Goal: Task Accomplishment & Management: Use online tool/utility

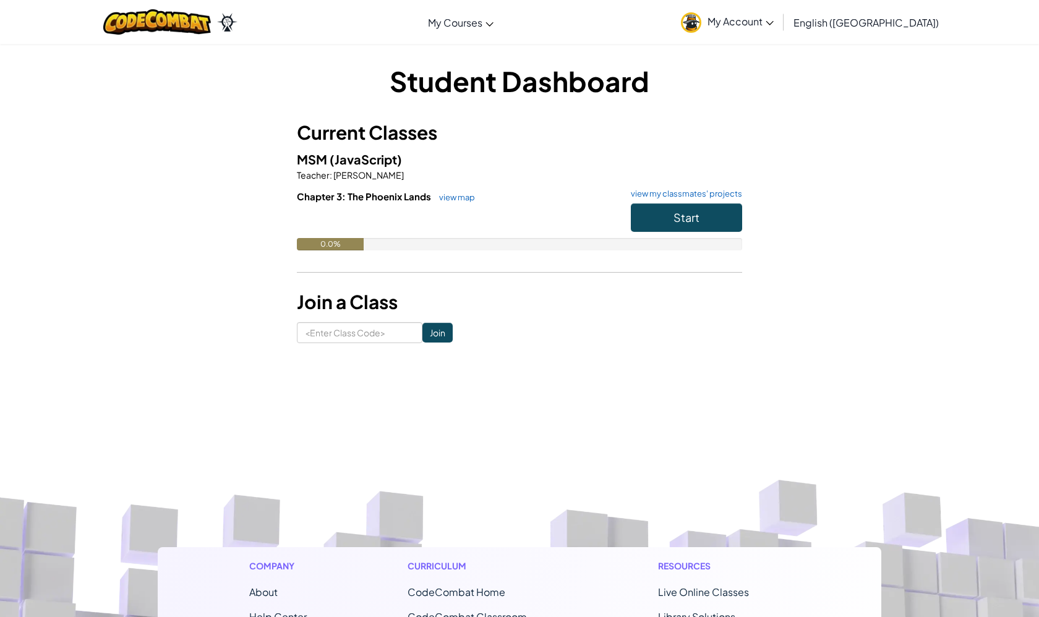
click at [637, 202] on h6 "Chapter 3: The Phoenix Lands view map view my classmates' projects" at bounding box center [519, 197] width 445 height 14
click at [637, 209] on button "Start" at bounding box center [686, 217] width 111 height 28
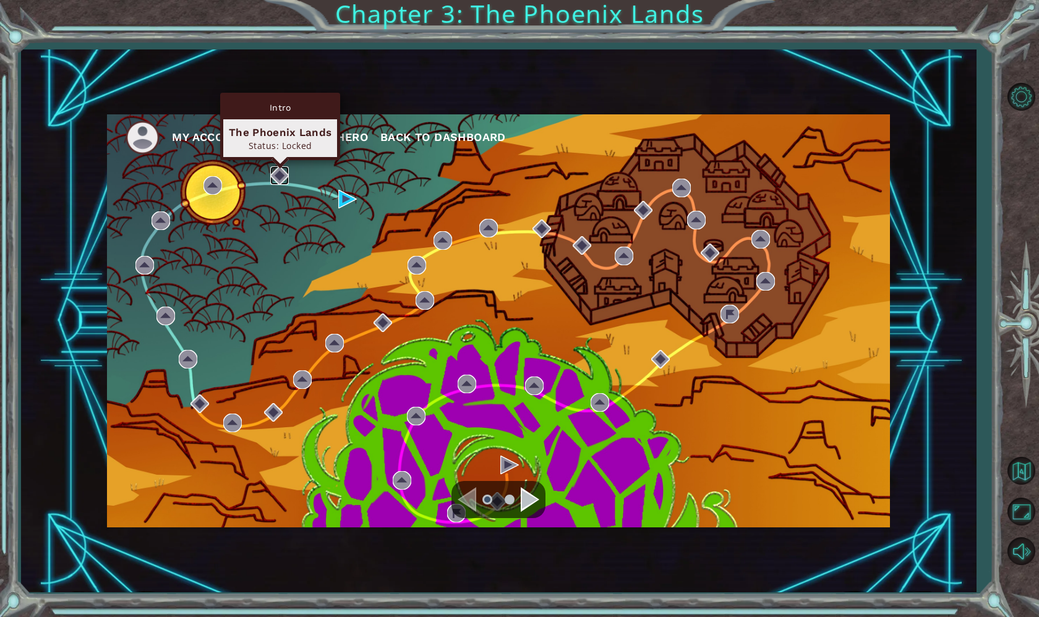
click at [280, 177] on img at bounding box center [279, 175] width 19 height 19
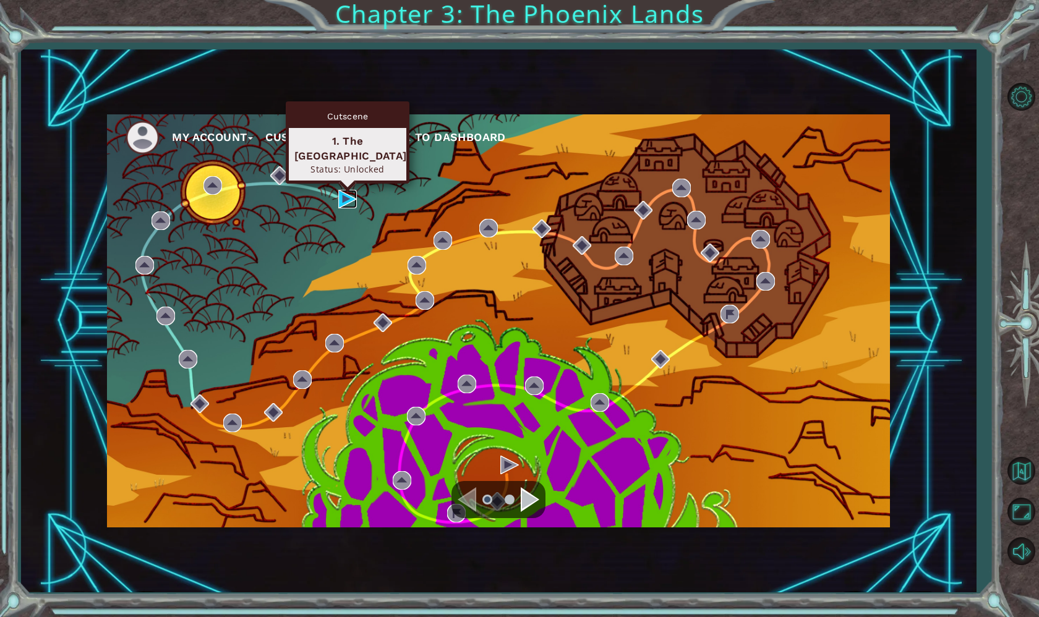
click at [344, 197] on img at bounding box center [347, 199] width 19 height 19
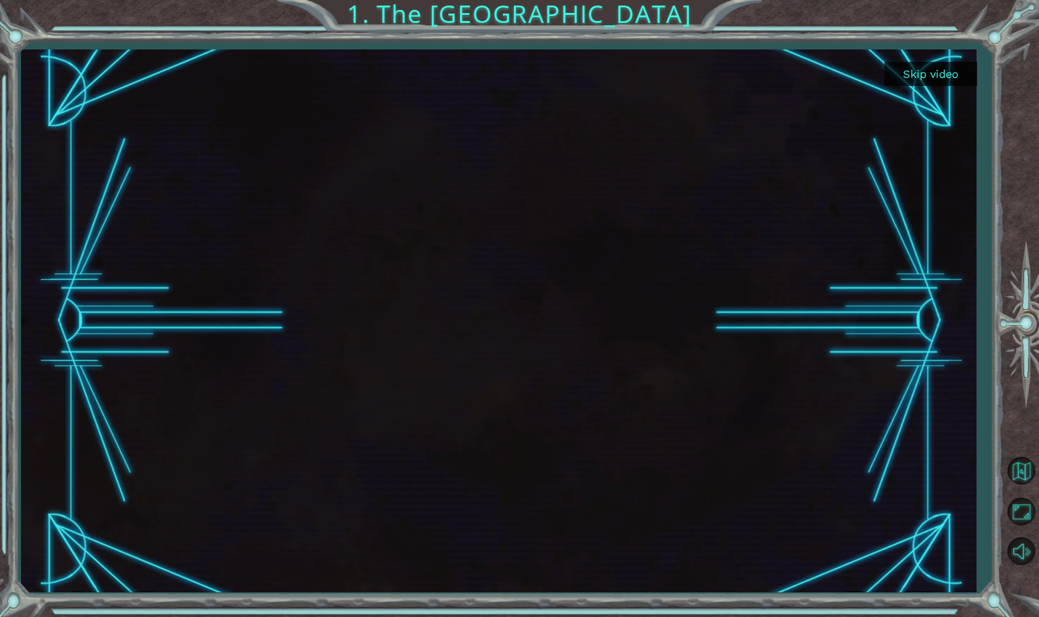
click at [918, 83] on button "Skip video" at bounding box center [930, 74] width 93 height 24
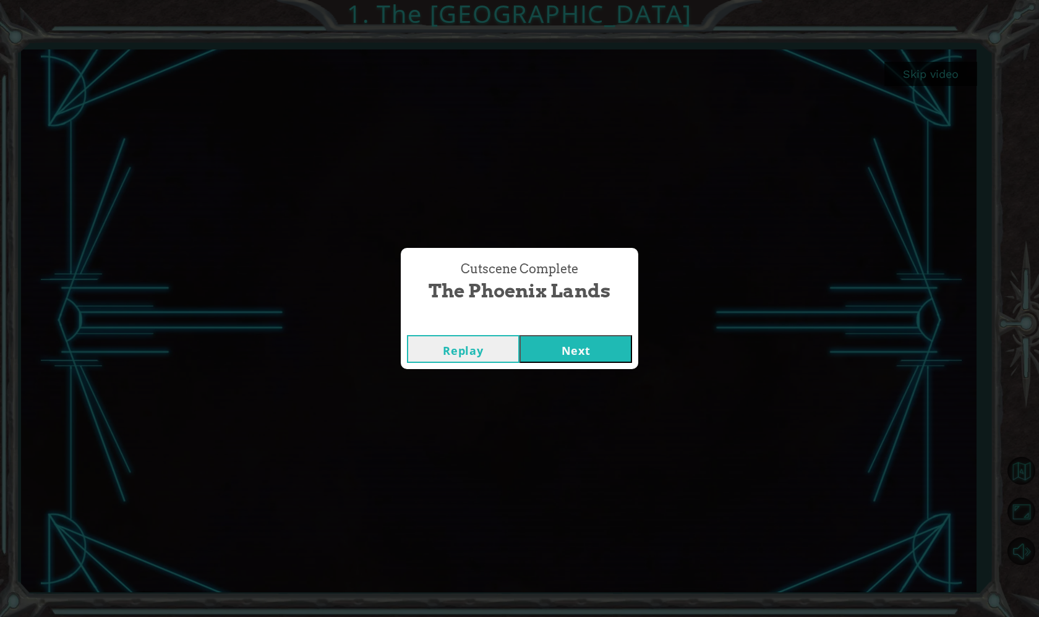
click at [551, 357] on button "Next" at bounding box center [575, 349] width 113 height 28
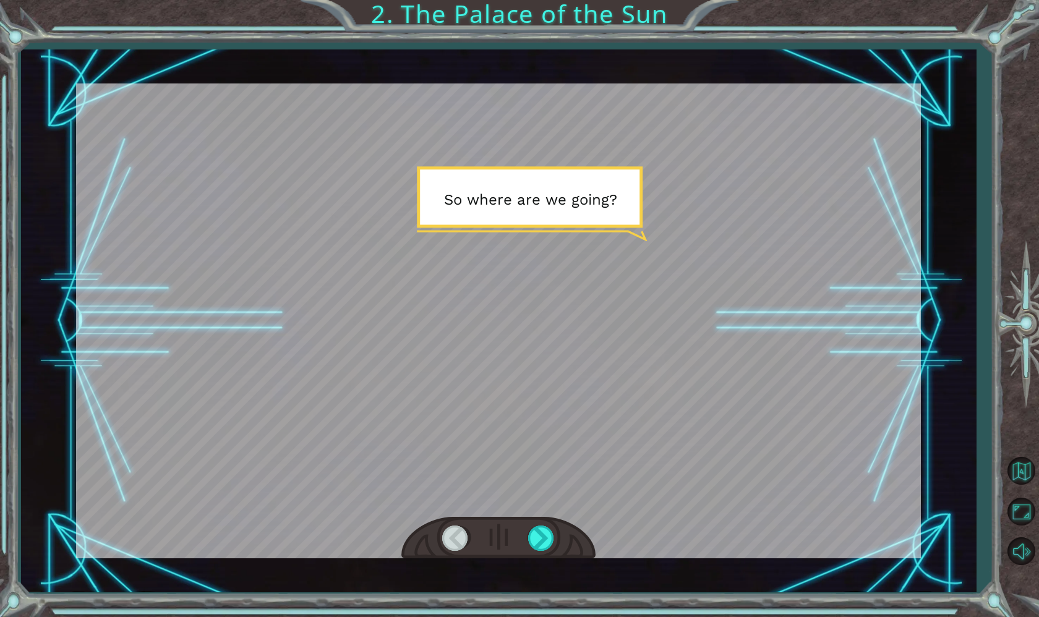
click at [736, 110] on div at bounding box center [498, 320] width 845 height 475
click at [529, 543] on div at bounding box center [542, 538] width 28 height 25
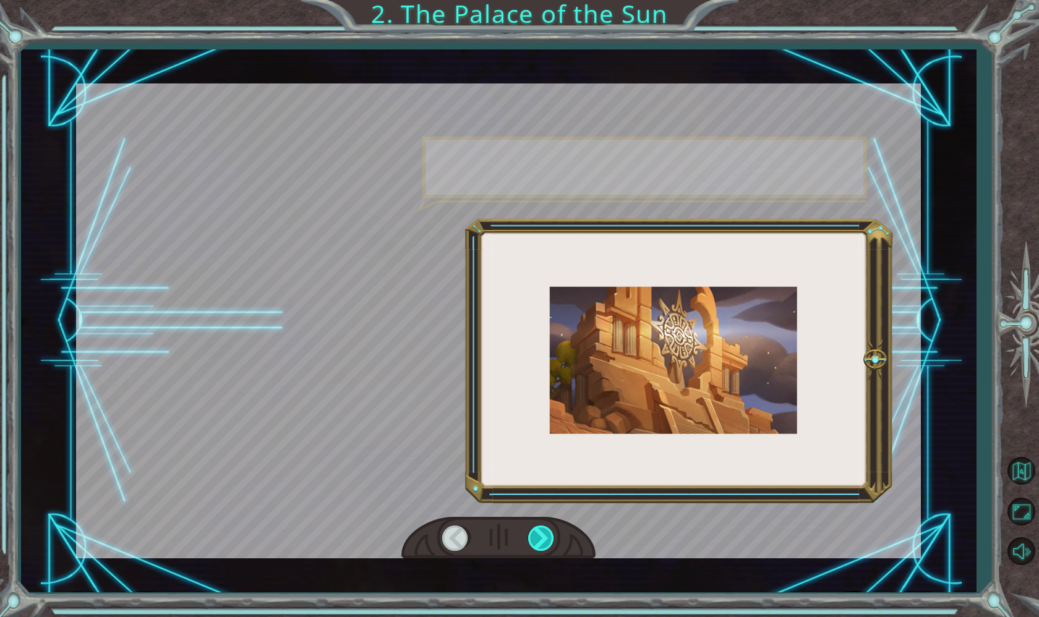
click at [529, 543] on div at bounding box center [542, 538] width 28 height 25
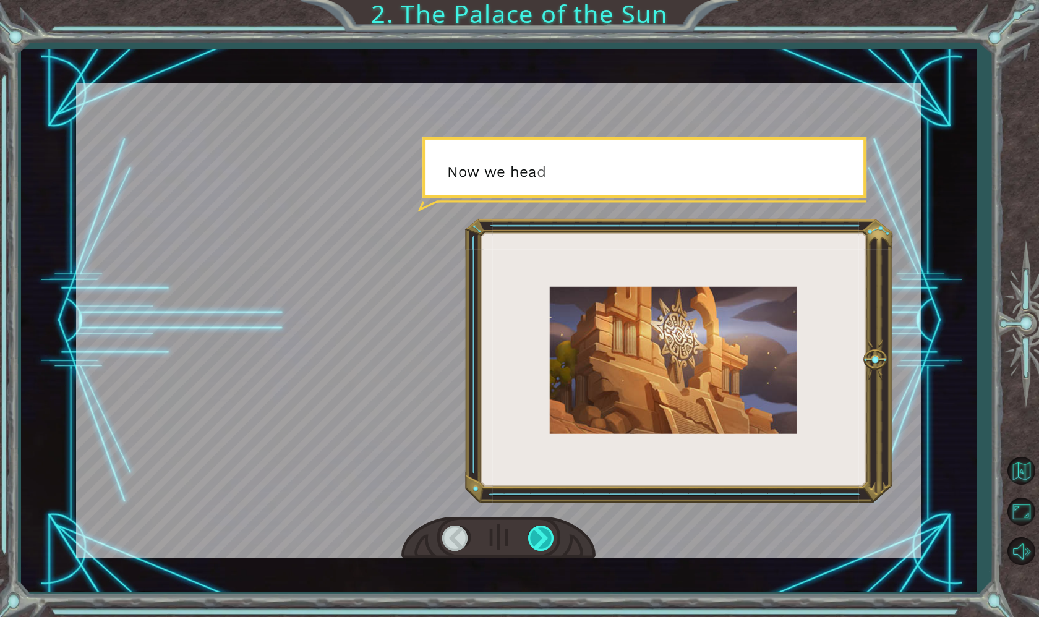
click at [529, 543] on div at bounding box center [542, 538] width 28 height 25
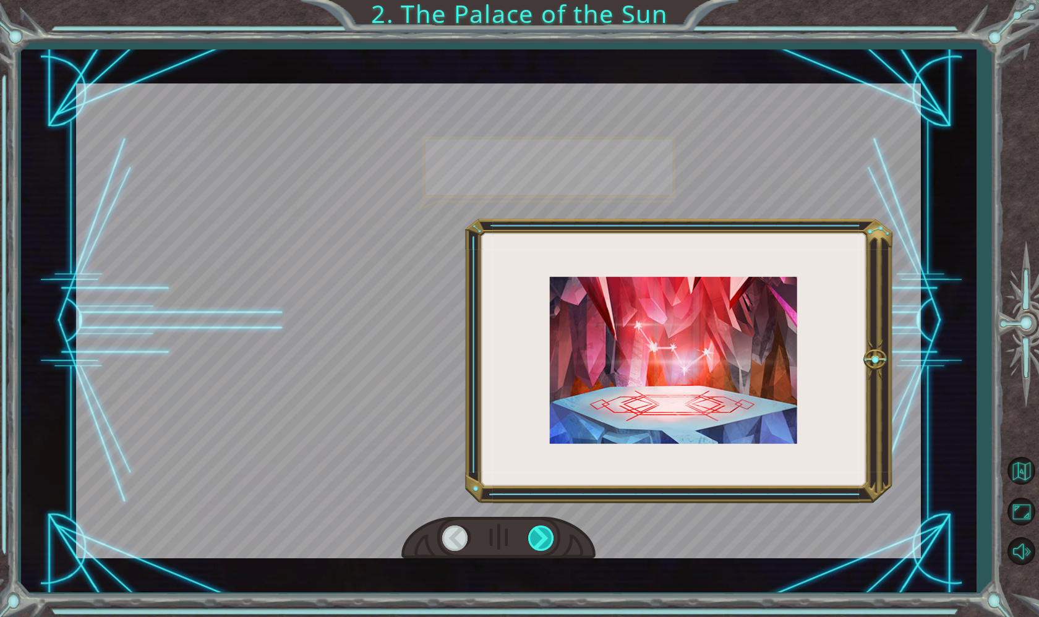
click at [529, 543] on div at bounding box center [542, 538] width 28 height 25
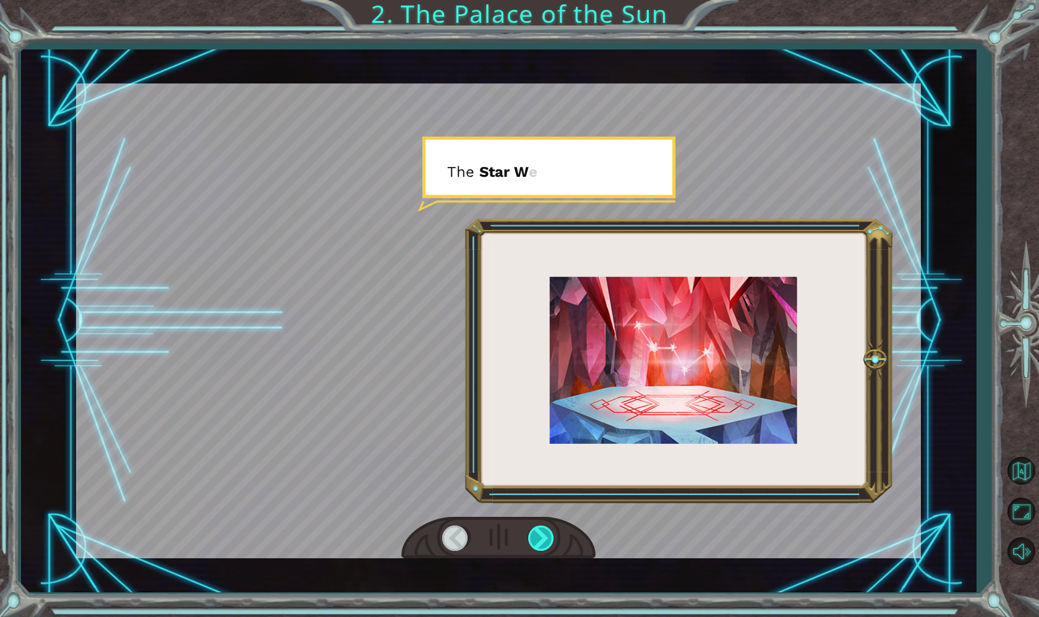
click at [529, 543] on div at bounding box center [542, 538] width 28 height 25
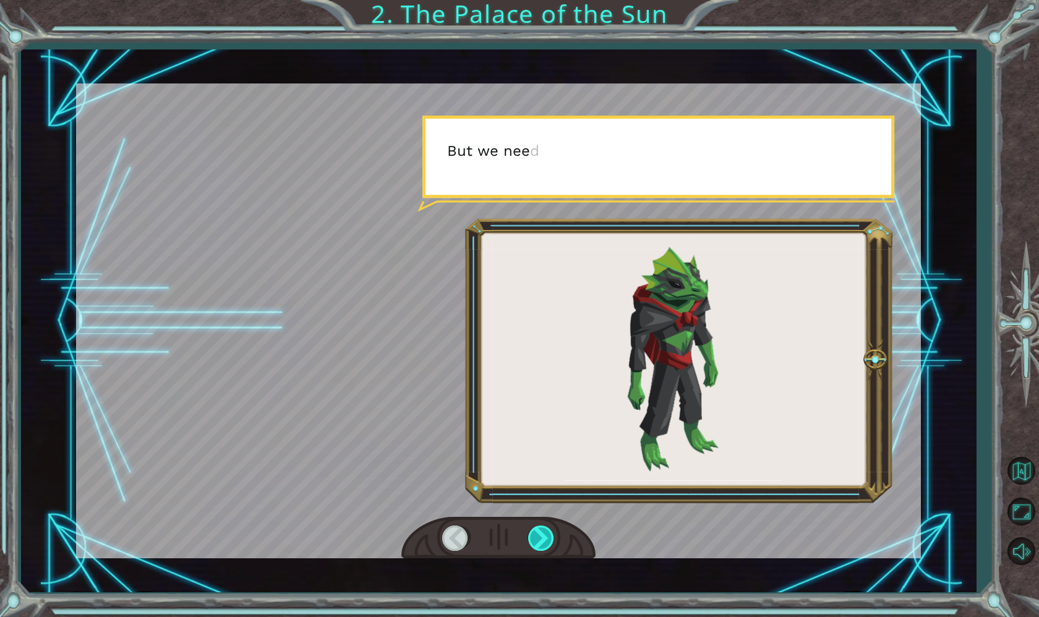
click at [529, 543] on div at bounding box center [542, 538] width 28 height 25
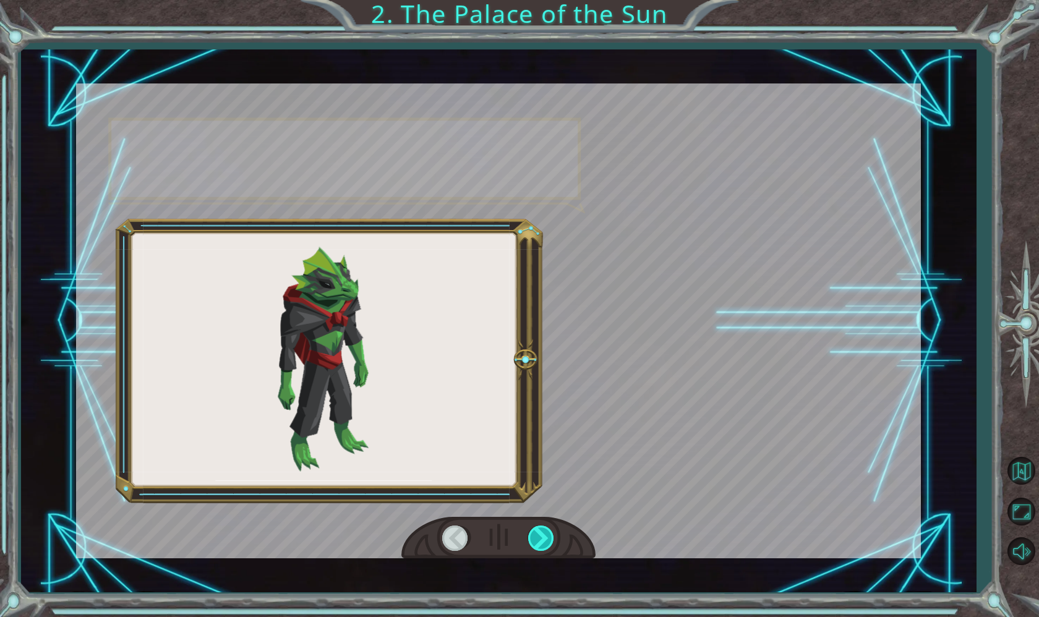
click at [530, 543] on div at bounding box center [542, 538] width 28 height 25
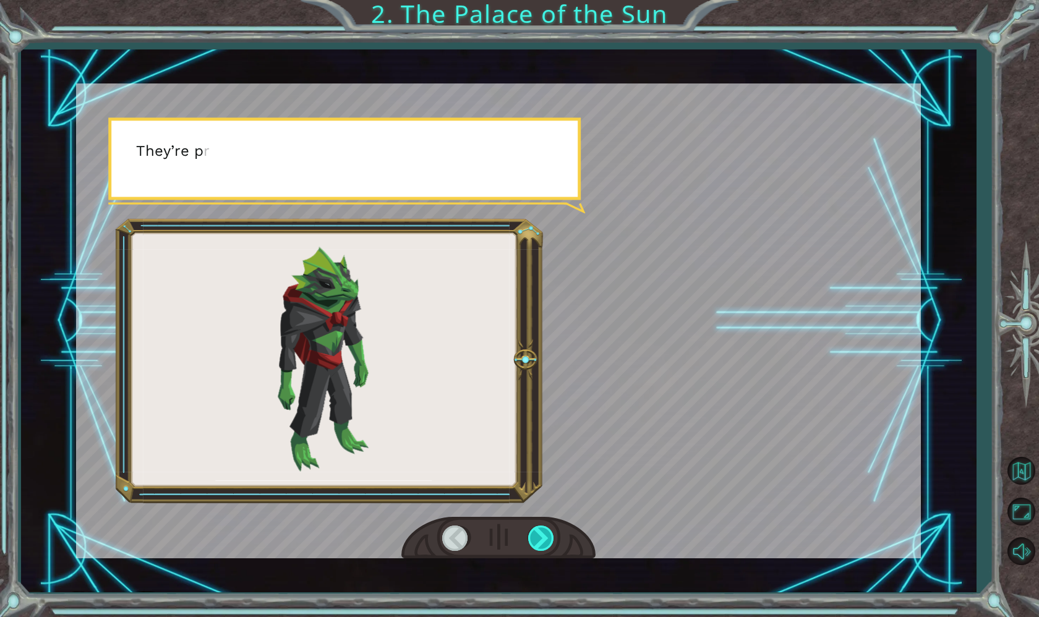
click at [530, 543] on div at bounding box center [542, 538] width 28 height 25
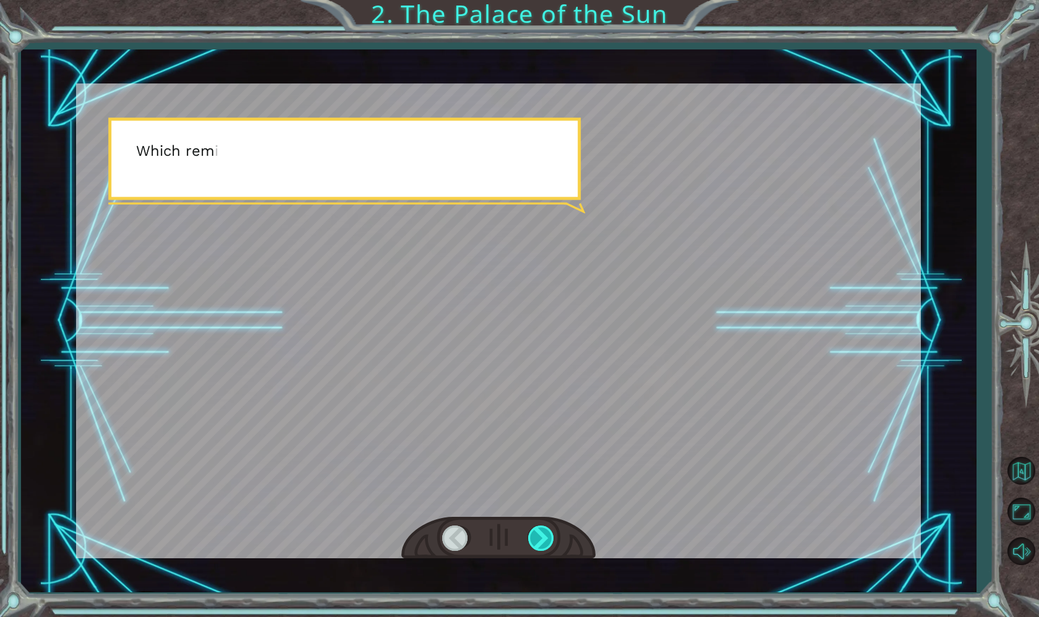
click at [531, 543] on div at bounding box center [542, 538] width 28 height 25
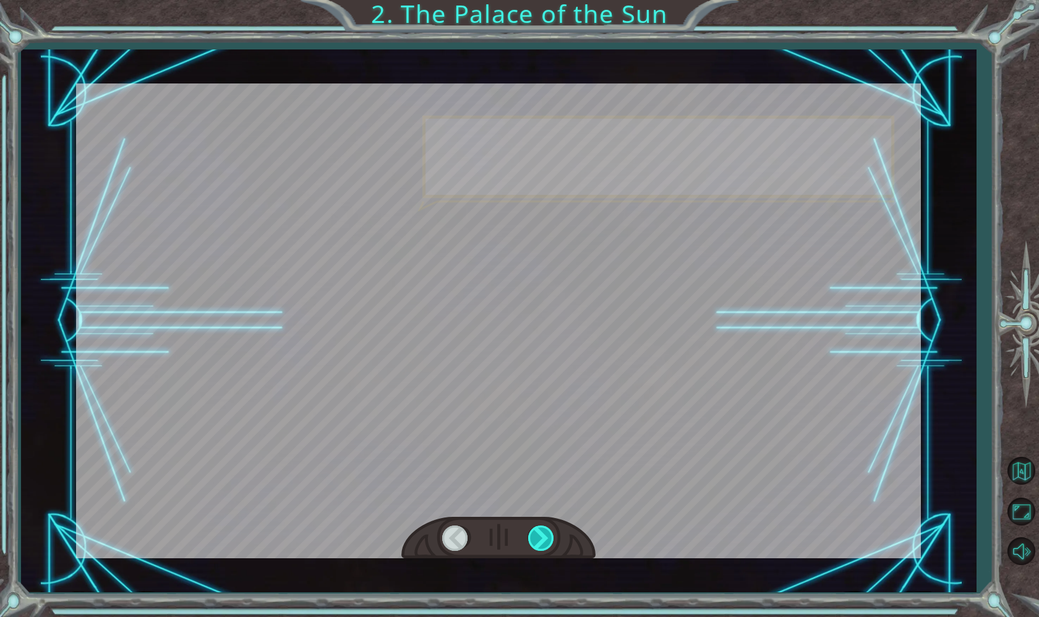
click at [531, 543] on div at bounding box center [542, 538] width 28 height 25
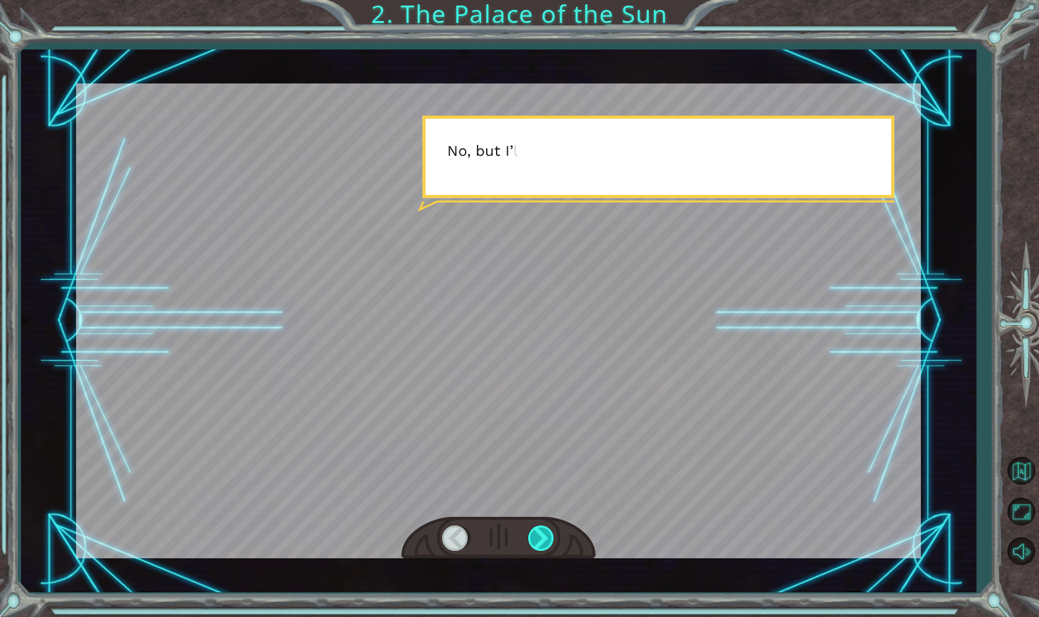
click at [531, 543] on div at bounding box center [542, 538] width 28 height 25
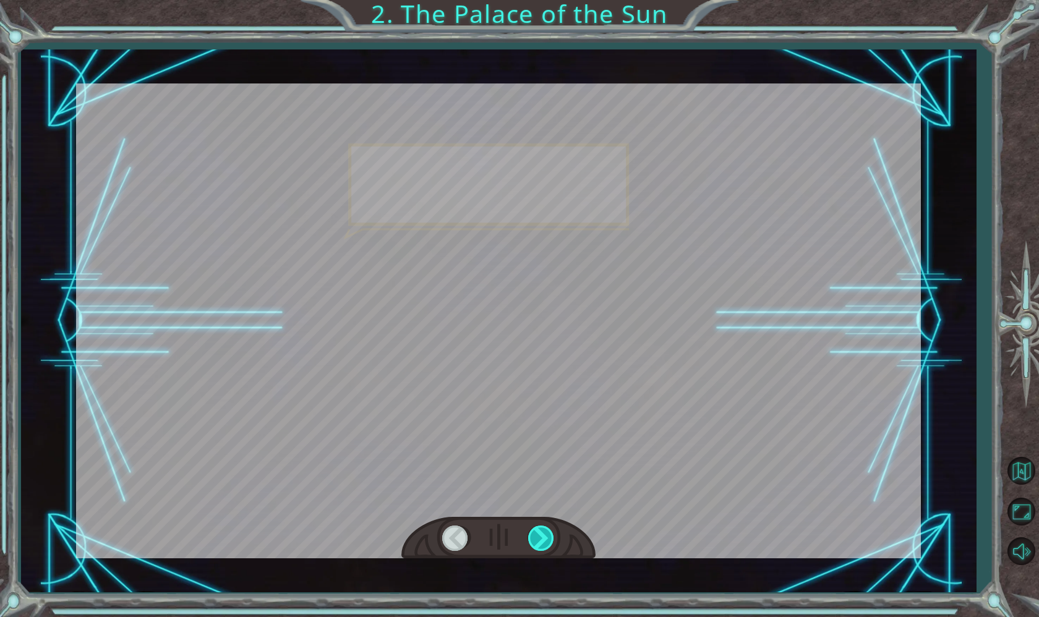
click at [531, 543] on div at bounding box center [542, 538] width 28 height 25
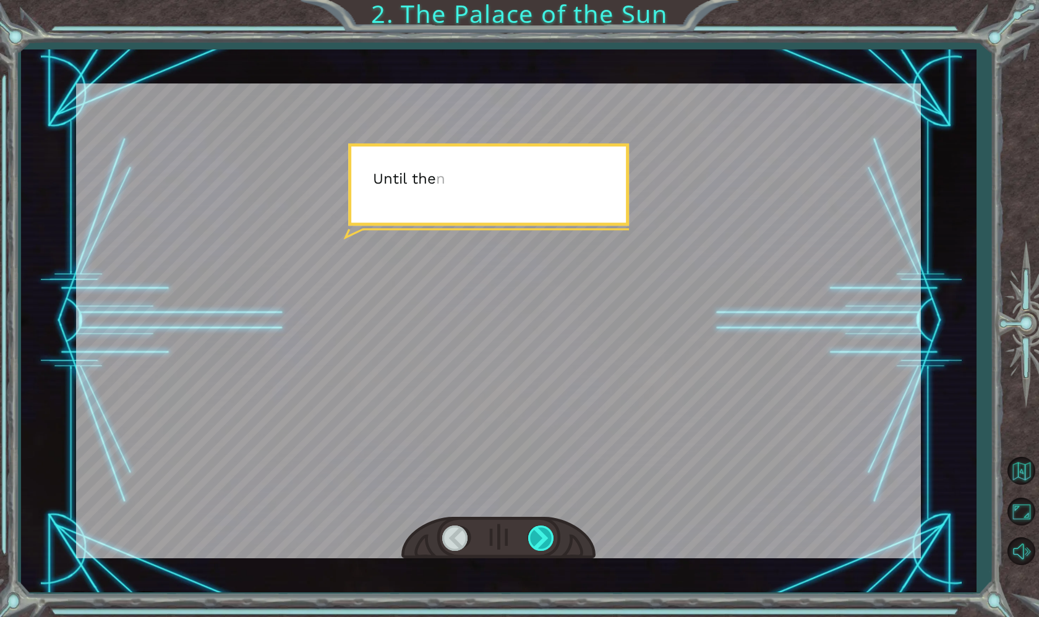
click at [531, 543] on div at bounding box center [542, 538] width 28 height 25
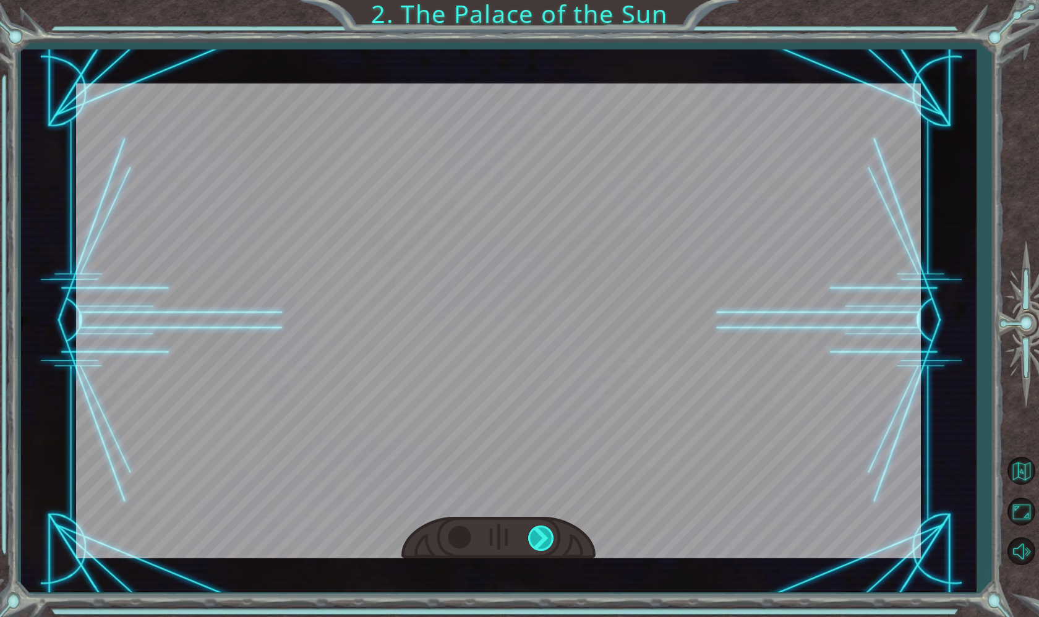
click at [531, 543] on div at bounding box center [542, 538] width 28 height 25
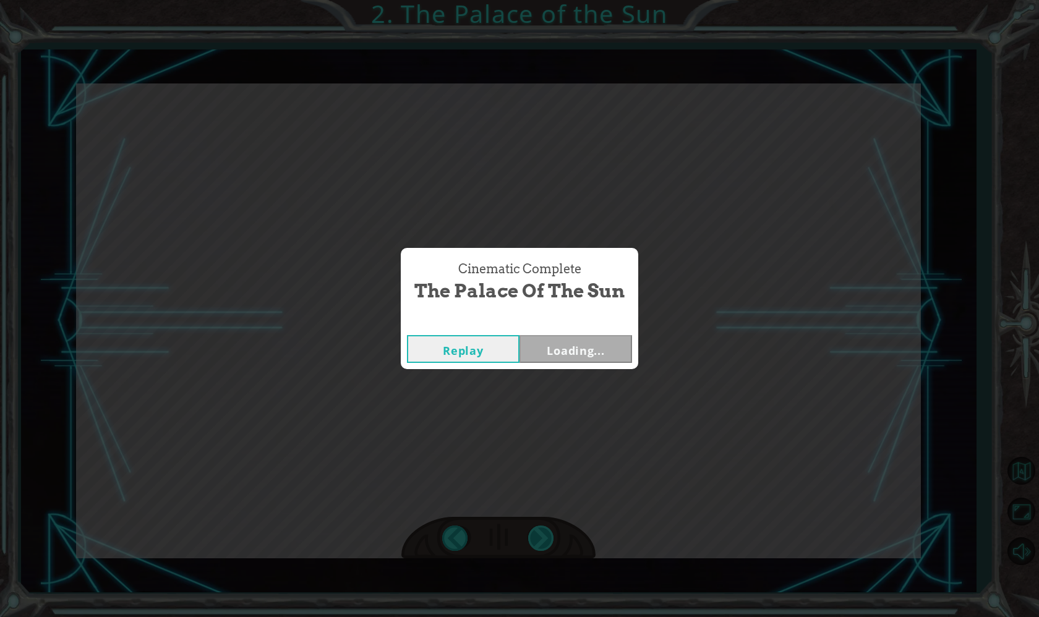
click at [531, 0] on div "S o w h e r e a r e w e g o i n g ? N o w w e h e a d t o a p l a c e c a l l e…" at bounding box center [519, 0] width 1039 height 0
click at [531, 543] on div "Cinematic Complete The Palace of the Sun Replay Loading..." at bounding box center [519, 308] width 1039 height 617
click at [538, 543] on div "Cinematic Complete The Palace of the Sun Replay Next" at bounding box center [519, 308] width 1039 height 617
click at [588, 353] on button "Next" at bounding box center [575, 349] width 113 height 28
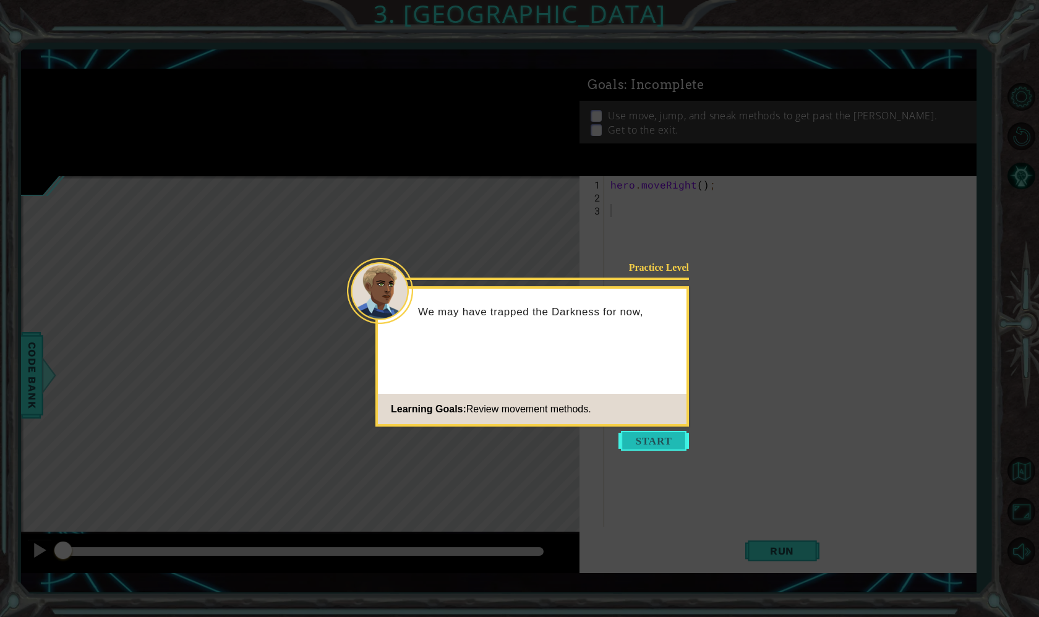
click at [637, 434] on button "Start" at bounding box center [653, 441] width 71 height 20
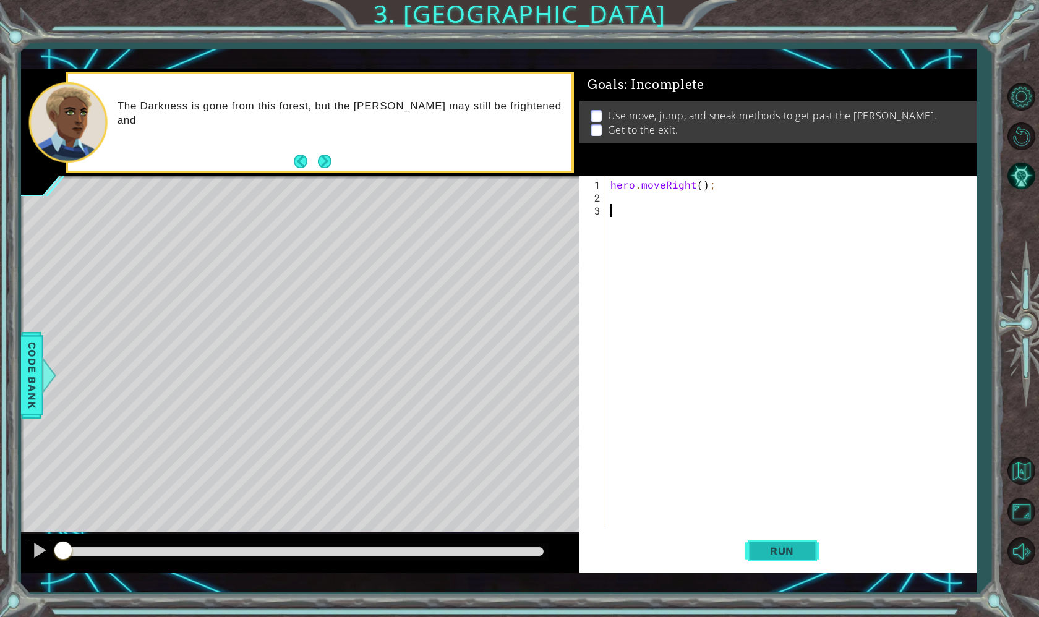
click at [808, 554] on button "Run" at bounding box center [782, 551] width 74 height 40
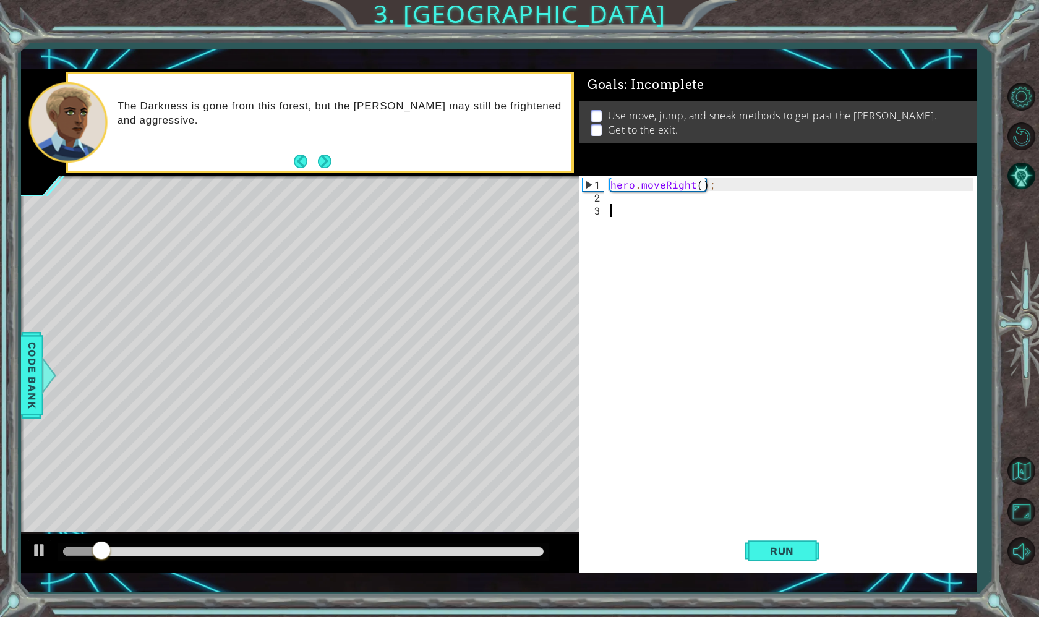
click at [618, 197] on div "hero . moveRight ( ) ;" at bounding box center [793, 366] width 371 height 377
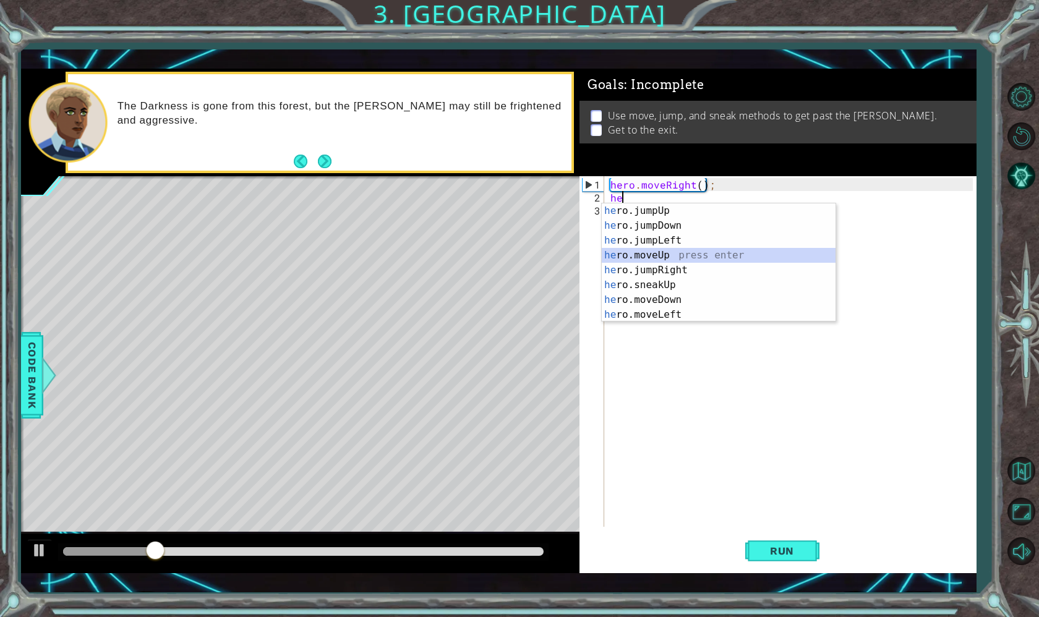
click at [651, 255] on div "he ro.jumpUp press enter he ro.jumpDown press enter he ro.jumpLeft press enter …" at bounding box center [719, 277] width 234 height 148
type textarea "hero.moveUp(1);"
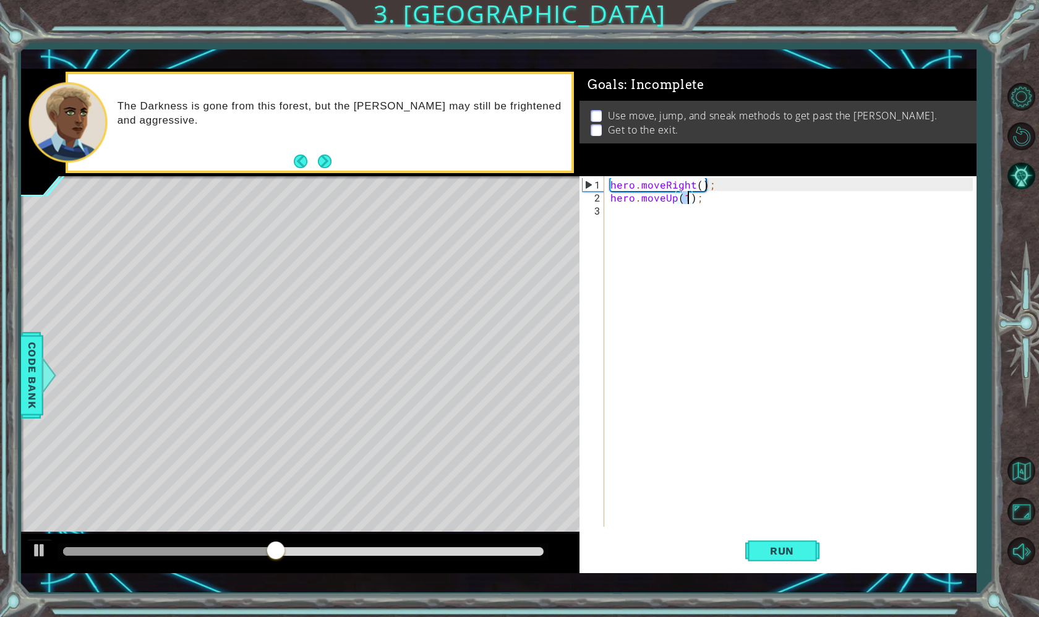
click at [629, 223] on div "hero . moveRight ( ) ; hero . moveUp ( 1 ) ;" at bounding box center [793, 366] width 371 height 377
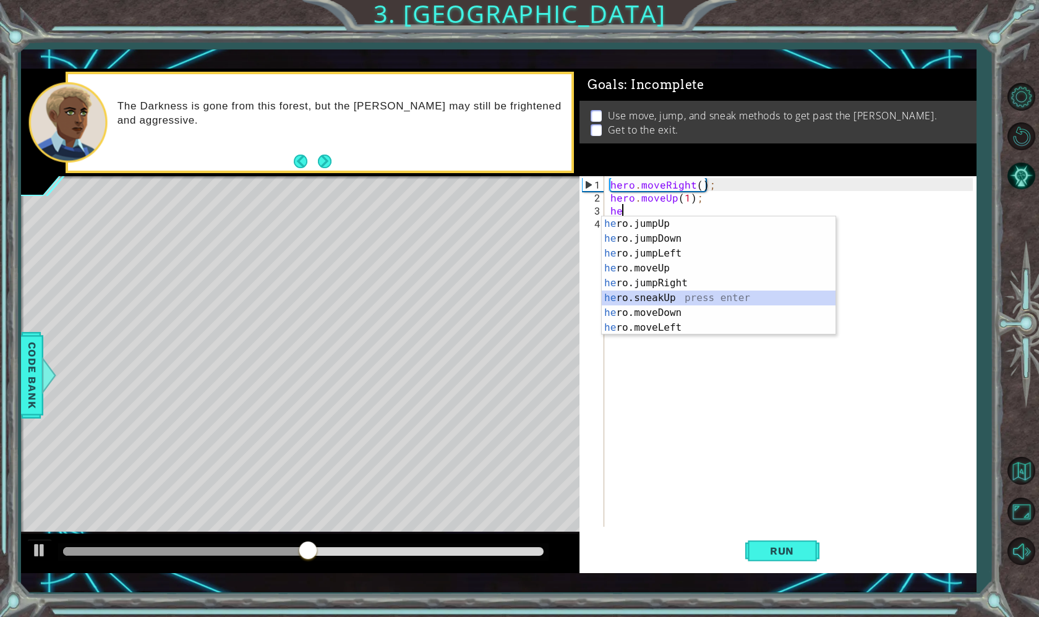
click at [626, 302] on div "he ro.jumpUp press enter he ro.jumpDown press enter he ro.jumpLeft press enter …" at bounding box center [719, 290] width 234 height 148
type textarea "hero.sneakUp(1);"
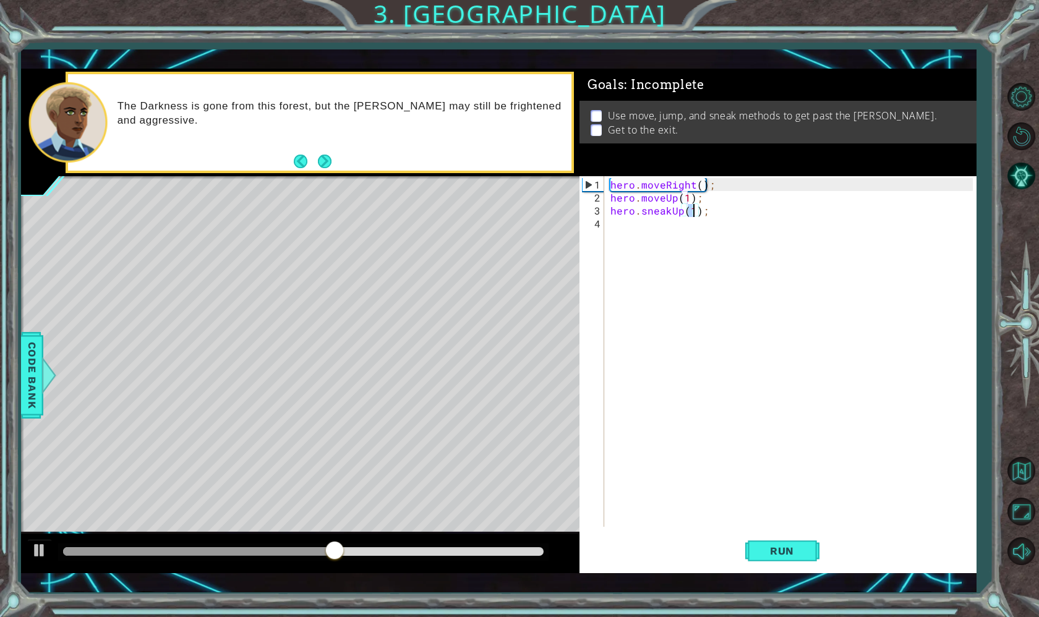
click at [647, 241] on div "hero . moveRight ( ) ; hero . moveUp ( 1 ) ; hero . sneakUp ( 1 ) ;" at bounding box center [793, 366] width 371 height 377
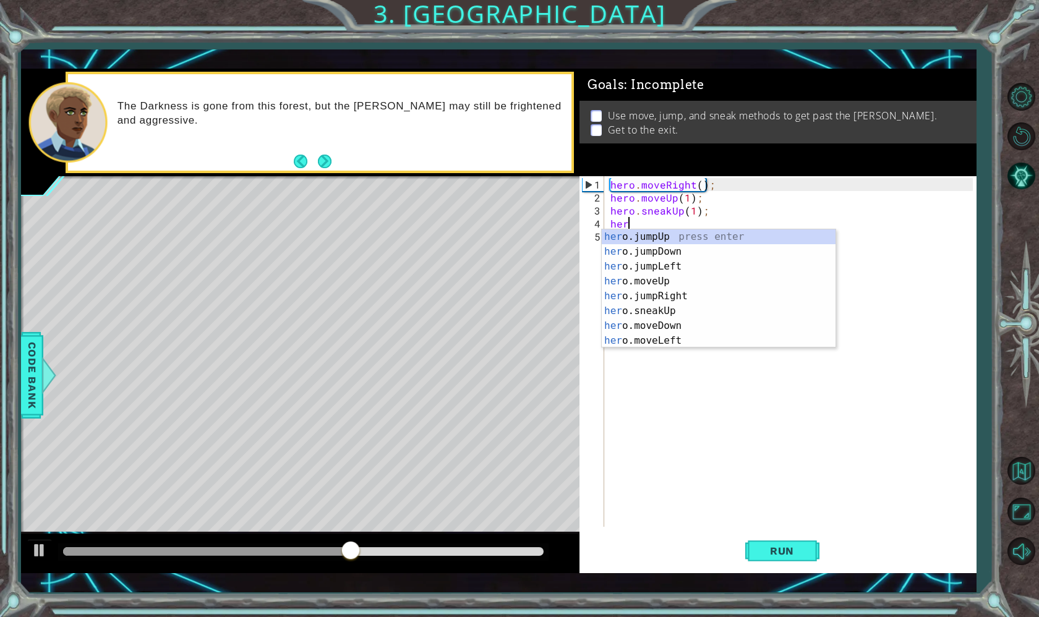
scroll to position [0, 1]
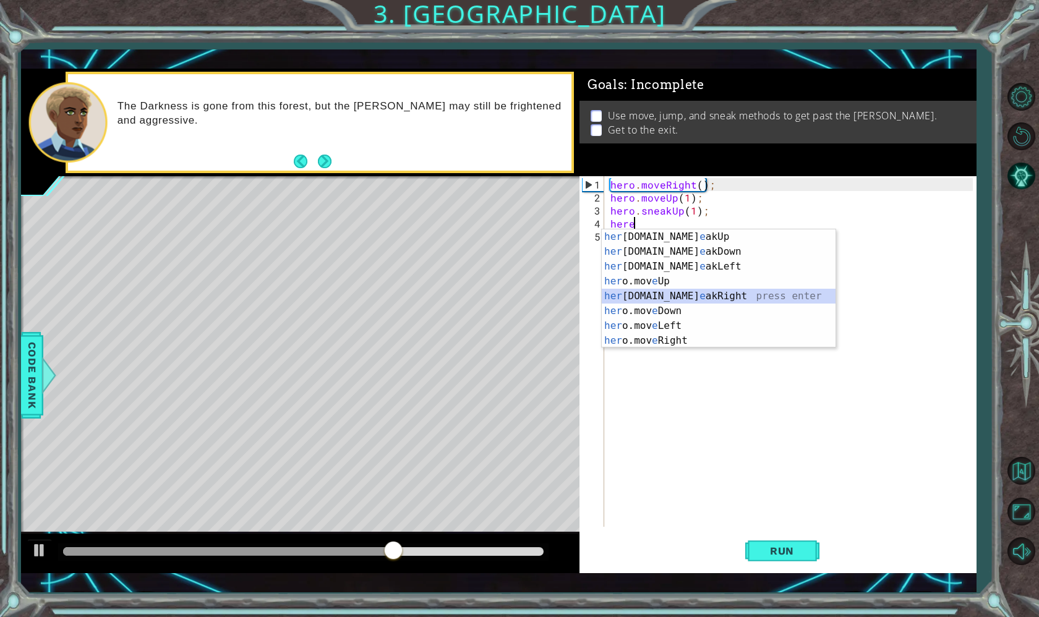
click at [653, 294] on div "her o.sn e akUp press enter her o.sn e akDown press enter her o.sn e akLeft pre…" at bounding box center [719, 303] width 234 height 148
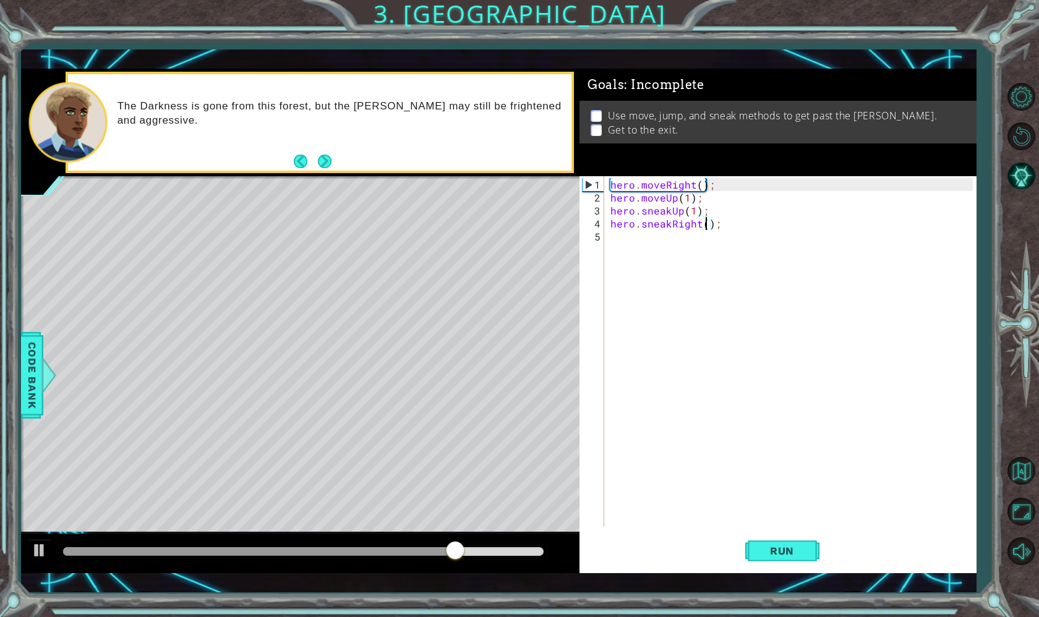
type textarea "hero.sneakRight(2);"
click at [643, 242] on div "hero . moveRight ( ) ; hero . moveUp ( 1 ) ; hero . sneakUp ( 1 ) ; hero . snea…" at bounding box center [793, 366] width 371 height 377
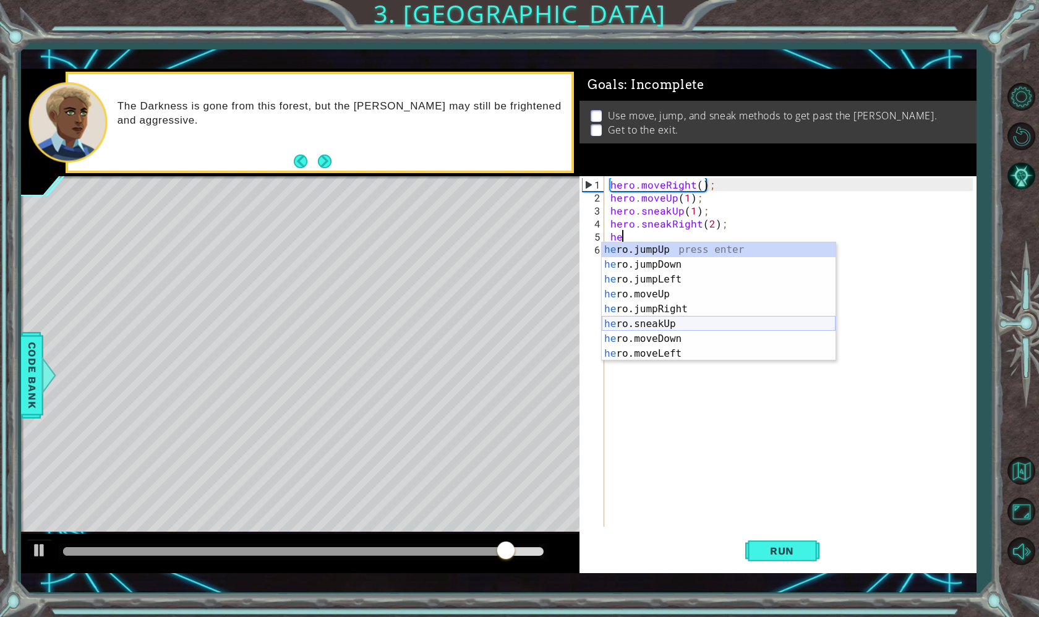
click at [642, 330] on div "he ro.jumpUp press enter he ro.jumpDown press enter he ro.jumpLeft press enter …" at bounding box center [719, 316] width 234 height 148
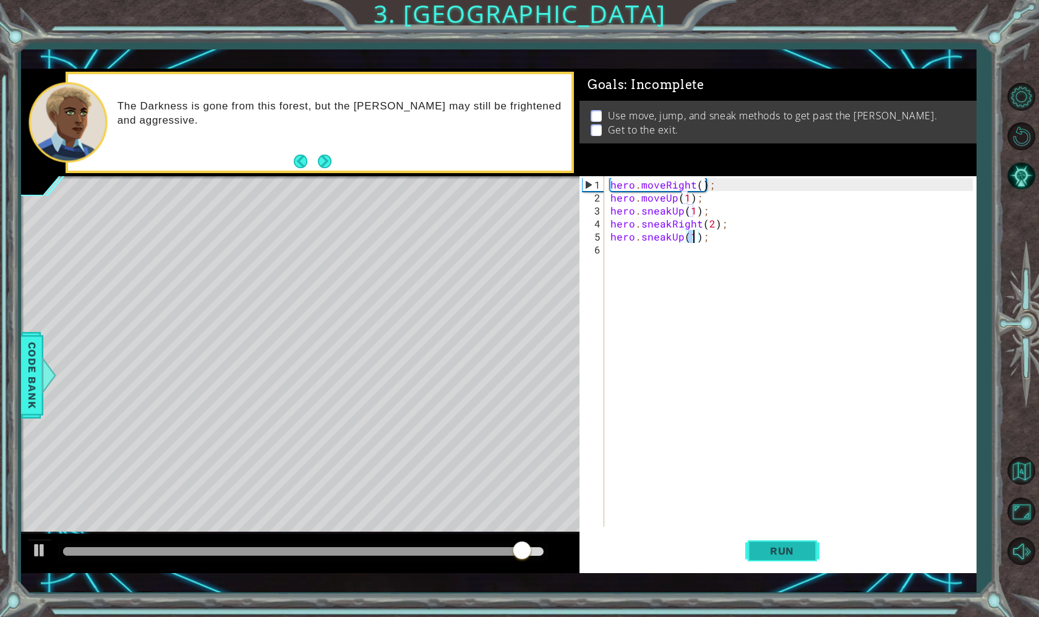
click at [780, 558] on button "Run" at bounding box center [782, 551] width 74 height 40
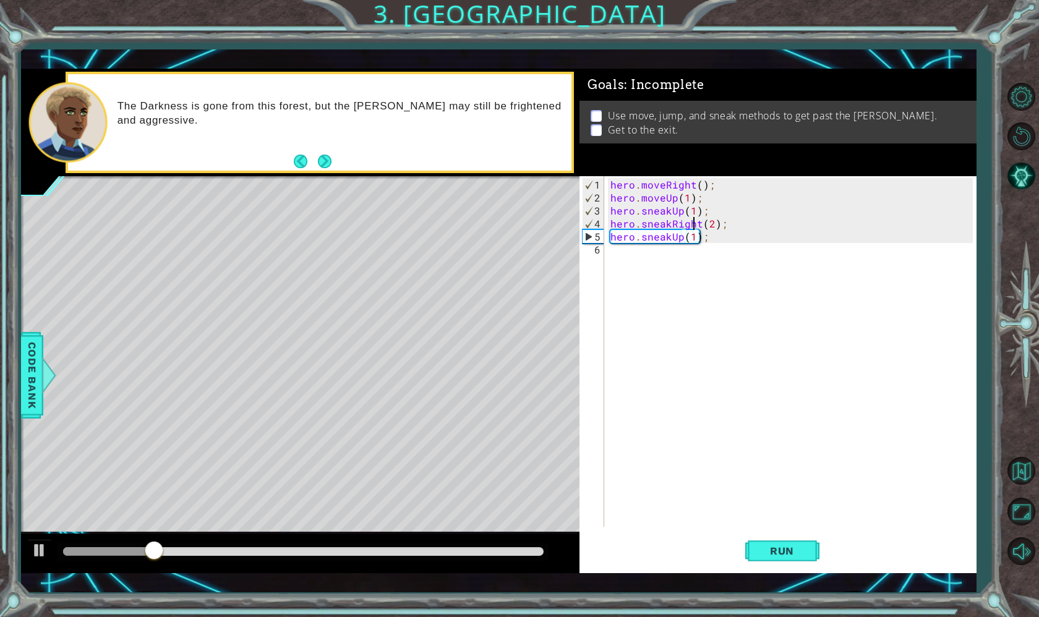
click at [694, 215] on div "hero . moveRight ( ) ; hero . moveUp ( 1 ) ; hero . sneakUp ( 1 ) ; hero . snea…" at bounding box center [793, 366] width 371 height 377
click at [693, 210] on div "hero . moveRight ( ) ; hero . moveUp ( 1 ) ; hero . sneakUp ( 1 ) ; hero . snea…" at bounding box center [793, 366] width 371 height 377
type textarea "hero.sneakUp(2);"
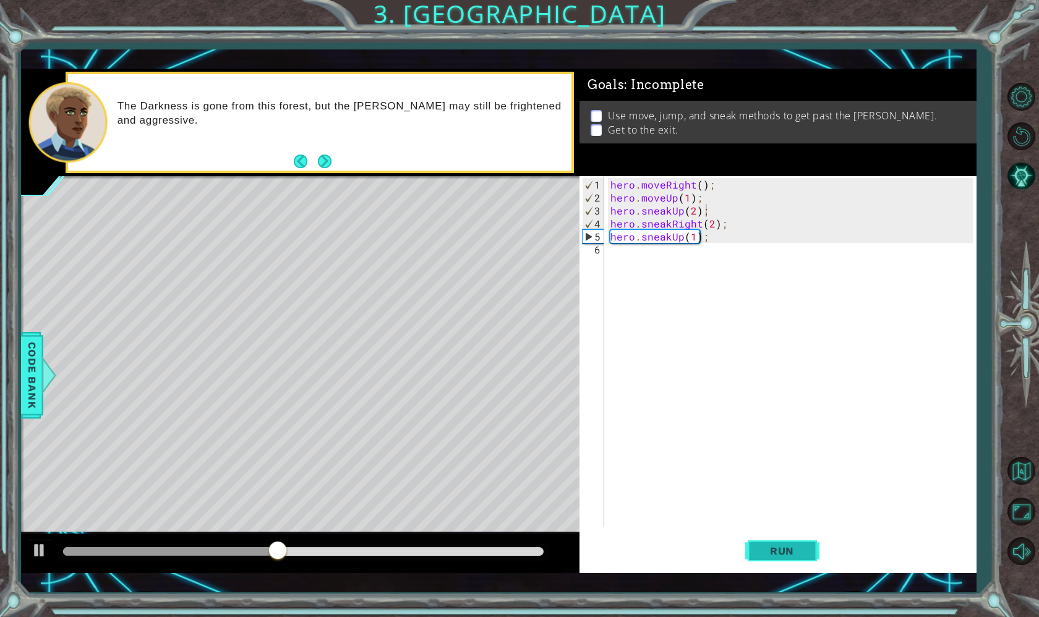
click at [787, 560] on button "Run" at bounding box center [782, 551] width 74 height 40
click at [723, 231] on div "hero . moveRight ( ) ; hero . moveUp ( 1 ) ; hero . sneakUp ( 2 ) ; hero . snea…" at bounding box center [793, 366] width 371 height 377
click at [725, 229] on div "hero . moveRight ( ) ; hero . moveUp ( 1 ) ; hero . sneakUp ( 2 ) ; hero . snea…" at bounding box center [793, 366] width 371 height 377
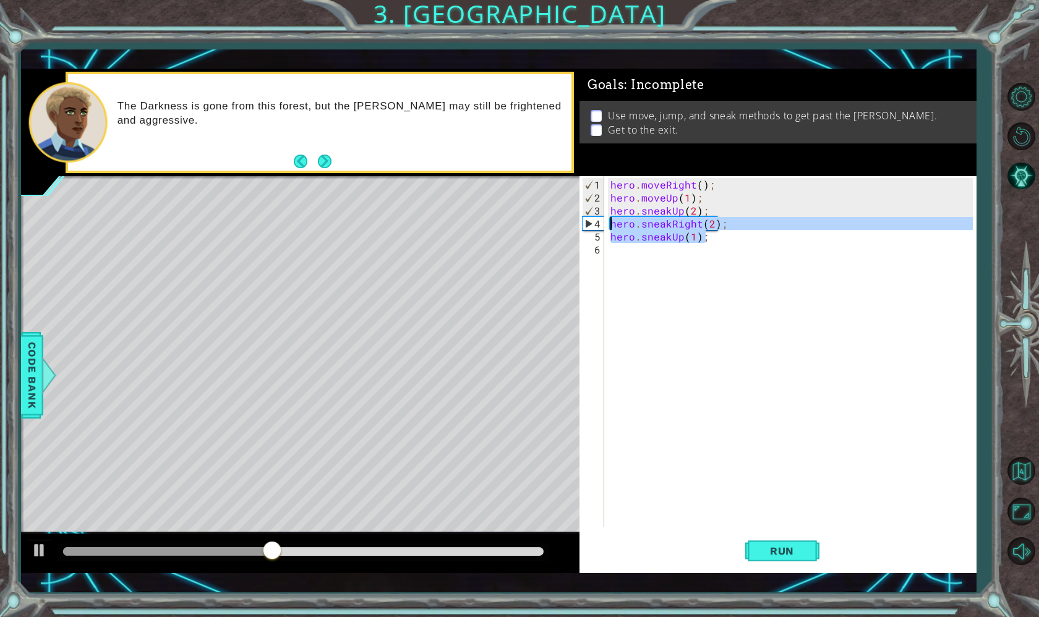
drag, startPoint x: 725, startPoint y: 229, endPoint x: 622, endPoint y: 223, distance: 103.4
click at [622, 223] on div "hero . moveRight ( ) ; hero . moveUp ( 1 ) ; hero . sneakUp ( 2 ) ; hero . snea…" at bounding box center [793, 366] width 371 height 377
type textarea "hero.sneakRight(2);"
drag, startPoint x: 612, startPoint y: 224, endPoint x: 749, endPoint y: 220, distance: 137.4
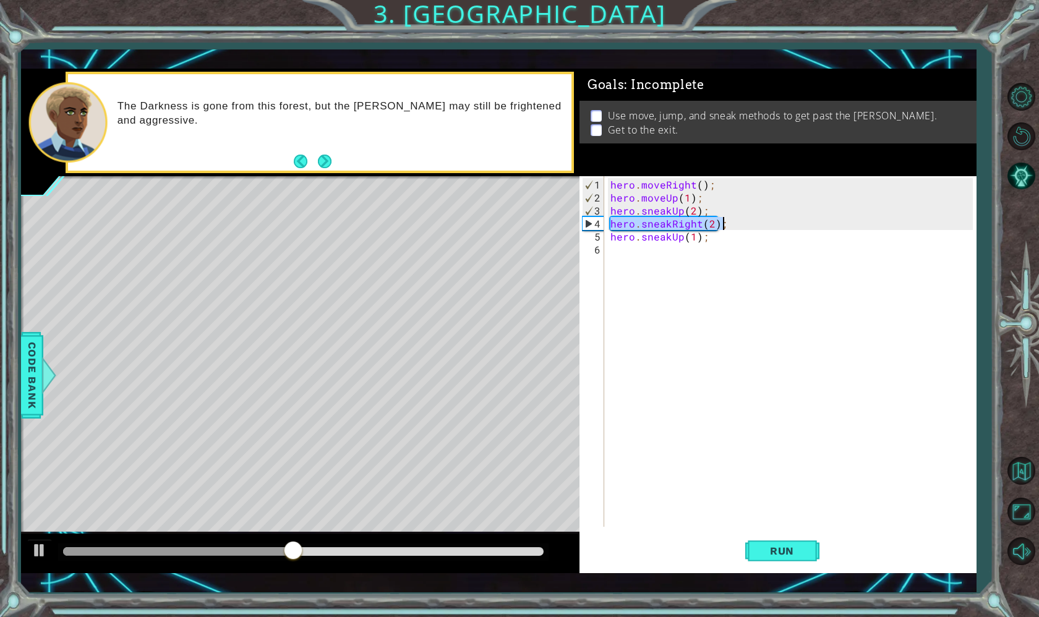
click at [749, 220] on div "hero . moveRight ( ) ; hero . moveUp ( 1 ) ; hero . sneakUp ( 2 ) ; hero . snea…" at bounding box center [793, 366] width 371 height 377
click at [696, 210] on div "hero . moveRight ( ) ; hero . moveUp ( 1 ) ; hero . sneakUp ( 2 ) ; hero . snea…" at bounding box center [793, 366] width 371 height 377
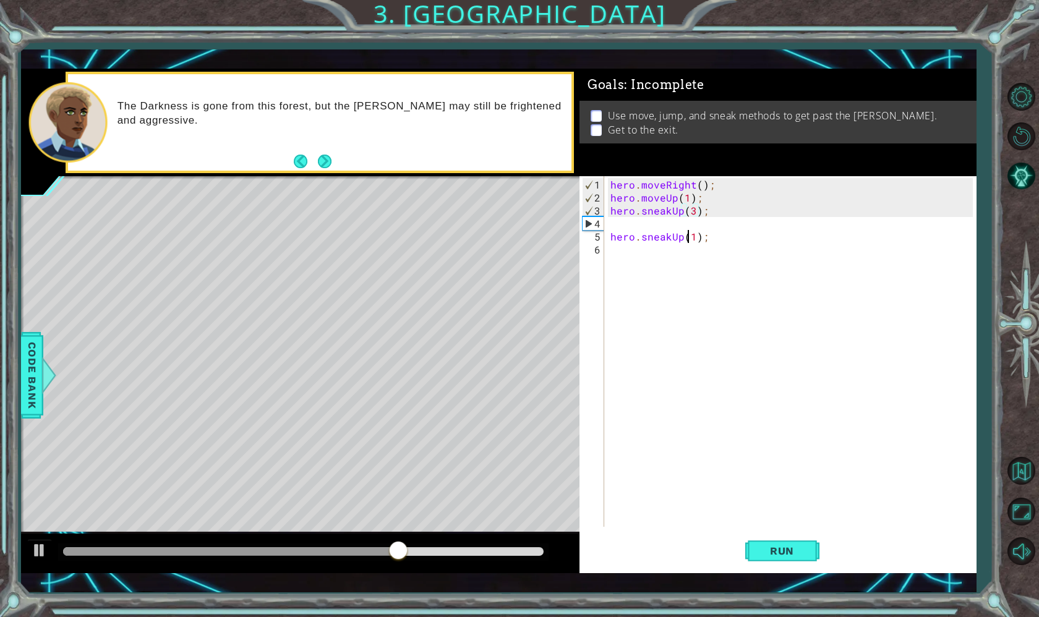
click at [688, 234] on div "hero . moveRight ( ) ; hero . moveUp ( 1 ) ; hero . sneakUp ( 3 ) ; hero . snea…" at bounding box center [793, 366] width 371 height 377
click at [690, 231] on div "hero . moveRight ( ) ; hero . moveUp ( 1 ) ; hero . sneakUp ( 3 ) ; hero . snea…" at bounding box center [793, 366] width 371 height 377
drag, startPoint x: 715, startPoint y: 237, endPoint x: 610, endPoint y: 242, distance: 105.3
click at [610, 241] on div "hero . moveRight ( ) ; hero . moveUp ( 1 ) ; hero . sneakUp ( 3 ) ; hero . snea…" at bounding box center [793, 366] width 371 height 377
type textarea "hero.sneakUp(1);"
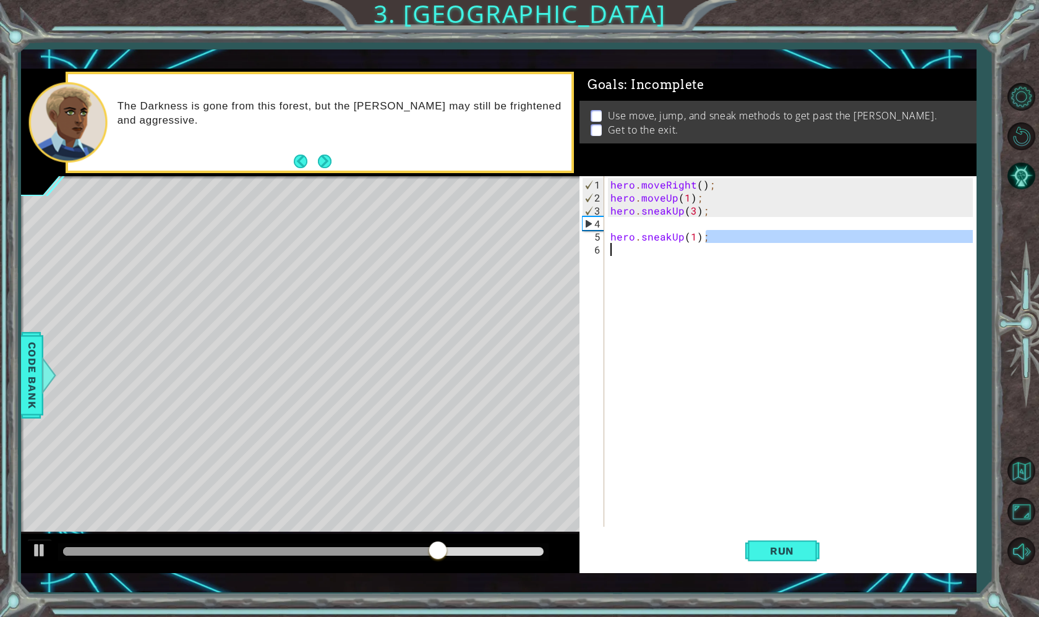
click at [704, 246] on div "hero . moveRight ( ) ; hero . moveUp ( 1 ) ; hero . sneakUp ( 3 ) ; hero . snea…" at bounding box center [793, 366] width 371 height 377
drag, startPoint x: 706, startPoint y: 237, endPoint x: 610, endPoint y: 240, distance: 95.9
click at [610, 240] on div "hero . moveRight ( ) ; hero . moveUp ( 1 ) ; hero . sneakUp ( 3 ) ; hero . snea…" at bounding box center [793, 366] width 371 height 377
type textarea "hero.sneakUp(1);"
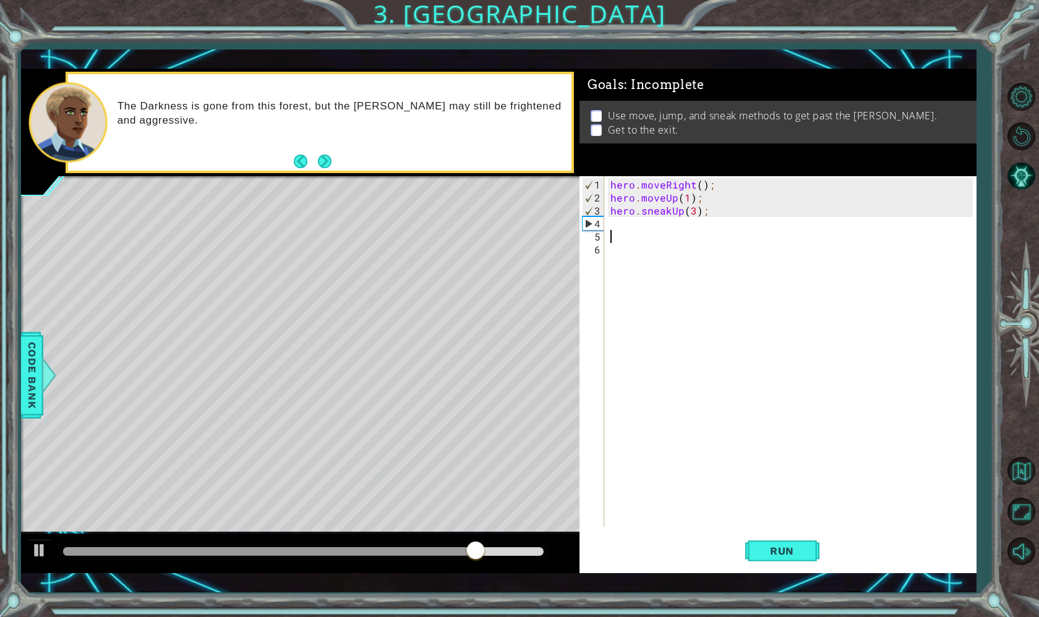
click at [609, 228] on div "hero . moveRight ( ) ; hero . moveUp ( 1 ) ; hero . sneakUp ( 3 ) ;" at bounding box center [793, 366] width 371 height 377
click at [613, 227] on div "hero . moveRight ( ) ; hero . moveUp ( 1 ) ; hero . sneakUp ( 3 ) ;" at bounding box center [793, 366] width 371 height 377
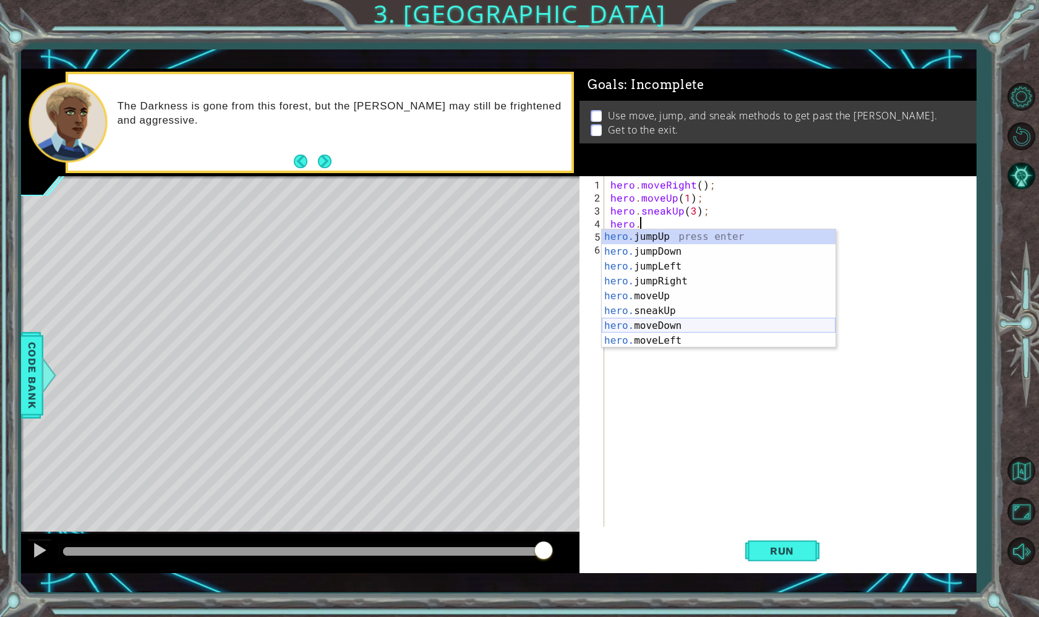
scroll to position [0, 2]
click at [711, 283] on div "hero.s neakUp press enter hero.s neakDown press enter hero.s neakLeft press ent…" at bounding box center [719, 303] width 234 height 148
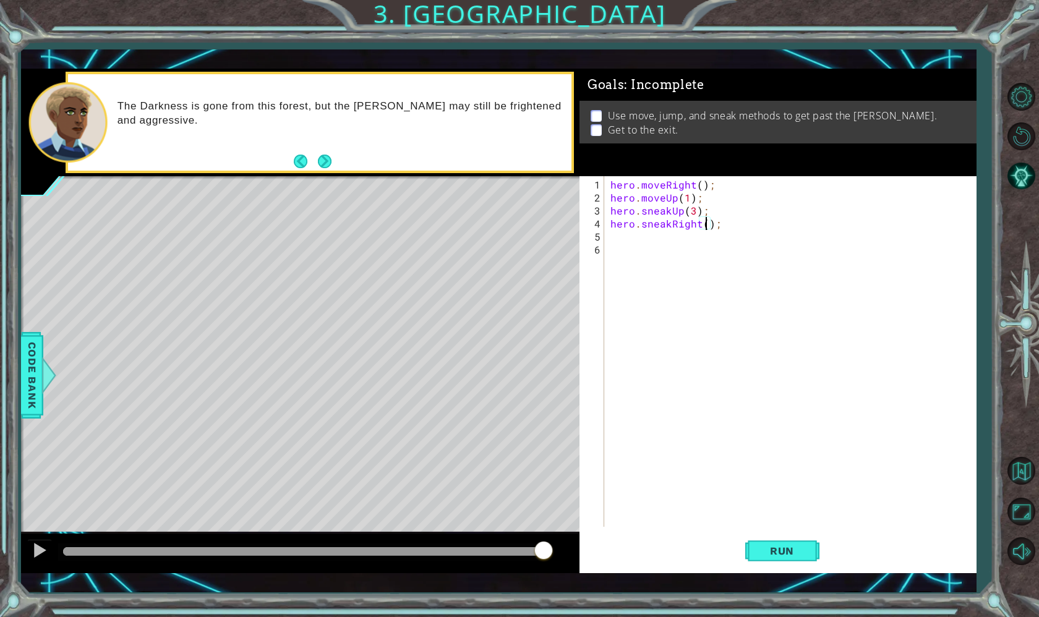
type textarea "hero.sneakRight(3);"
click at [661, 244] on div "hero . moveRight ( ) ; hero . moveUp ( 1 ) ; hero . sneakUp ( 3 ) ; hero . snea…" at bounding box center [793, 366] width 371 height 377
click at [661, 239] on div "hero . moveRight ( ) ; hero . moveUp ( 1 ) ; hero . sneakUp ( 3 ) ; hero . snea…" at bounding box center [793, 366] width 371 height 377
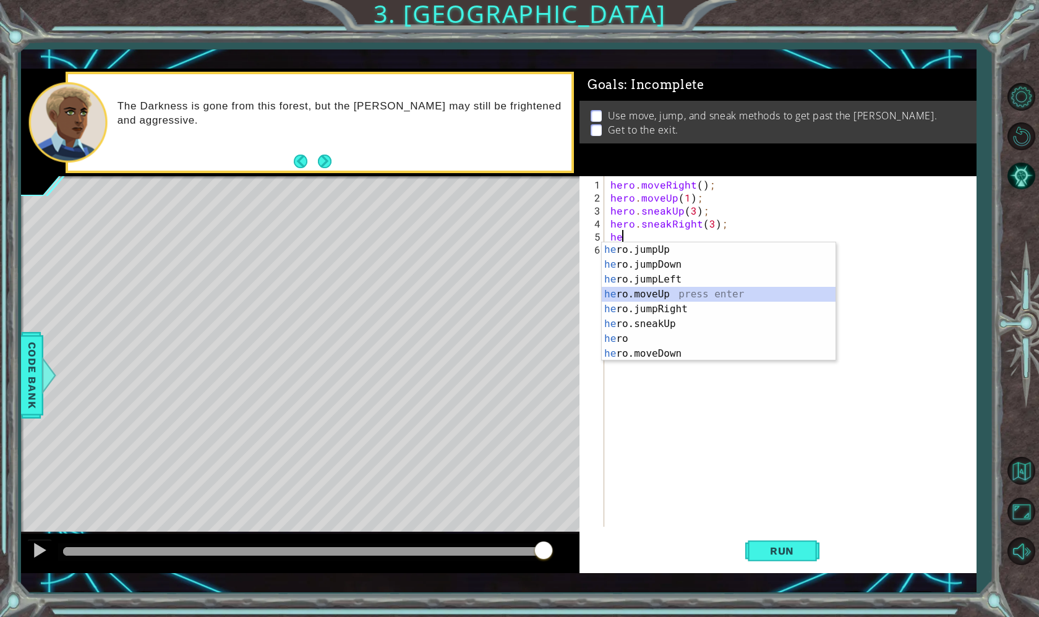
click at [639, 294] on div "he ro.jumpUp press enter he ro.jumpDown press enter he ro.jumpLeft press enter …" at bounding box center [719, 316] width 234 height 148
type textarea "hero.moveUp(1);"
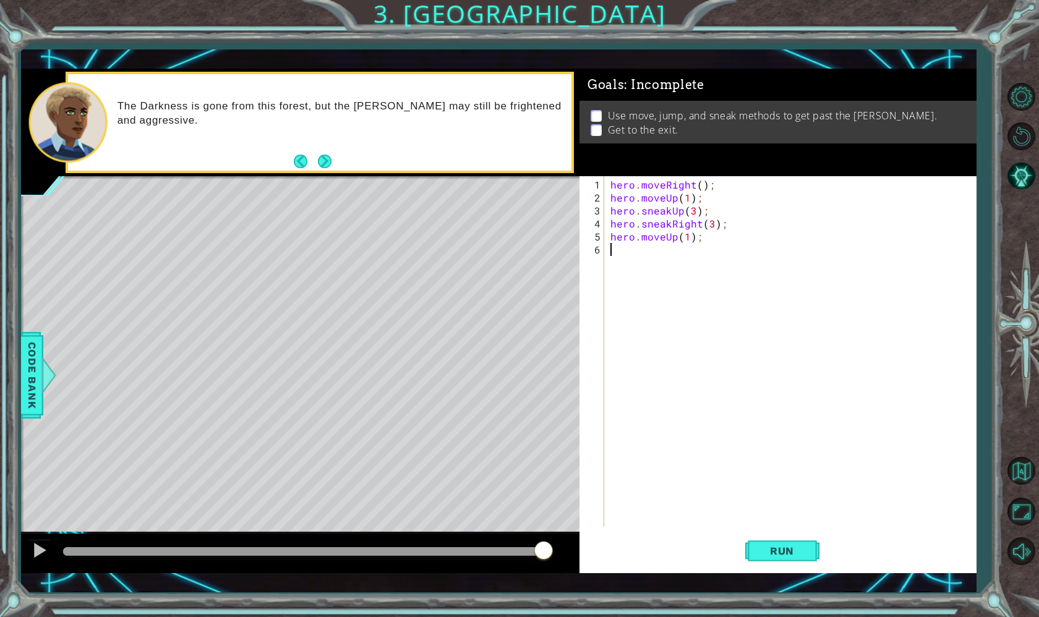
click at [653, 269] on div "hero . moveRight ( ) ; hero . moveUp ( 1 ) ; hero . sneakUp ( 3 ) ; hero . snea…" at bounding box center [793, 366] width 371 height 377
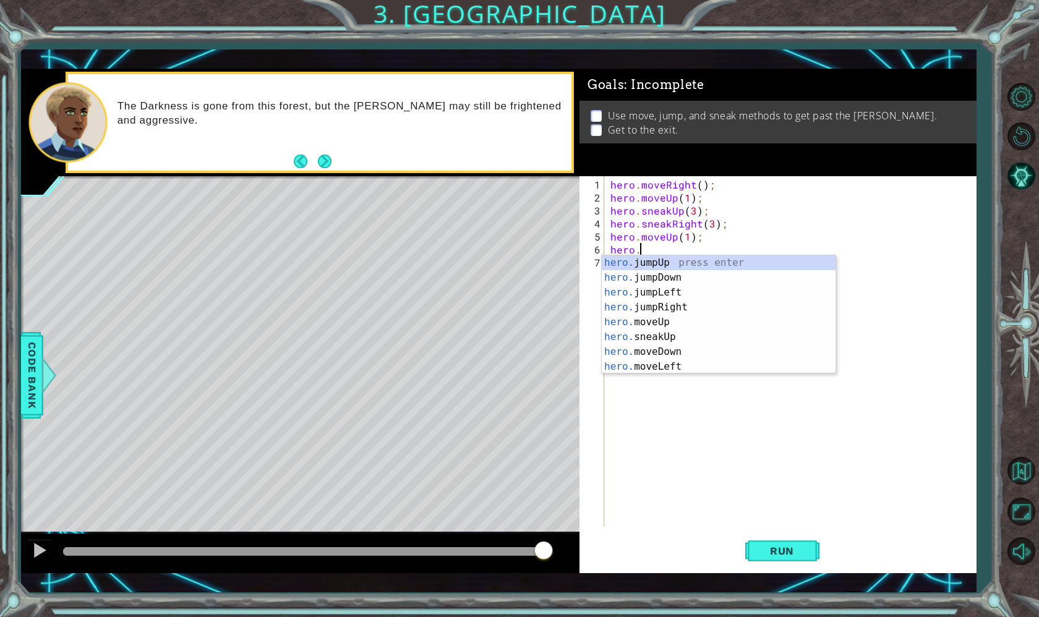
scroll to position [0, 2]
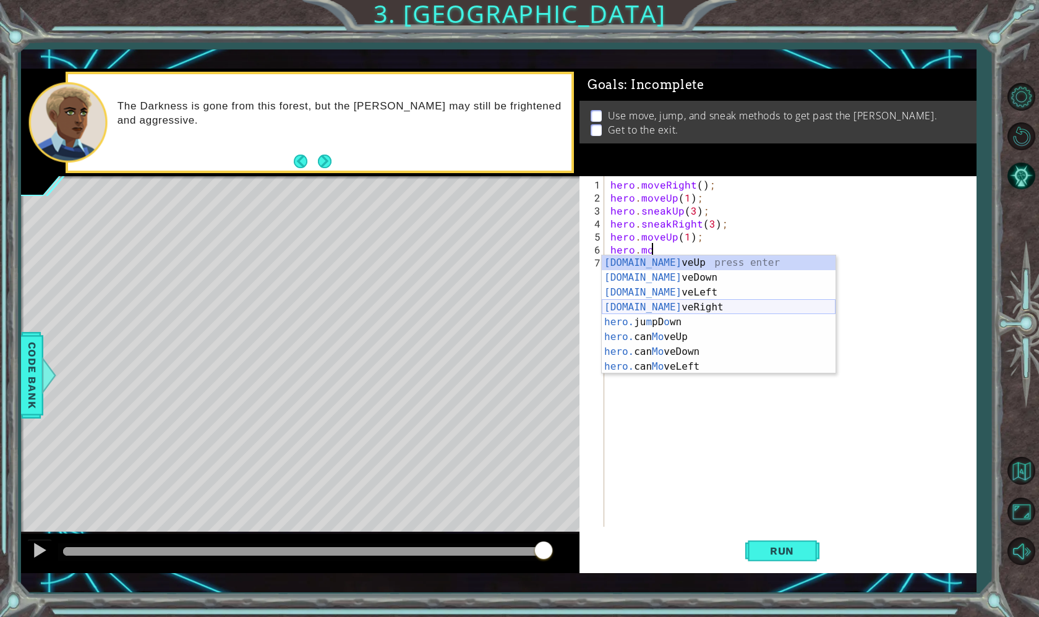
click at [665, 312] on div "hero.mo veUp press enter hero.mo veDown press enter hero.mo veLeft press enter …" at bounding box center [719, 329] width 234 height 148
type textarea "hero.moveRight(1);"
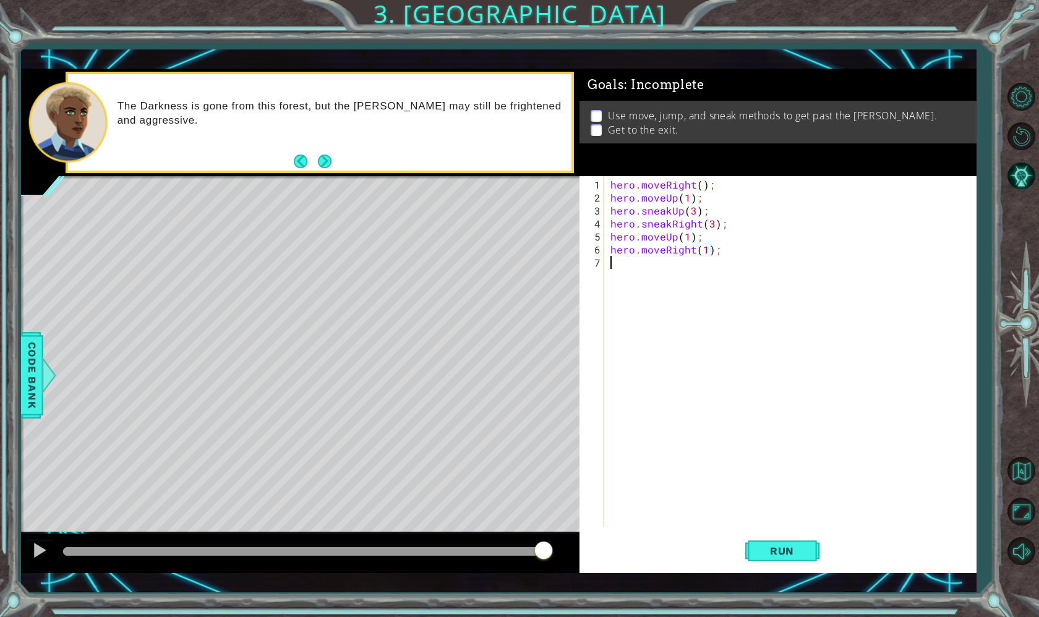
click at [672, 275] on div "hero . moveRight ( ) ; hero . moveUp ( 1 ) ; hero . sneakUp ( 3 ) ; hero . snea…" at bounding box center [793, 366] width 371 height 377
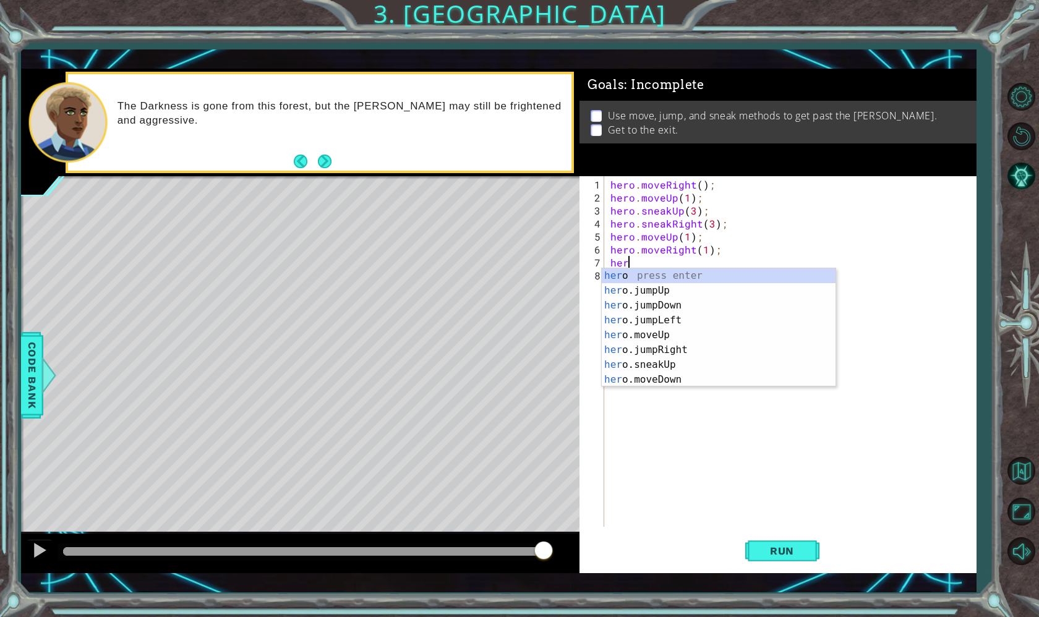
scroll to position [0, 1]
click at [661, 384] on div "her o press enter her o.jumpUp press enter her o.jumpDown press enter her o.jum…" at bounding box center [719, 342] width 234 height 148
type textarea "hero.moveDown(1);"
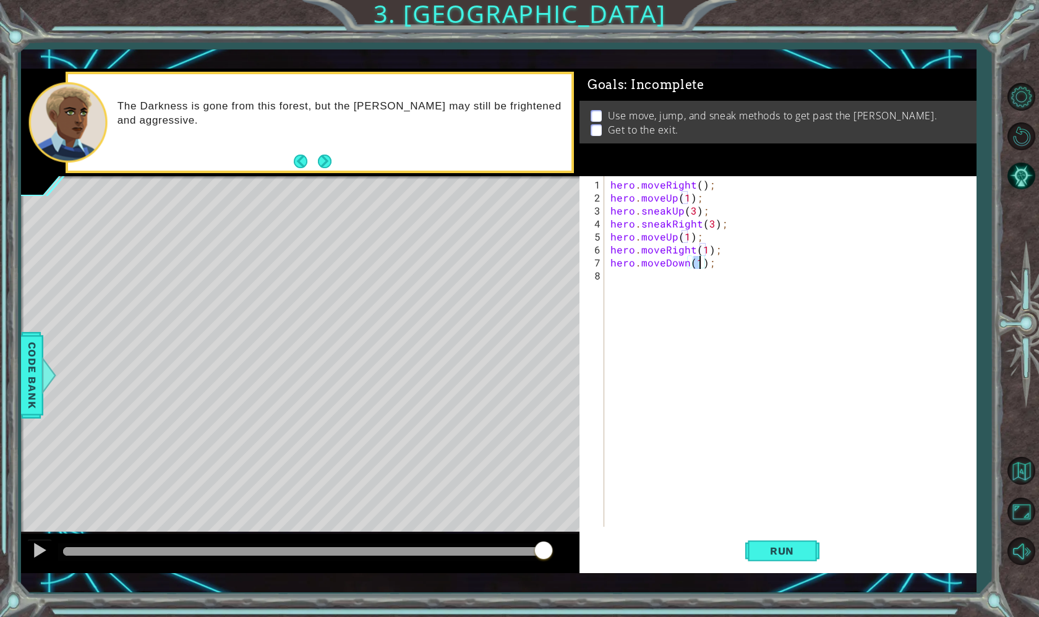
click at [696, 293] on div "hero . moveRight ( ) ; hero . moveUp ( 1 ) ; hero . sneakUp ( 3 ) ; hero . snea…" at bounding box center [793, 366] width 371 height 377
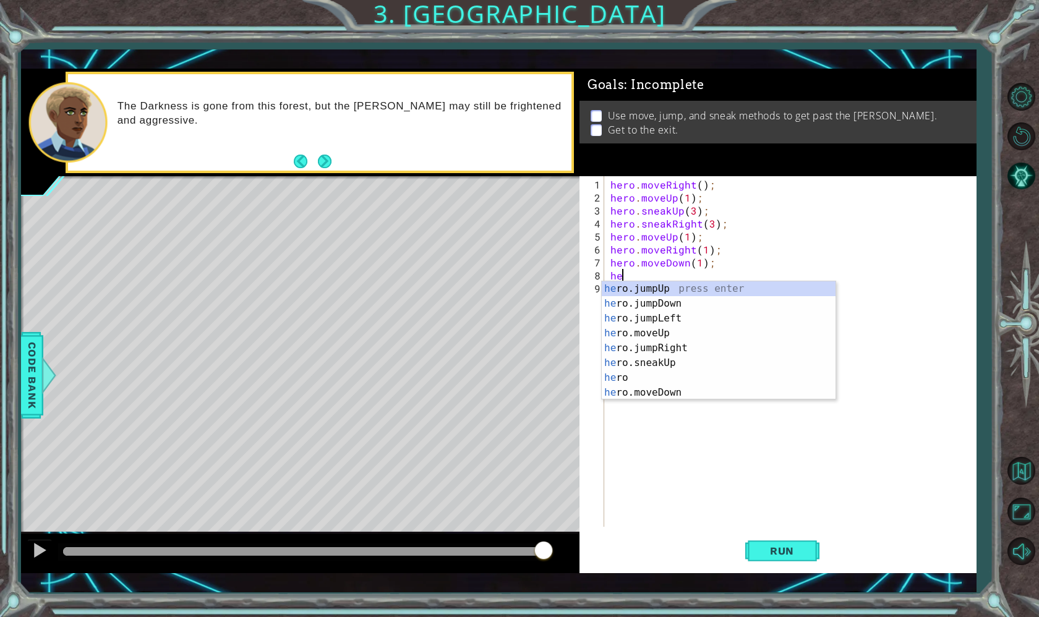
type textarea "her"
click at [678, 364] on div "her o press enter her o.jumpUp press enter her o.jumpDown press enter her o.jum…" at bounding box center [719, 355] width 234 height 148
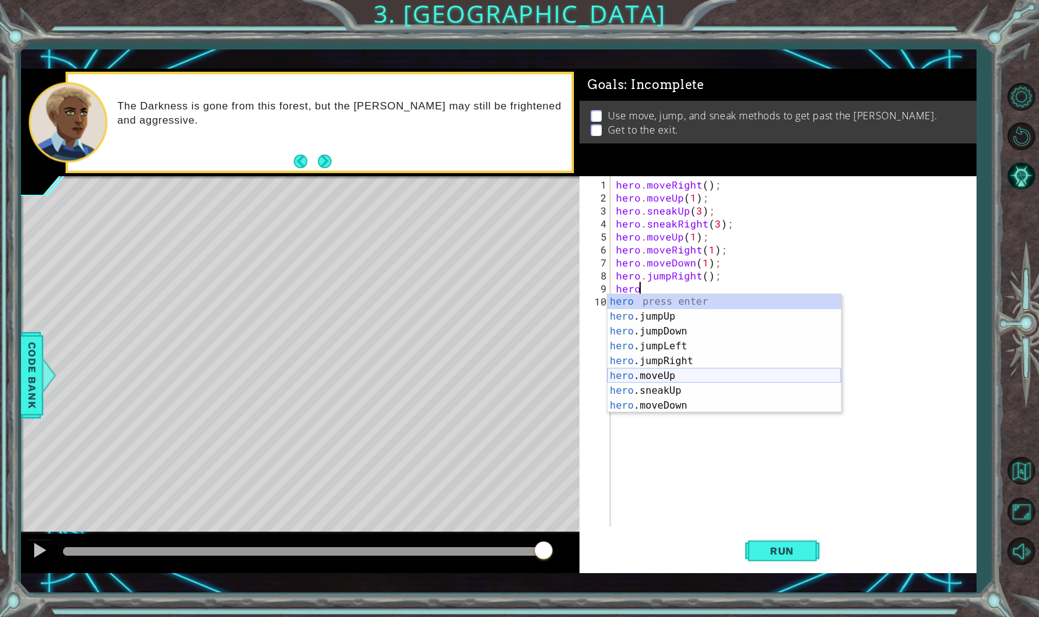
click at [646, 379] on div "hero press enter hero .jumpUp press enter hero .jumpDown press enter hero .jump…" at bounding box center [724, 368] width 234 height 148
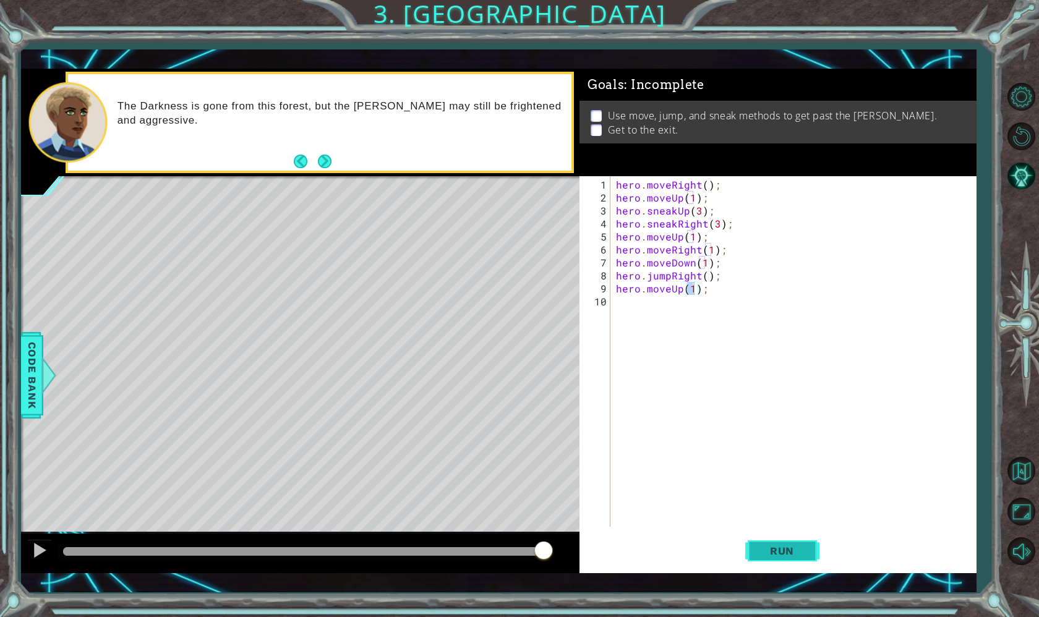
click at [776, 555] on span "Run" at bounding box center [782, 551] width 49 height 12
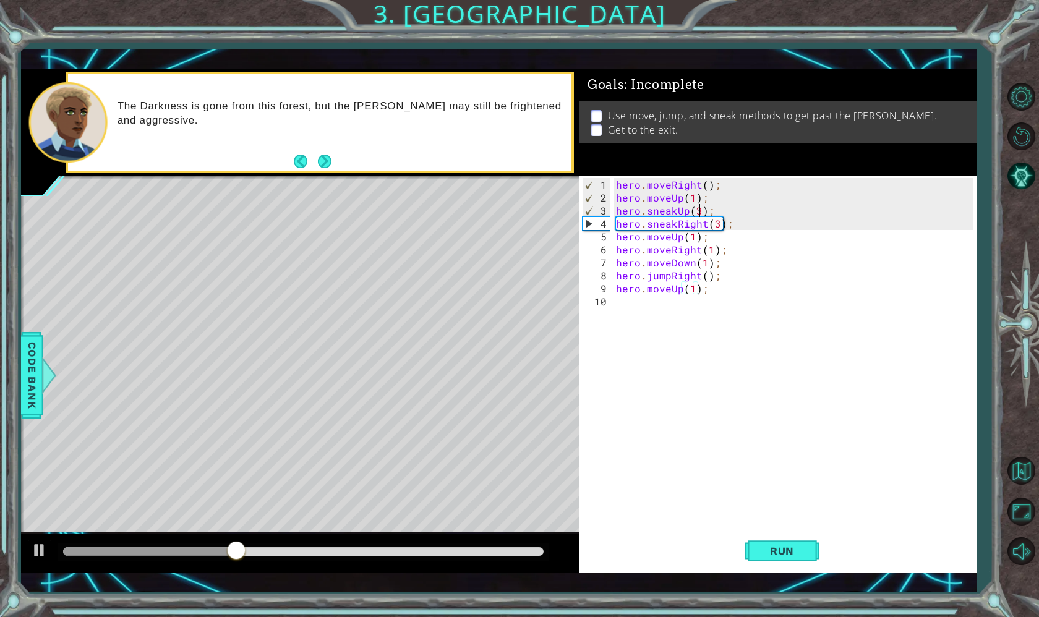
click at [698, 212] on div "hero . moveRight ( ) ; hero . moveUp ( 1 ) ; hero . sneakUp ( 3 ) ; hero . snea…" at bounding box center [796, 366] width 366 height 377
click at [703, 226] on div "hero . moveRight ( ) ; hero . moveUp ( 1 ) ; hero . sneakUp ( 4 ) ; hero . snea…" at bounding box center [796, 366] width 366 height 377
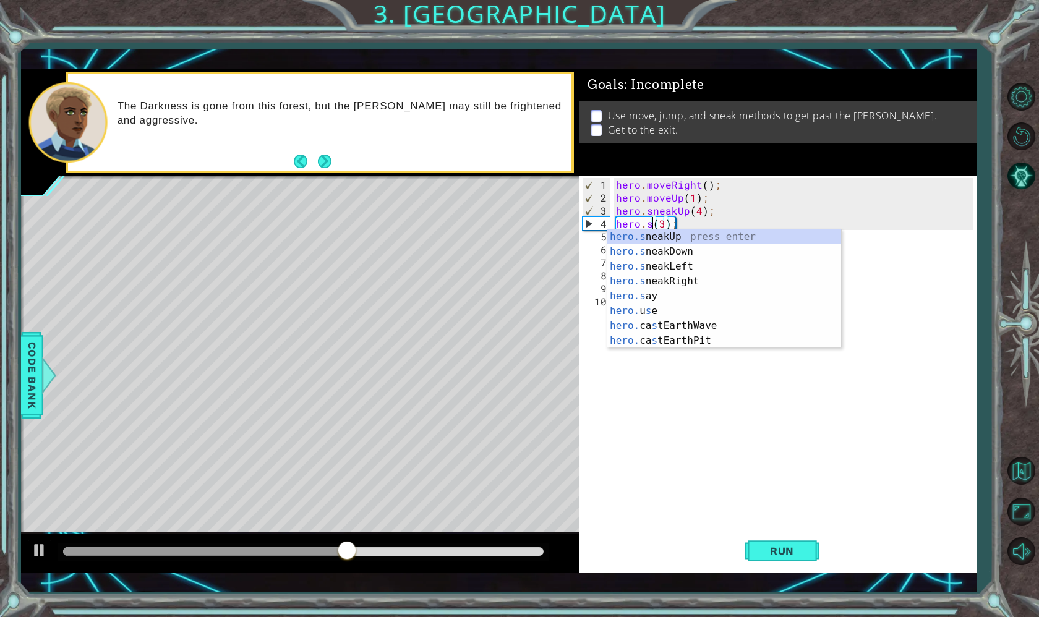
scroll to position [0, 2]
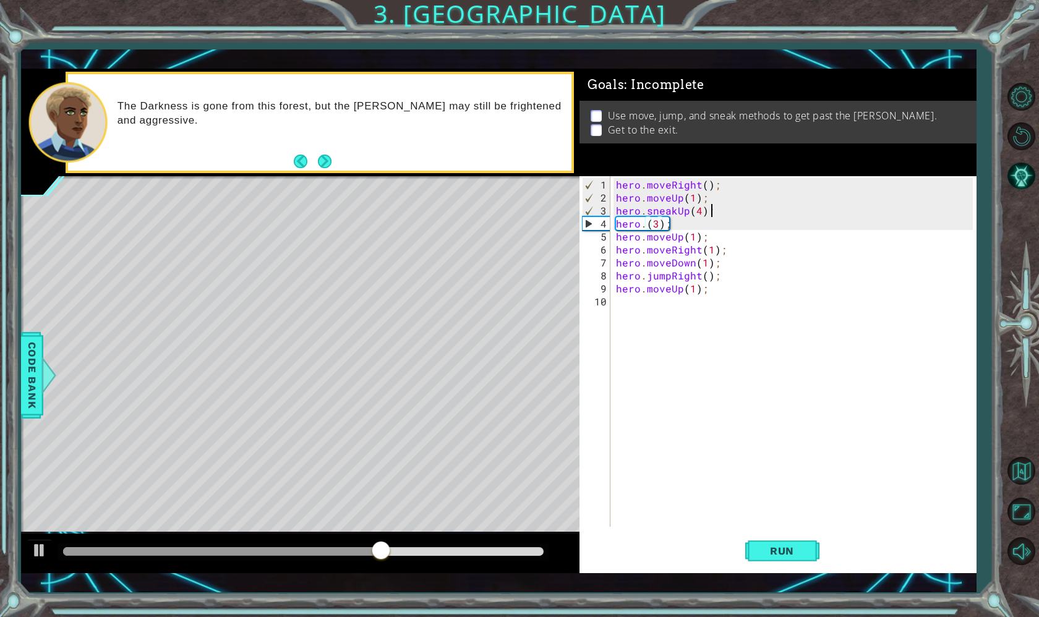
click at [814, 208] on div "hero . moveRight ( ) ; hero . moveUp ( 1 ) ; hero . sneakUp ( 4 ) ; hero . ( 3 …" at bounding box center [796, 366] width 366 height 377
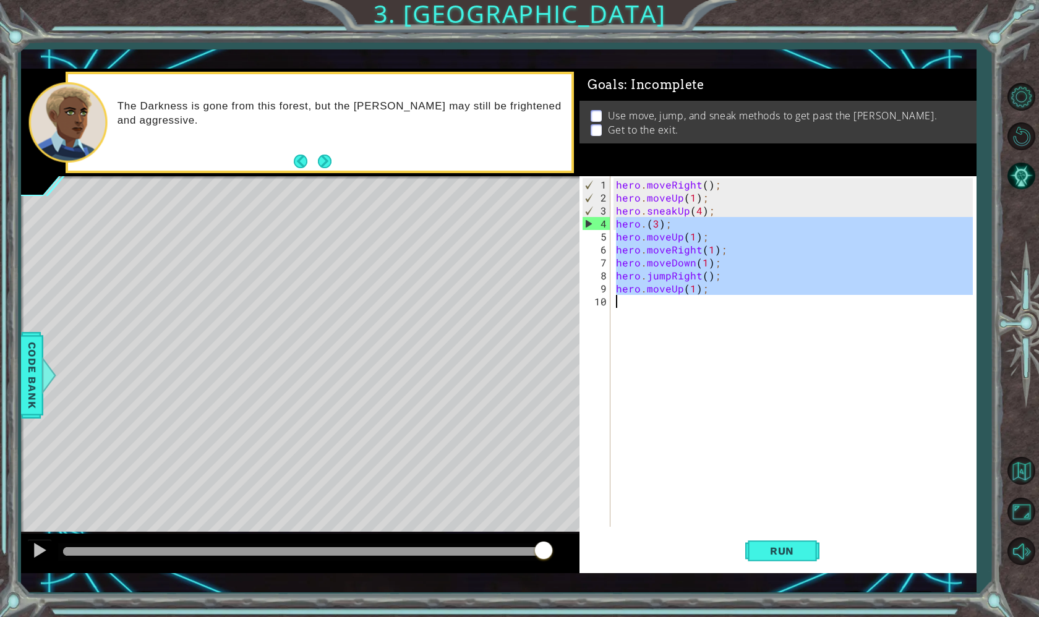
drag, startPoint x: 619, startPoint y: 224, endPoint x: 755, endPoint y: 312, distance: 161.9
click at [755, 312] on div "hero . moveRight ( ) ; hero . moveUp ( 1 ) ; hero . sneakUp ( 4 ) ; hero . ( 3 …" at bounding box center [796, 366] width 366 height 377
type textarea "hero.moveUp(1);"
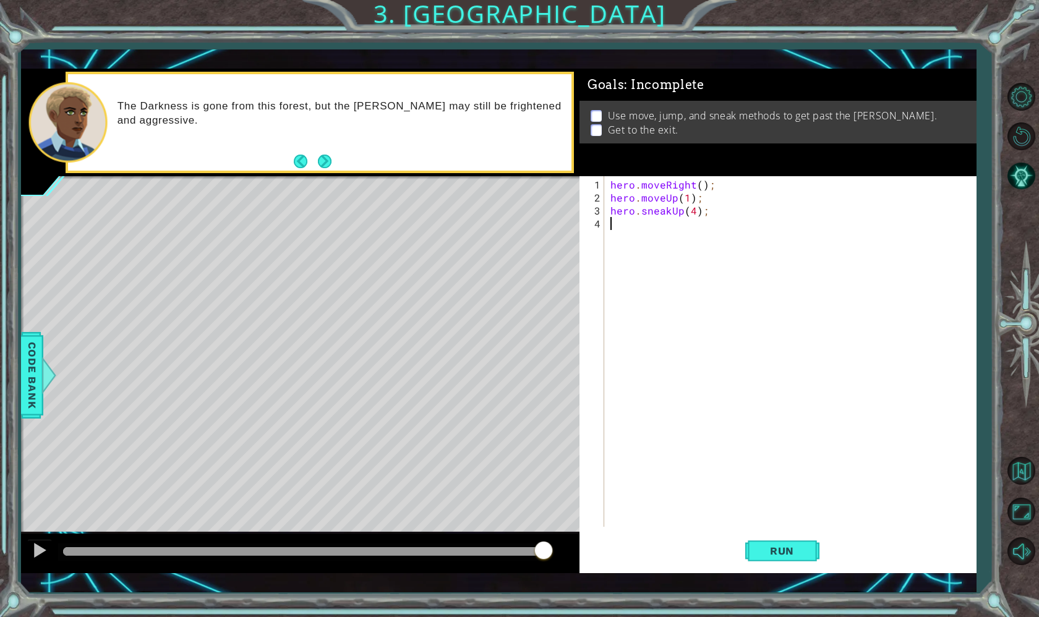
scroll to position [0, 0]
click at [771, 558] on button "Run" at bounding box center [782, 551] width 74 height 40
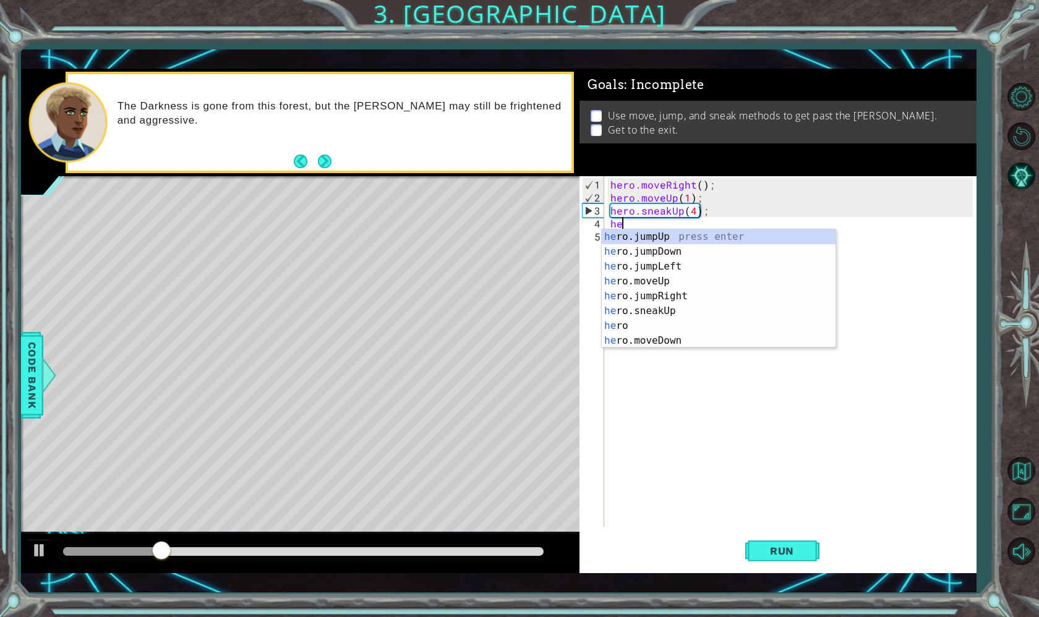
type textarea "her"
click at [678, 312] on div "her o press enter her o.jumpUp press enter her o.jumpDown press enter her o.jum…" at bounding box center [719, 303] width 234 height 148
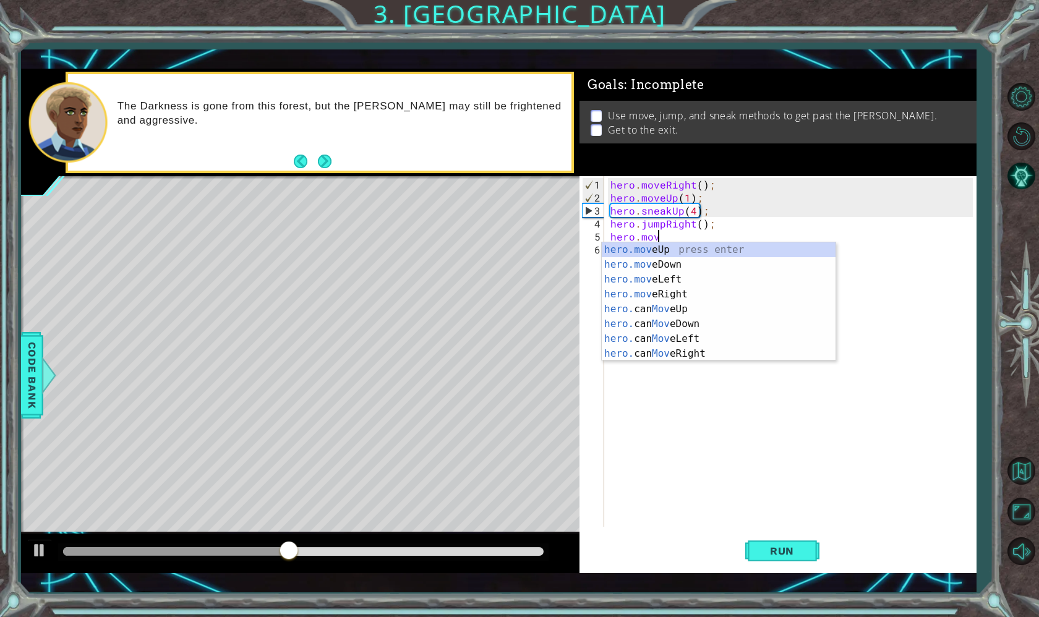
scroll to position [0, 2]
click at [664, 297] on div "hero.mov eUp press enter hero.mov eDown press enter hero.mov eLeft press enter …" at bounding box center [719, 316] width 234 height 148
type textarea "hero.moveRight(1);"
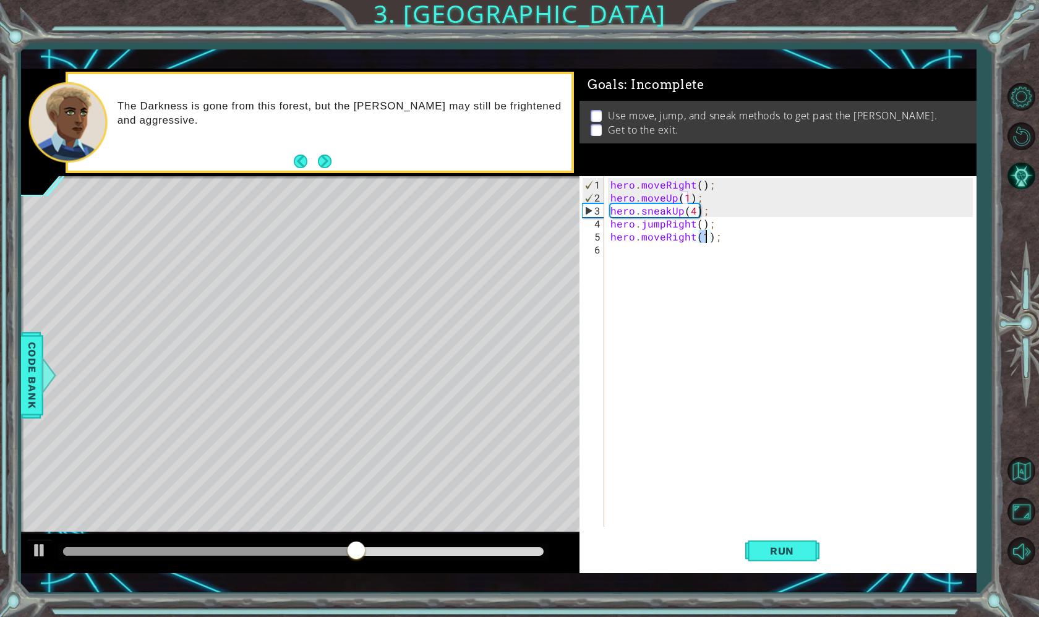
click at [661, 269] on div "hero . moveRight ( ) ; hero . moveUp ( 1 ) ; hero . sneakUp ( 4 ) ; hero . jump…" at bounding box center [793, 366] width 371 height 377
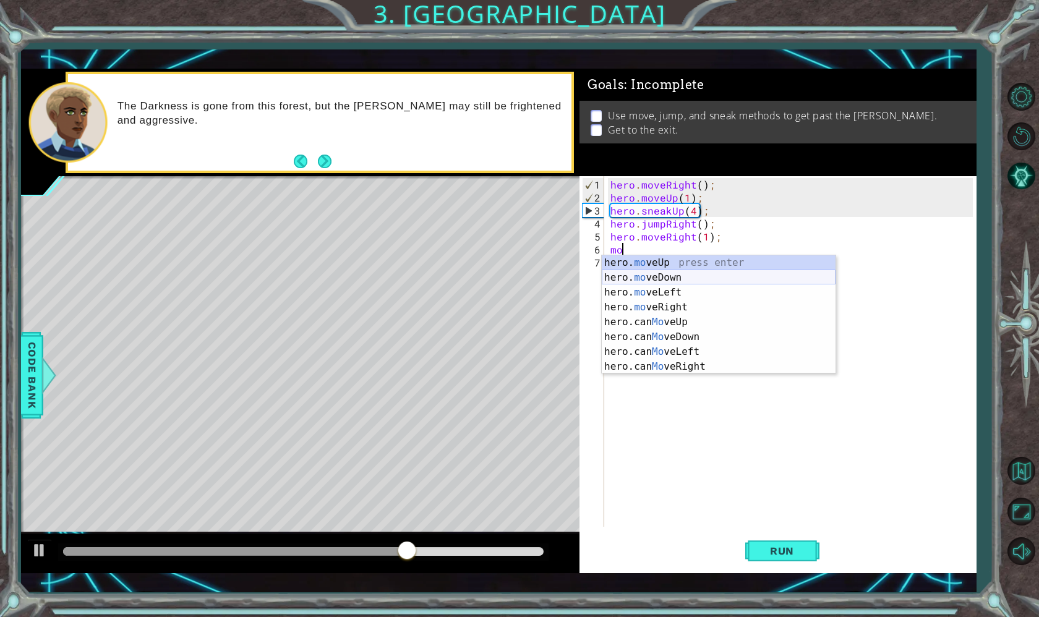
click at [667, 273] on div "hero. mo veUp press enter hero. mo veDown press enter hero. mo veLeft press ent…" at bounding box center [719, 329] width 234 height 148
type textarea "hero.moveDown(1);"
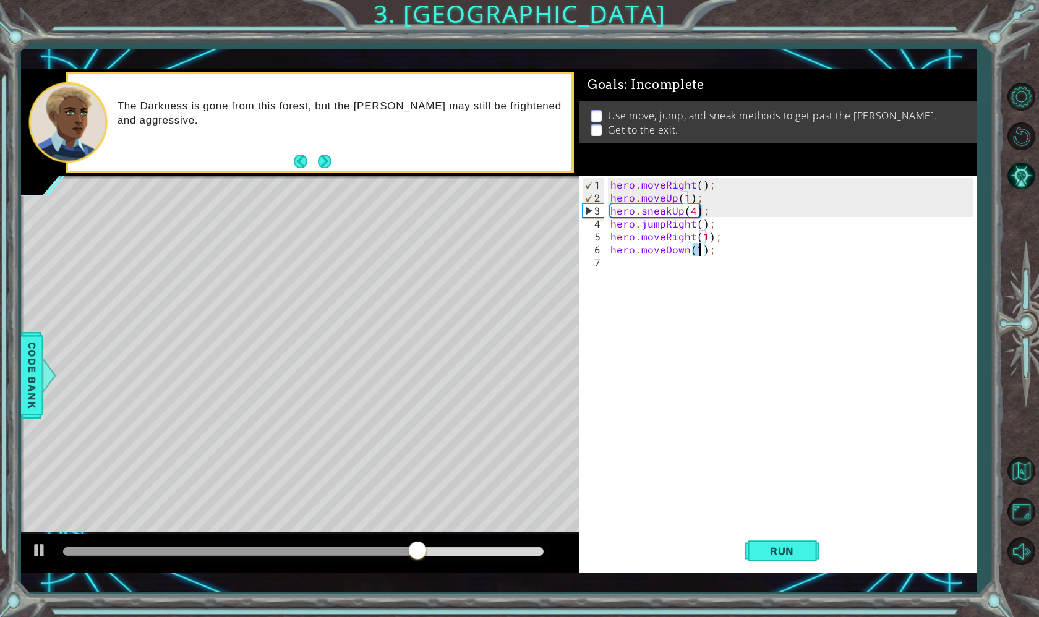
click at [667, 265] on div "hero . moveRight ( ) ; hero . moveUp ( 1 ) ; hero . sneakUp ( 4 ) ; hero . jump…" at bounding box center [793, 366] width 371 height 377
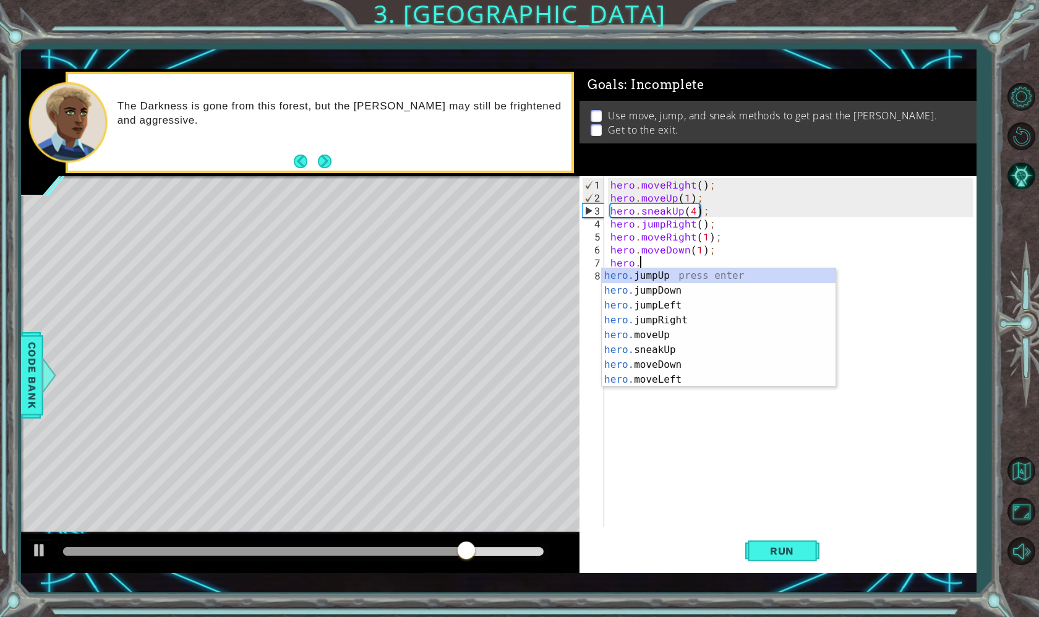
scroll to position [0, 2]
type textarea "hero.ju"
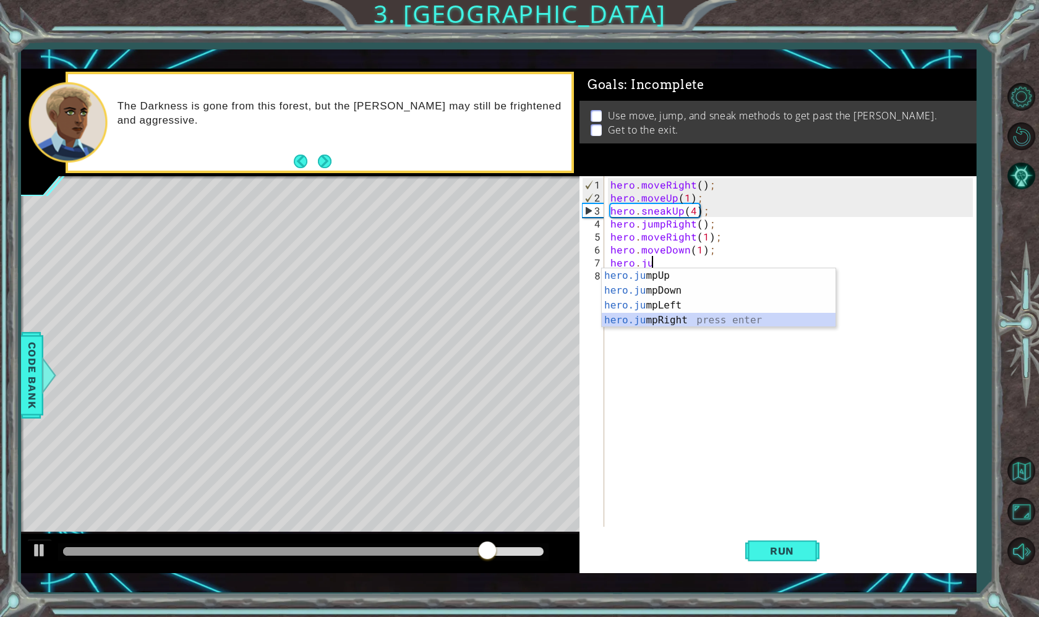
click at [641, 320] on div "hero.ju mpUp press enter hero.ju mpDown press enter hero.ju mpLeft press enter …" at bounding box center [719, 312] width 234 height 89
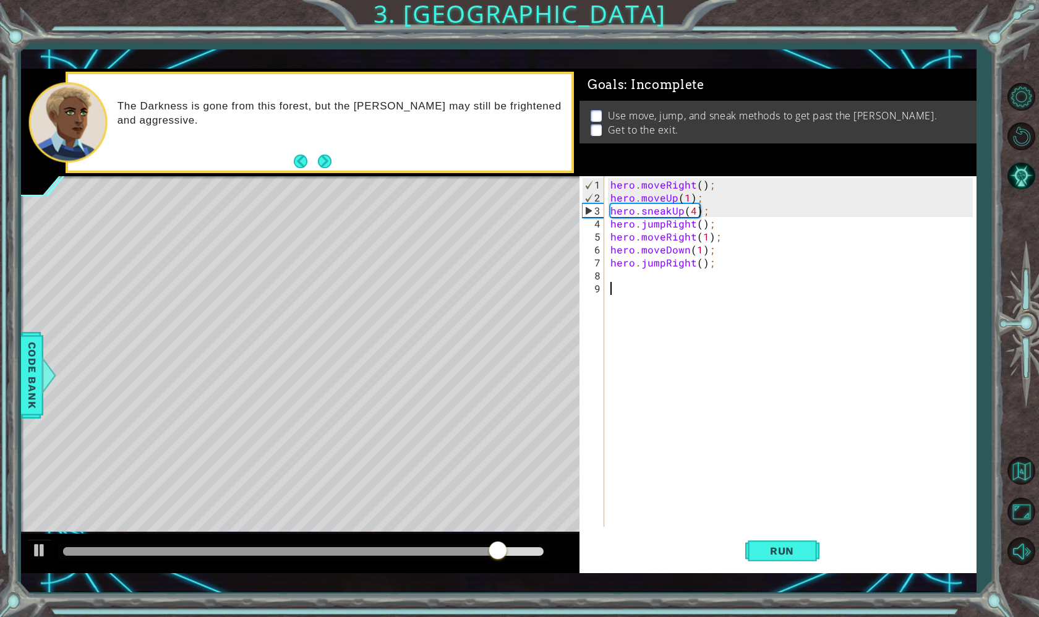
click at [646, 294] on div "hero . moveRight ( ) ; hero . moveUp ( 1 ) ; hero . sneakUp ( 4 ) ; hero . jump…" at bounding box center [793, 366] width 371 height 377
click at [645, 284] on div "hero . moveRight ( ) ; hero . moveUp ( 1 ) ; hero . sneakUp ( 4 ) ; hero . jump…" at bounding box center [793, 366] width 371 height 377
click at [645, 276] on div "hero . moveRight ( ) ; hero . moveUp ( 1 ) ; hero . sneakUp ( 4 ) ; hero . jump…" at bounding box center [793, 366] width 371 height 377
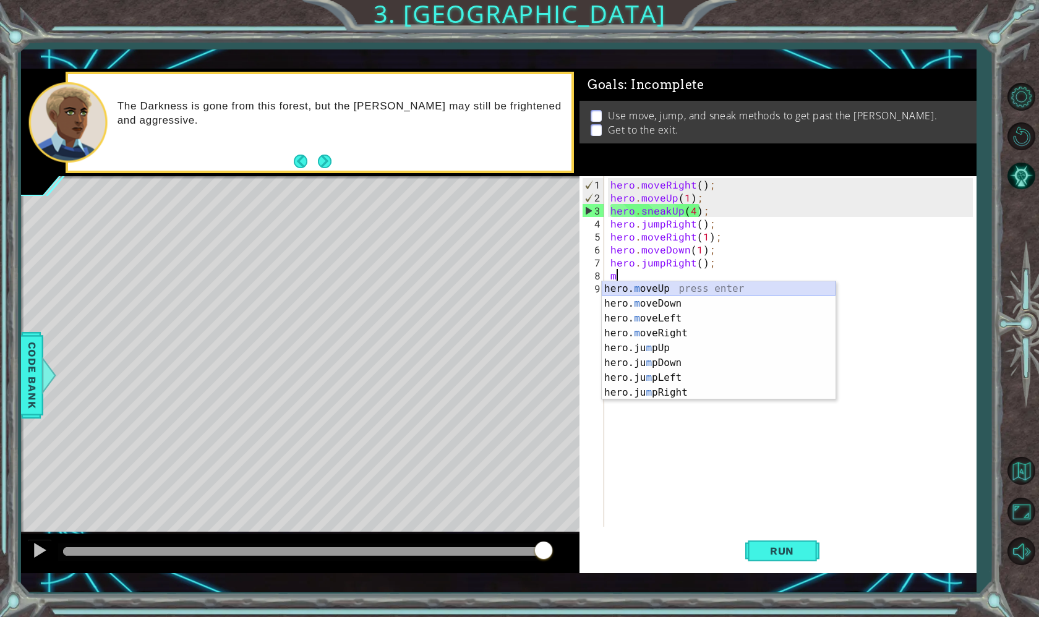
click at [630, 288] on div "hero. m oveUp press enter hero. m oveDown press enter hero. m oveLeft press ent…" at bounding box center [719, 355] width 234 height 148
type textarea "hero.moveUp(1);"
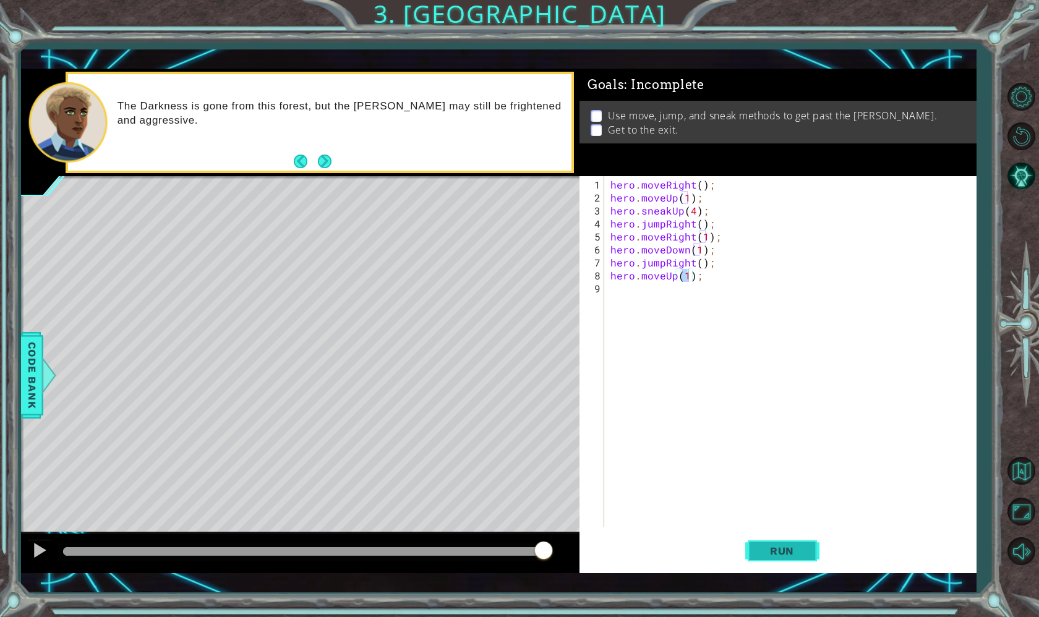
click at [766, 544] on button "Run" at bounding box center [782, 551] width 74 height 40
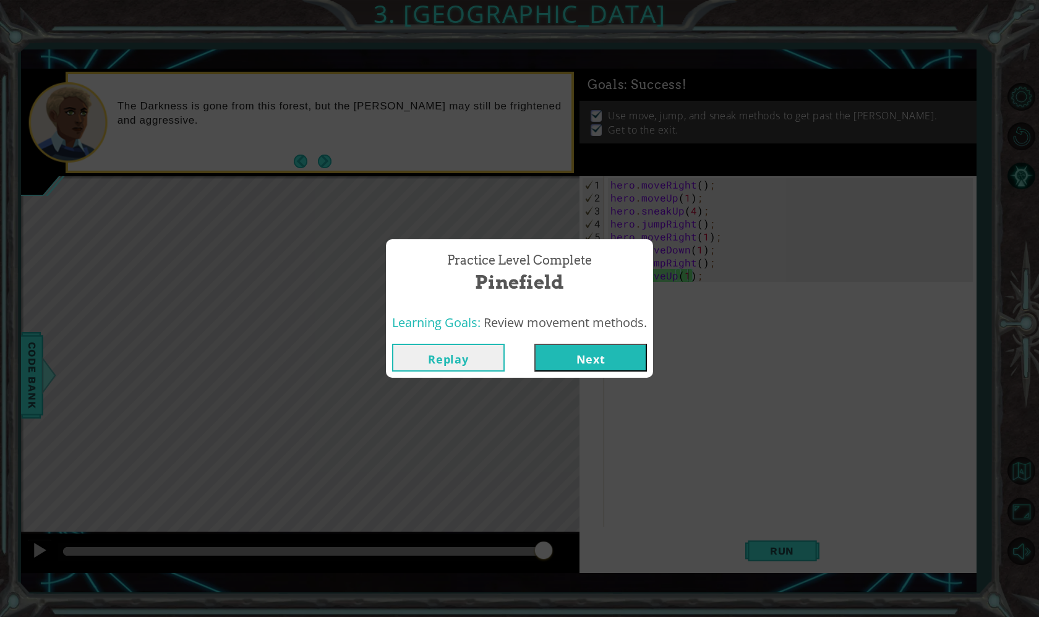
click at [610, 355] on button "Next" at bounding box center [590, 358] width 113 height 28
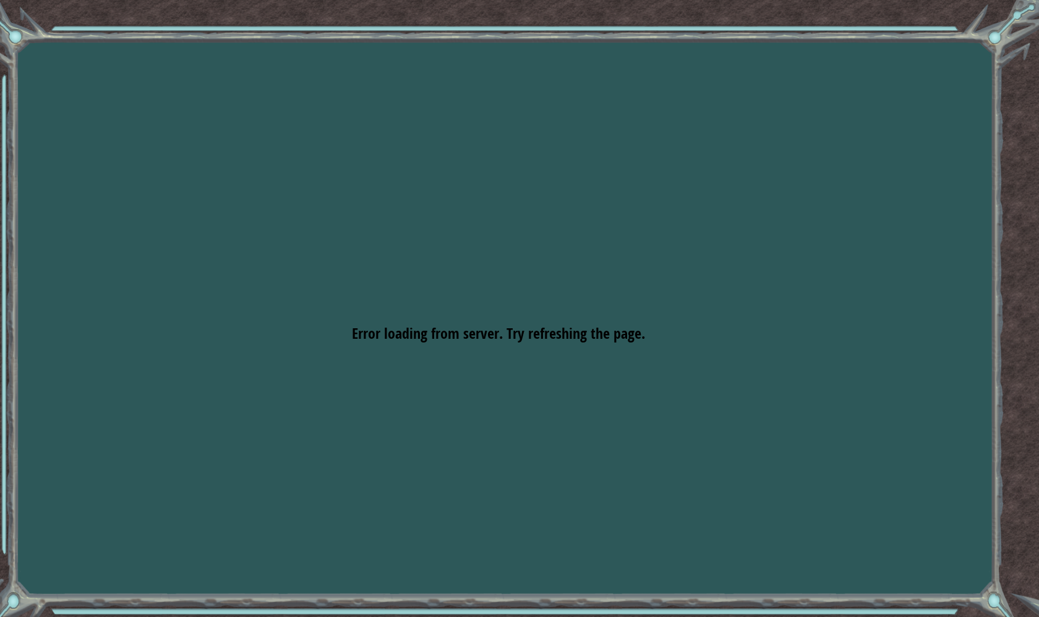
click at [610, 355] on div "Goals Error loading from server. Try refreshing the page. You'll need to join a…" at bounding box center [519, 308] width 1039 height 617
click at [617, 341] on span "Error loading from server. Try refreshing the page." at bounding box center [498, 333] width 293 height 20
click at [628, 322] on div "Goals Error loading from server. Try refreshing the page. You'll need to join a…" at bounding box center [519, 308] width 1039 height 617
click at [618, 111] on div "Goals Error loading from server. Try refreshing the page. You'll need to join a…" at bounding box center [519, 308] width 1039 height 617
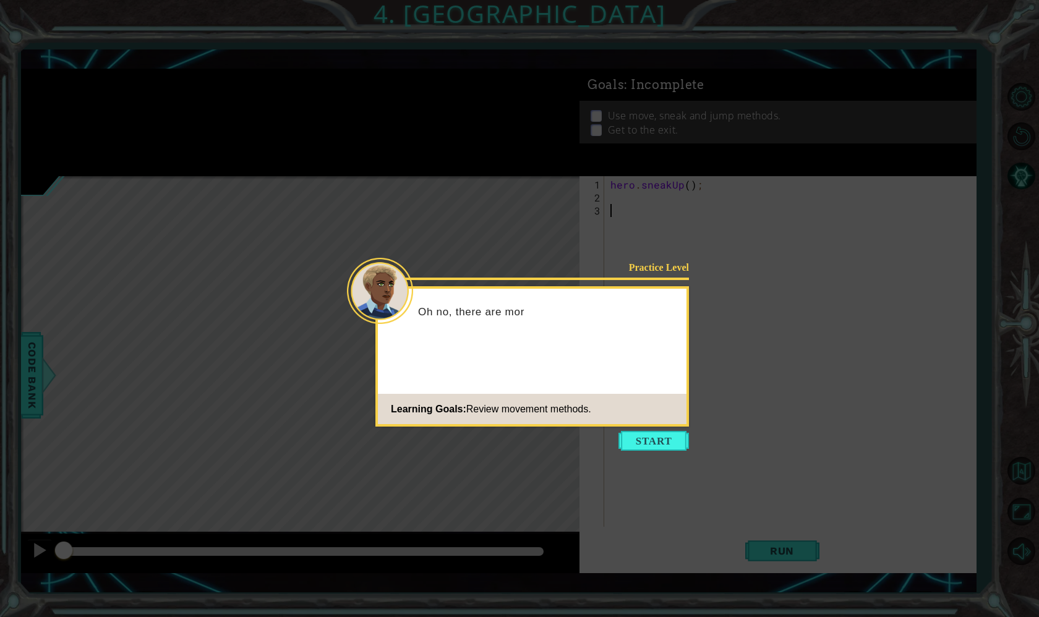
click at [648, 429] on icon at bounding box center [519, 308] width 1039 height 617
click at [648, 432] on button "Start" at bounding box center [653, 441] width 71 height 20
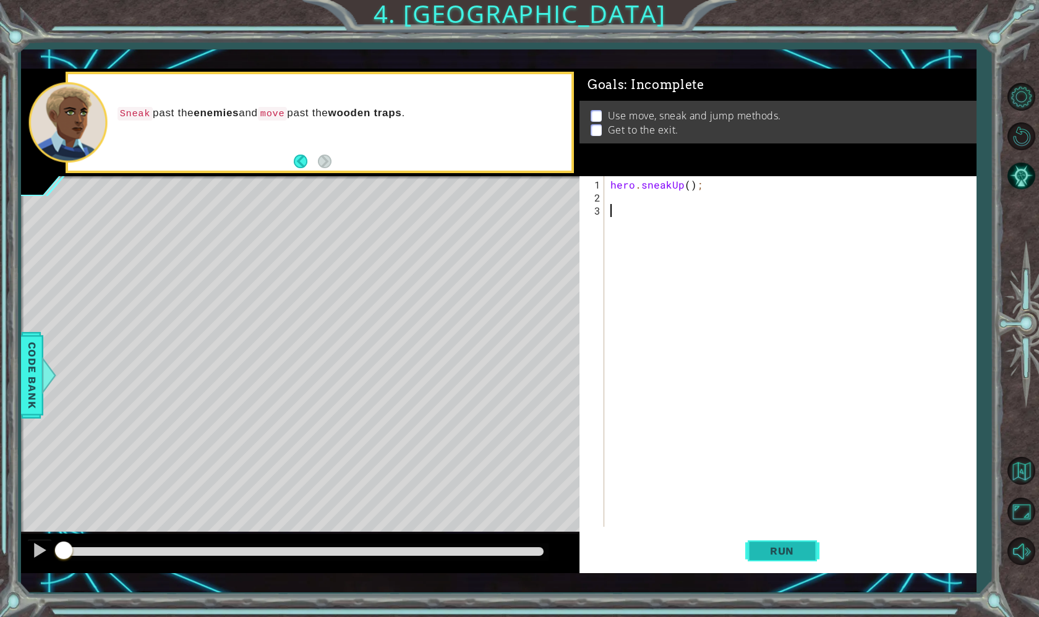
drag, startPoint x: 759, startPoint y: 552, endPoint x: 770, endPoint y: 558, distance: 12.7
click at [759, 552] on span "Run" at bounding box center [782, 551] width 49 height 12
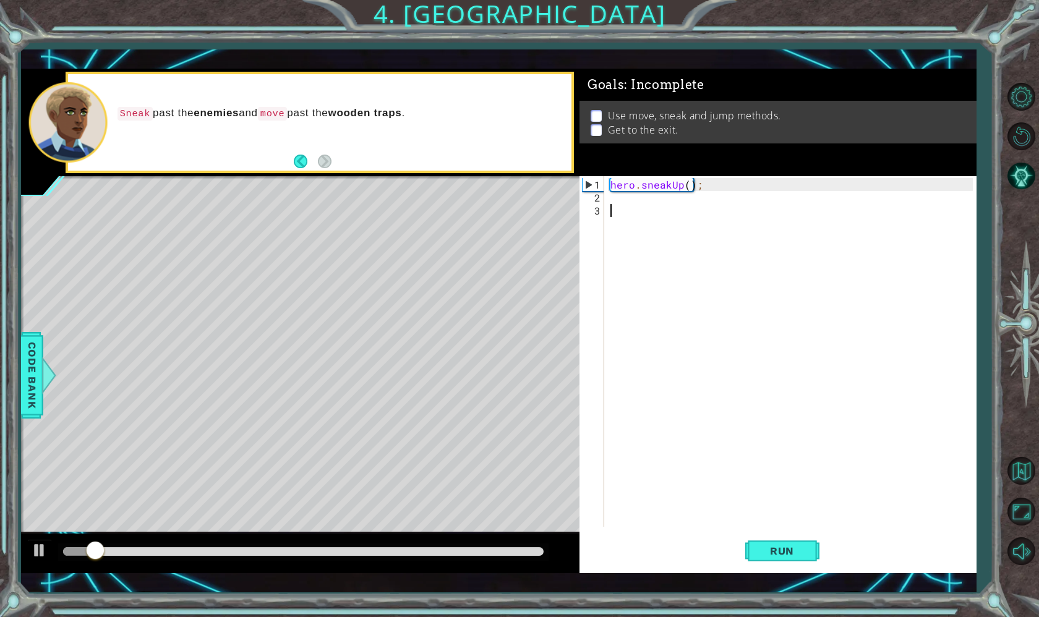
click at [678, 207] on div "hero . sneakUp ( ) ;" at bounding box center [793, 366] width 371 height 377
click at [678, 200] on div "hero . sneakUp ( ) ;" at bounding box center [793, 366] width 371 height 377
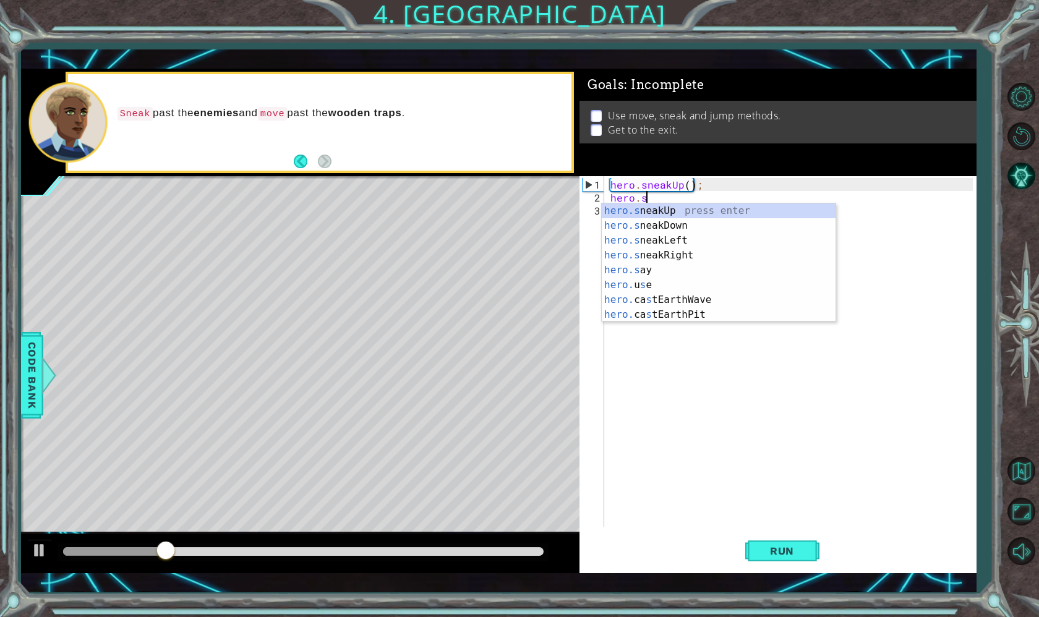
scroll to position [0, 2]
click at [669, 254] on div "hero.s neakUp press enter hero.s neakDown press enter hero.s neakLeft press ent…" at bounding box center [719, 277] width 234 height 148
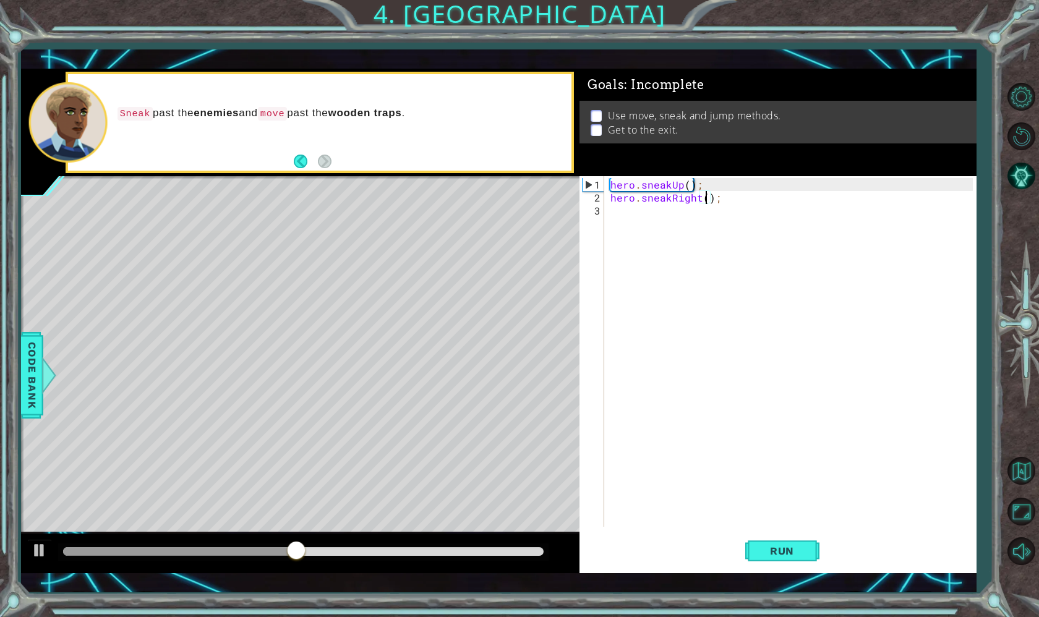
scroll to position [0, 6]
click at [771, 567] on button "Run" at bounding box center [782, 551] width 74 height 40
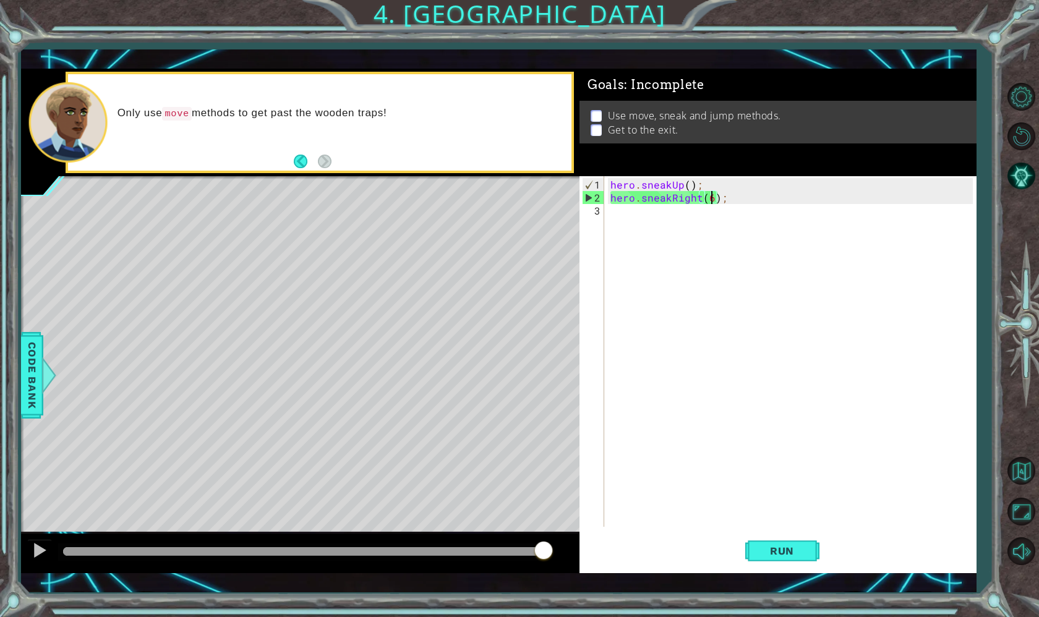
click at [728, 195] on div "hero . sneakUp ( ) ; hero . sneakRight ( 6 ) ;" at bounding box center [793, 366] width 371 height 377
click at [711, 193] on div "hero . sneakUp ( ) ; hero . sneakRight ( 6 ) ;" at bounding box center [793, 366] width 371 height 377
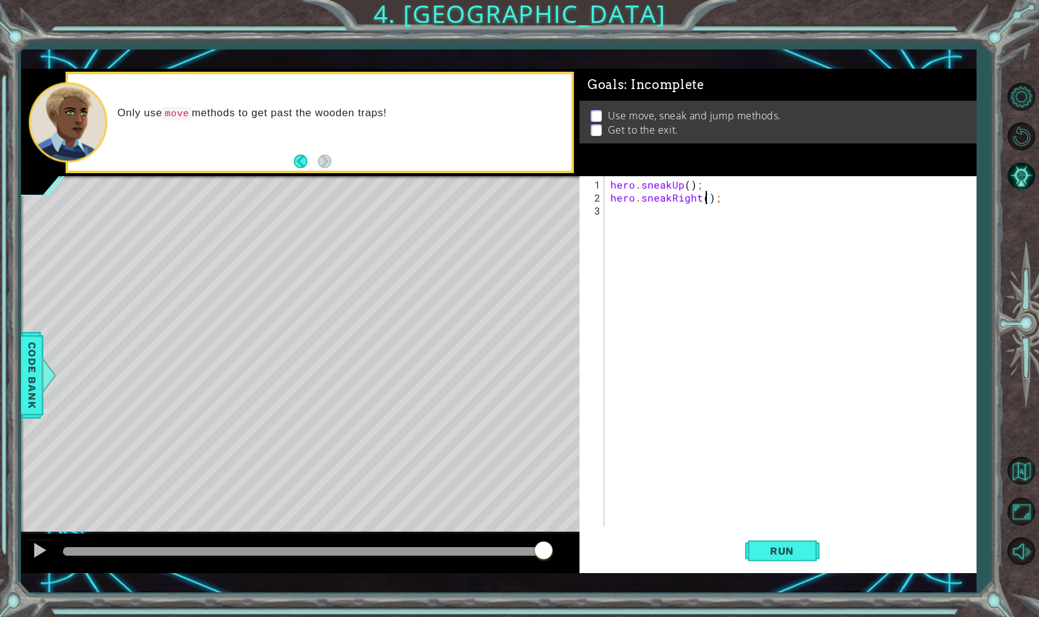
type textarea "hero.sneakRight(3);"
click at [732, 194] on div "hero . sneakUp ( ) ; hero . sneakRight ( 3 ) ;" at bounding box center [793, 366] width 371 height 377
click at [661, 220] on div "hero . sneakUp ( ) ; hero . sneakRight ( 3 ) ;" at bounding box center [793, 366] width 371 height 377
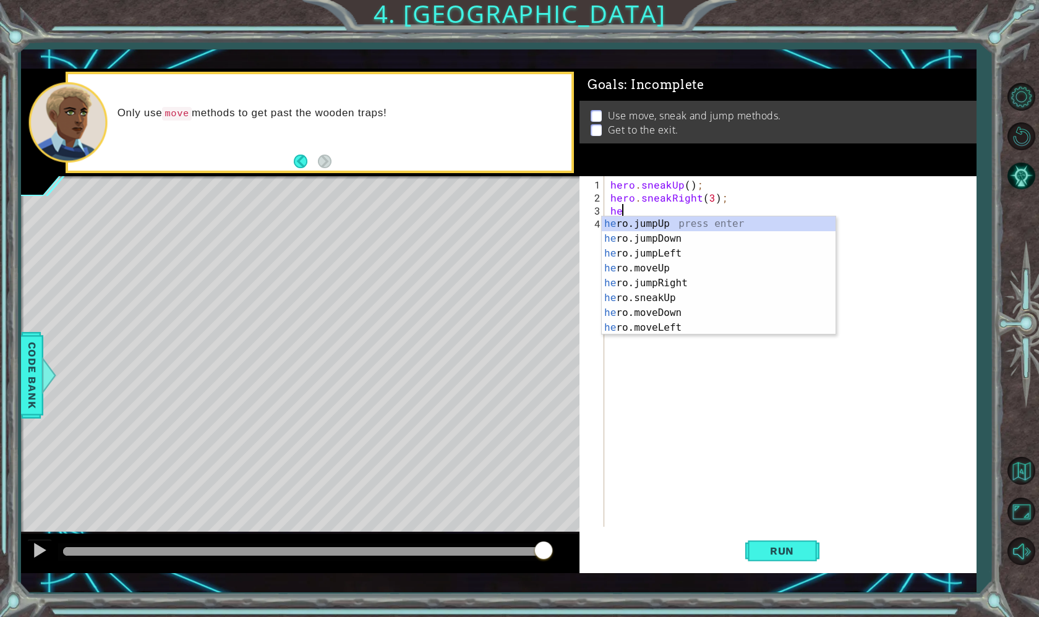
scroll to position [0, 1]
type textarea "hero"
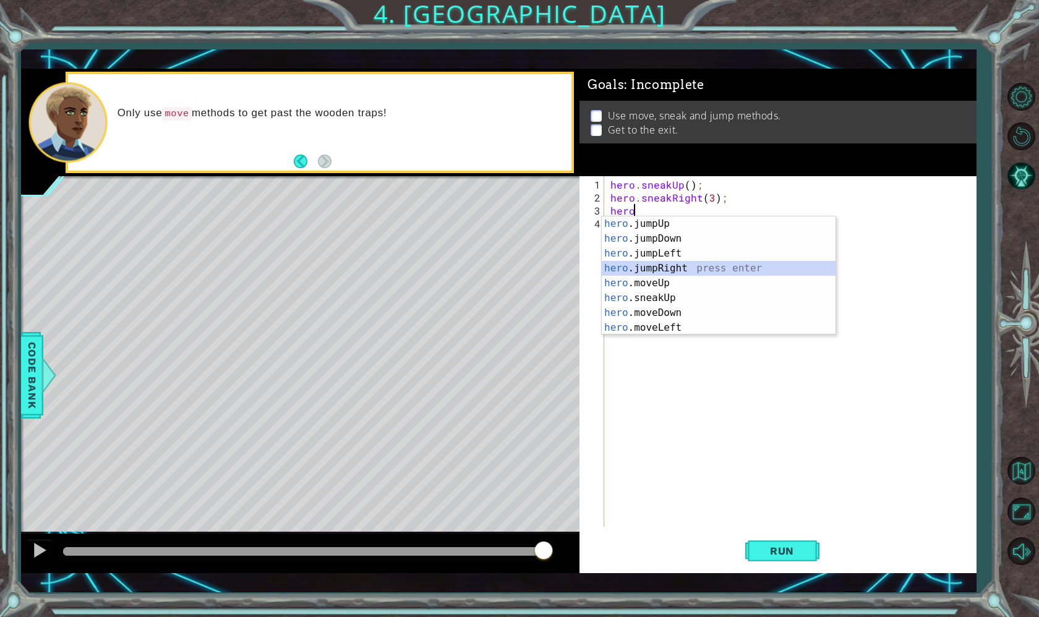
click at [639, 271] on div "hero .jumpUp press enter hero .jumpDown press enter hero .jumpLeft press enter …" at bounding box center [719, 290] width 234 height 148
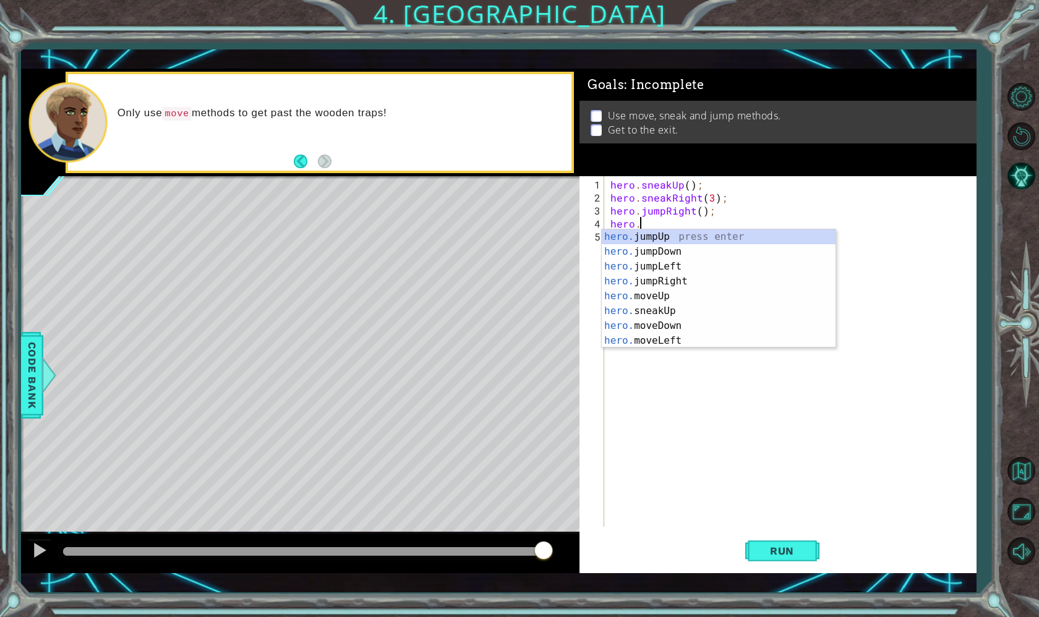
scroll to position [0, 2]
click at [647, 276] on div "hero.s neakUp press enter hero.s neakDown press enter hero.s neakLeft press ent…" at bounding box center [719, 303] width 234 height 148
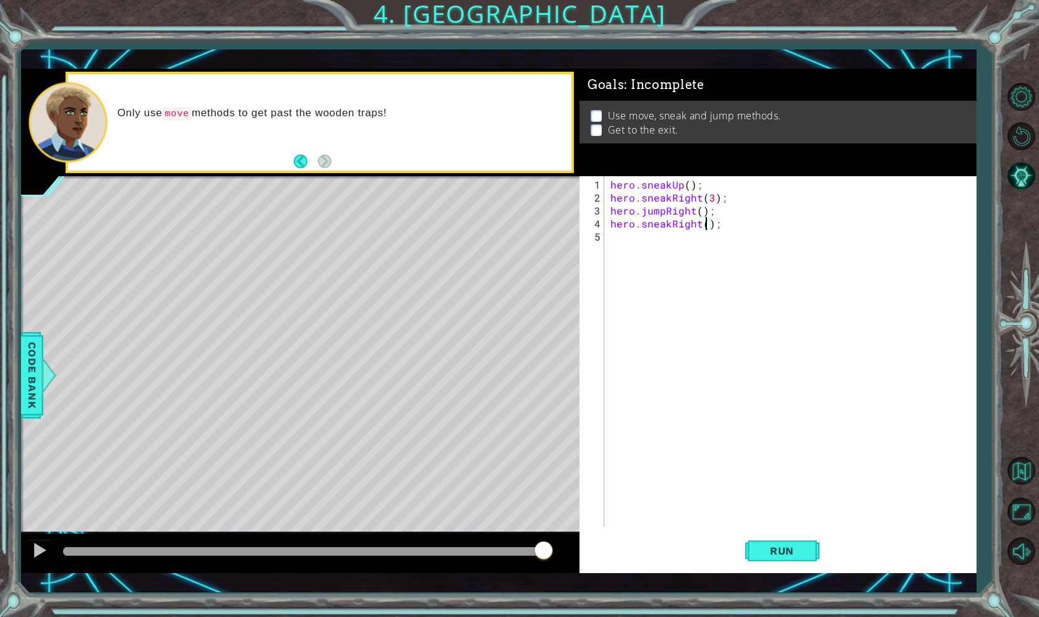
scroll to position [0, 6]
click at [790, 549] on span "Run" at bounding box center [782, 551] width 49 height 12
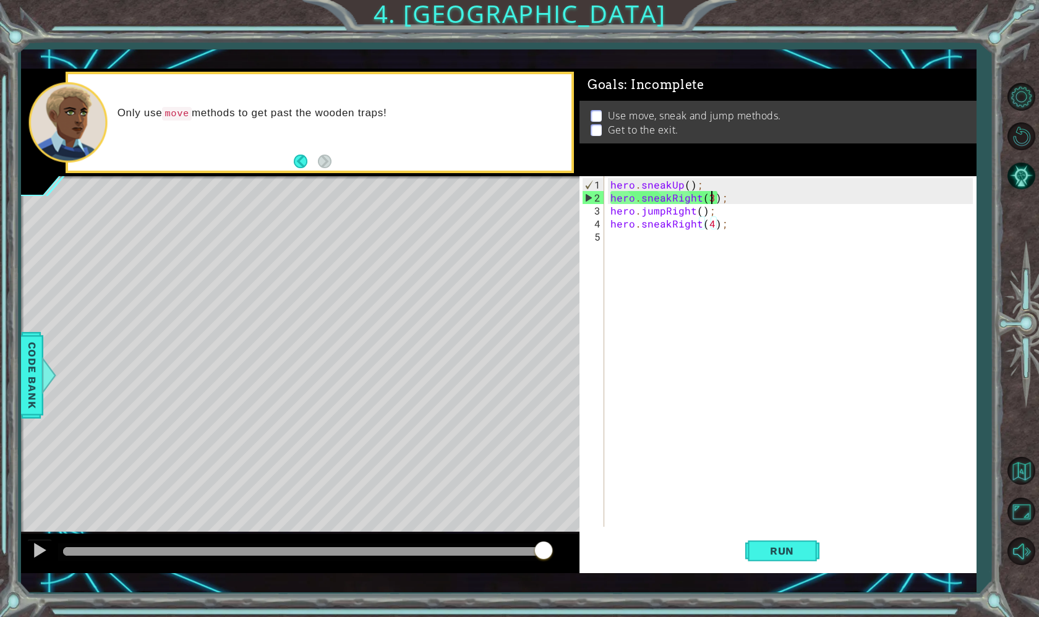
click at [712, 199] on div "hero . sneakUp ( ) ; hero . sneakRight ( 3 ) ; hero . jumpRight ( ) ; hero . sn…" at bounding box center [793, 366] width 371 height 377
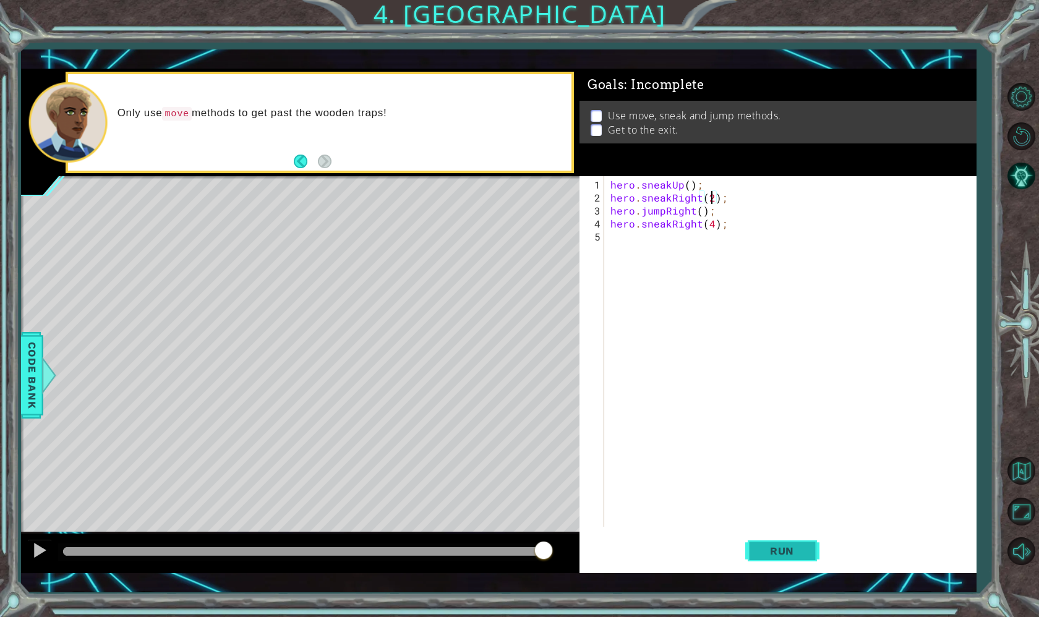
click at [778, 545] on span "Run" at bounding box center [782, 551] width 49 height 12
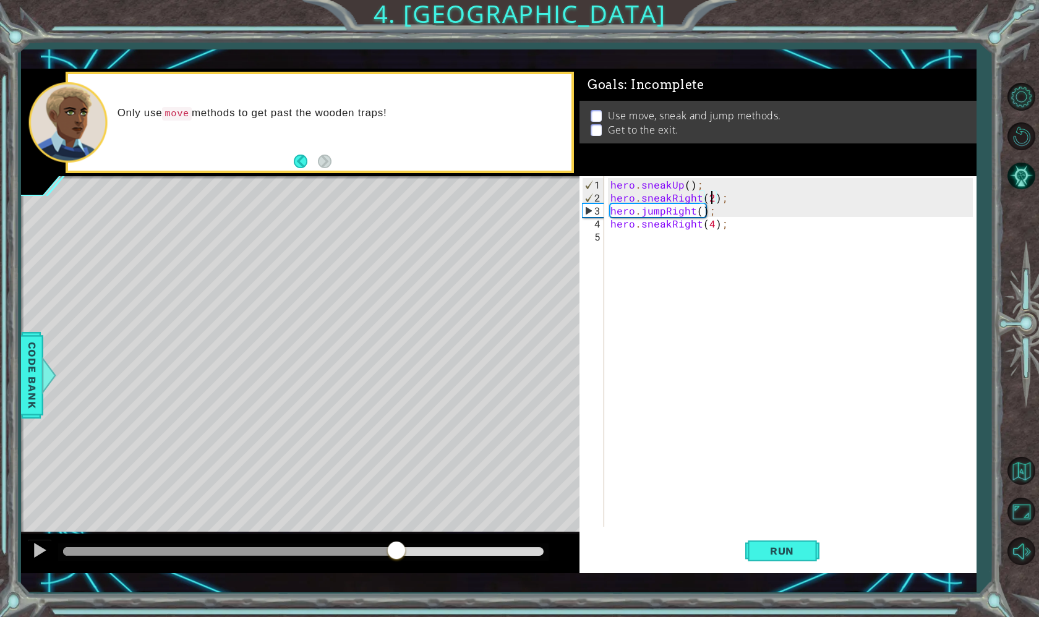
drag, startPoint x: 547, startPoint y: 547, endPoint x: 396, endPoint y: 552, distance: 151.0
click at [396, 552] on div at bounding box center [396, 552] width 22 height 22
drag, startPoint x: 396, startPoint y: 552, endPoint x: 465, endPoint y: 557, distance: 69.4
click at [465, 557] on div at bounding box center [465, 552] width 22 height 22
click at [699, 207] on div "hero . sneakUp ( ) ; hero . sneakRight ( 2 ) ; hero . jumpRight ( ) ; hero . sn…" at bounding box center [793, 366] width 371 height 377
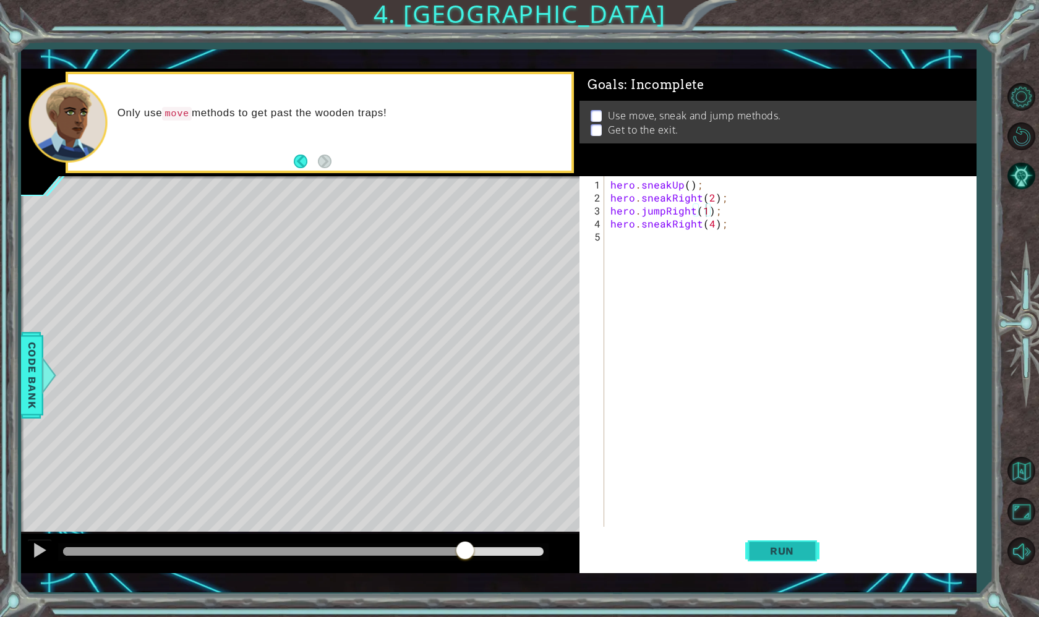
click at [767, 554] on span "Run" at bounding box center [782, 551] width 49 height 12
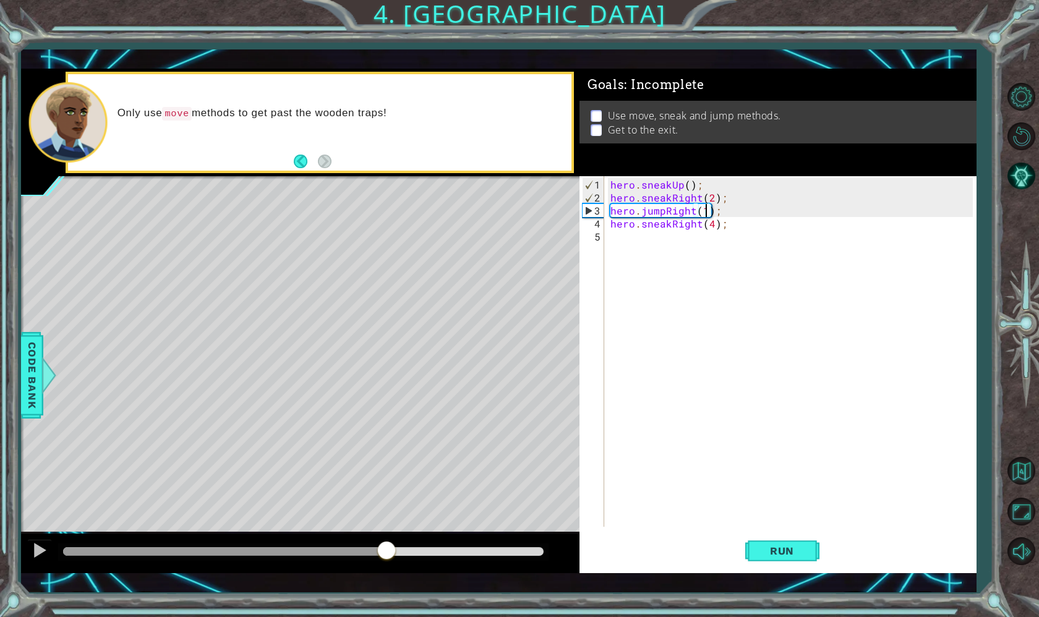
drag, startPoint x: 541, startPoint y: 560, endPoint x: 385, endPoint y: 571, distance: 156.9
click at [385, 571] on div at bounding box center [300, 554] width 558 height 40
click at [691, 210] on div "hero . sneakUp ( ) ; hero . sneakRight ( 2 ) ; hero . jumpRight ( 1 ) ; hero . …" at bounding box center [793, 366] width 371 height 377
click at [664, 205] on div "hero . sneakUp ( ) ; hero . sneakRight ( 2 ) ; hero . jumpRight ( 1 ) ; hero . …" at bounding box center [793, 366] width 371 height 377
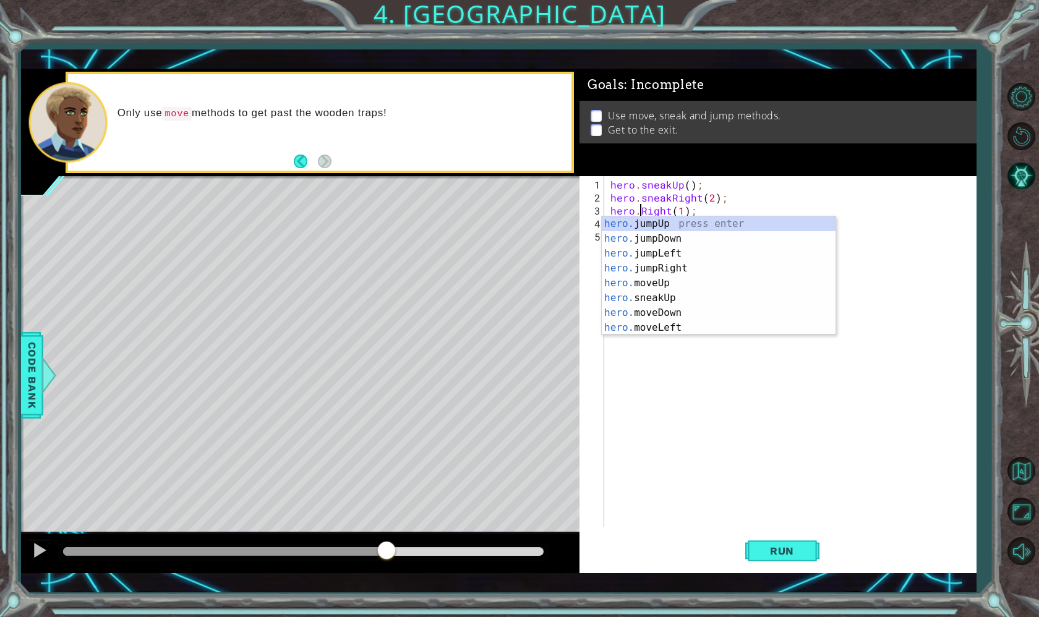
scroll to position [0, 2]
click at [640, 272] on div "hero.m oveUp press enter hero.m oveDown press enter hero.m oveLeft press enter …" at bounding box center [719, 290] width 234 height 148
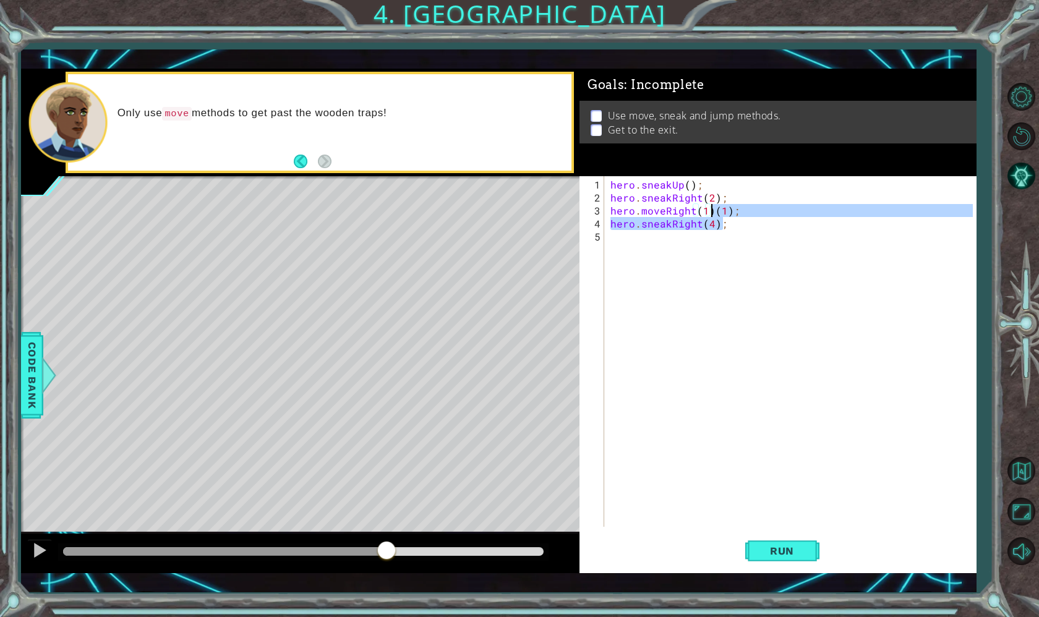
drag, startPoint x: 745, startPoint y: 218, endPoint x: 715, endPoint y: 215, distance: 30.5
click at [715, 215] on div "hero . sneakUp ( ) ; hero . sneakRight ( 2 ) ; hero . moveRight ( 1 ) ( 1 ) ; h…" at bounding box center [793, 366] width 371 height 377
click at [733, 211] on div "hero . sneakUp ( ) ; hero . sneakRight ( 2 ) ; hero . moveRight ( 1 ) ( 1 ) ; h…" at bounding box center [793, 366] width 371 height 377
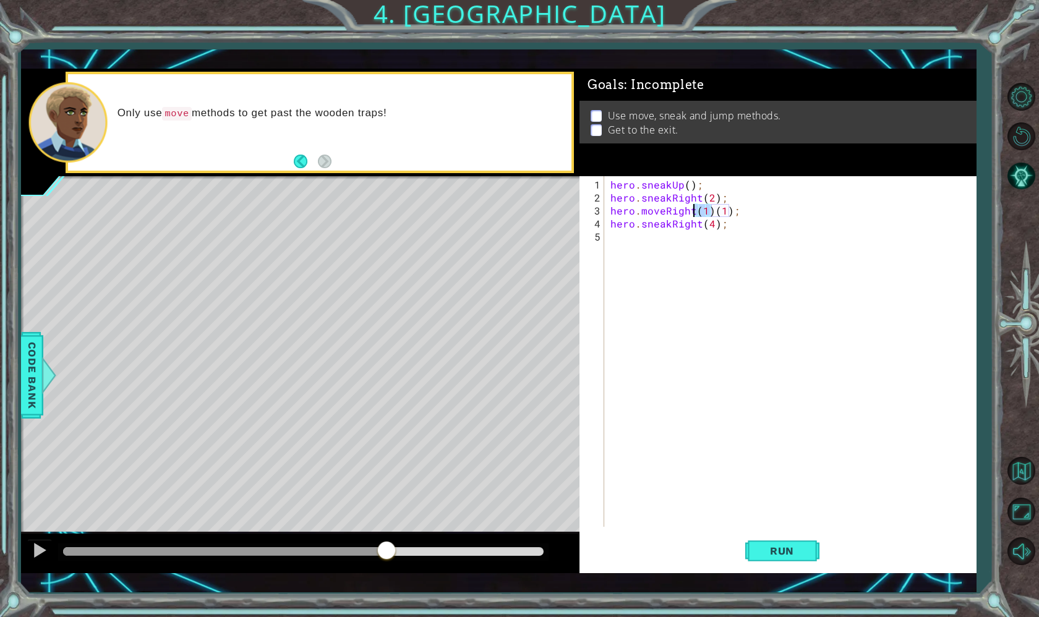
drag, startPoint x: 712, startPoint y: 210, endPoint x: 698, endPoint y: 210, distance: 14.2
click at [698, 210] on div "hero . sneakUp ( ) ; hero . sneakRight ( 2 ) ; hero . moveRight ( 1 ) ( 1 ) ; h…" at bounding box center [793, 366] width 371 height 377
type textarea "hero.moveRight(1);"
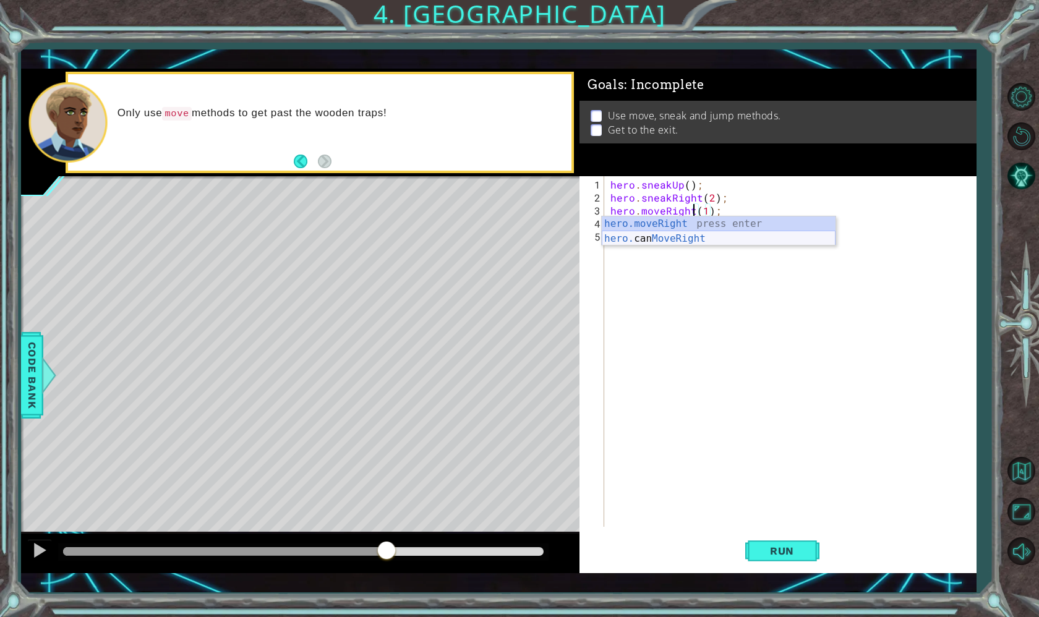
click at [760, 272] on div "hero . sneakUp ( ) ; hero . sneakRight ( 2 ) ; hero . moveRight ( 1 ) ; hero . …" at bounding box center [793, 366] width 371 height 377
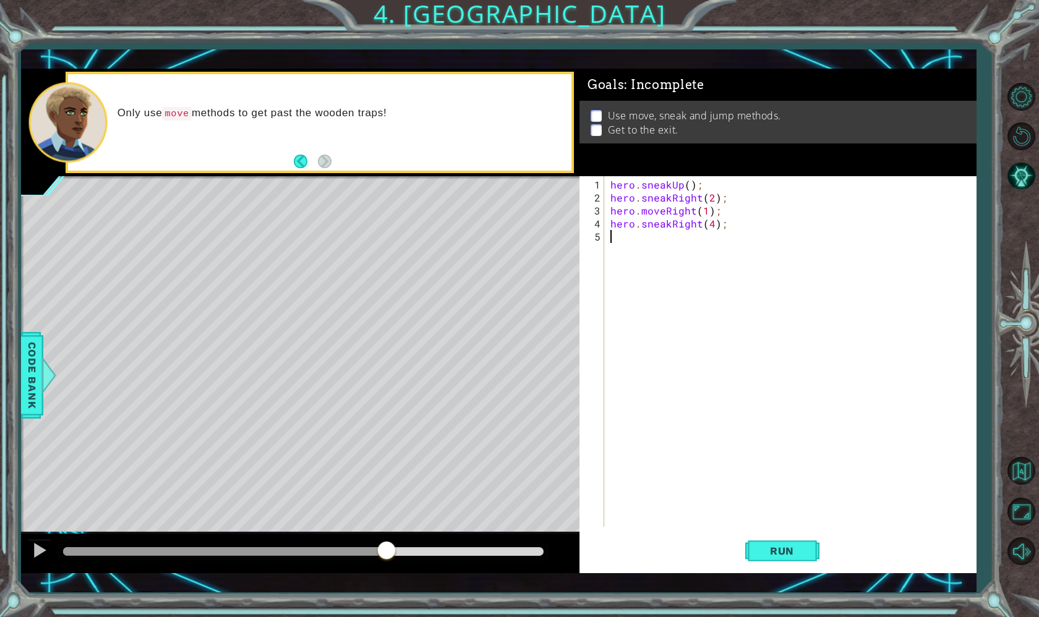
scroll to position [0, 0]
click at [777, 560] on button "Run" at bounding box center [782, 551] width 74 height 40
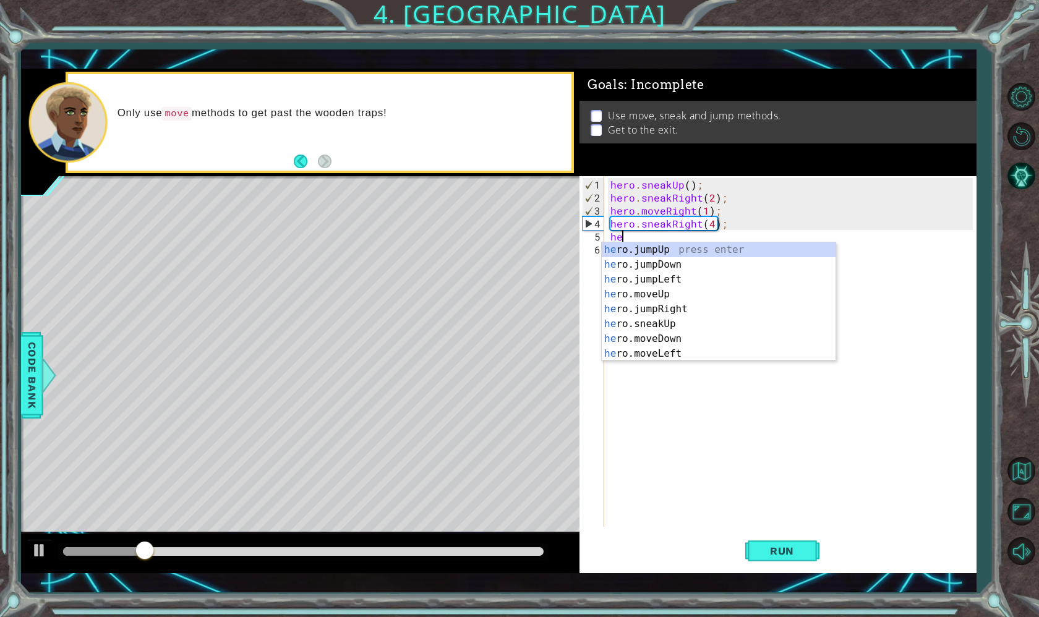
scroll to position [0, 1]
click at [712, 225] on div "hero . sneakUp ( ) ; hero . sneakRight ( 2 ) ; hero . moveRight ( 1 ) ; hero . …" at bounding box center [793, 366] width 371 height 377
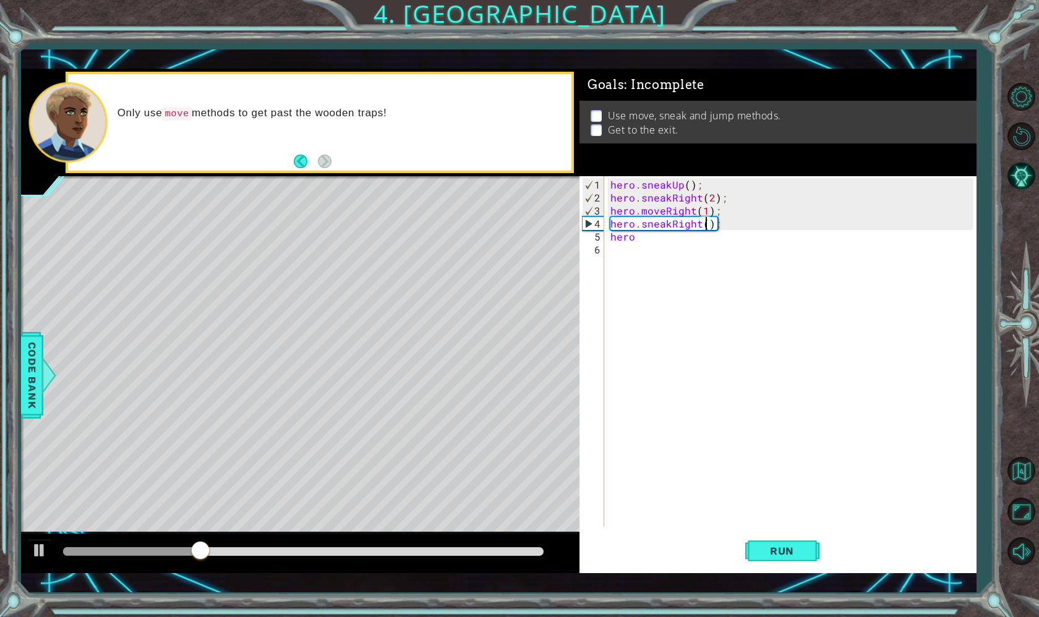
type textarea "hero.sneakRight(3);"
click at [683, 248] on div "hero . sneakUp ( ) ; hero . sneakRight ( 2 ) ; hero . moveRight ( 1 ) ; hero . …" at bounding box center [793, 366] width 371 height 377
click at [686, 243] on div "hero . sneakUp ( ) ; hero . sneakRight ( 2 ) ; hero . moveRight ( 1 ) ; hero . …" at bounding box center [793, 366] width 371 height 377
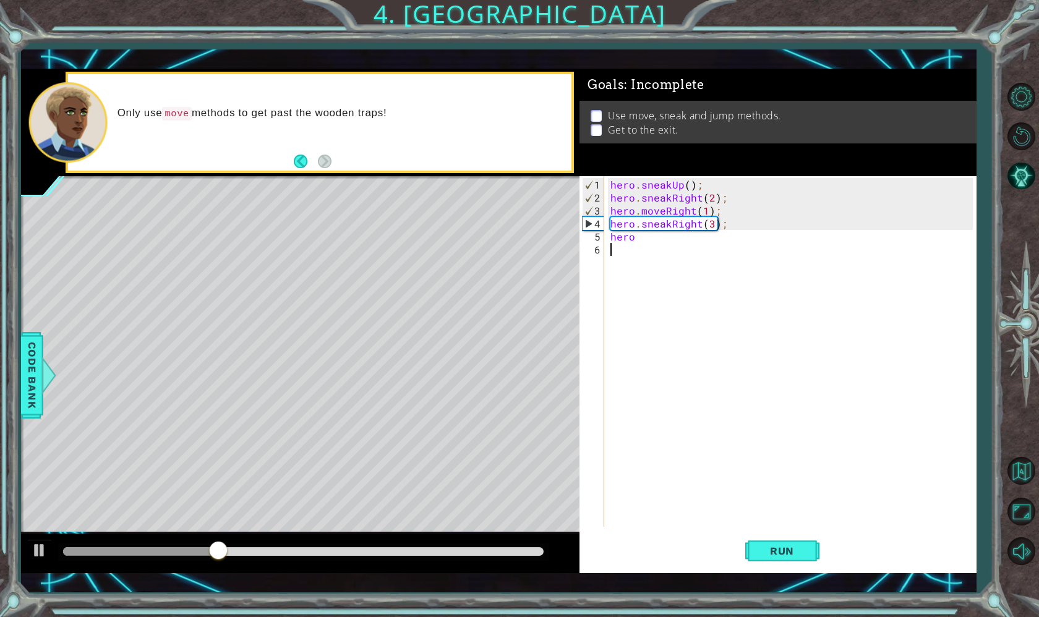
click at [688, 234] on div "hero . sneakUp ( ) ; hero . sneakRight ( 2 ) ; hero . moveRight ( 1 ) ; hero . …" at bounding box center [793, 366] width 371 height 377
type textarea "hero."
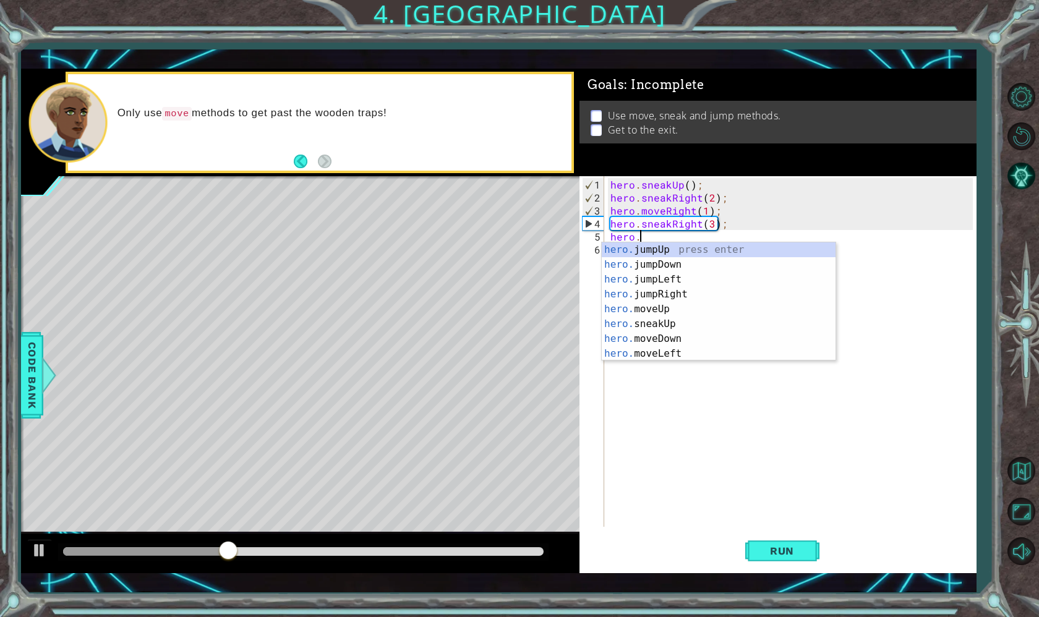
scroll to position [0, 1]
click at [689, 254] on div "hero. jumpUp press enter hero. jumpDown press enter hero. jumpLeft press enter …" at bounding box center [719, 316] width 234 height 148
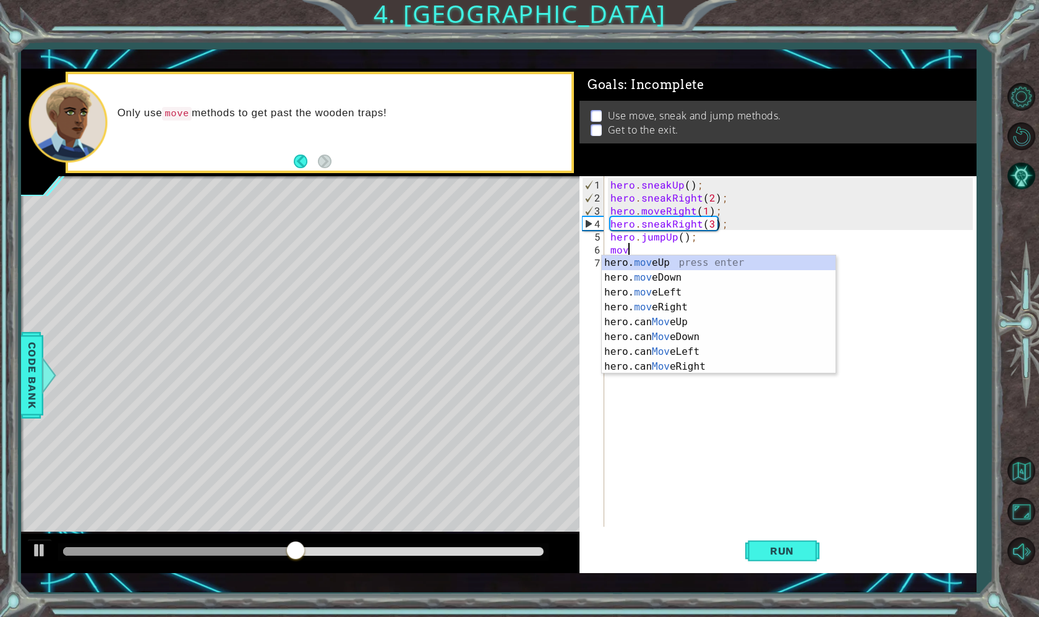
scroll to position [0, 1]
click at [672, 261] on div "hero. move Up press enter hero. move Down press enter hero. move Left press ent…" at bounding box center [719, 329] width 234 height 148
type textarea "hero.moveUp(1);"
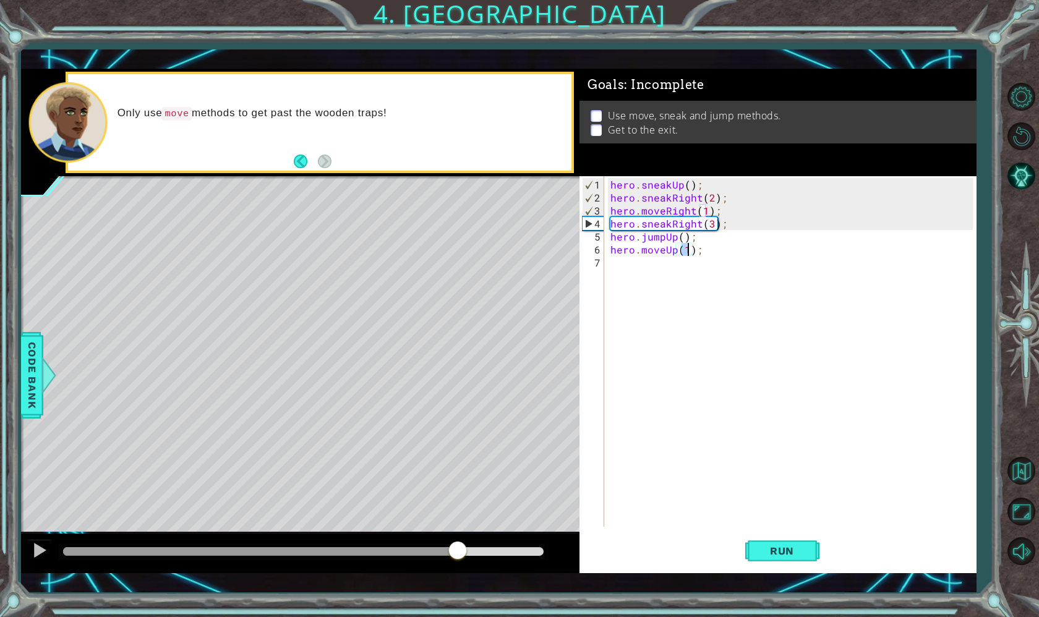
drag, startPoint x: 338, startPoint y: 554, endPoint x: 464, endPoint y: 549, distance: 126.9
click at [464, 549] on div at bounding box center [458, 552] width 22 height 22
click at [823, 554] on div "Run" at bounding box center [781, 551] width 397 height 40
click at [785, 554] on span "Run" at bounding box center [782, 551] width 49 height 12
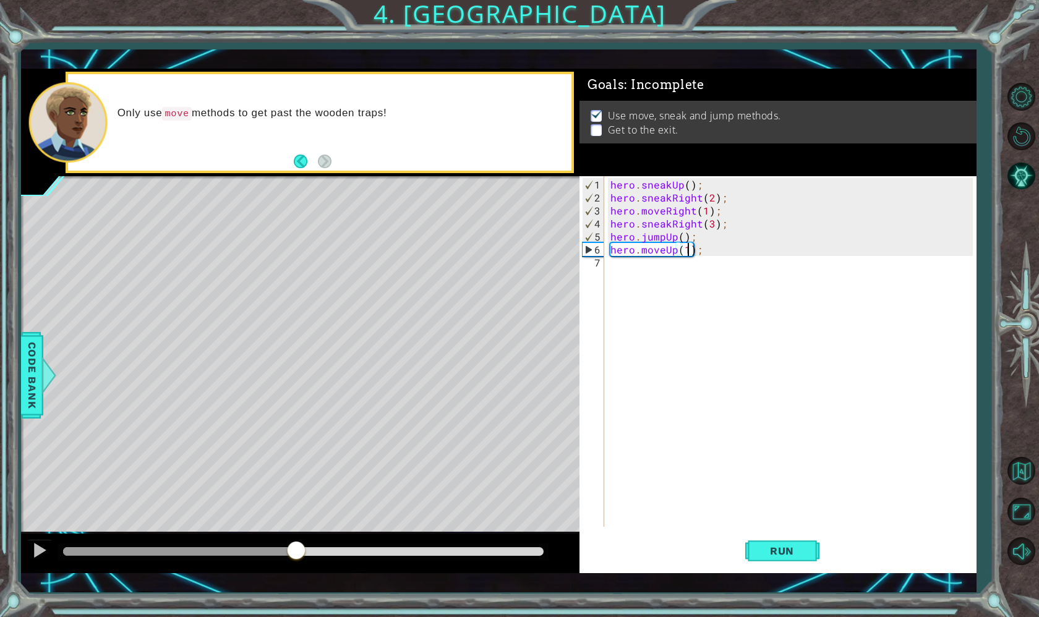
click at [296, 525] on div "methods hero use(thing) moveUp(steps) moveDown(steps) moveLeft(steps) moveRight…" at bounding box center [499, 321] width 956 height 505
click at [628, 279] on div "hero . sneakUp ( ) ; hero . sneakRight ( 2 ) ; hero . moveRight ( 1 ) ; hero . …" at bounding box center [793, 366] width 371 height 377
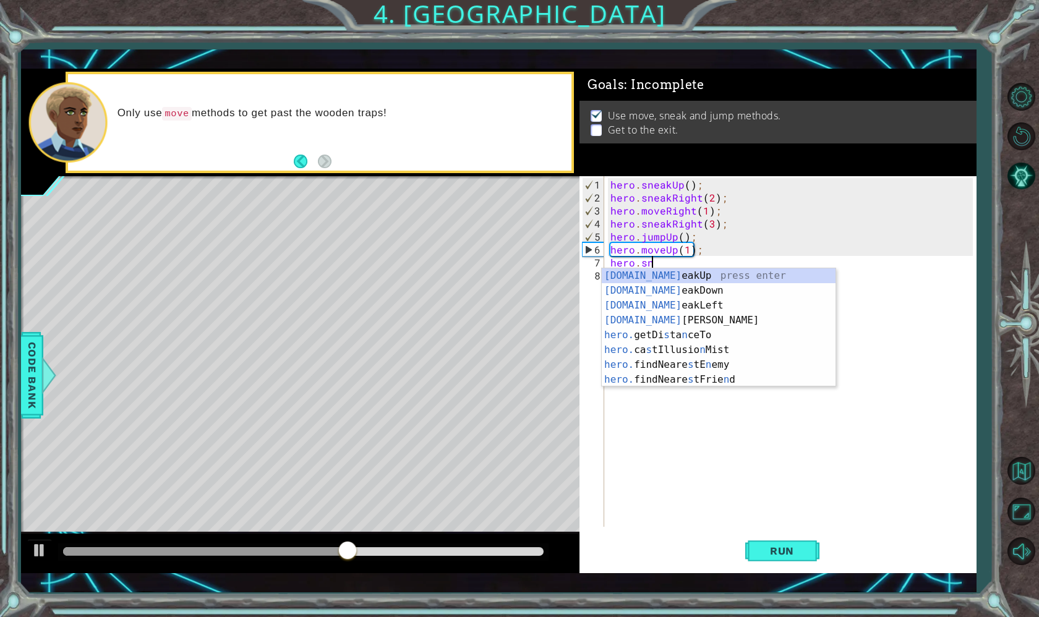
scroll to position [0, 2]
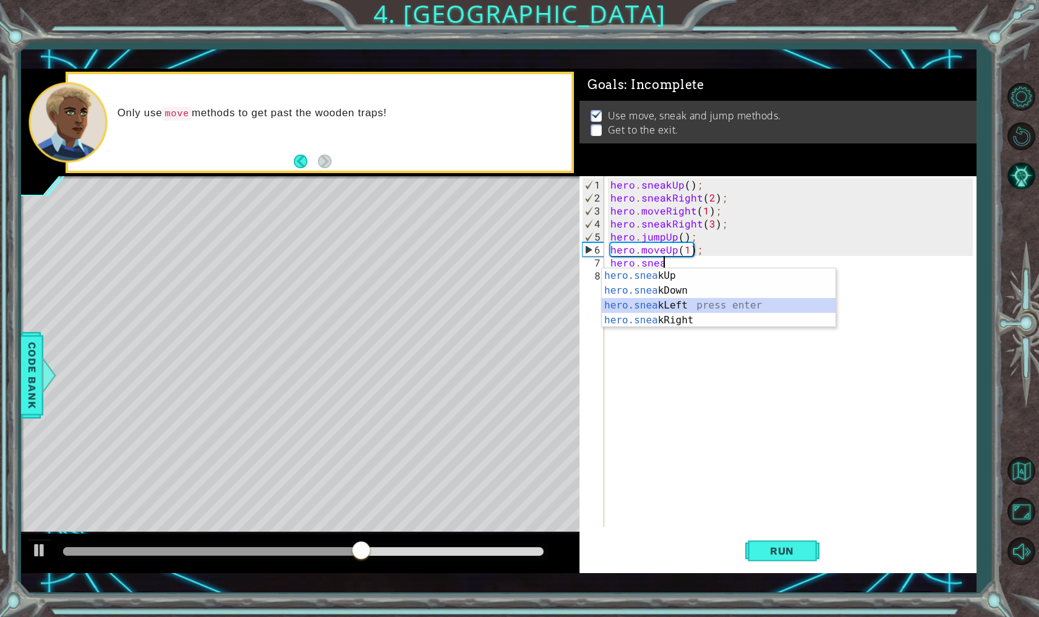
click at [682, 307] on div "hero.snea kUp press enter hero.snea kDown press enter hero.snea kLeft press ent…" at bounding box center [719, 312] width 234 height 89
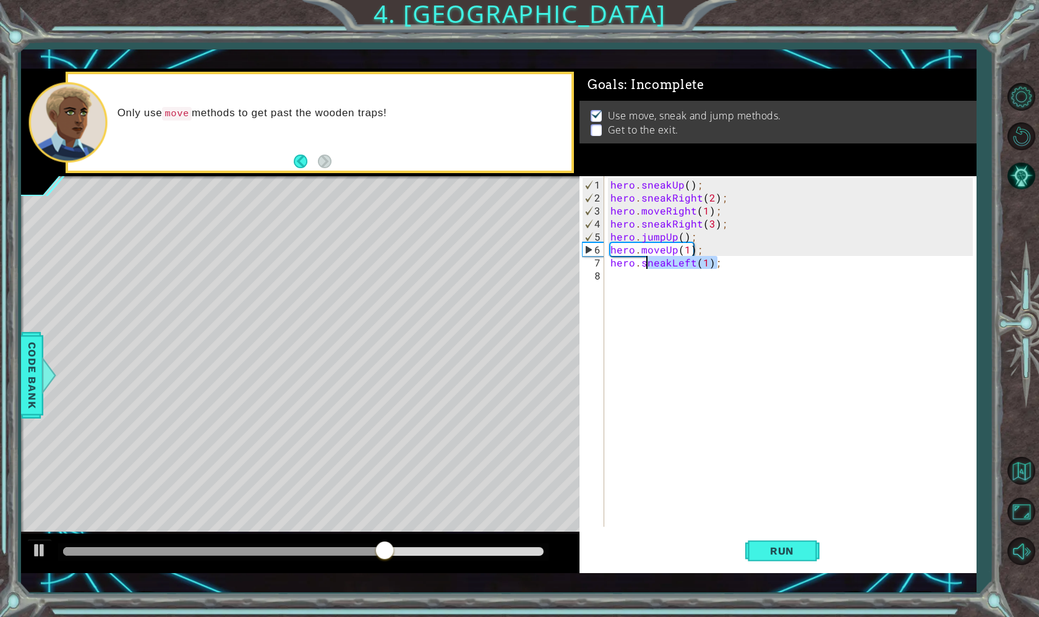
drag, startPoint x: 727, startPoint y: 264, endPoint x: 644, endPoint y: 266, distance: 82.3
click at [644, 266] on div "hero . sneakUp ( ) ; hero . sneakRight ( 2 ) ; hero . moveRight ( 1 ) ; hero . …" at bounding box center [793, 366] width 371 height 377
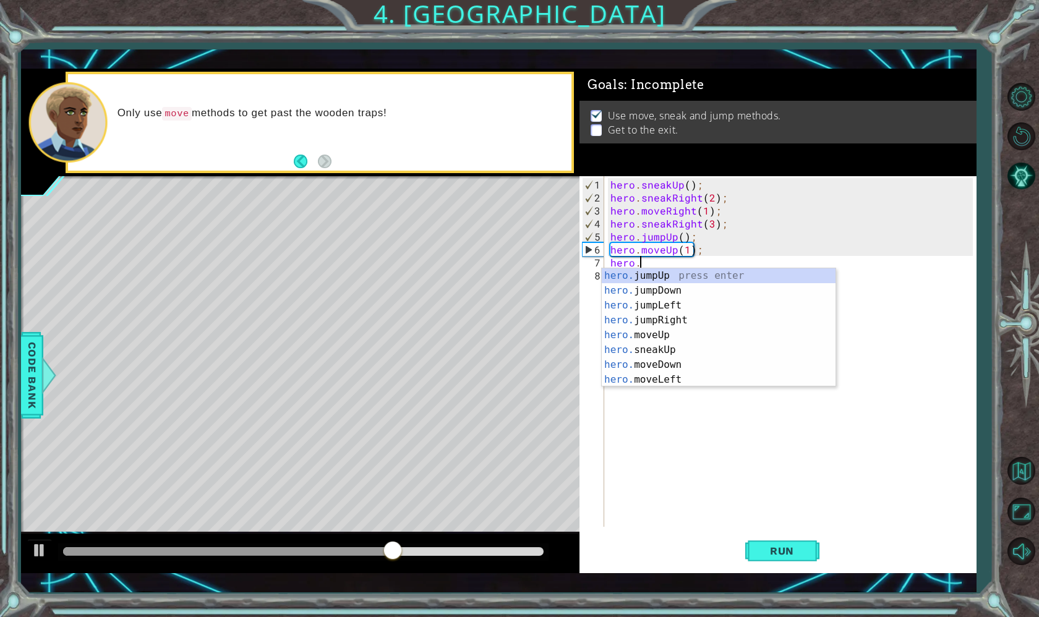
scroll to position [0, 1]
click at [669, 379] on div "hero. jumpUp press enter hero. jumpDown press enter hero. jumpLeft press enter …" at bounding box center [719, 342] width 234 height 148
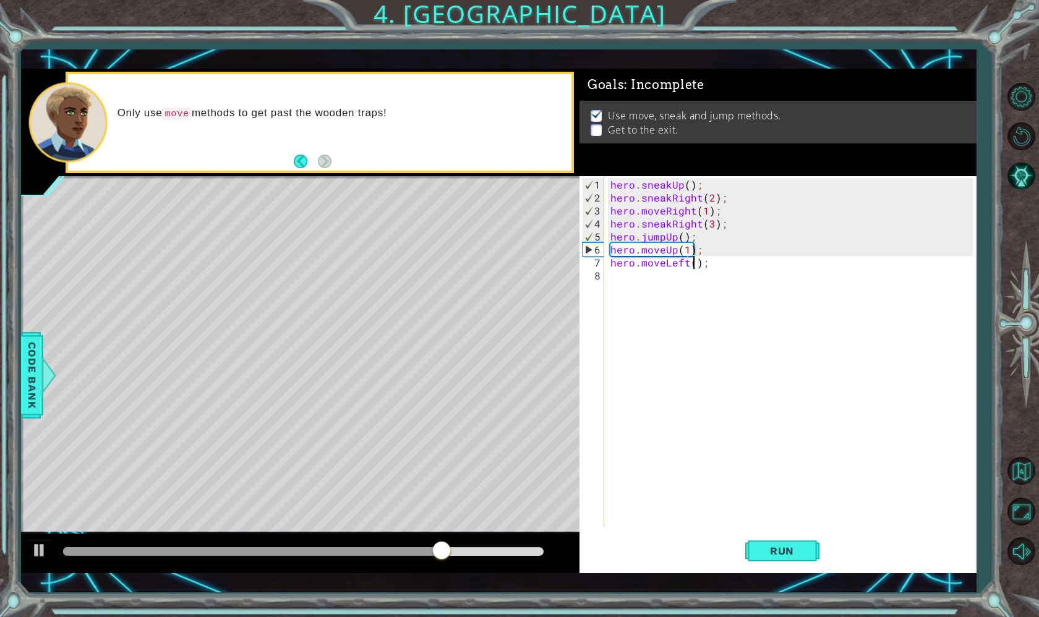
type textarea "hero.moveLeft(3);"
click at [637, 296] on div "hero . sneakUp ( ) ; hero . sneakRight ( 2 ) ; hero . moveRight ( 1 ) ; hero . …" at bounding box center [793, 366] width 371 height 377
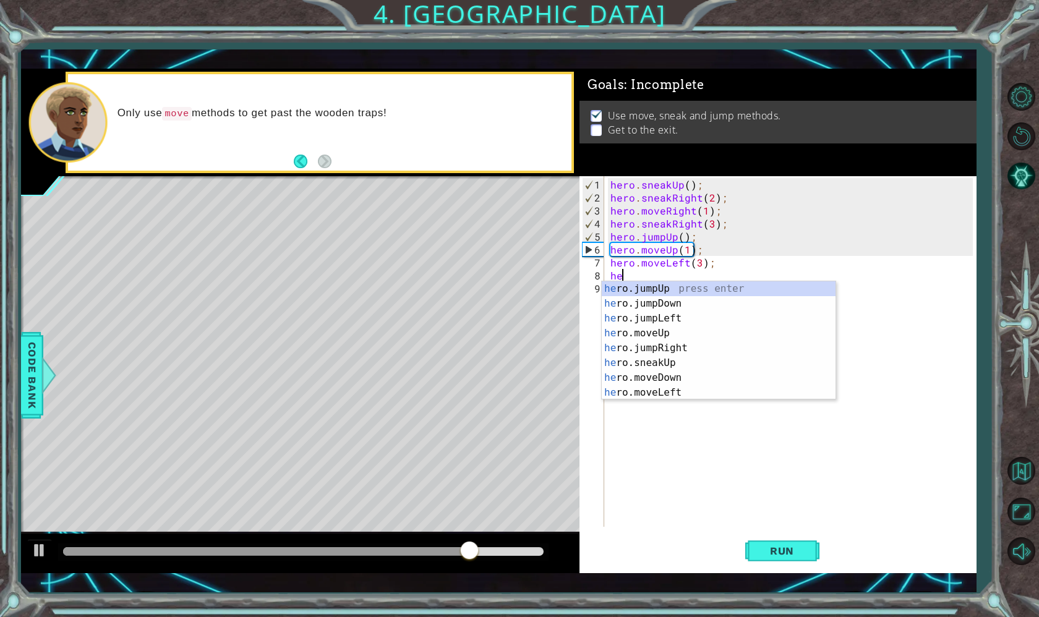
scroll to position [0, 1]
click at [680, 330] on div "her o.jumpUp press enter her o.jumpDown press enter her o.jumpLeft press enter …" at bounding box center [719, 355] width 234 height 148
type textarea "hero.moveUp(1);"
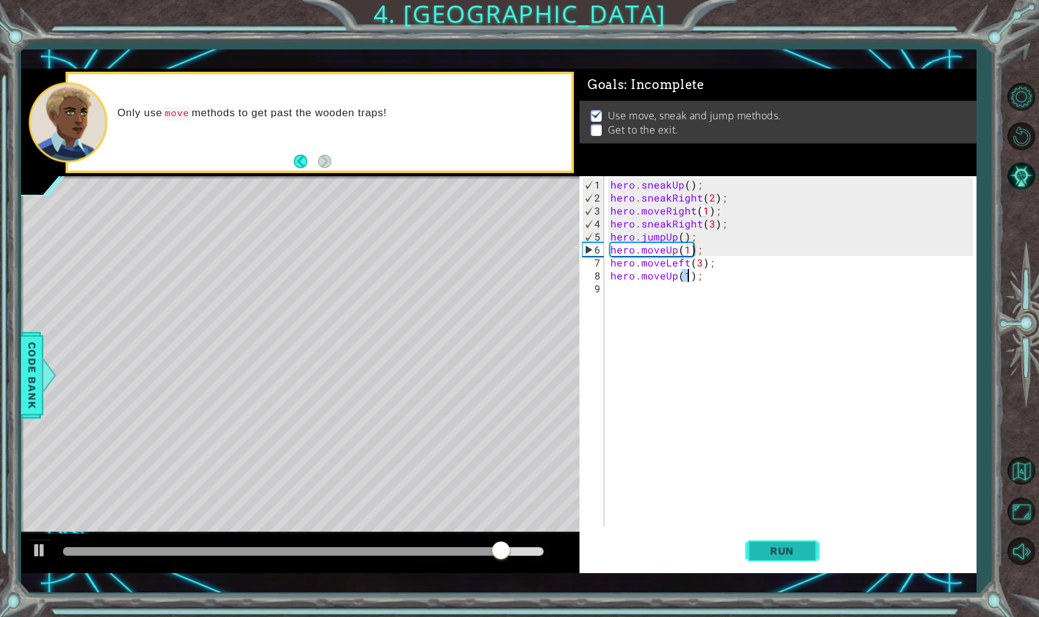
click at [762, 541] on button "Run" at bounding box center [782, 551] width 74 height 40
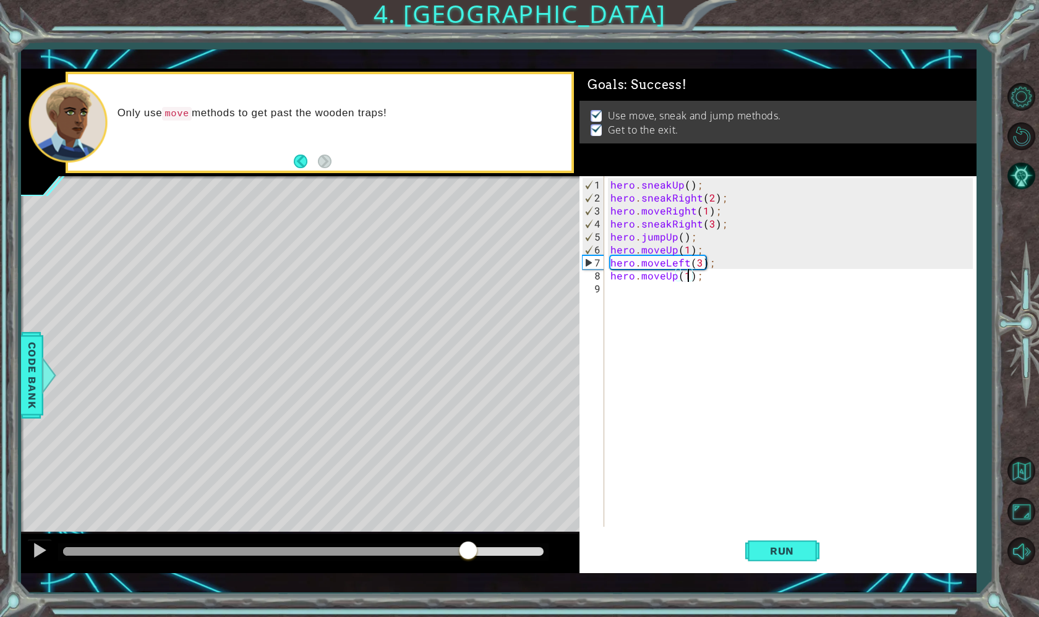
drag, startPoint x: 108, startPoint y: 558, endPoint x: 468, endPoint y: 555, distance: 359.9
click at [468, 555] on div at bounding box center [468, 552] width 22 height 22
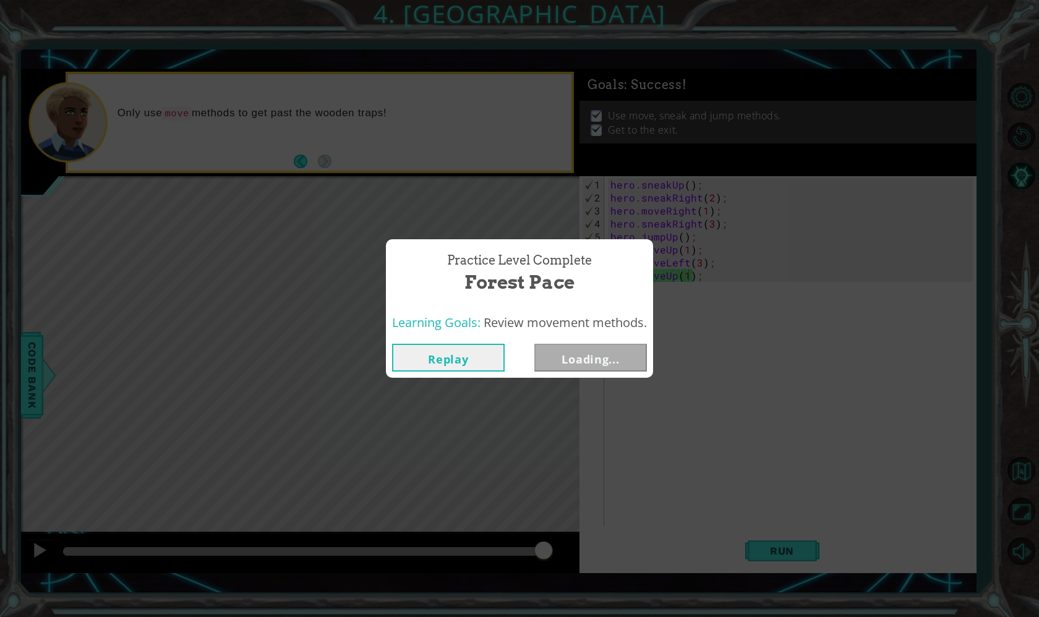
drag, startPoint x: 468, startPoint y: 555, endPoint x: 558, endPoint y: 558, distance: 90.3
click at [558, 558] on body "1 ההההההההההההההההההההההההההההההההההההההההההההההההההההההההההההההההההההההההההההה…" at bounding box center [519, 308] width 1039 height 617
click at [577, 356] on button "Next" at bounding box center [590, 358] width 113 height 28
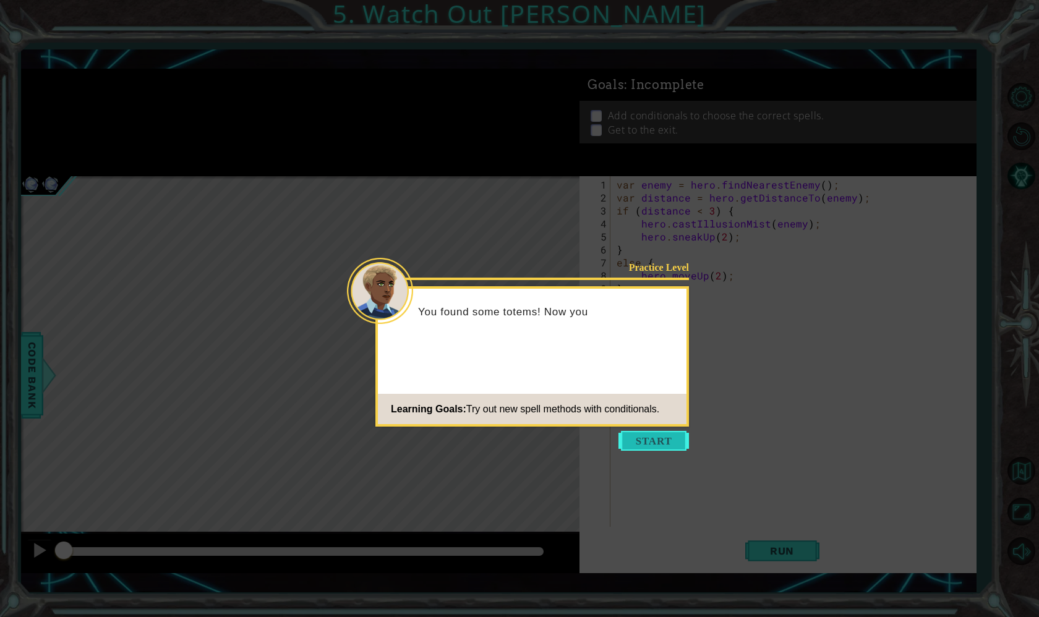
click at [633, 442] on button "Start" at bounding box center [653, 441] width 71 height 20
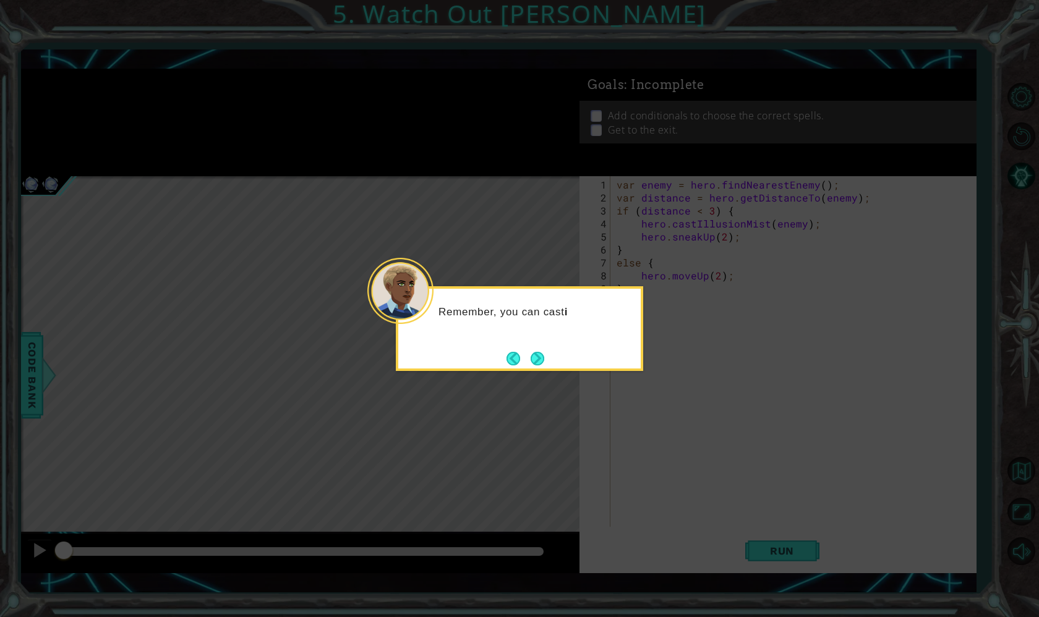
click at [552, 368] on div "Remember, you can cast i" at bounding box center [519, 328] width 247 height 85
click at [541, 360] on button "Next" at bounding box center [538, 359] width 14 height 14
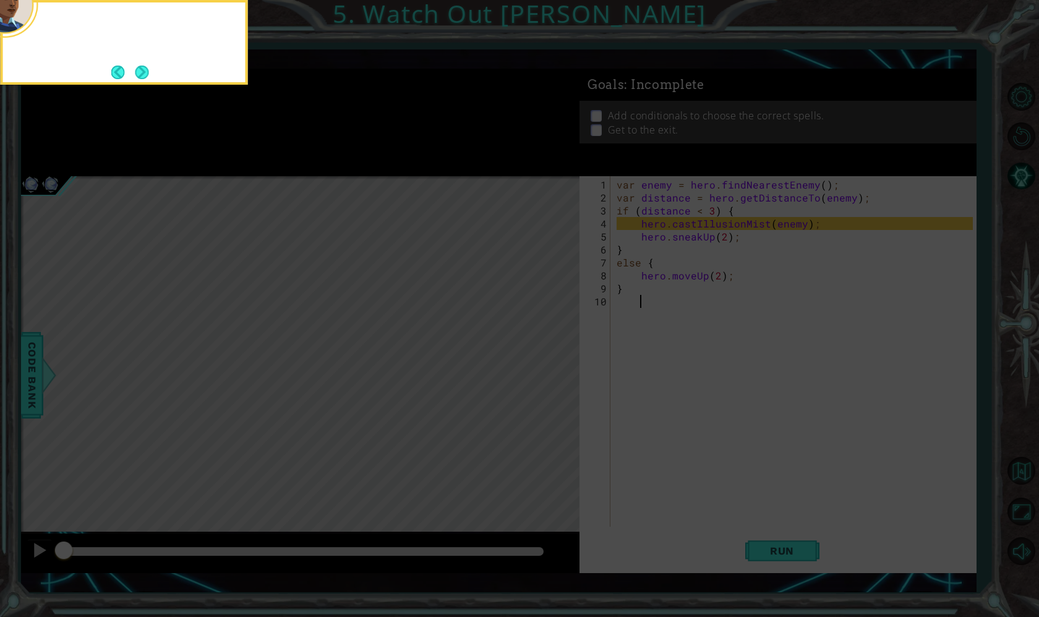
click at [541, 360] on icon at bounding box center [519, 120] width 1039 height 996
click at [142, 71] on button "Next" at bounding box center [142, 73] width 14 height 14
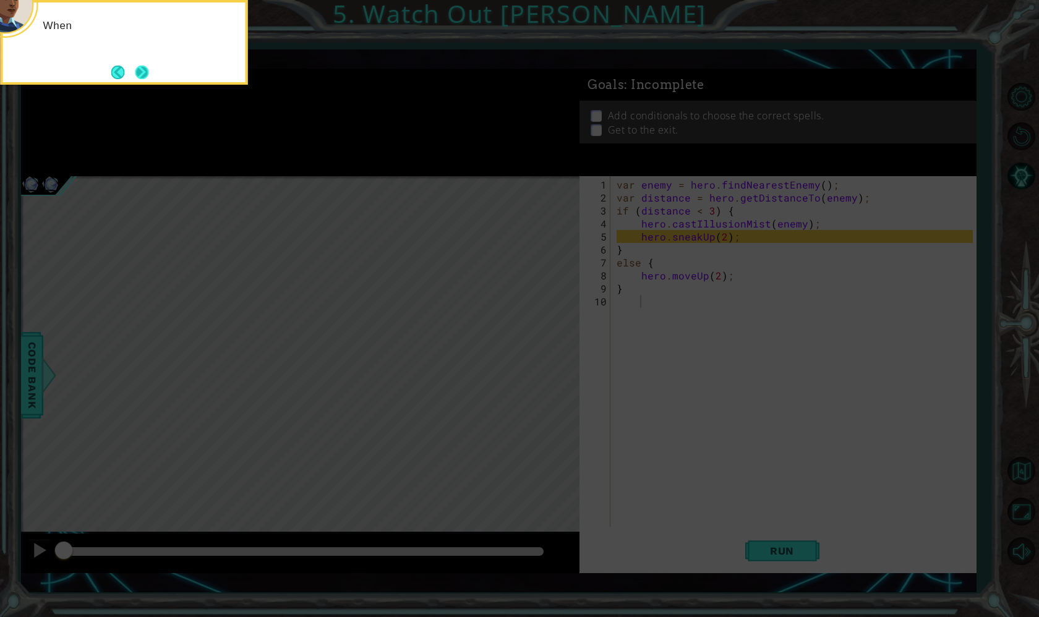
click at [142, 71] on button "Next" at bounding box center [142, 73] width 14 height 14
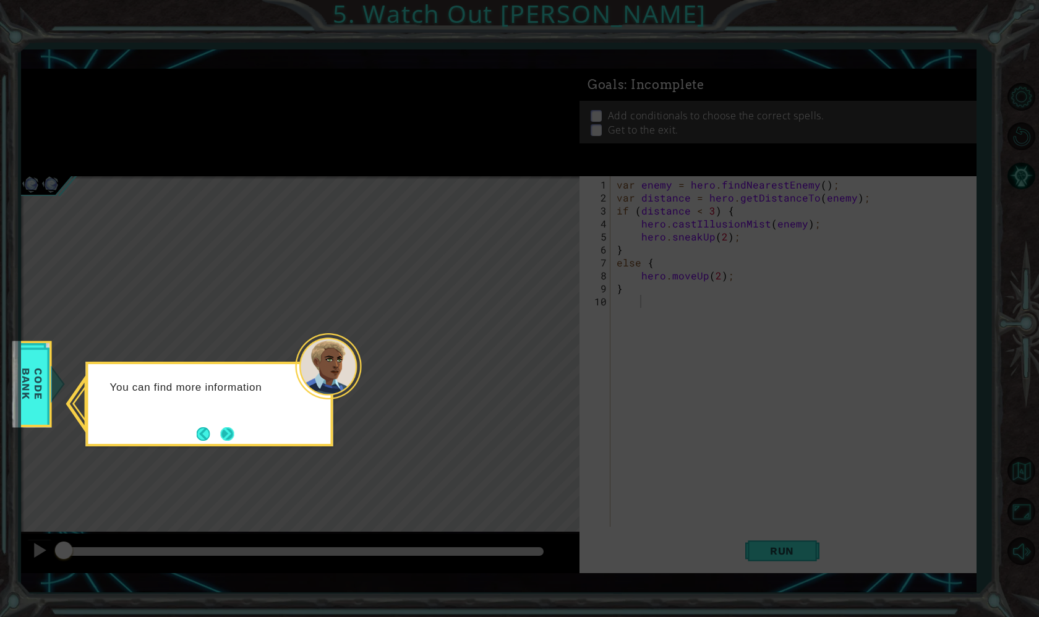
click at [224, 434] on button "Next" at bounding box center [227, 434] width 14 height 14
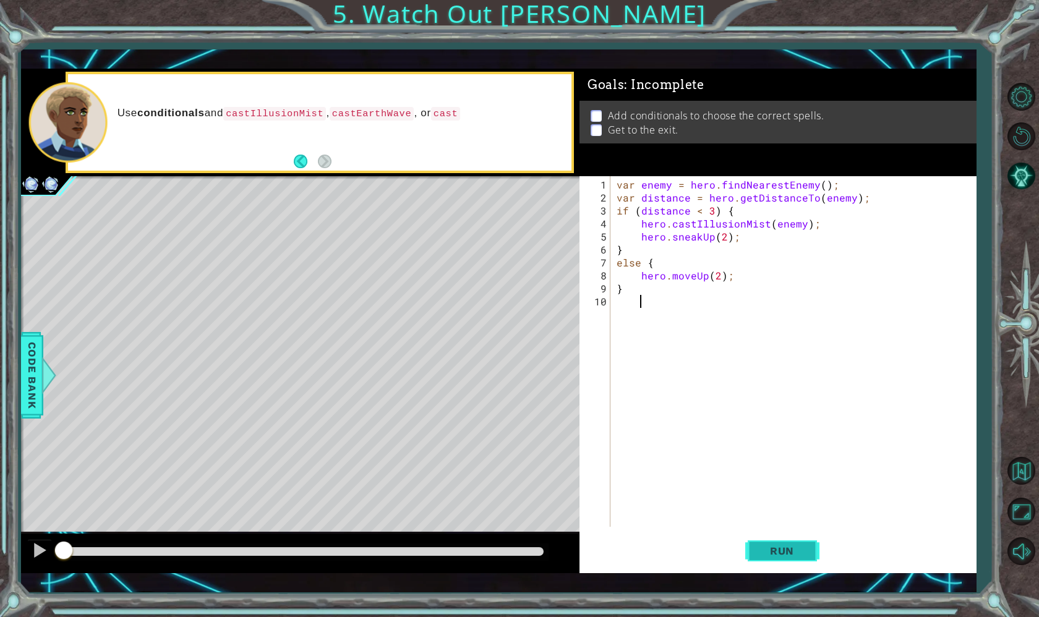
click at [771, 548] on span "Run" at bounding box center [782, 551] width 49 height 12
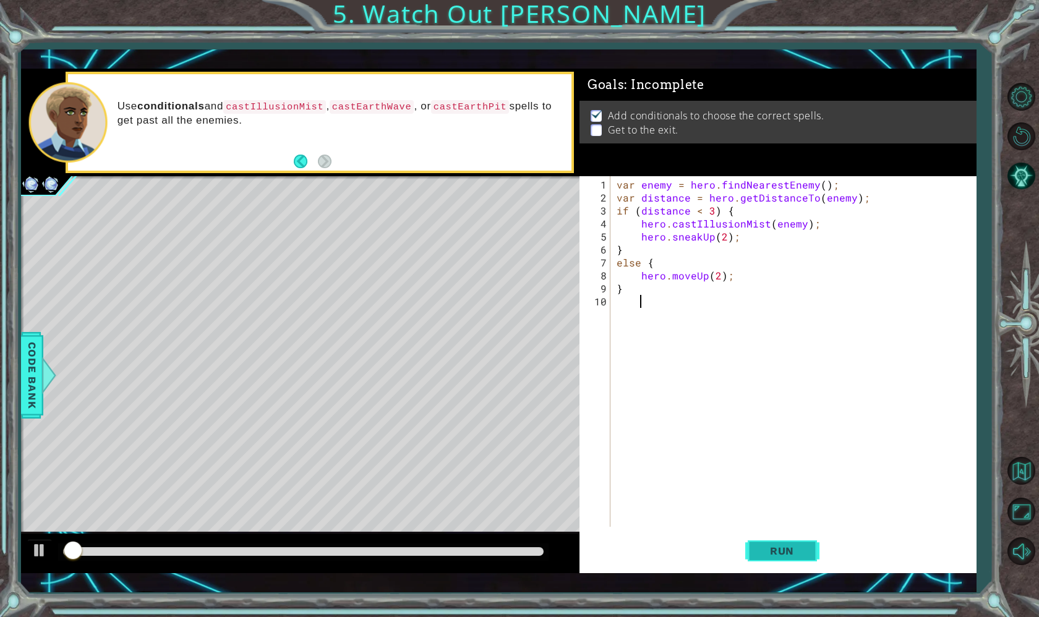
click at [771, 548] on span "Run" at bounding box center [782, 551] width 49 height 12
drag, startPoint x: 89, startPoint y: 552, endPoint x: 14, endPoint y: 554, distance: 74.9
click at [14, 554] on div "1 ההההההההההההההההההההההההההההההההההההההההההההההההההההההההההההההההההההההההההההה…" at bounding box center [519, 308] width 1039 height 617
click at [725, 262] on div "var enemy = hero . findNearestEnemy ( ) ; var distance = hero . getDistanceTo (…" at bounding box center [796, 366] width 365 height 377
click at [698, 268] on div "var enemy = hero . findNearestEnemy ( ) ; var distance = hero . getDistanceTo (…" at bounding box center [796, 366] width 365 height 377
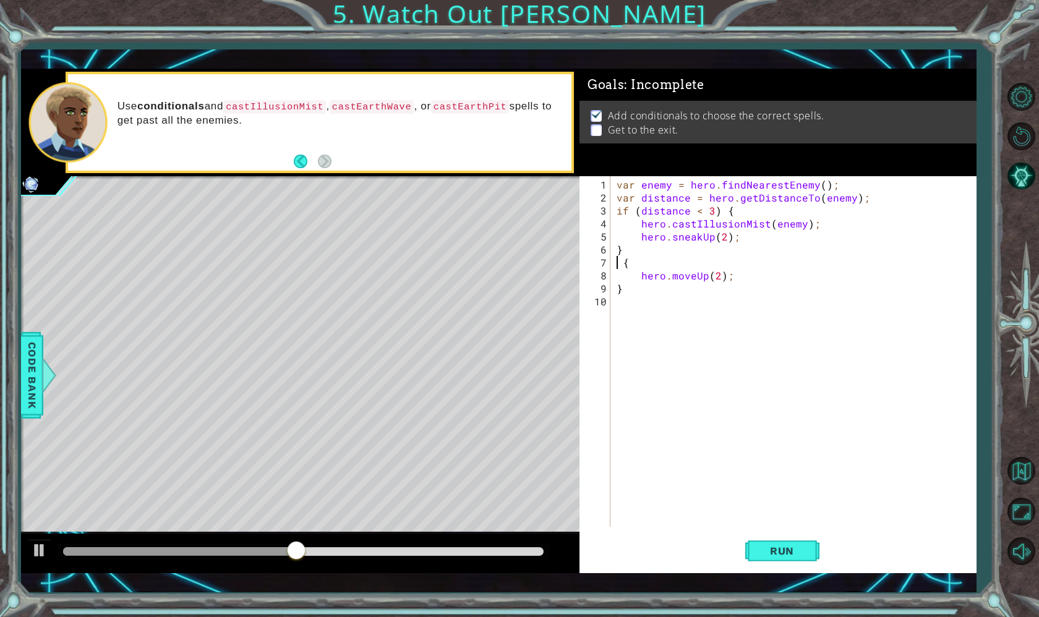
click at [619, 262] on div "var enemy = hero . findNearestEnemy ( ) ; var distance = hero . getDistanceTo (…" at bounding box center [796, 366] width 365 height 377
click at [612, 252] on div "var enemy = hero . findNearestEnemy ( ) ; var distance = hero . getDistanceTo (…" at bounding box center [793, 366] width 371 height 377
click at [609, 262] on div "var enemy = hero . findNearestEnemy ( ) ; var distance = hero . getDistanceTo (…" at bounding box center [793, 366] width 371 height 377
type textarea "hero.moveUp(2);}"
click at [703, 271] on div "var enemy = hero . findNearestEnemy ( ) ; var distance = hero . getDistanceTo (…" at bounding box center [793, 366] width 371 height 377
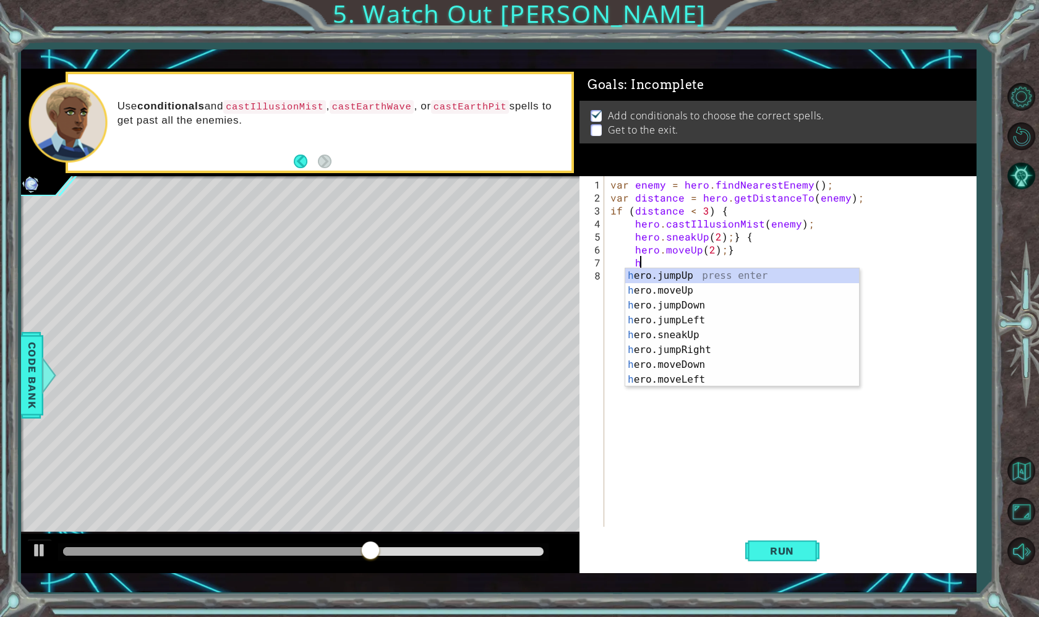
scroll to position [0, 2]
click at [671, 339] on div "her o press enter her o.jumpUp press enter her o.jumpDown press enter her o.jum…" at bounding box center [742, 342] width 234 height 148
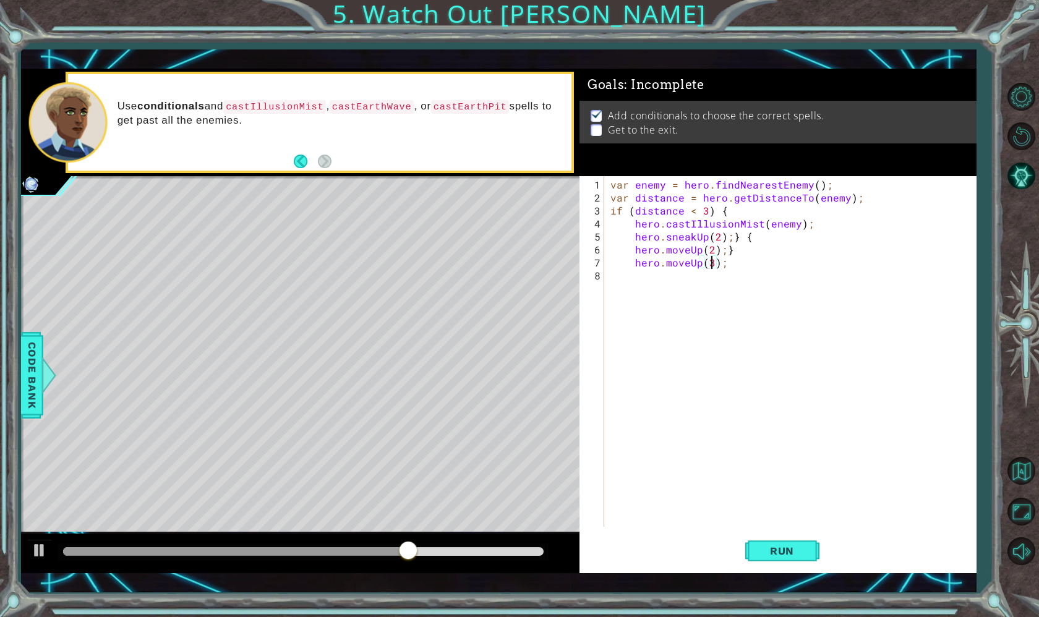
scroll to position [0, 6]
type textarea "hero.moveUp(3);"
click at [769, 557] on span "Run" at bounding box center [782, 551] width 49 height 12
drag, startPoint x: 82, startPoint y: 548, endPoint x: 187, endPoint y: 548, distance: 105.1
click at [187, 548] on div at bounding box center [188, 552] width 22 height 22
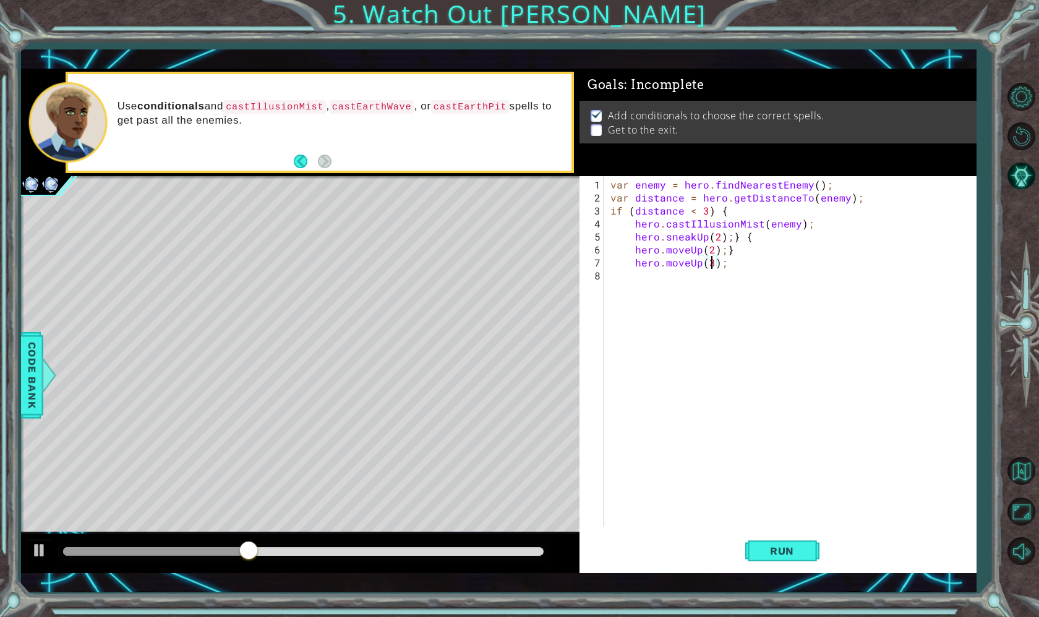
click at [678, 290] on div "var enemy = hero . findNearestEnemy ( ) ; var distance = hero . getDistanceTo (…" at bounding box center [793, 366] width 371 height 377
click at [672, 283] on div "var enemy = hero . findNearestEnemy ( ) ; var distance = hero . getDistanceTo (…" at bounding box center [793, 366] width 371 height 377
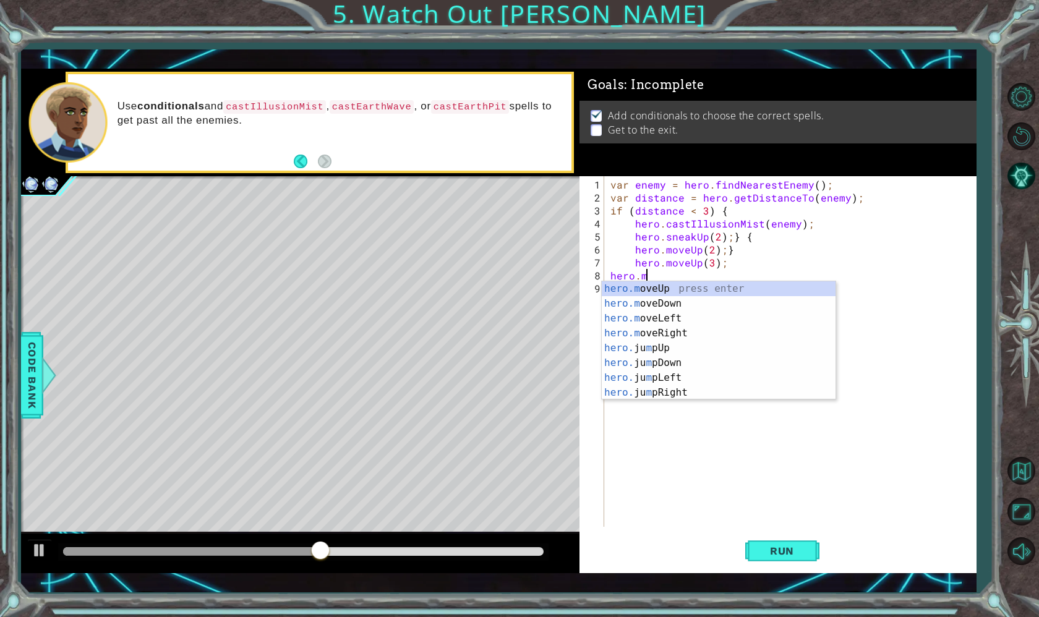
scroll to position [0, 2]
click at [682, 338] on div "hero.m oveUp press enter hero.m oveDown press enter hero.m oveLeft press enter …" at bounding box center [719, 355] width 234 height 148
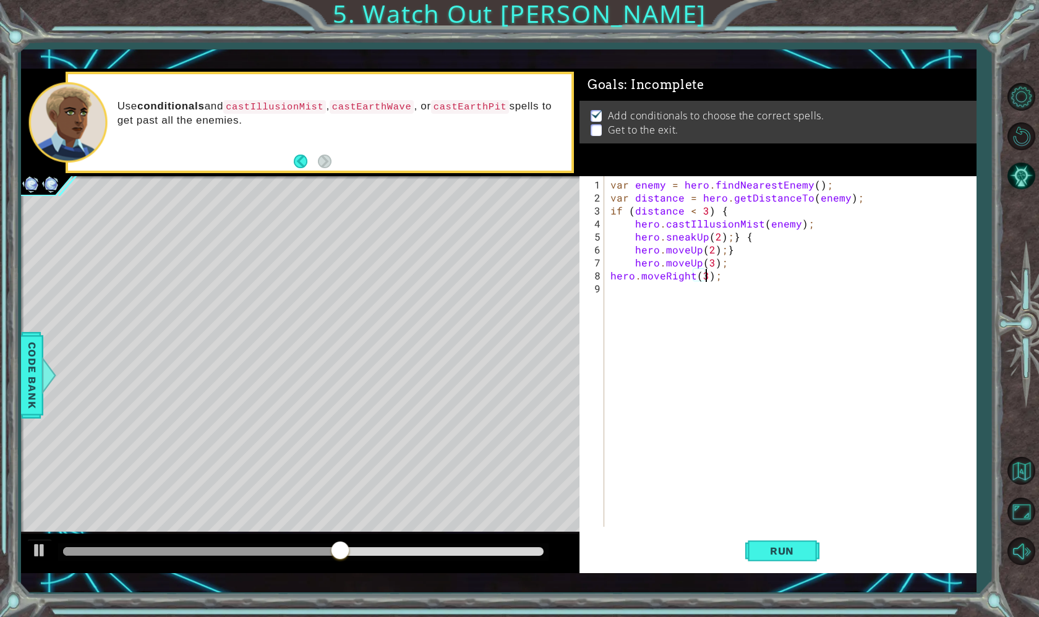
scroll to position [0, 6]
type textarea "hero.moveRight(5);"
click at [669, 299] on div "var enemy = hero . findNearestEnemy ( ) ; var distance = hero . getDistanceTo (…" at bounding box center [793, 366] width 371 height 377
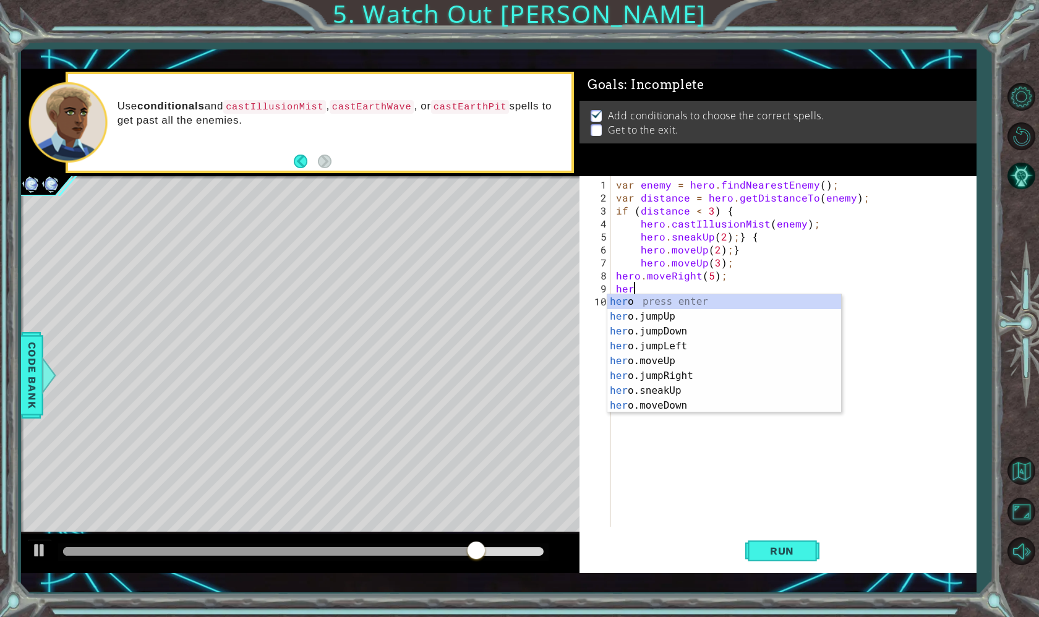
scroll to position [0, 1]
click at [654, 408] on div "her o press enter her o.jumpUp press enter her o.jumpDown press enter her o.jum…" at bounding box center [724, 368] width 234 height 148
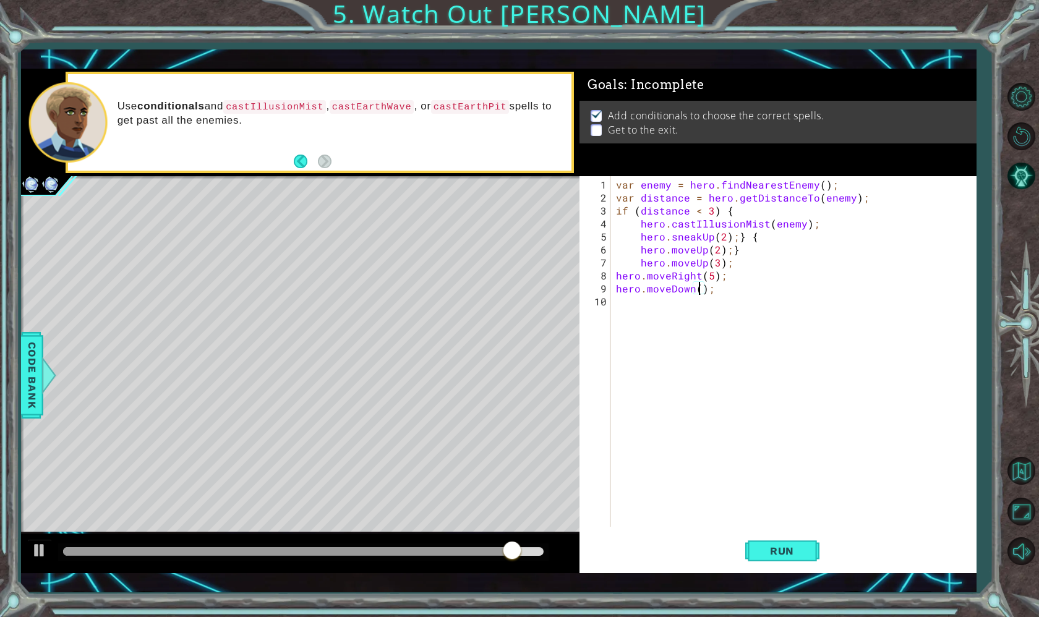
type textarea "hero.moveDown(2);"
click at [657, 315] on div "var enemy = hero . findNearestEnemy ( ) ; var distance = hero . getDistanceTo (…" at bounding box center [796, 366] width 366 height 377
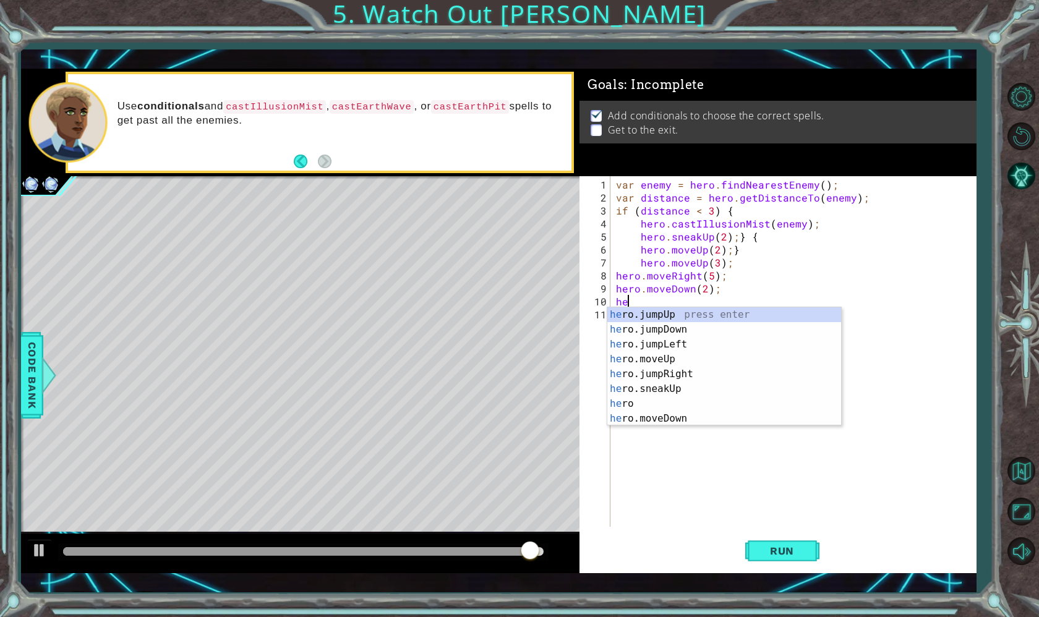
type textarea "her"
click at [657, 346] on div "her o press enter her o.jumpUp press enter her o.jumpDown press enter her o.jum…" at bounding box center [724, 381] width 234 height 148
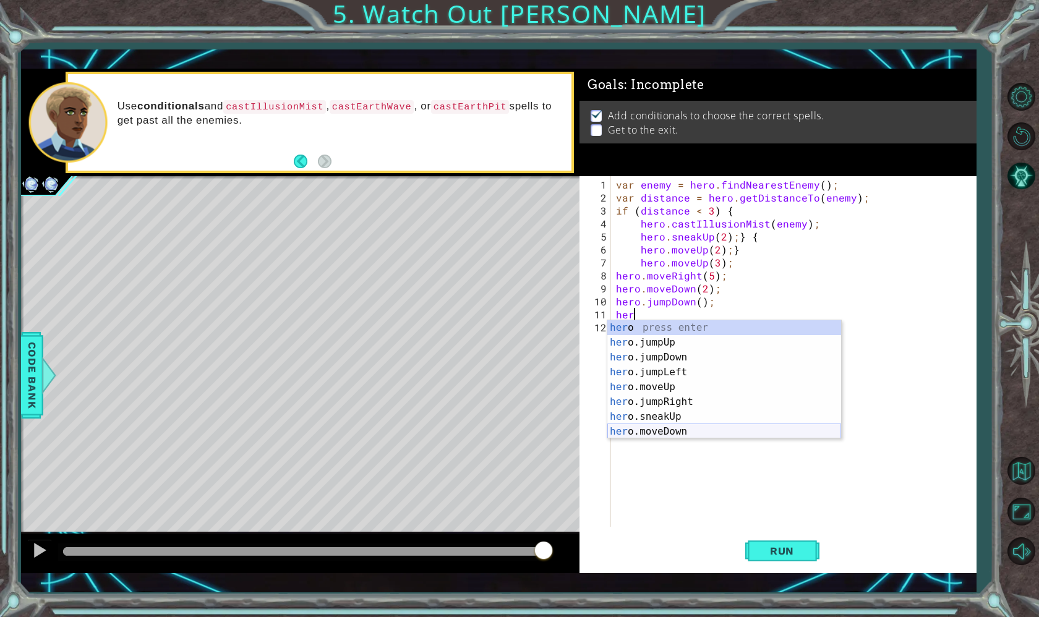
click at [676, 434] on div "her o press enter her o.jumpUp press enter her o.jumpDown press enter her o.jum…" at bounding box center [724, 394] width 234 height 148
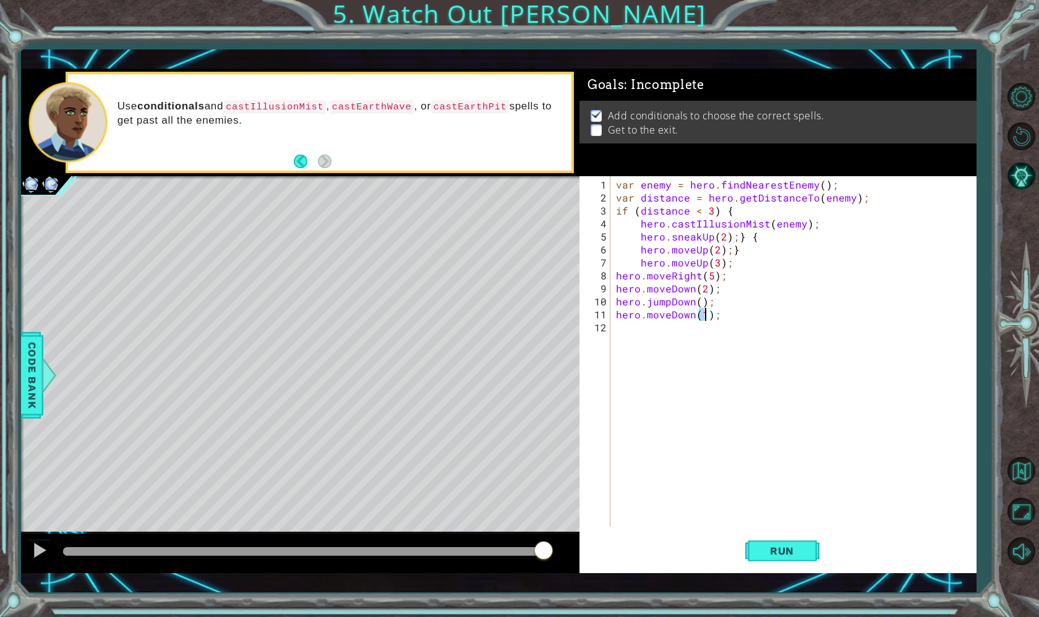
scroll to position [0, 6]
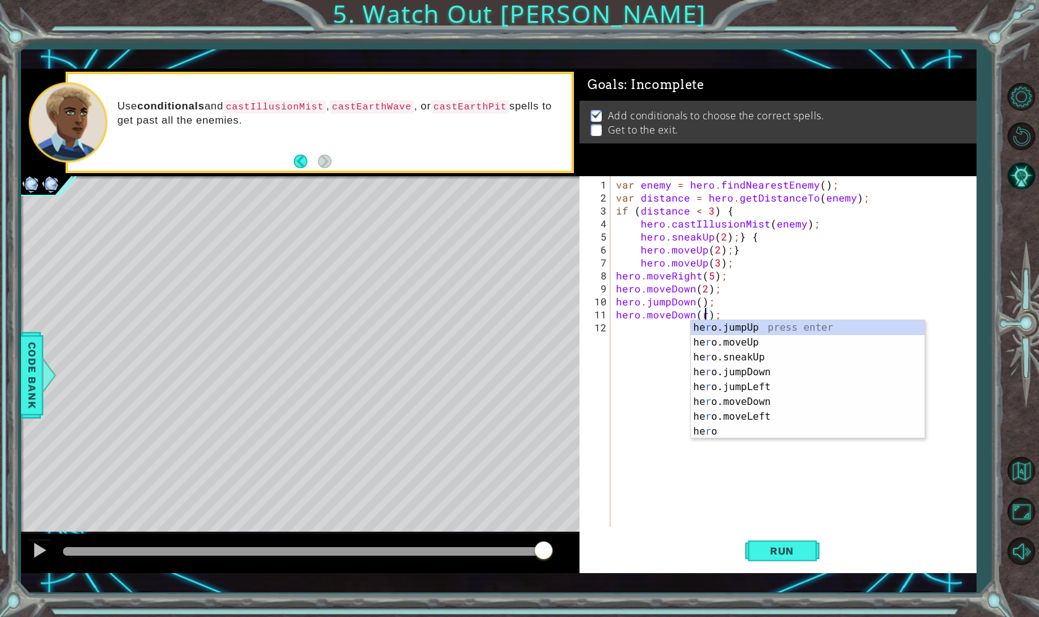
type textarea "hero.moveDown();"
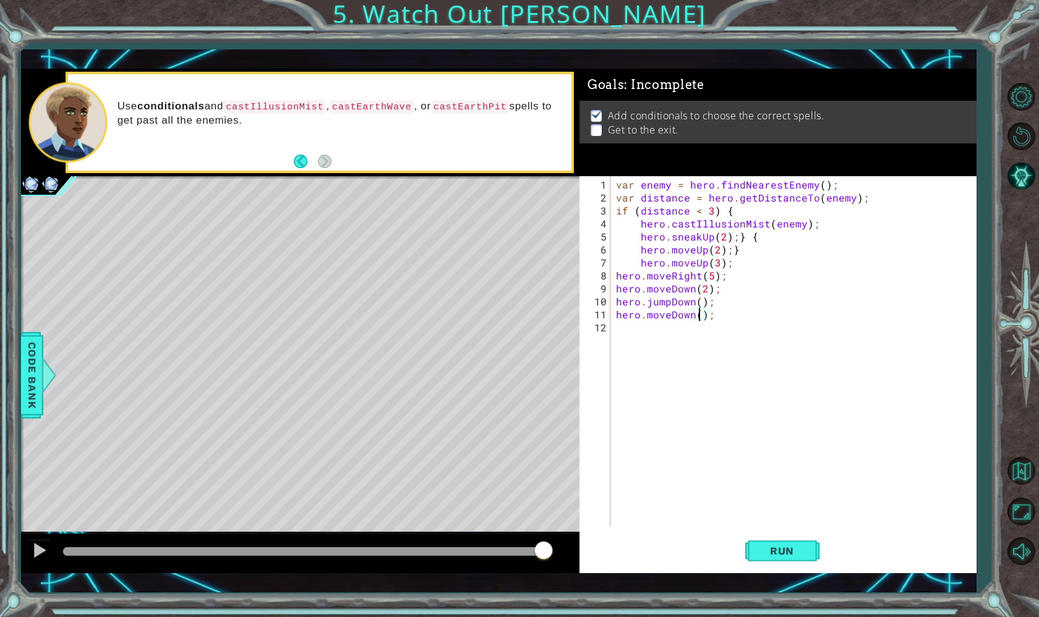
click at [88, 545] on div at bounding box center [303, 552] width 490 height 17
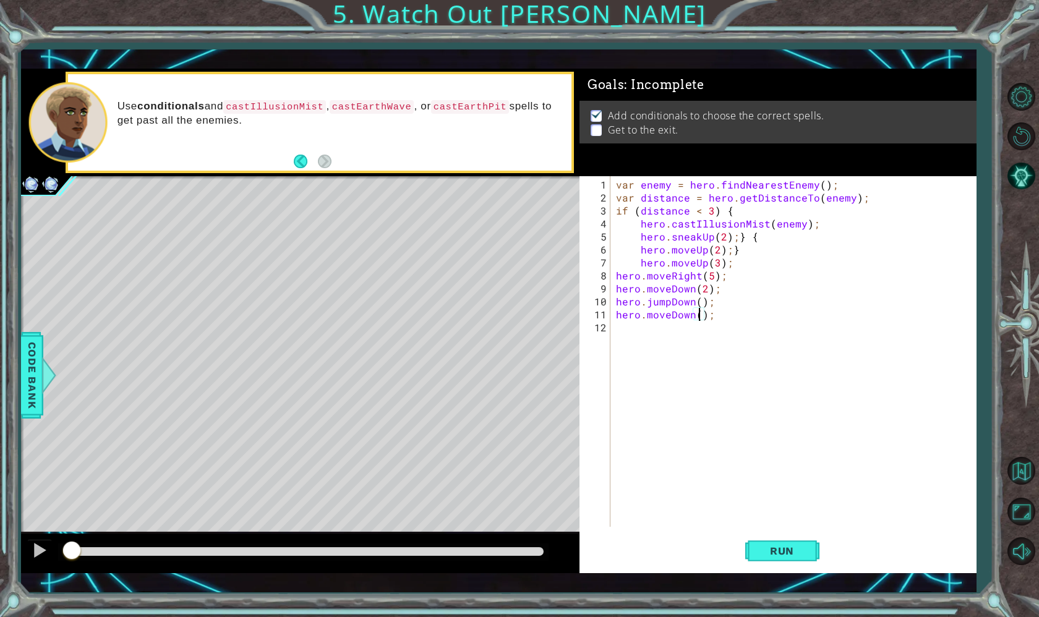
click at [71, 554] on div at bounding box center [67, 551] width 9 height 9
click at [814, 552] on button "Run" at bounding box center [782, 551] width 74 height 40
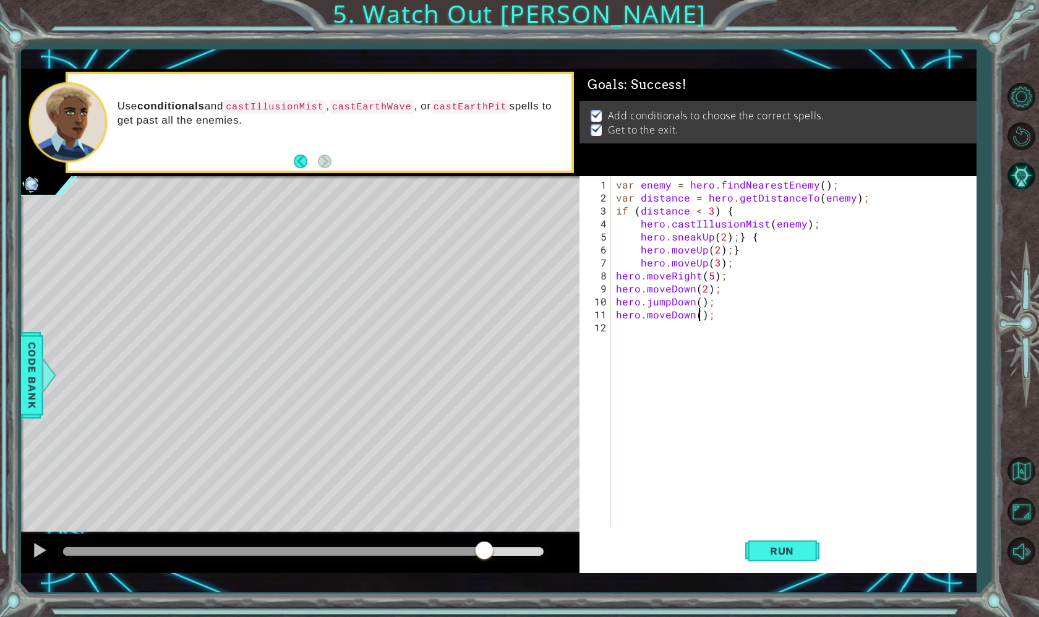
drag, startPoint x: 77, startPoint y: 550, endPoint x: 484, endPoint y: 560, distance: 407.7
click at [484, 556] on div at bounding box center [273, 551] width 421 height 9
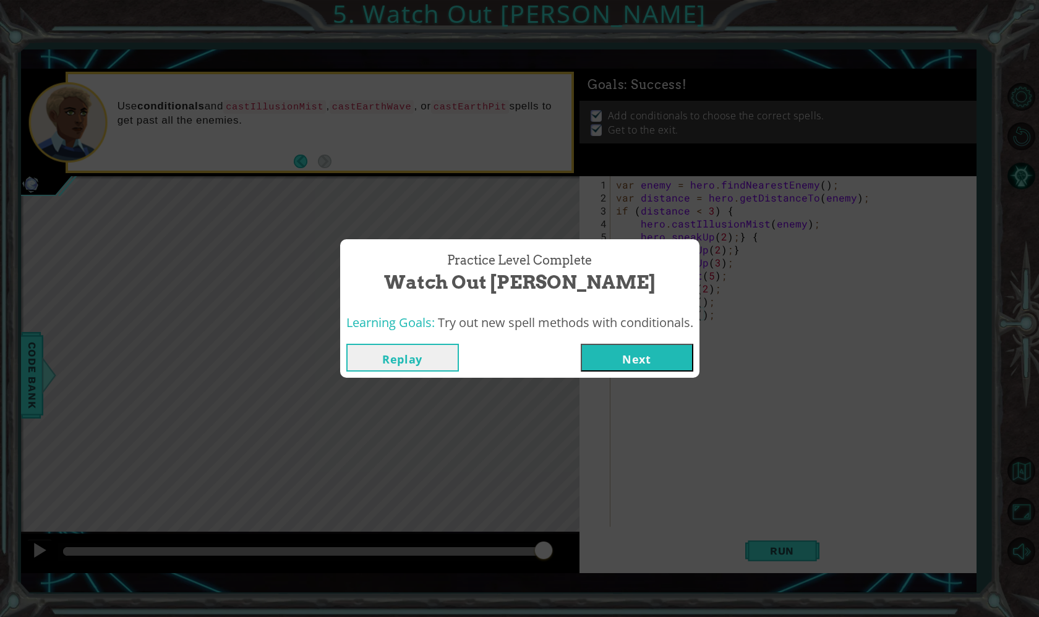
click at [613, 364] on button "Next" at bounding box center [637, 358] width 113 height 28
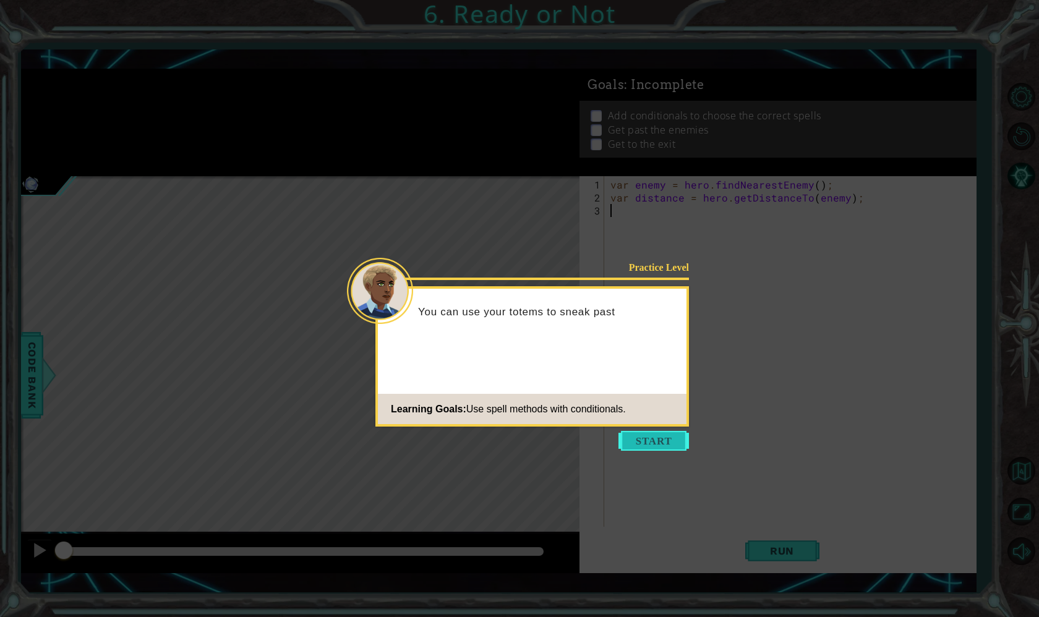
click at [636, 438] on button "Start" at bounding box center [653, 441] width 71 height 20
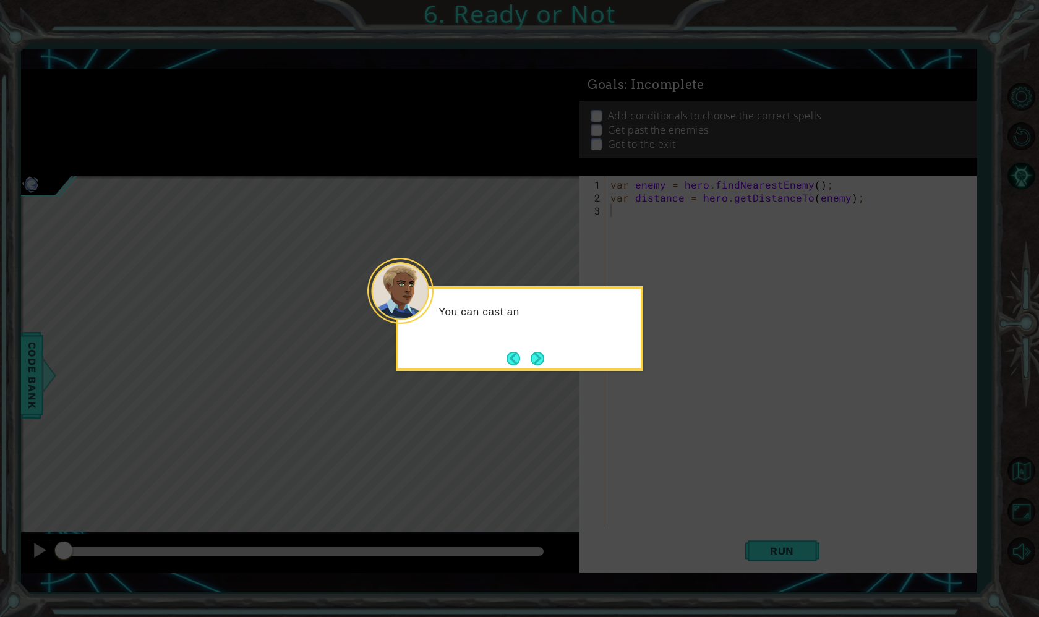
click at [560, 351] on div "You can cast an" at bounding box center [519, 328] width 247 height 85
click at [542, 351] on button "Next" at bounding box center [536, 358] width 15 height 15
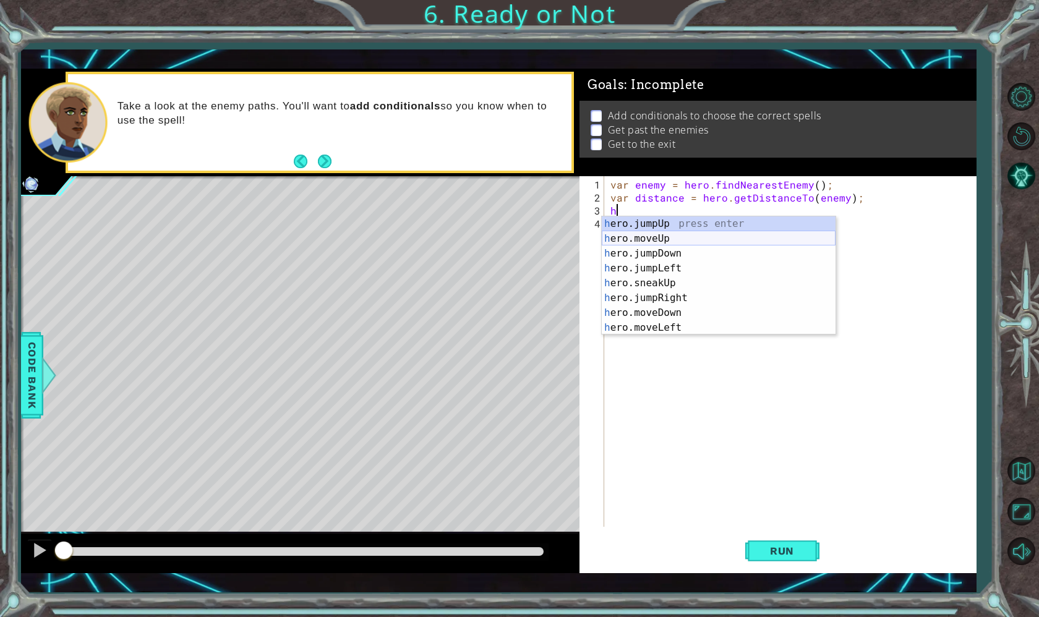
click at [711, 240] on div "h ero.jumpUp press enter h ero.moveUp press enter h ero.jumpDown press enter h …" at bounding box center [719, 290] width 234 height 148
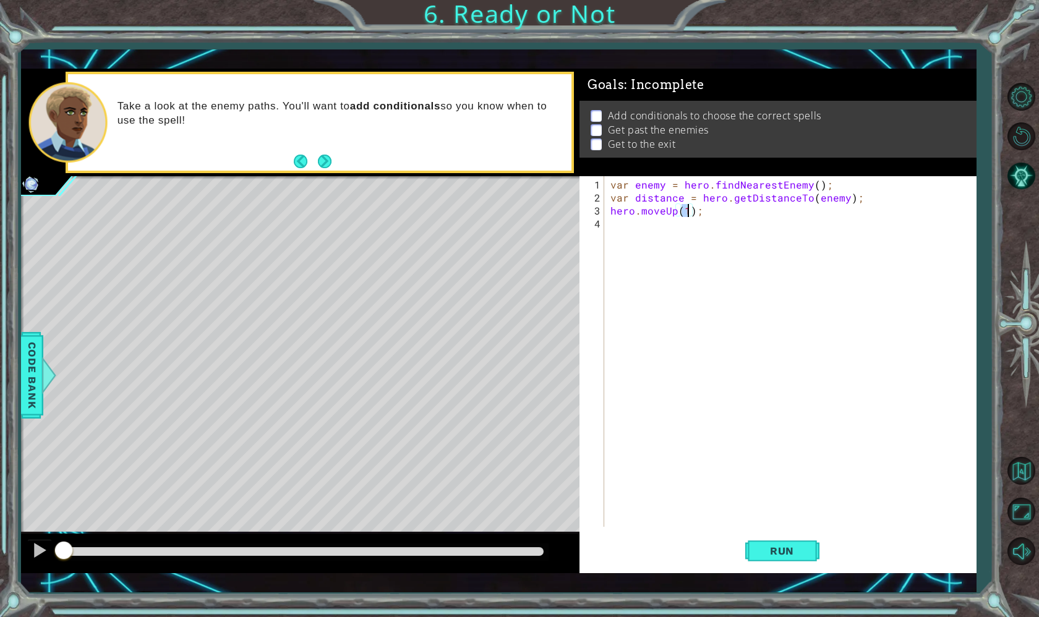
type textarea "hero.moveUp(2);"
click at [656, 247] on div "var enemy = hero . findNearestEnemy ( ) ; var distance = hero . getDistanceTo (…" at bounding box center [793, 366] width 371 height 377
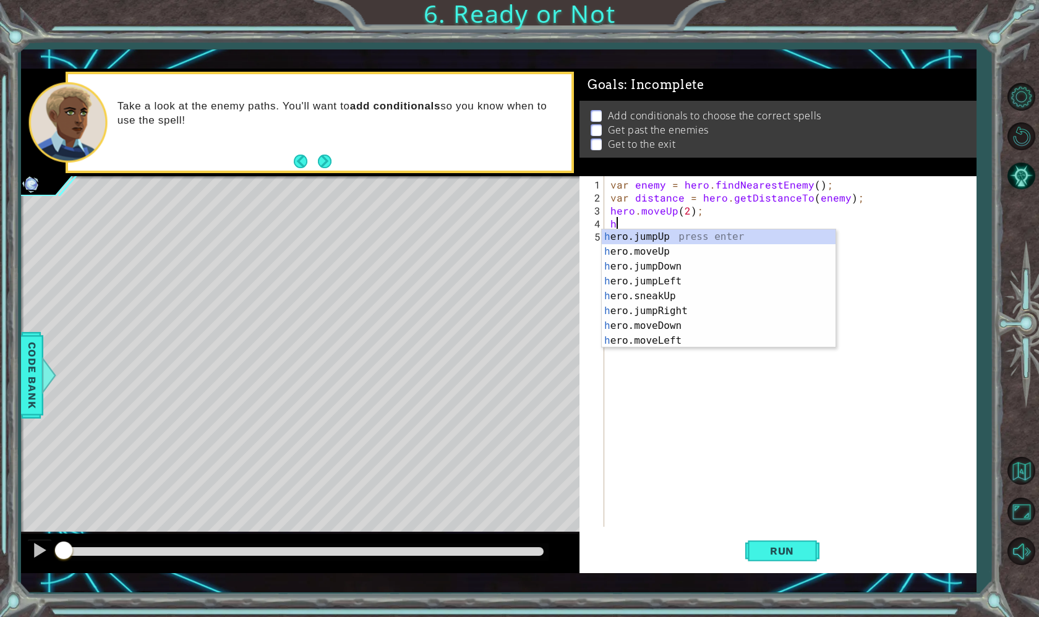
type textarea "he"
click at [635, 239] on div "he ro.jumpUp press enter he ro.jumpDown press enter he ro.jumpLeft press enter …" at bounding box center [719, 303] width 234 height 148
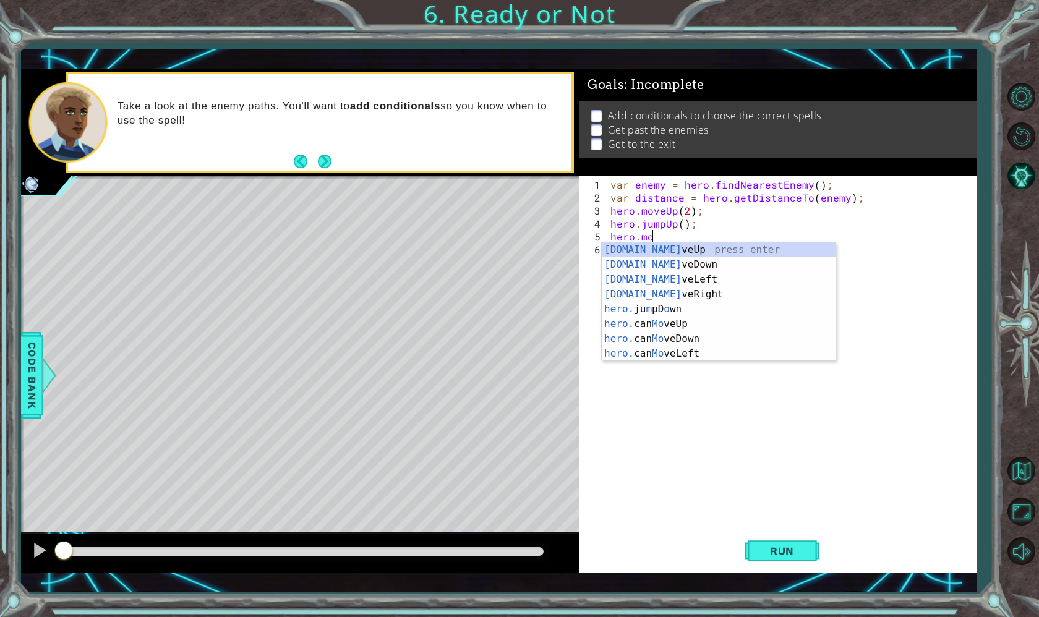
scroll to position [0, 2]
click at [673, 254] on div "hero.move Up press enter hero.move Down press enter hero.move Left press enter …" at bounding box center [719, 316] width 234 height 148
type textarea "hero.moveUp(1);"
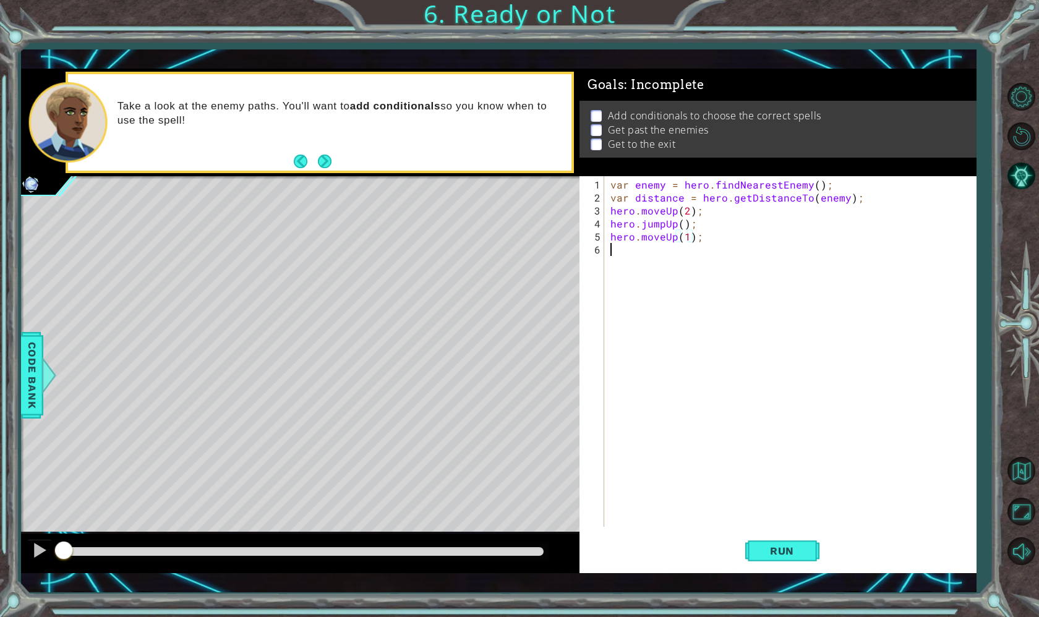
click at [697, 262] on div "var enemy = hero . findNearestEnemy ( ) ; var distance = hero . getDistanceTo (…" at bounding box center [793, 366] width 371 height 377
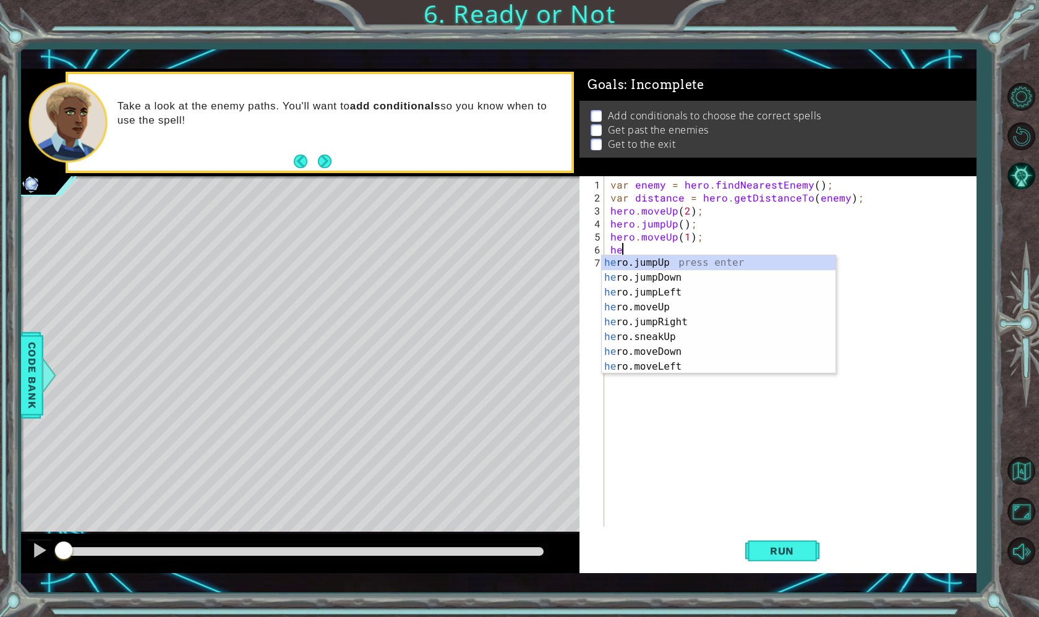
scroll to position [0, 1]
type textarea "hero.j"
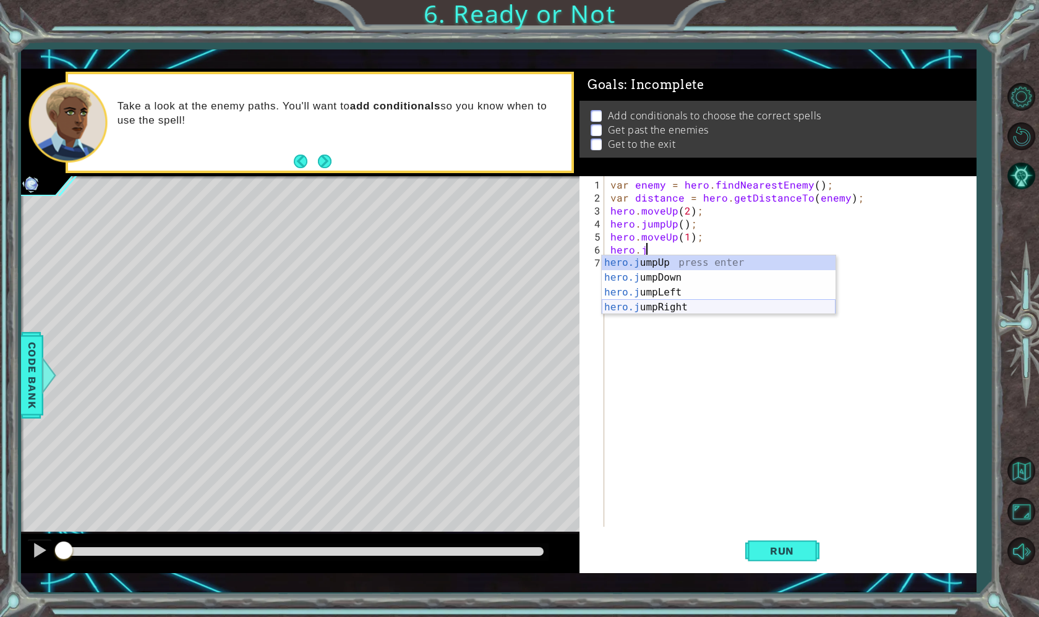
click at [659, 310] on div "hero.j umpUp press enter hero.j umpDown press enter hero.j umpLeft press enter …" at bounding box center [719, 299] width 234 height 89
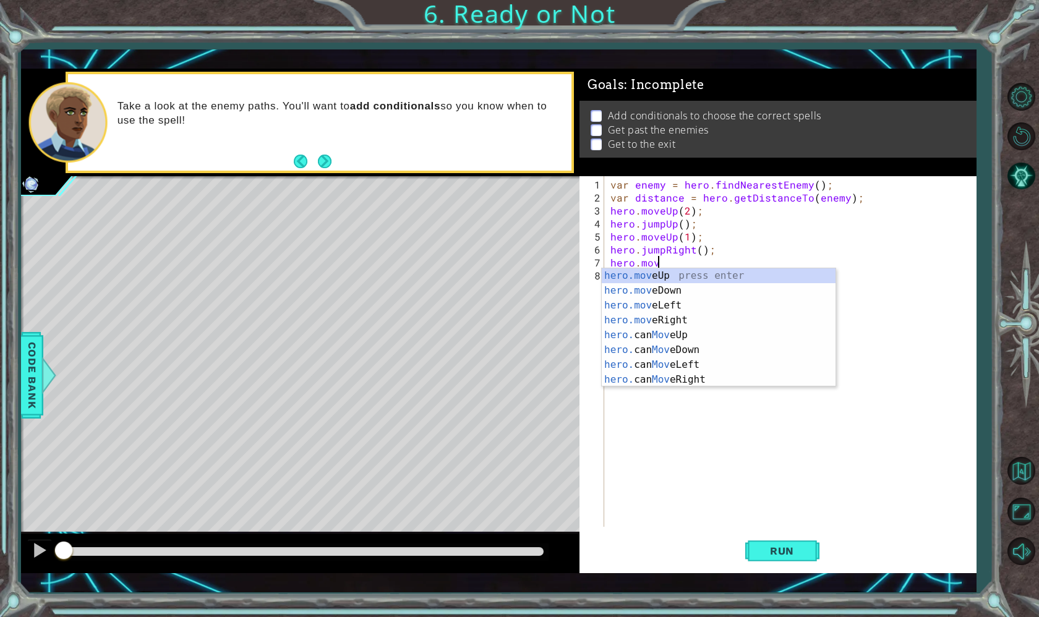
scroll to position [0, 2]
click at [665, 315] on div "hero.mov eUp press enter hero.mov eDown press enter hero.mov eLeft press enter …" at bounding box center [719, 342] width 234 height 148
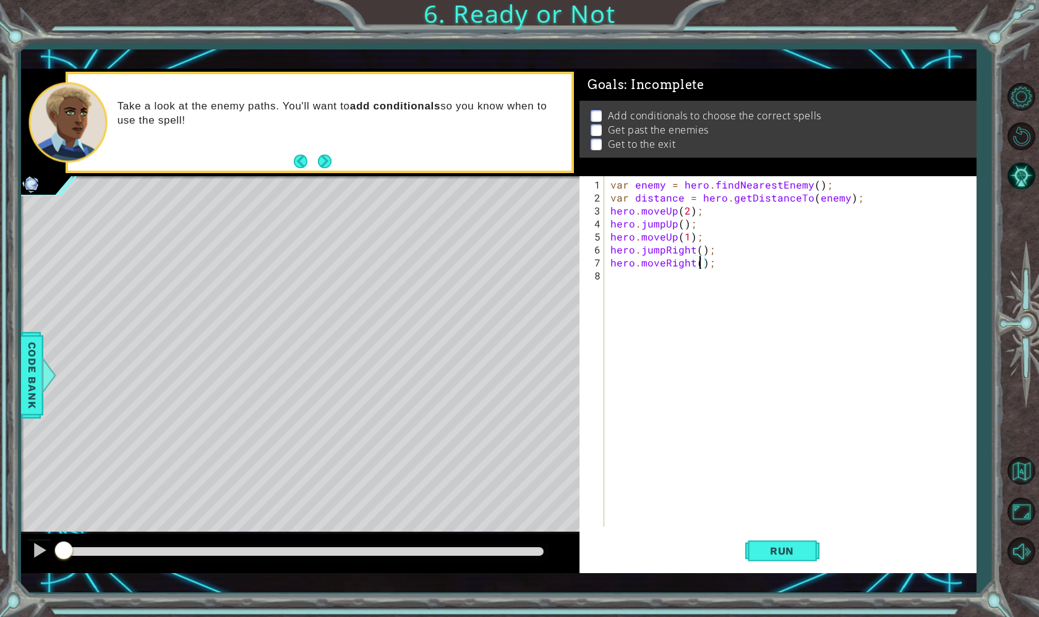
type textarea "hero.moveRight(3);"
click at [650, 294] on div "var enemy = hero . findNearestEnemy ( ) ; var distance = hero . getDistanceTo (…" at bounding box center [793, 366] width 371 height 377
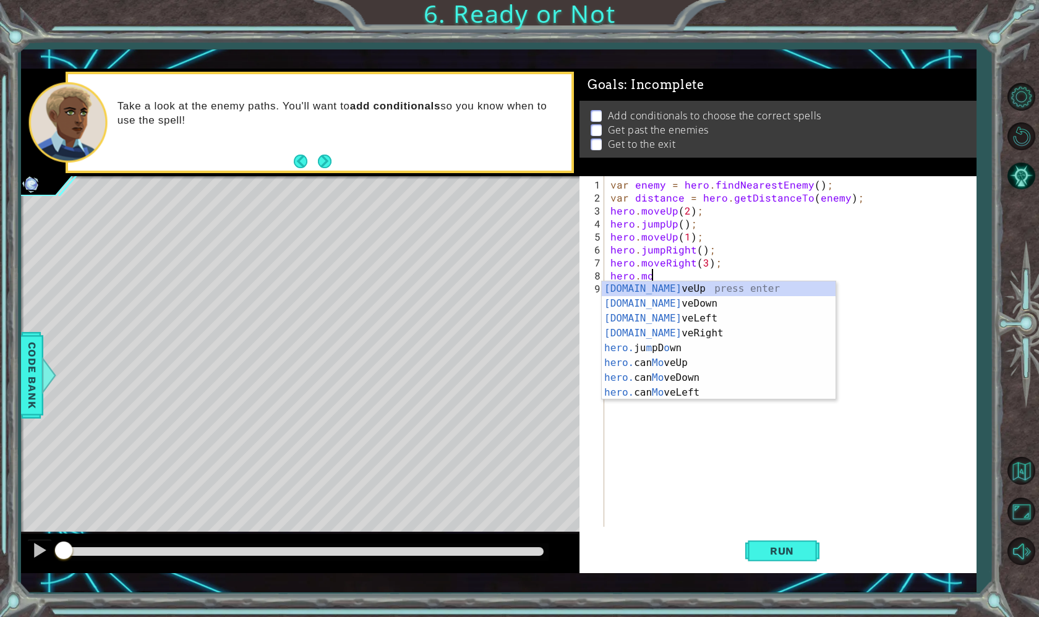
scroll to position [0, 2]
click at [639, 308] on div "hero.mov eUp press enter hero.mov eDown press enter hero.mov eLeft press enter …" at bounding box center [719, 355] width 234 height 148
type textarea "hero.moveDown(1);"
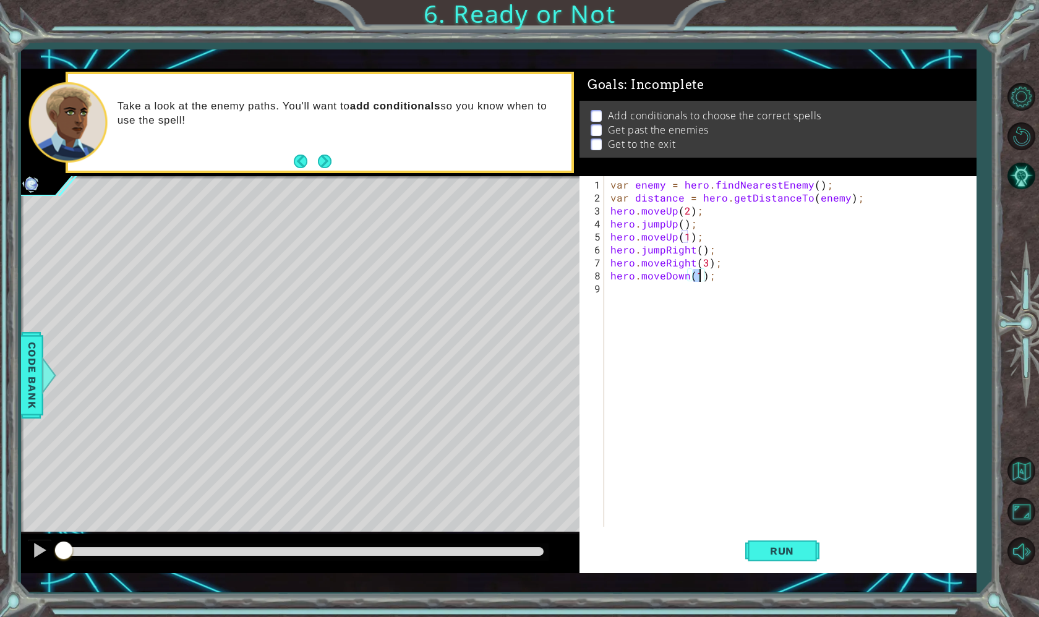
click at [665, 295] on div "var enemy = hero . findNearestEnemy ( ) ; var distance = hero . getDistanceTo (…" at bounding box center [793, 366] width 371 height 377
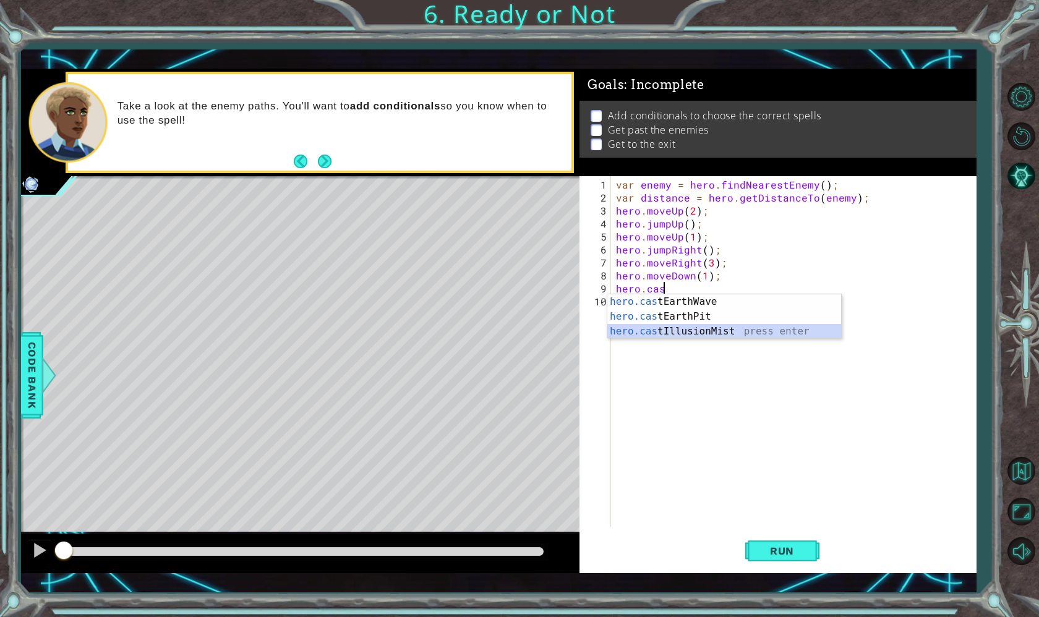
click at [618, 334] on div "hero.cas tEarthWave press enter hero.cas tEarthPit press enter hero.cas tIllusi…" at bounding box center [724, 331] width 234 height 74
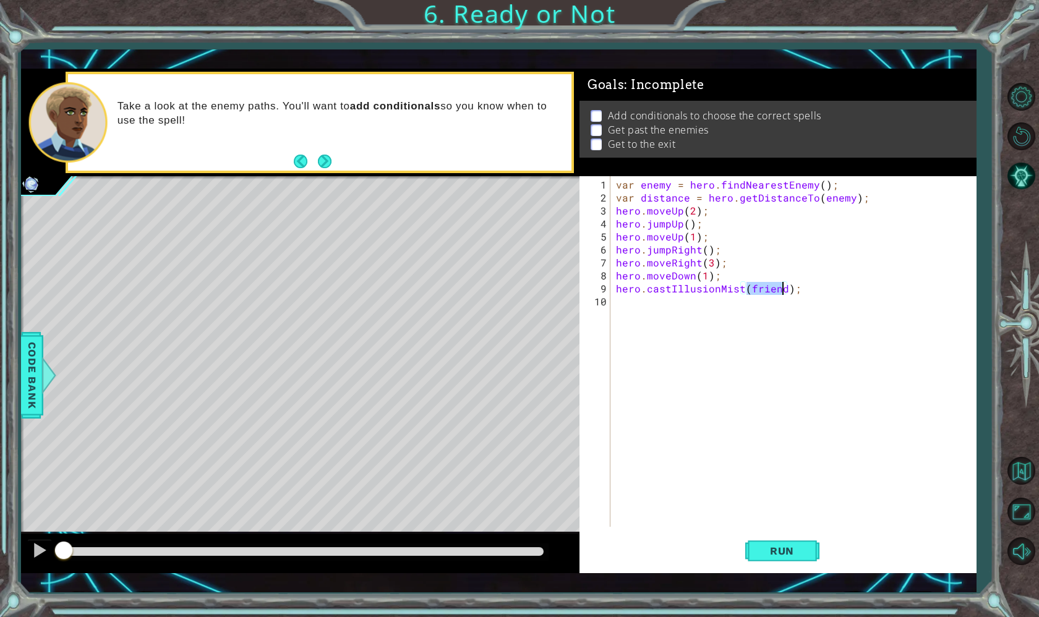
type textarea "hero.castIllusionMist);"
click at [725, 313] on div "var enemy = hero . findNearestEnemy ( ) ; var distance = hero . getDistanceTo (…" at bounding box center [796, 366] width 366 height 377
click at [740, 291] on div "var enemy = hero . findNearestEnemy ( ) ; var distance = hero . getDistanceTo (…" at bounding box center [796, 366] width 366 height 377
click at [761, 292] on div "var enemy = hero . findNearestEnemy ( ) ; var distance = hero . getDistanceTo (…" at bounding box center [796, 366] width 366 height 377
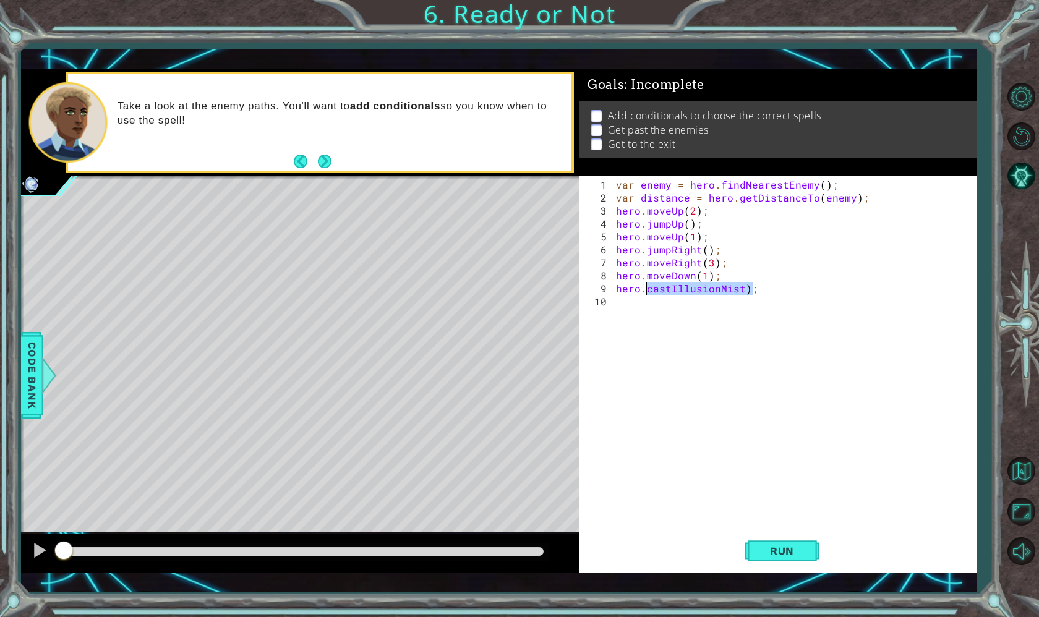
drag, startPoint x: 761, startPoint y: 292, endPoint x: 672, endPoint y: 291, distance: 89.1
click at [672, 291] on div "var enemy = hero . findNearestEnemy ( ) ; var distance = hero . getDistanceTo (…" at bounding box center [796, 366] width 366 height 377
drag, startPoint x: 672, startPoint y: 291, endPoint x: 777, endPoint y: 292, distance: 105.8
click at [777, 292] on div "var enemy = hero . findNearestEnemy ( ) ; var distance = hero . getDistanceTo (…" at bounding box center [796, 366] width 366 height 377
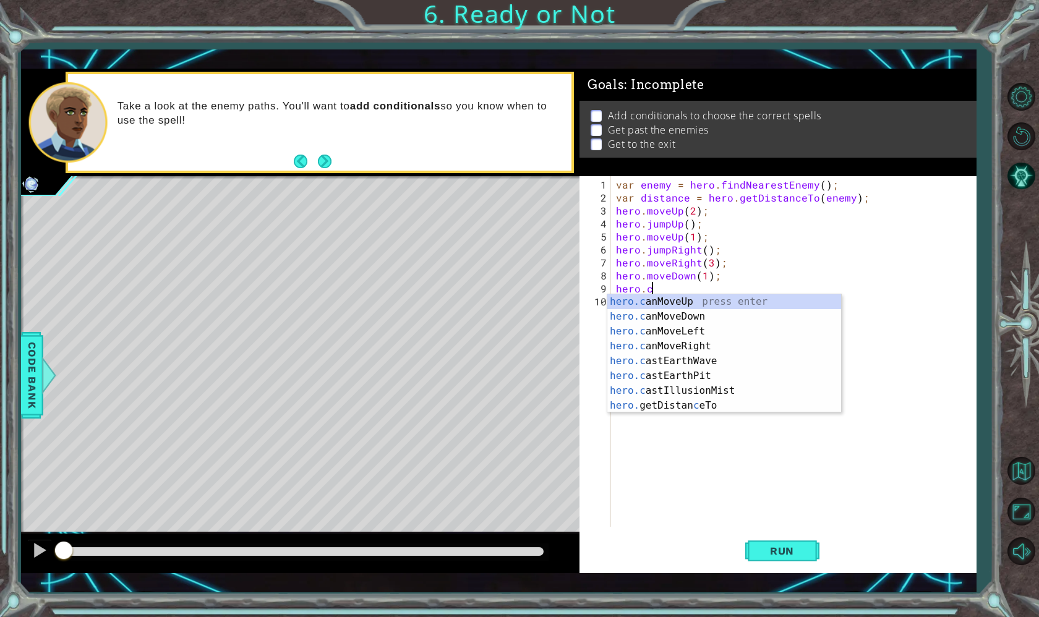
scroll to position [0, 2]
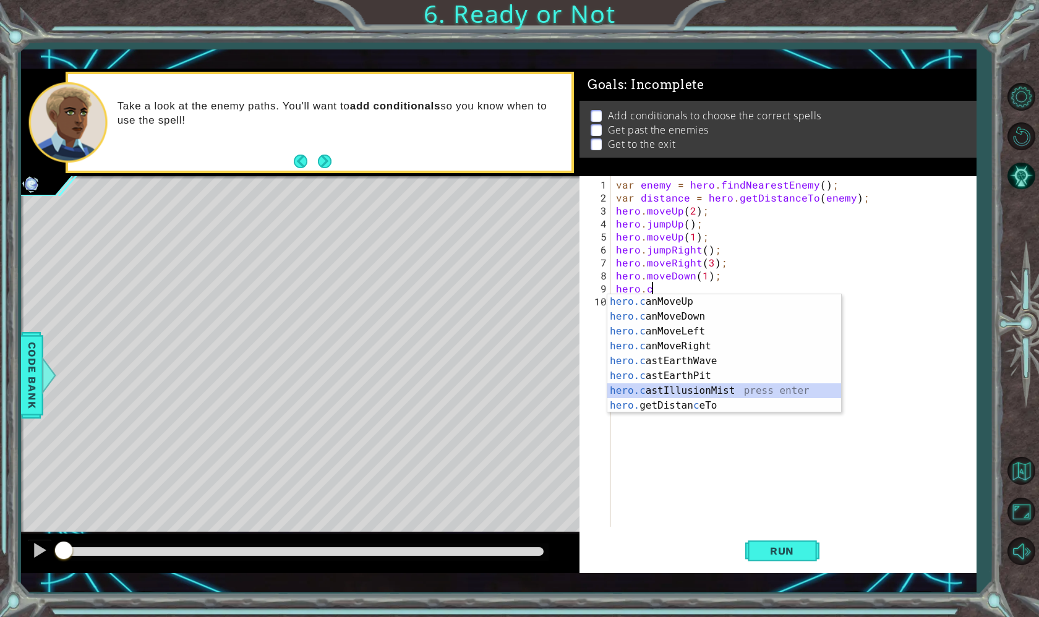
click at [664, 389] on div "hero.c anMoveUp press enter hero.c anMoveDown press enter hero.c anMoveLeft pre…" at bounding box center [724, 368] width 234 height 148
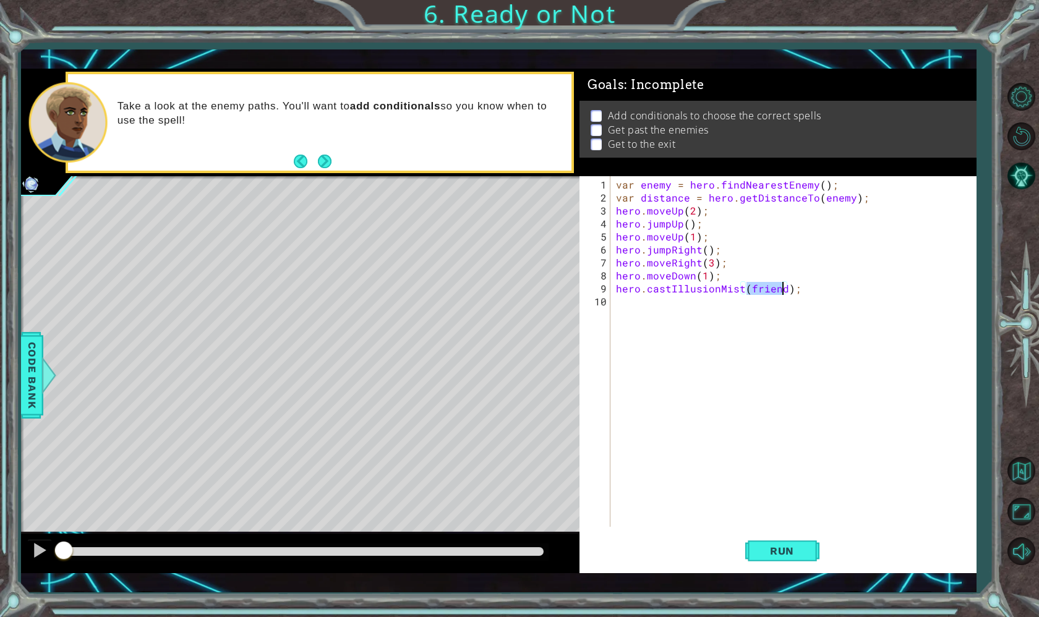
click at [784, 291] on div "var enemy = hero . findNearestEnemy ( ) ; var distance = hero . getDistanceTo (…" at bounding box center [796, 366] width 366 height 377
drag, startPoint x: 784, startPoint y: 291, endPoint x: 776, endPoint y: 290, distance: 8.7
click at [776, 290] on div "var enemy = hero . findNearestEnemy ( ) ; var distance = hero . getDistanceTo (…" at bounding box center [796, 366] width 366 height 377
click at [742, 303] on div "enem y press enter hero.findNearest Enem y press enter" at bounding box center [855, 323] width 234 height 59
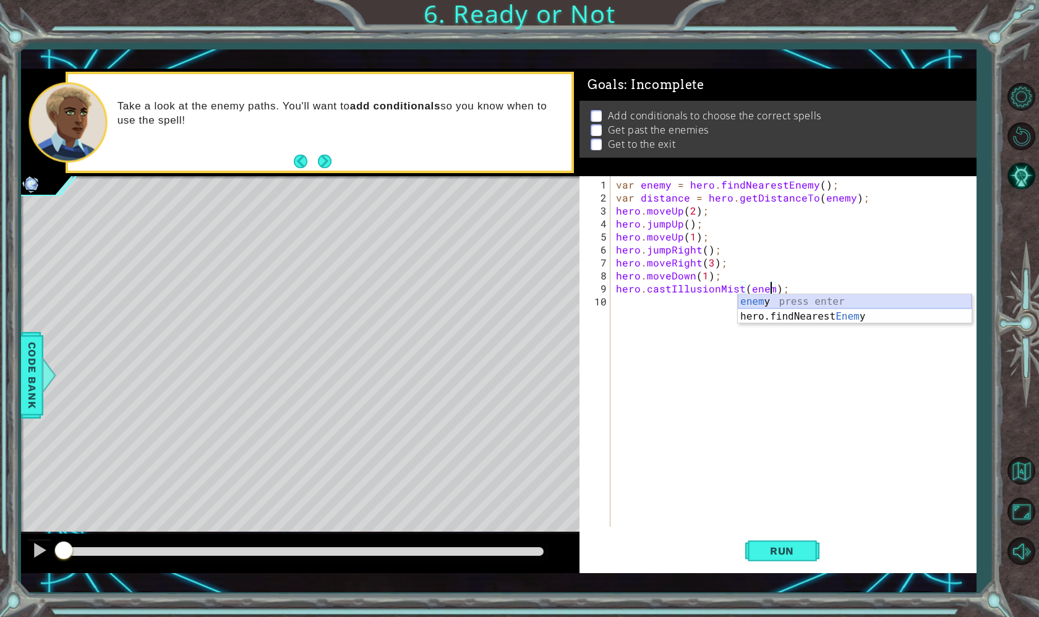
type textarea "hero.castIllusionMist(enemy);"
click at [658, 311] on div "var enemy = hero . findNearestEnemy ( ) ; var distance = hero . getDistanceTo (…" at bounding box center [796, 366] width 366 height 377
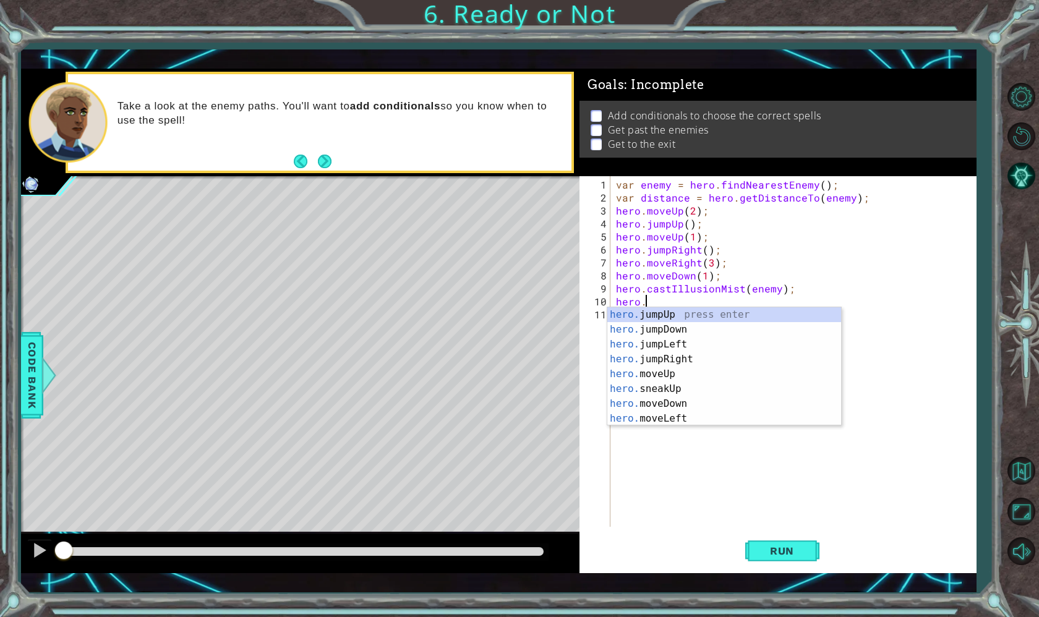
scroll to position [0, 2]
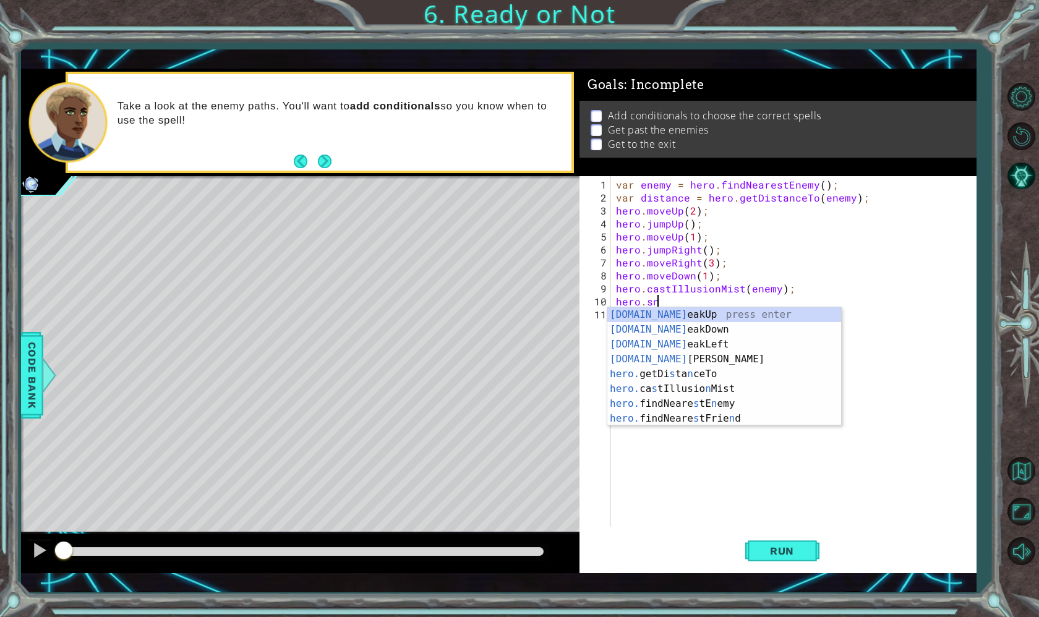
click at [615, 216] on div "var enemy = hero . findNearestEnemy ( ) ; var distance = hero . getDistanceTo (…" at bounding box center [796, 366] width 366 height 377
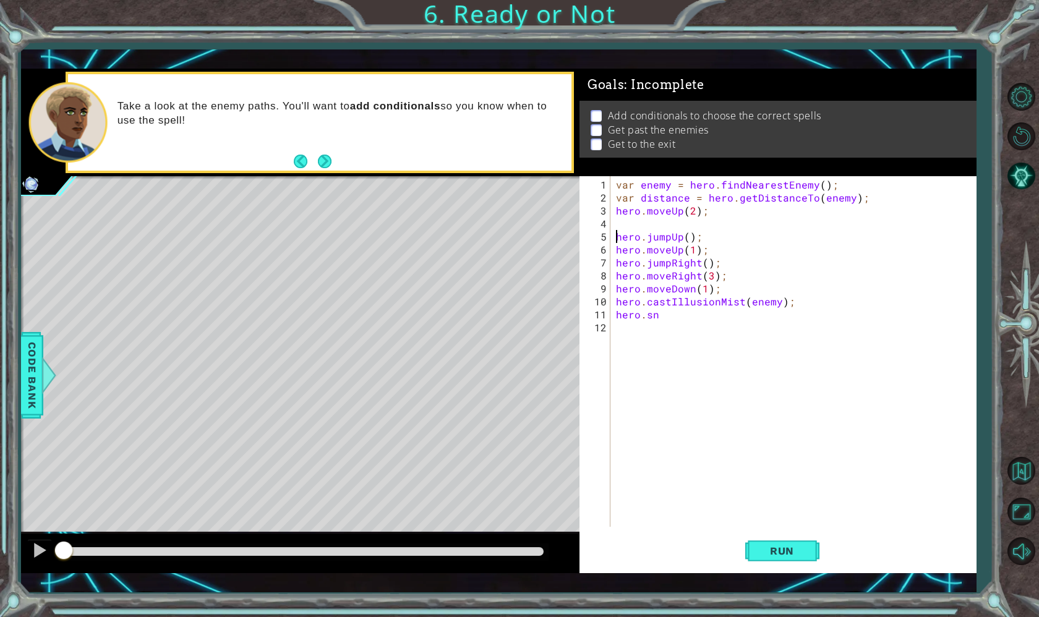
click at [612, 209] on div "hero.jumpUp(); 1 2 3 4 5 6 7 8 9 10 11 12 var enemy = hero . findNearestEnemy (…" at bounding box center [775, 351] width 393 height 351
click at [620, 208] on div "var enemy = hero . findNearestEnemy ( ) ; var distance = hero . getDistanceTo (…" at bounding box center [796, 366] width 366 height 377
type textarea "hero.moveUp(2);"
click at [616, 207] on div "var enemy = hero . findNearestEnemy ( ) ; var distance = hero . getDistanceTo (…" at bounding box center [796, 366] width 366 height 377
click at [615, 237] on div "var enemy = hero . findNearestEnemy ( ) ; var distance = hero . getDistanceTo (…" at bounding box center [796, 366] width 366 height 377
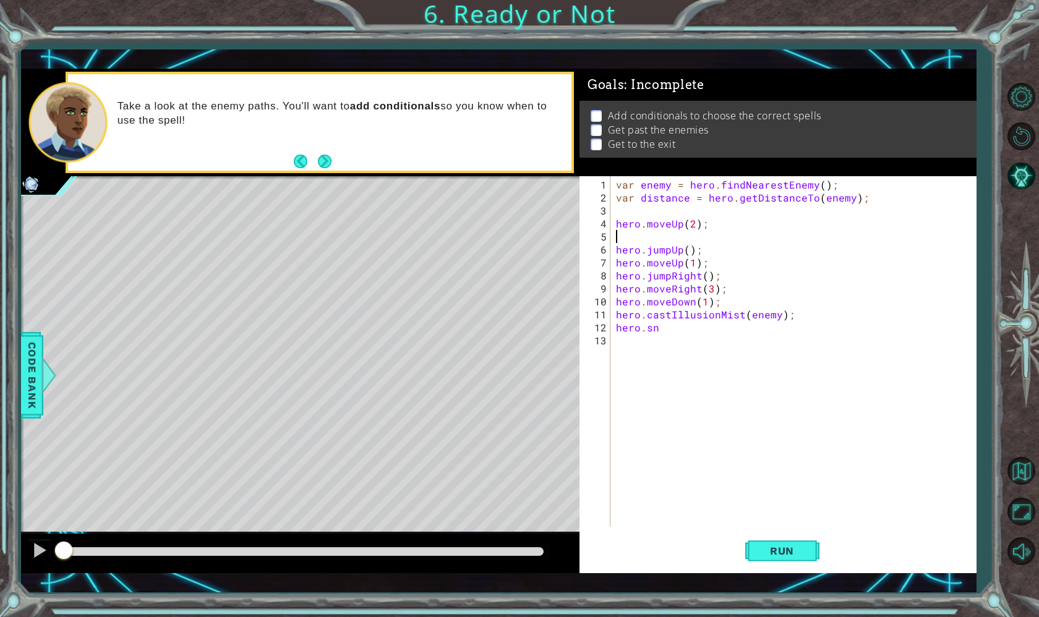
scroll to position [0, 0]
type textarea "hero.moveUp(2);"
click at [622, 215] on div "var enemy = hero . findNearestEnemy ( ) ; var distance = hero . getDistanceTo (…" at bounding box center [796, 366] width 366 height 377
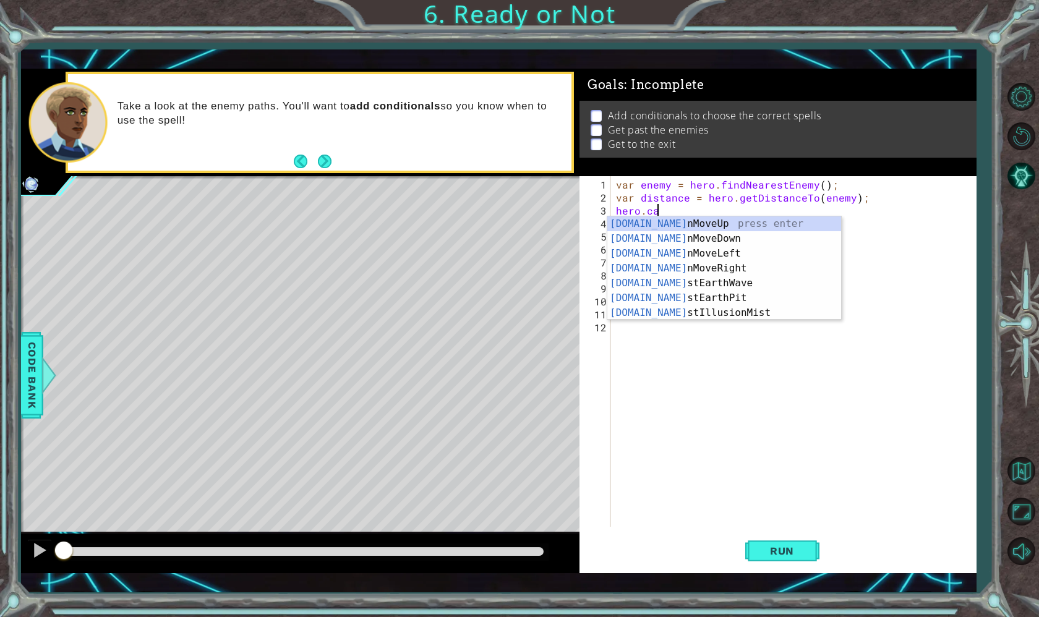
scroll to position [0, 2]
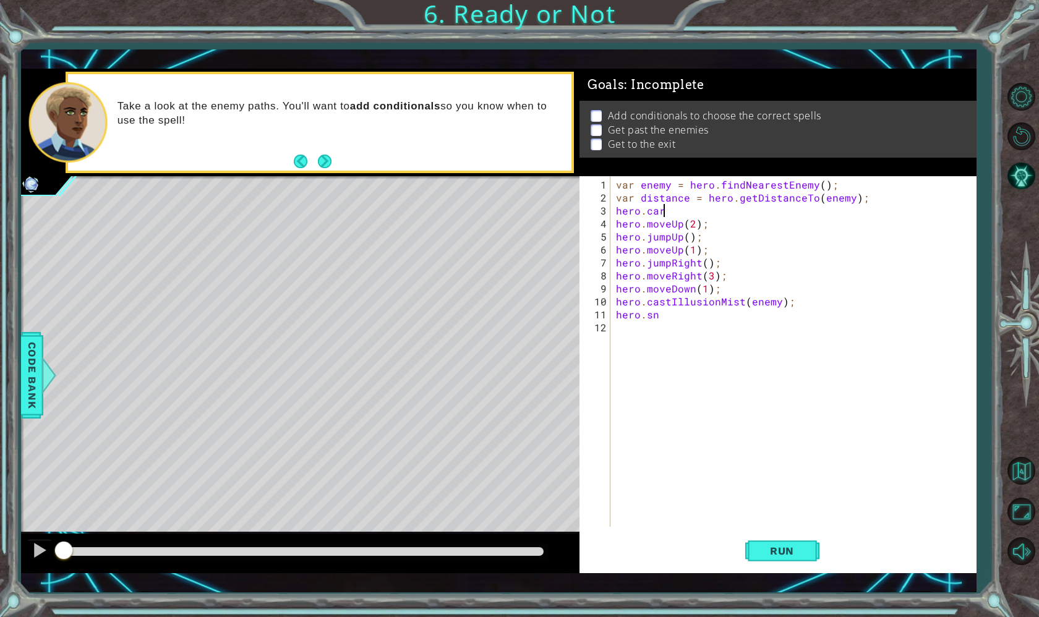
click at [729, 296] on div "var enemy = hero . findNearestEnemy ( ) ; var distance = hero . getDistanceTo (…" at bounding box center [796, 366] width 366 height 377
click at [667, 211] on div "var enemy = hero . findNearestEnemy ( ) ; var distance = hero . getDistanceTo (…" at bounding box center [796, 366] width 366 height 377
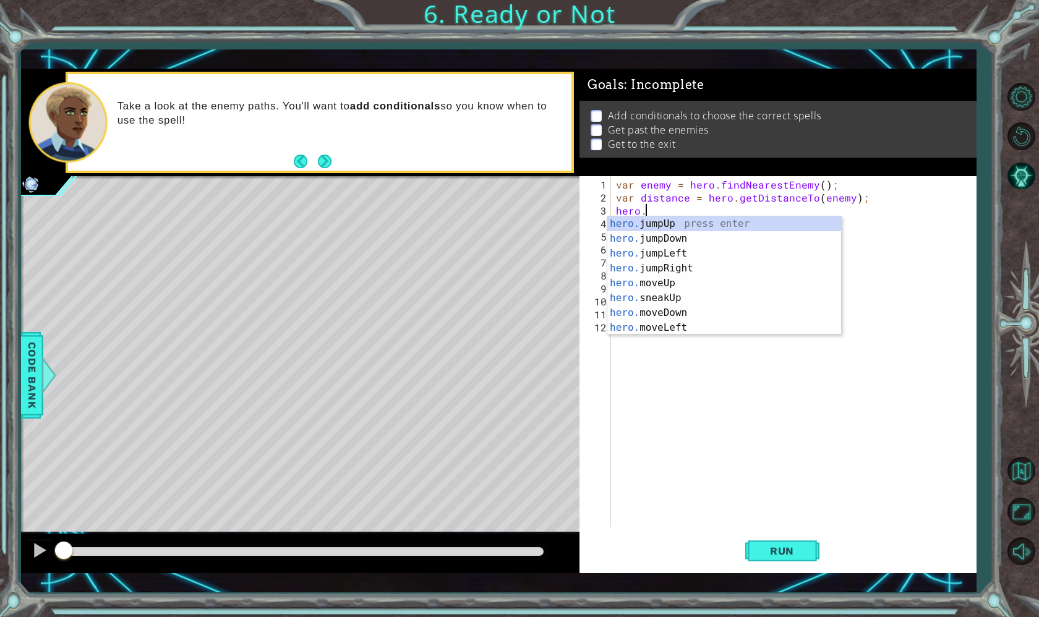
scroll to position [0, 1]
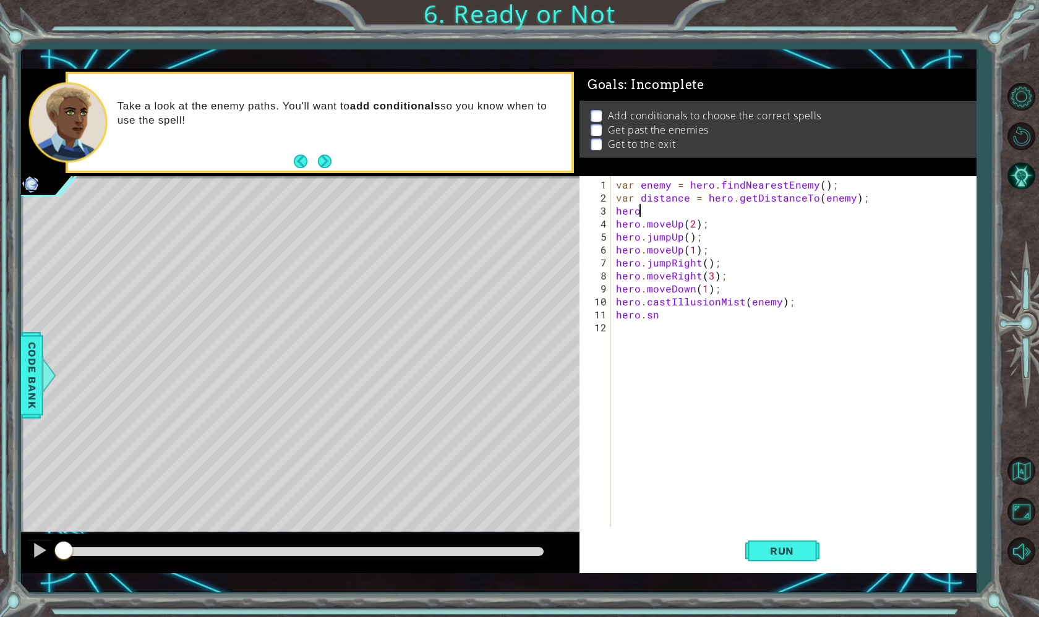
click at [666, 216] on div "var enemy = hero . findNearestEnemy ( ) ; var distance = hero . getDistanceTo (…" at bounding box center [796, 366] width 366 height 377
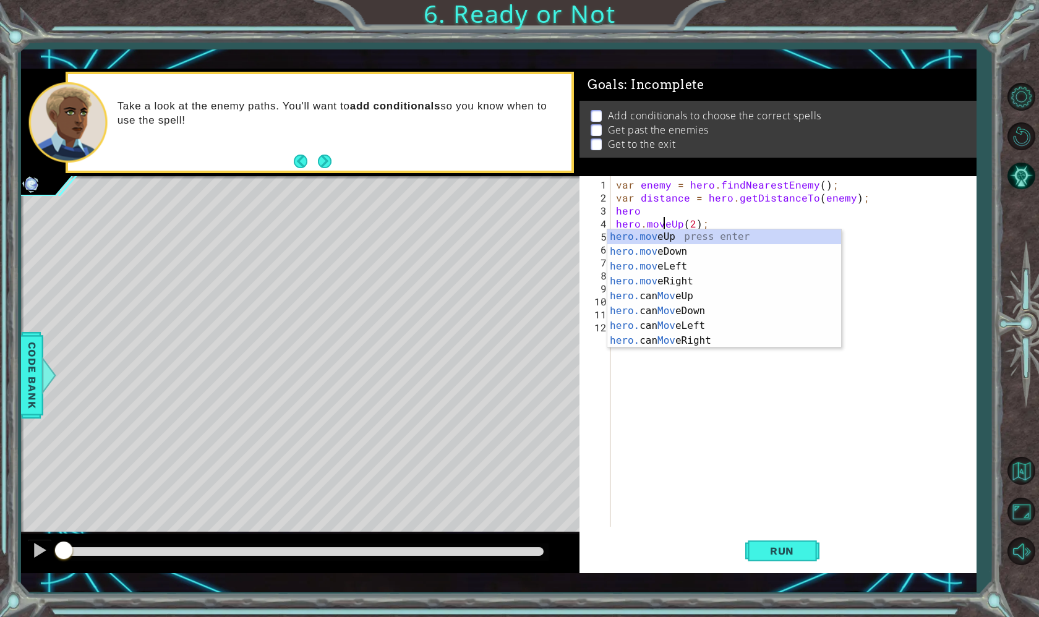
click at [658, 208] on div "var enemy = hero . findNearestEnemy ( ) ; var distance = hero . getDistanceTo (…" at bounding box center [796, 366] width 366 height 377
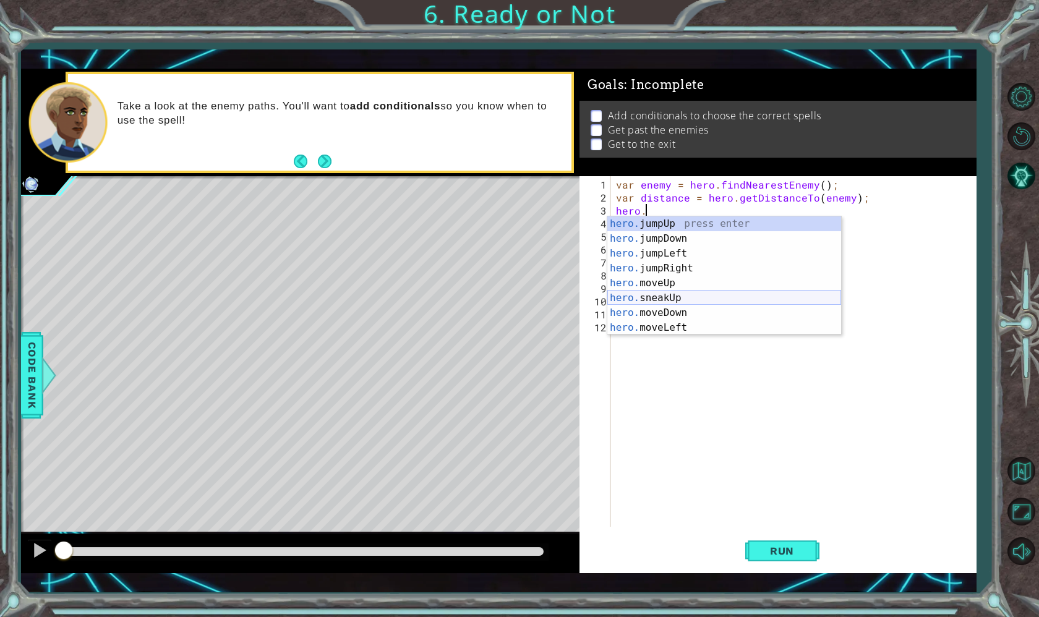
scroll to position [0, 2]
click at [665, 223] on div "hero.s neakUp press enter hero.s neakDown press enter hero.s neakLeft press ent…" at bounding box center [724, 290] width 234 height 148
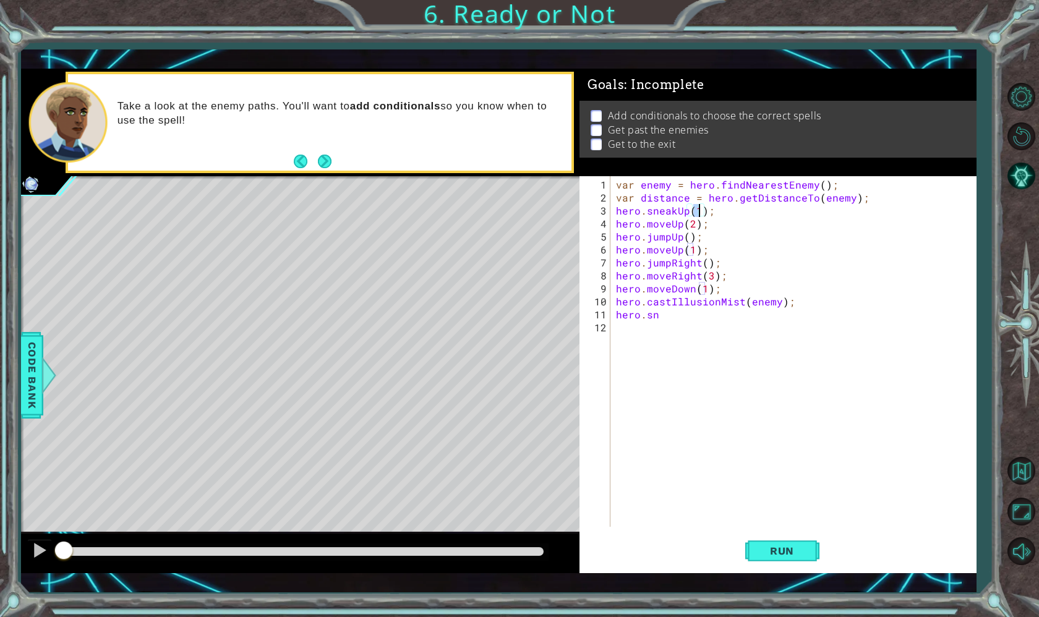
click at [693, 221] on div "var enemy = hero . findNearestEnemy ( ) ; var distance = hero . getDistanceTo (…" at bounding box center [796, 366] width 366 height 377
type textarea "hero.moveUp(1);"
click at [697, 328] on div "var enemy = hero . findNearestEnemy ( ) ; var distance = hero . getDistanceTo (…" at bounding box center [796, 366] width 366 height 377
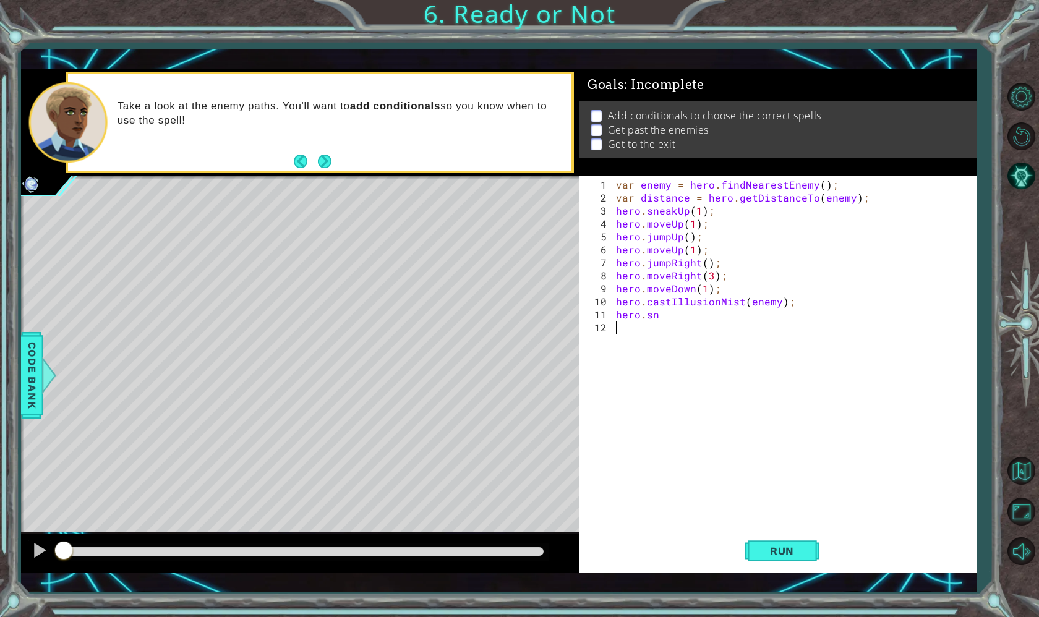
click at [698, 315] on div "var enemy = hero . findNearestEnemy ( ) ; var distance = hero . getDistanceTo (…" at bounding box center [796, 366] width 366 height 377
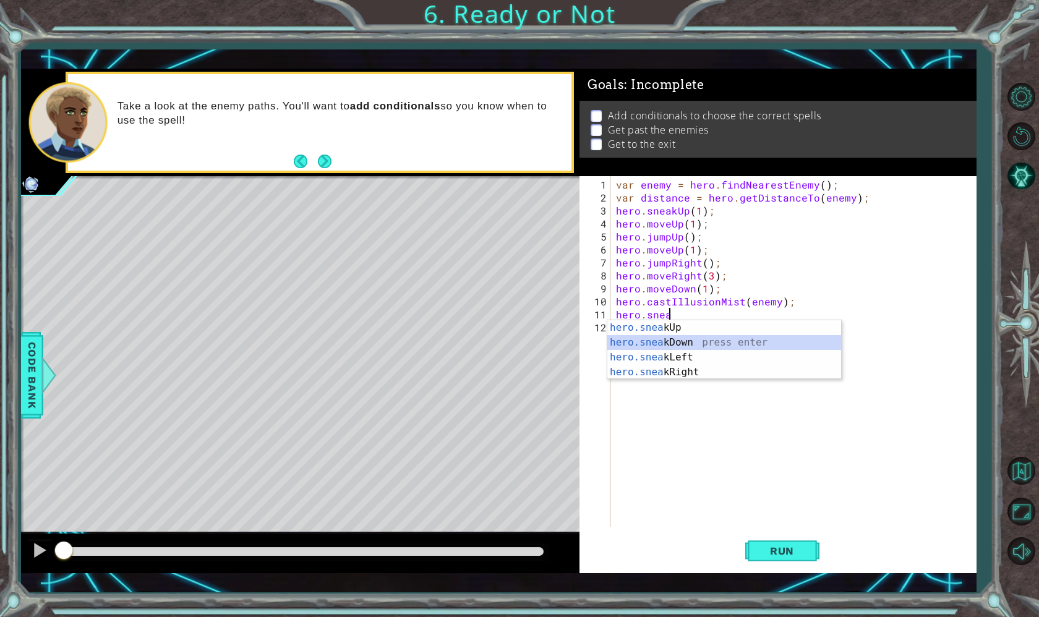
click at [703, 346] on div "hero.snea kUp press enter hero.snea kDown press enter hero.snea kLeft press ent…" at bounding box center [724, 364] width 234 height 89
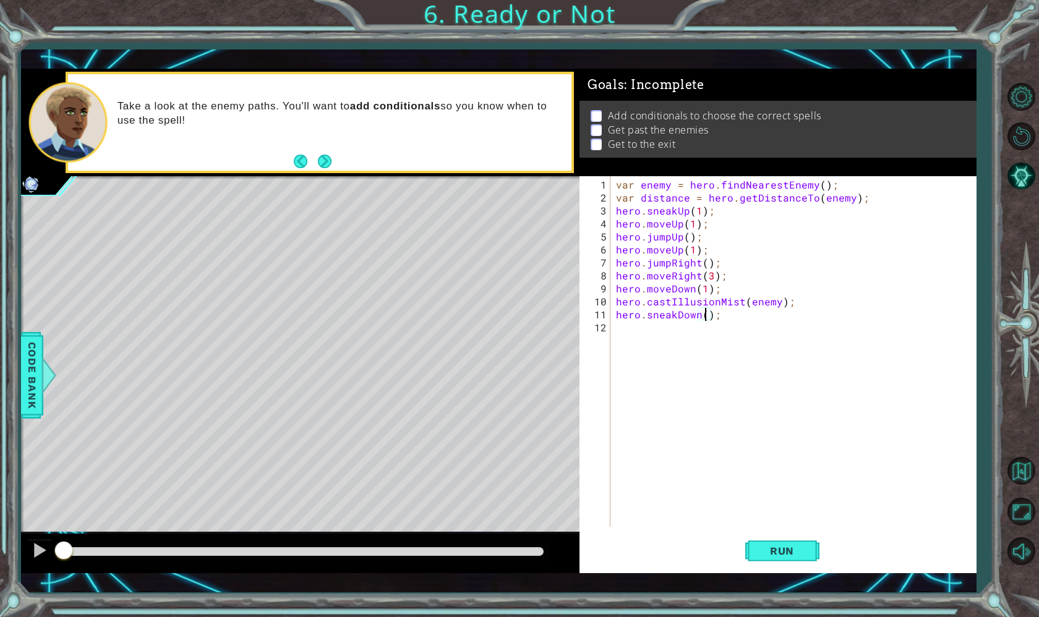
type textarea "hero.sneakDown(2);"
click at [680, 335] on div "var enemy = hero . findNearestEnemy ( ) ; var distance = hero . getDistanceTo (…" at bounding box center [796, 366] width 366 height 377
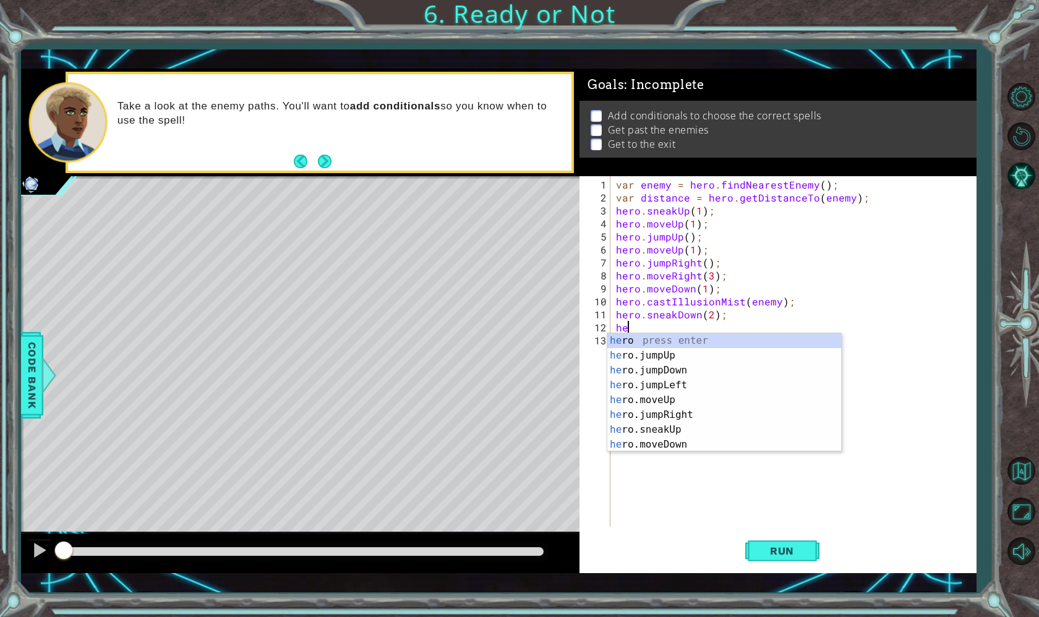
type textarea "her"
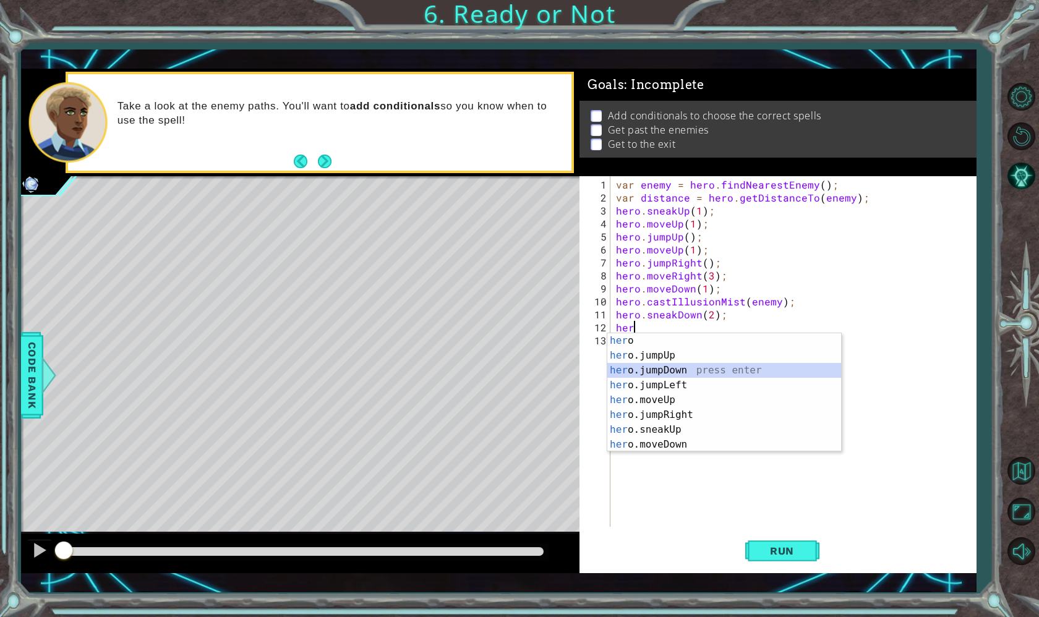
click at [656, 367] on div "her o press enter her o.jumpUp press enter her o.jumpDown press enter her o.jum…" at bounding box center [724, 407] width 234 height 148
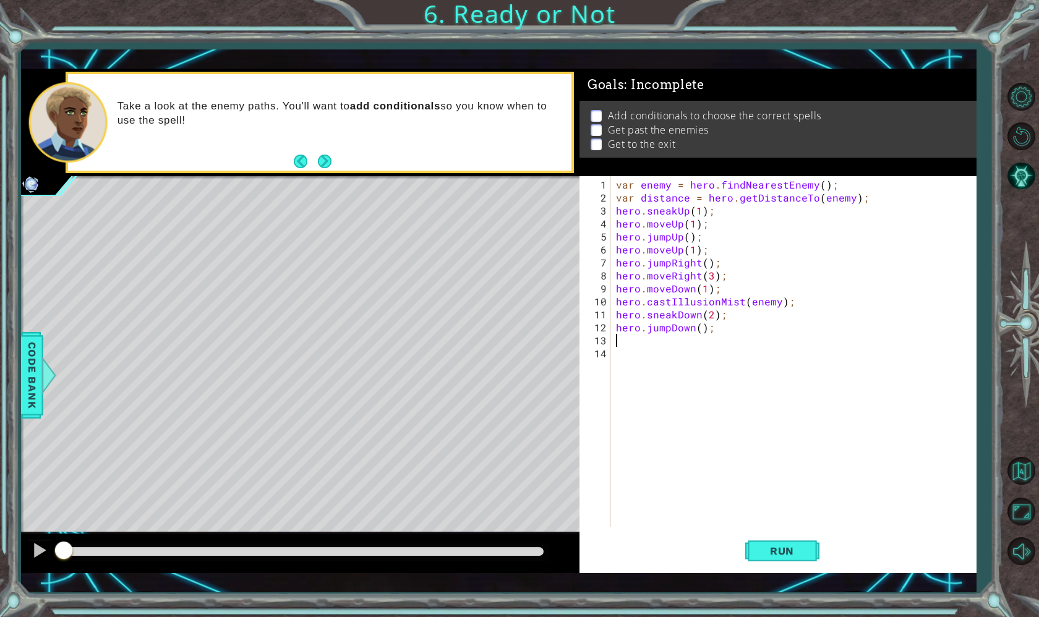
click at [671, 79] on span ": Incomplete" at bounding box center [664, 84] width 80 height 15
click at [711, 207] on div "var enemy = hero . findNearestEnemy ( ) ; var distance = hero . getDistanceTo (…" at bounding box center [796, 366] width 366 height 377
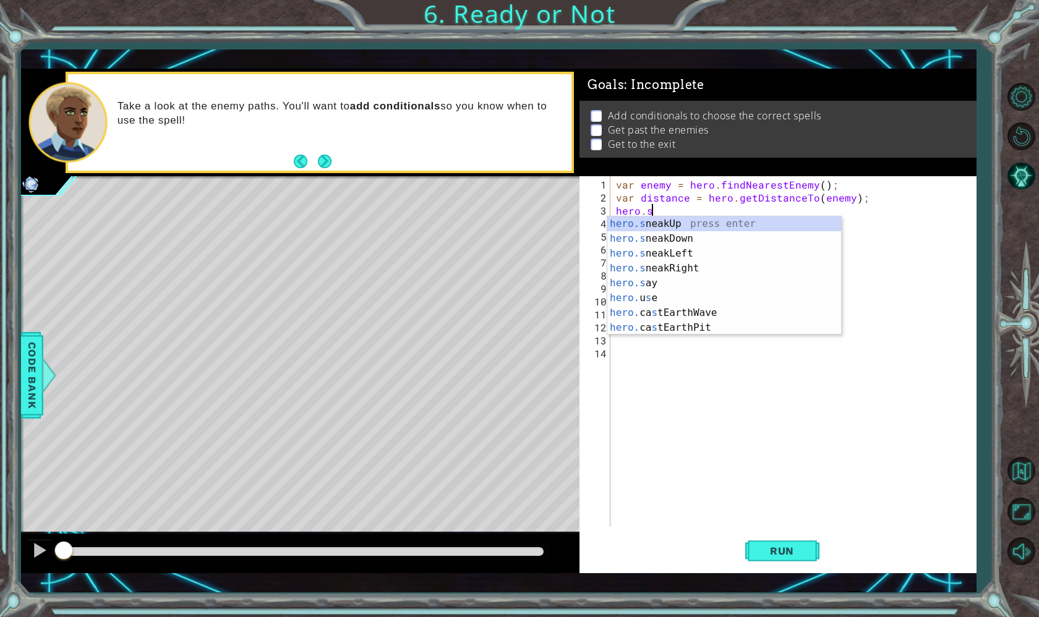
type textarea "hero."
click at [674, 226] on div "hero. jumpUp press enter hero. jumpDown press enter hero. jumpLeft press enter …" at bounding box center [724, 290] width 234 height 148
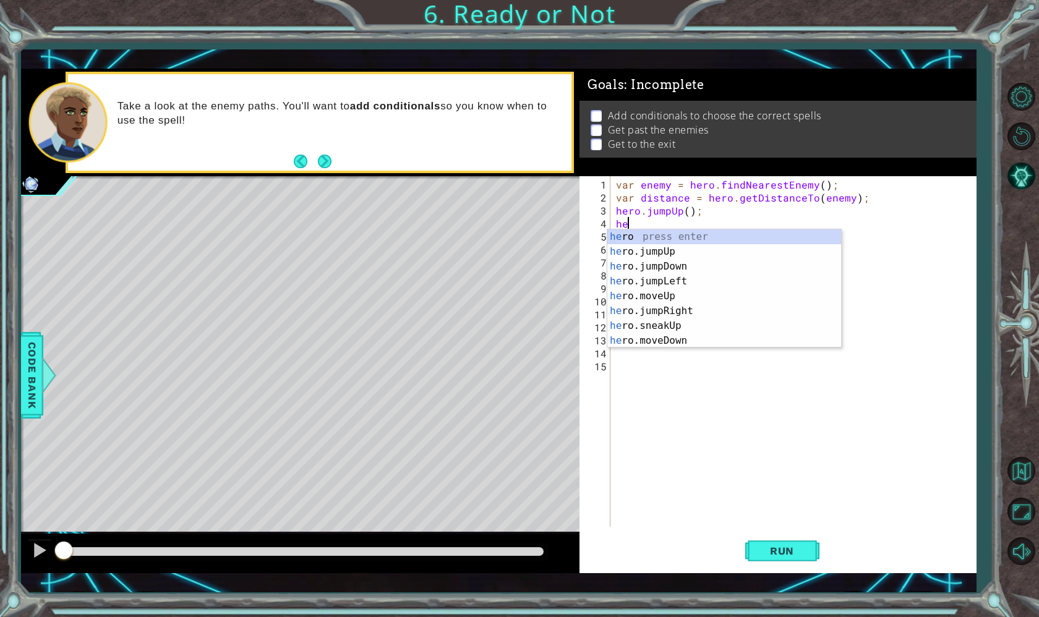
type textarea "her"
click at [634, 249] on div "her o press enter her o.jumpUp press enter her o.jumpDown press enter her o.jum…" at bounding box center [724, 303] width 234 height 148
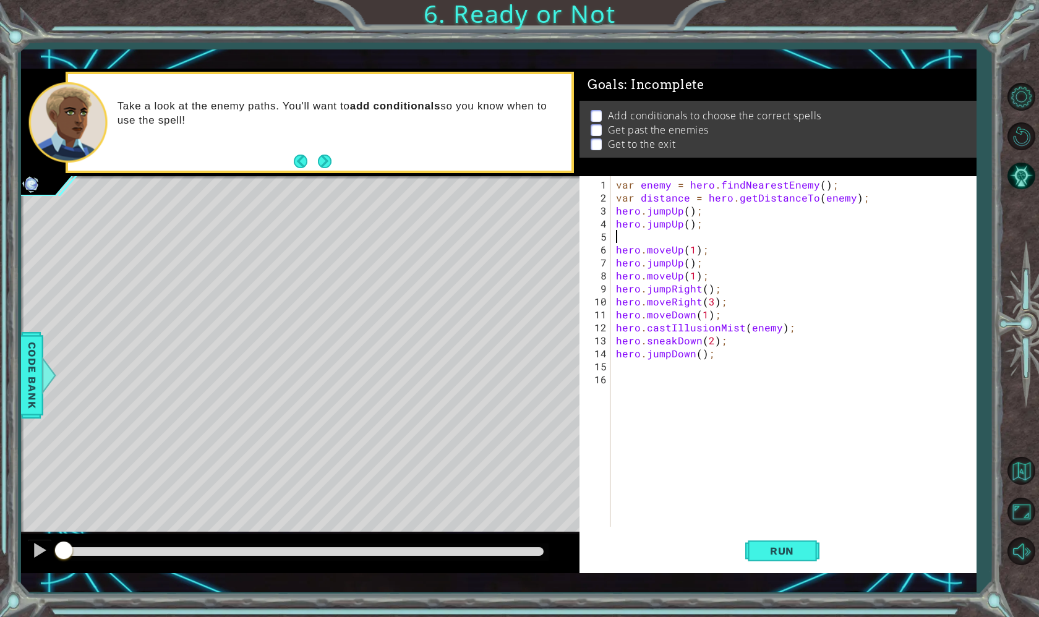
scroll to position [0, 0]
click at [682, 252] on div "var enemy = hero . findNearestEnemy ( ) ; var distance = hero . getDistanceTo (…" at bounding box center [796, 366] width 366 height 377
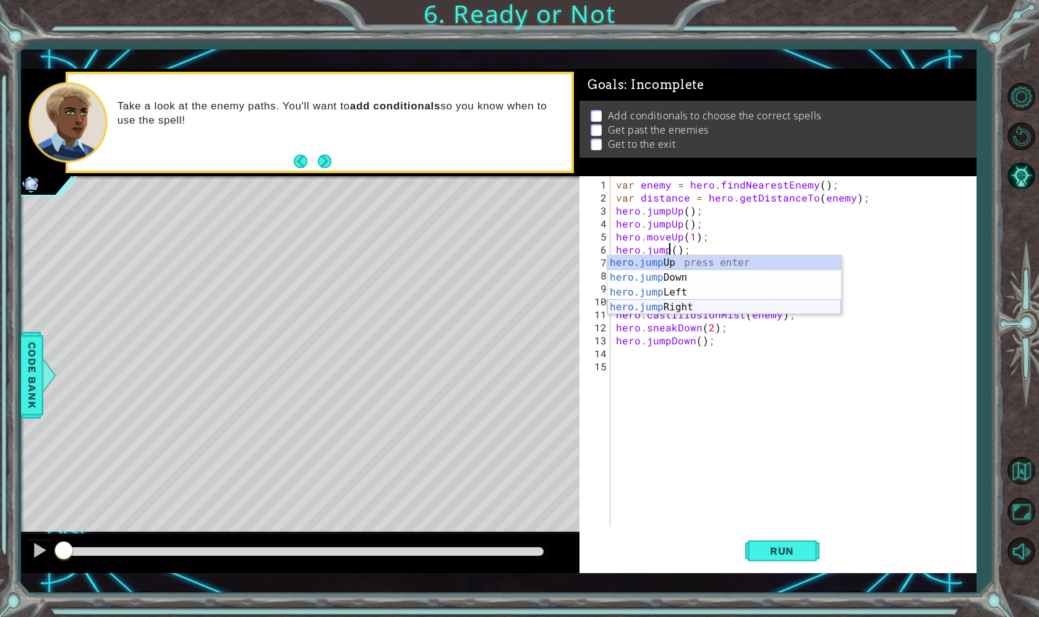
click at [664, 308] on div "hero.jump Up press enter hero.jump Down press enter hero.jump Left press enter …" at bounding box center [724, 299] width 234 height 89
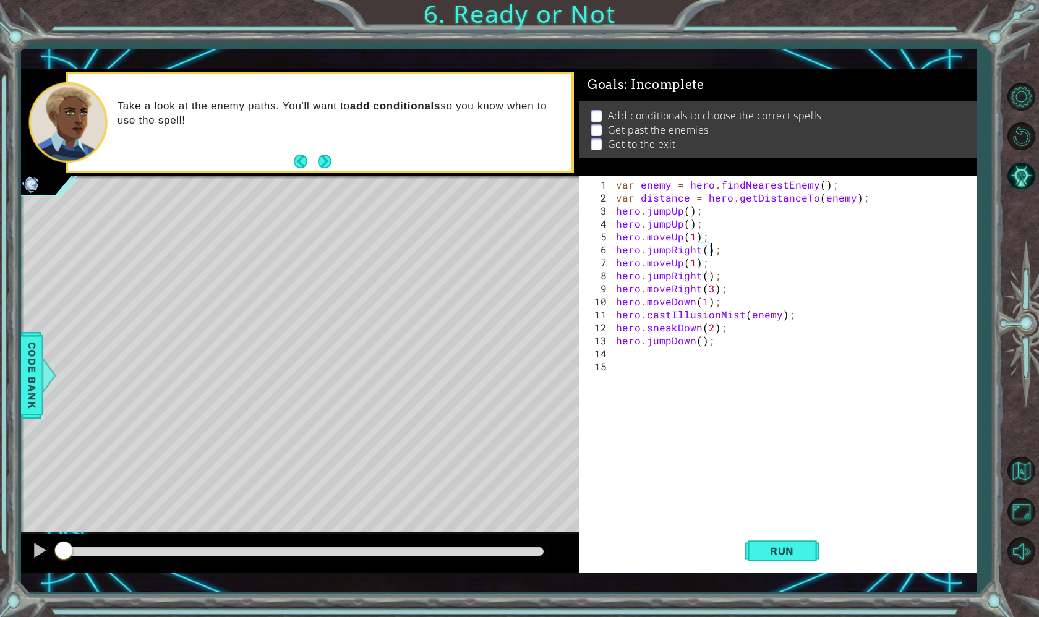
click at [681, 267] on div "var enemy = hero . findNearestEnemy ( ) ; var distance = hero . getDistanceTo (…" at bounding box center [796, 366] width 366 height 377
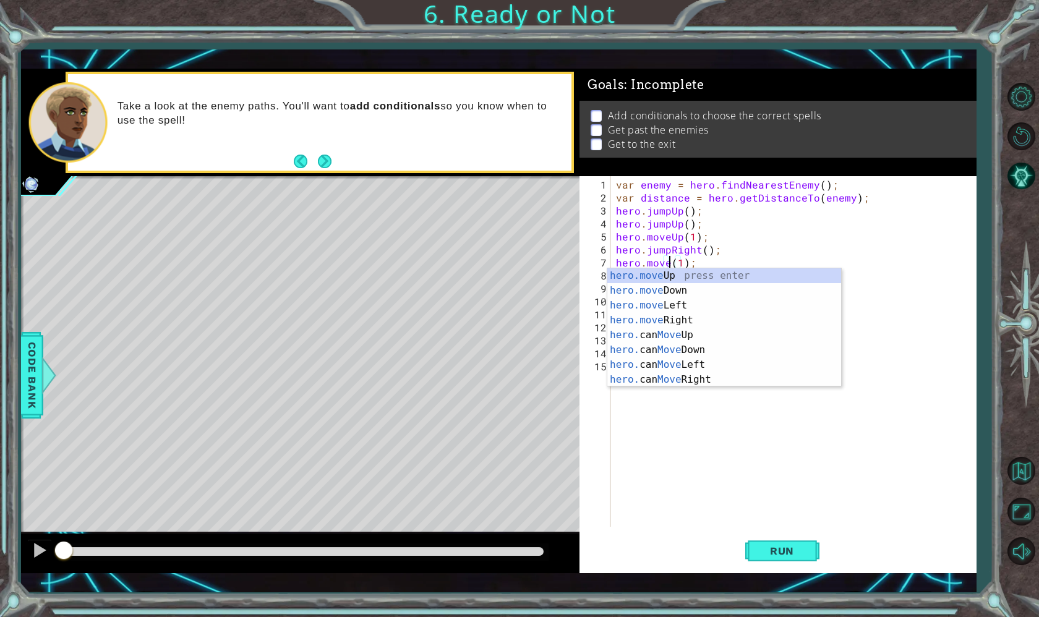
scroll to position [0, 4]
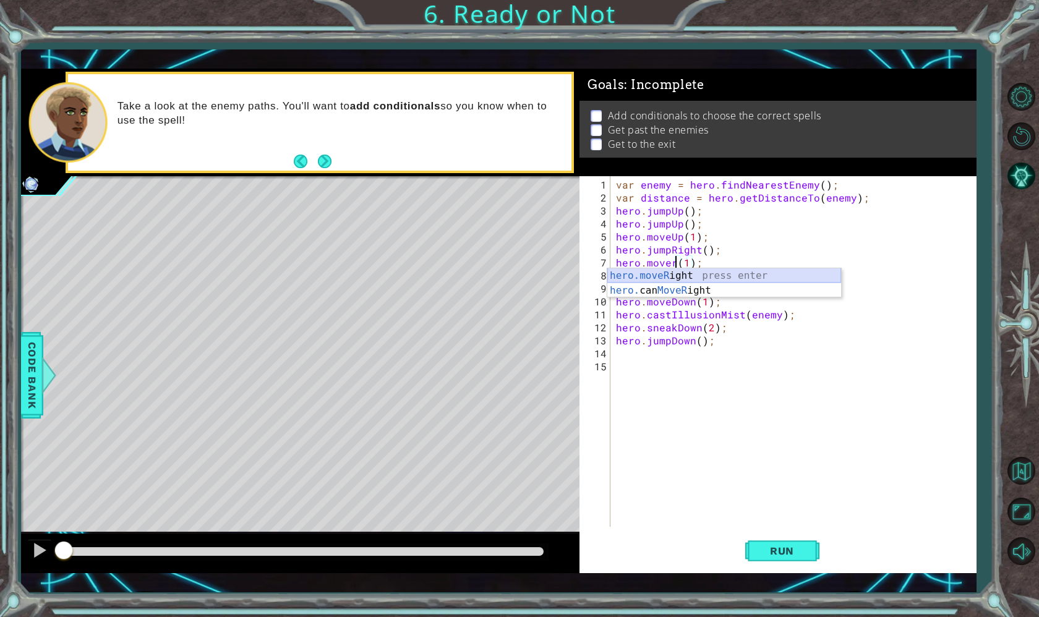
click at [675, 276] on div "hero.moveR ight press enter hero. can MoveR ight press enter" at bounding box center [724, 297] width 234 height 59
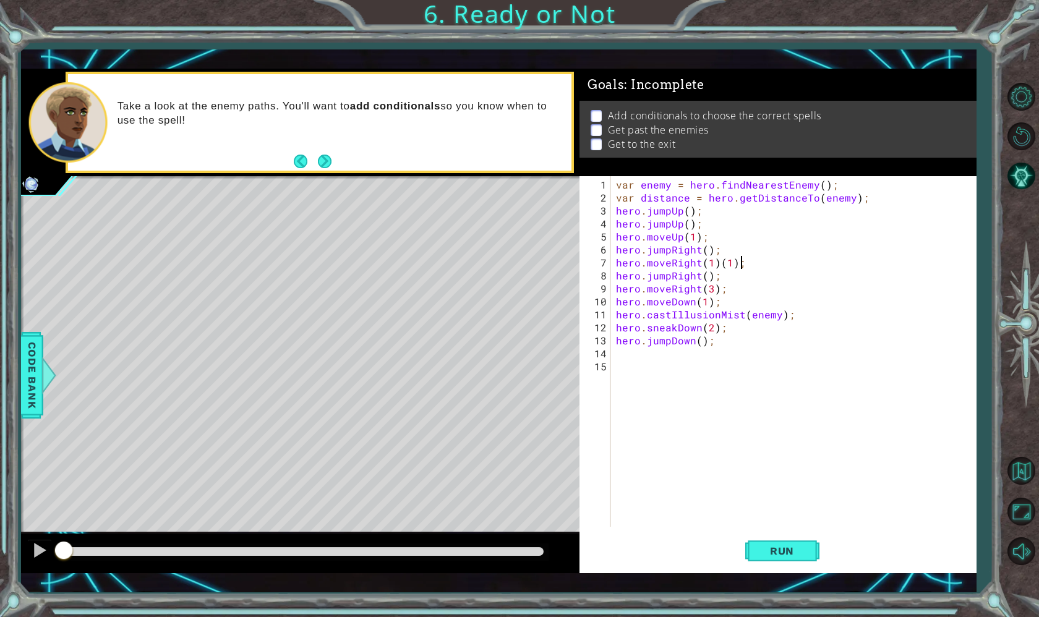
click at [745, 265] on div "var enemy = hero . findNearestEnemy ( ) ; var distance = hero . getDistanceTo (…" at bounding box center [796, 366] width 366 height 377
click at [712, 263] on div "var enemy = hero . findNearestEnemy ( ) ; var distance = hero . getDistanceTo (…" at bounding box center [796, 366] width 366 height 377
click at [716, 279] on div "var enemy = hero . findNearestEnemy ( ) ; var distance = hero . getDistanceTo (…" at bounding box center [796, 366] width 366 height 377
click at [711, 278] on div "var enemy = hero . findNearestEnemy ( ) ; var distance = hero . getDistanceTo (…" at bounding box center [796, 366] width 366 height 377
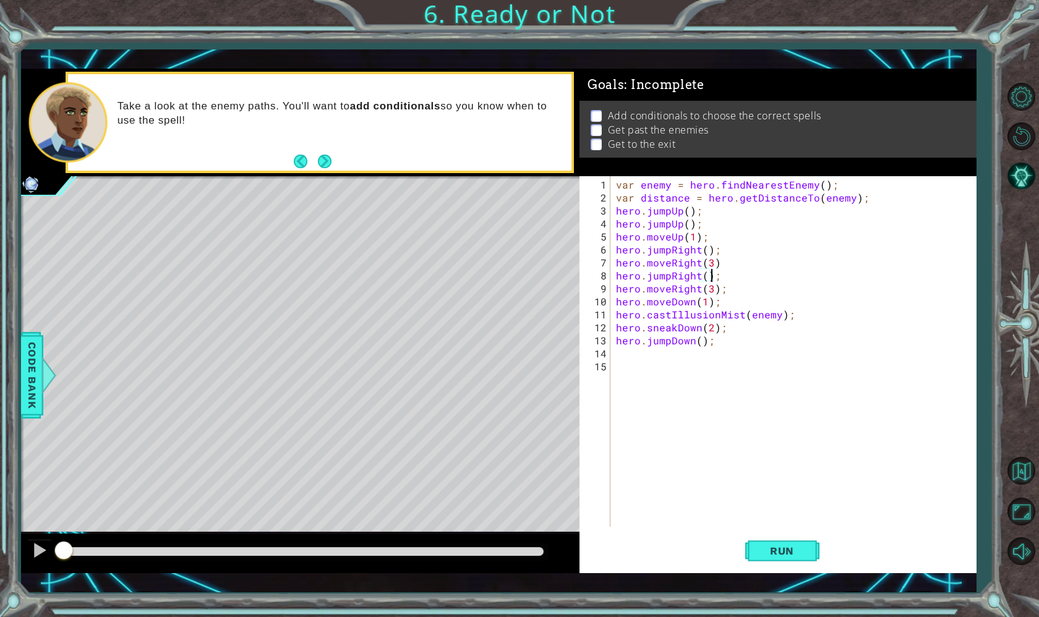
click at [699, 279] on div "var enemy = hero . findNearestEnemy ( ) ; var distance = hero . getDistanceTo (…" at bounding box center [796, 366] width 366 height 377
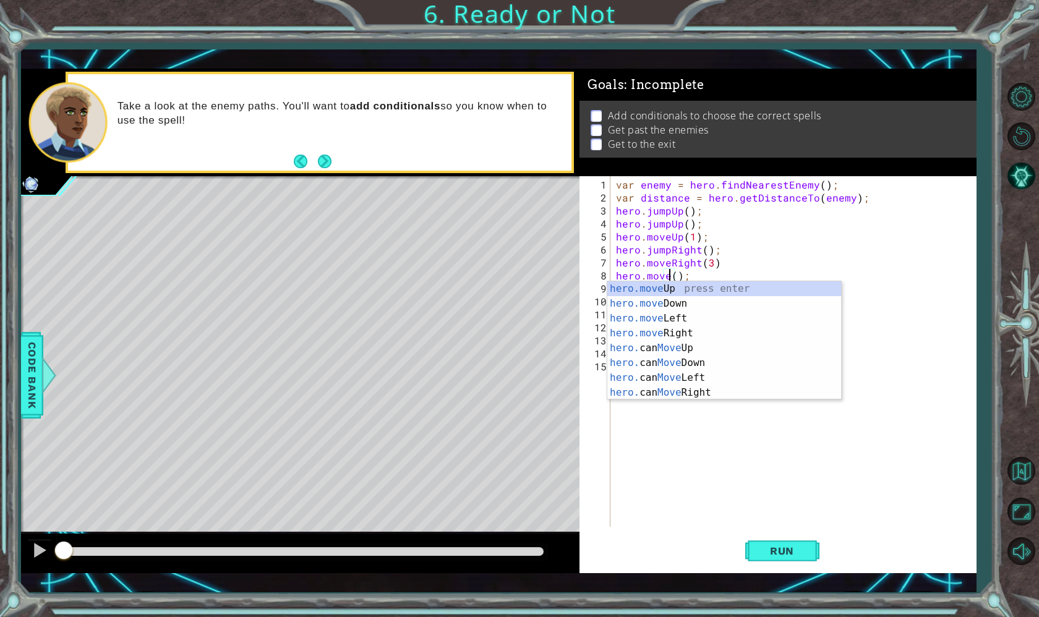
scroll to position [0, 4]
click at [673, 299] on div "hero.move Up press enter hero.move Down press enter hero.move Left press enter …" at bounding box center [724, 355] width 234 height 148
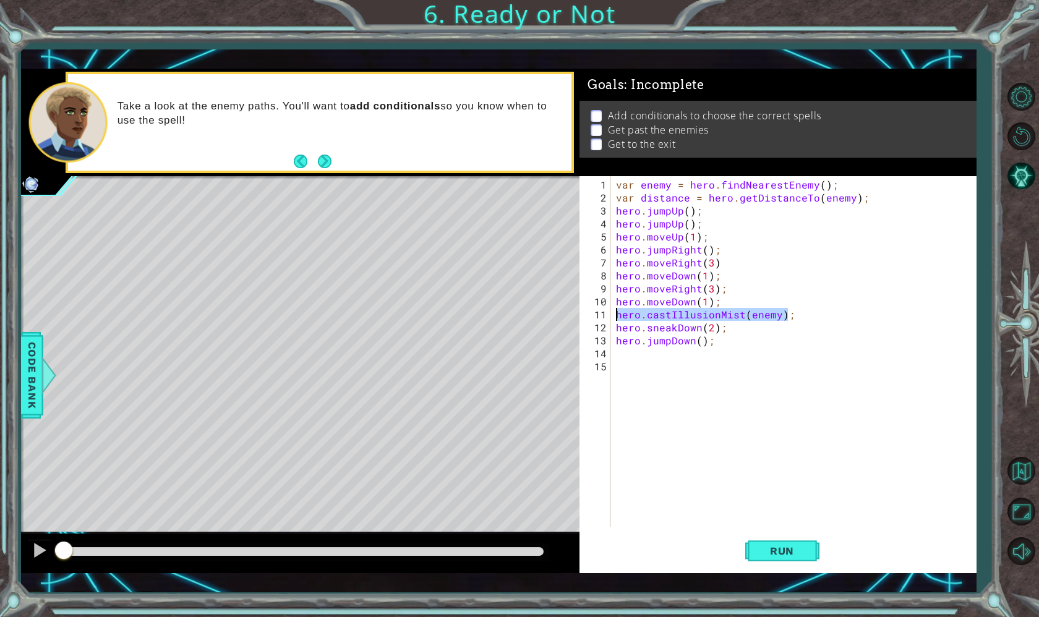
drag, startPoint x: 790, startPoint y: 317, endPoint x: 615, endPoint y: 313, distance: 175.1
click at [615, 313] on div "var enemy = hero . findNearestEnemy ( ) ; var distance = hero . getDistanceTo (…" at bounding box center [796, 366] width 366 height 377
click at [699, 211] on div "var enemy = hero . findNearestEnemy ( ) ; var distance = hero . getDistanceTo (…" at bounding box center [796, 366] width 366 height 377
type textarea "hero.jumpUp();"
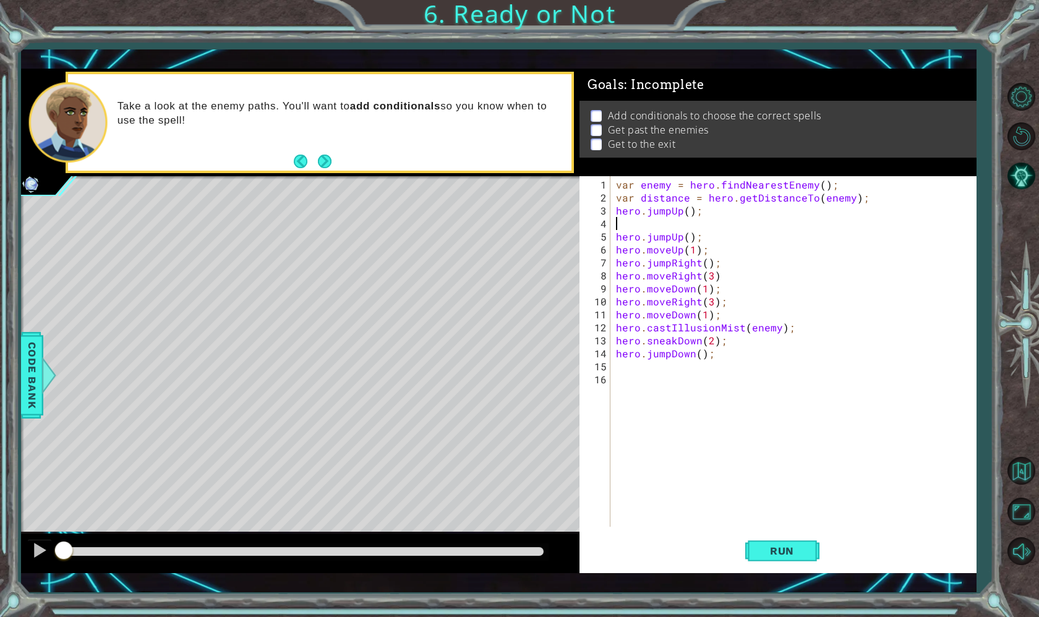
type textarea "hero.jumpUp();"
click at [615, 210] on div "var enemy = hero . findNearestEnemy ( ) ; var distance = hero . getDistanceTo (…" at bounding box center [796, 366] width 366 height 377
click at [620, 207] on div "var enemy = hero . findNearestEnemy ( ) ; var distance = hero . getDistanceTo (…" at bounding box center [796, 366] width 366 height 377
click at [616, 223] on div "var enemy = hero . findNearestEnemy ( ) ; var distance = hero . getDistanceTo (…" at bounding box center [796, 366] width 366 height 377
type textarea "hero.jumpUp();"
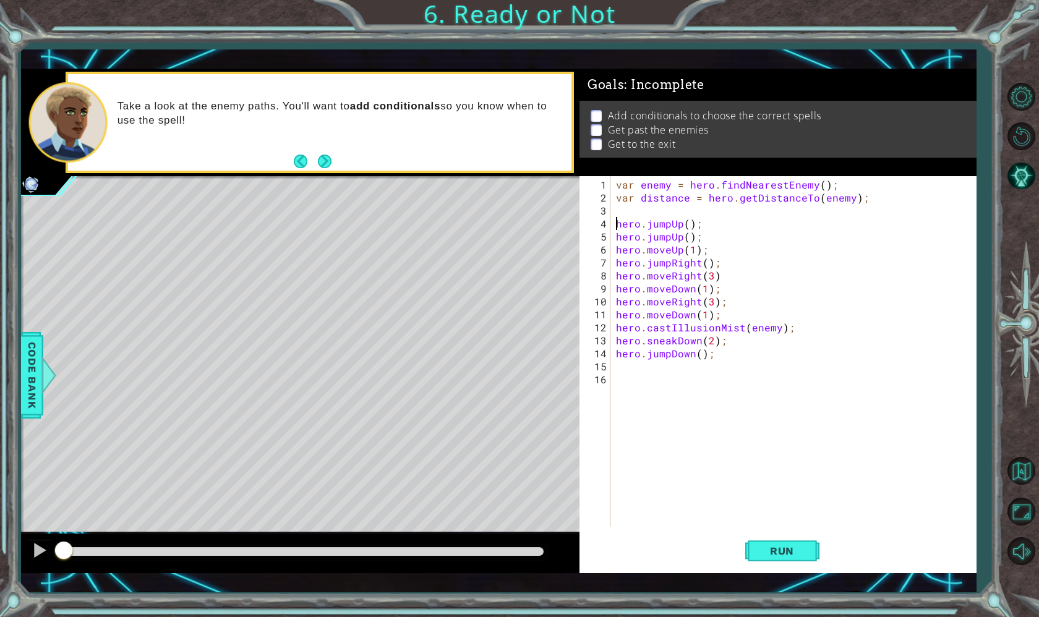
click at [616, 218] on div "var enemy = hero . findNearestEnemy ( ) ; var distance = hero . getDistanceTo (…" at bounding box center [796, 366] width 366 height 377
click at [621, 216] on div "var enemy = hero . findNearestEnemy ( ) ; var distance = hero . getDistanceTo (…" at bounding box center [796, 366] width 366 height 377
click at [622, 213] on div "var enemy = hero . findNearestEnemy ( ) ; var distance = hero . getDistanceTo (…" at bounding box center [796, 366] width 366 height 377
paste textarea "hero.castIllusionMist(enemy);"
drag, startPoint x: 791, startPoint y: 328, endPoint x: 617, endPoint y: 331, distance: 173.8
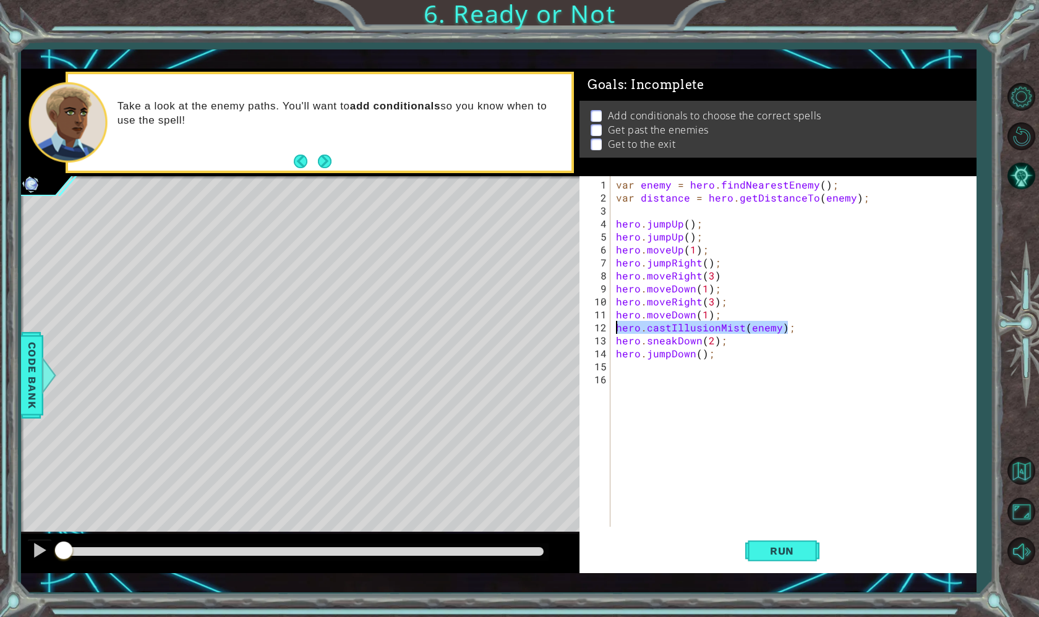
click at [617, 331] on div "var enemy = hero . findNearestEnemy ( ) ; var distance = hero . getDistanceTo (…" at bounding box center [796, 366] width 366 height 377
type textarea "hero.castIllusionMist(enemy);"
click at [631, 210] on div "var enemy = hero . findNearestEnemy ( ) ; var distance = hero . getDistanceTo (…" at bounding box center [796, 366] width 366 height 377
paste textarea "h"
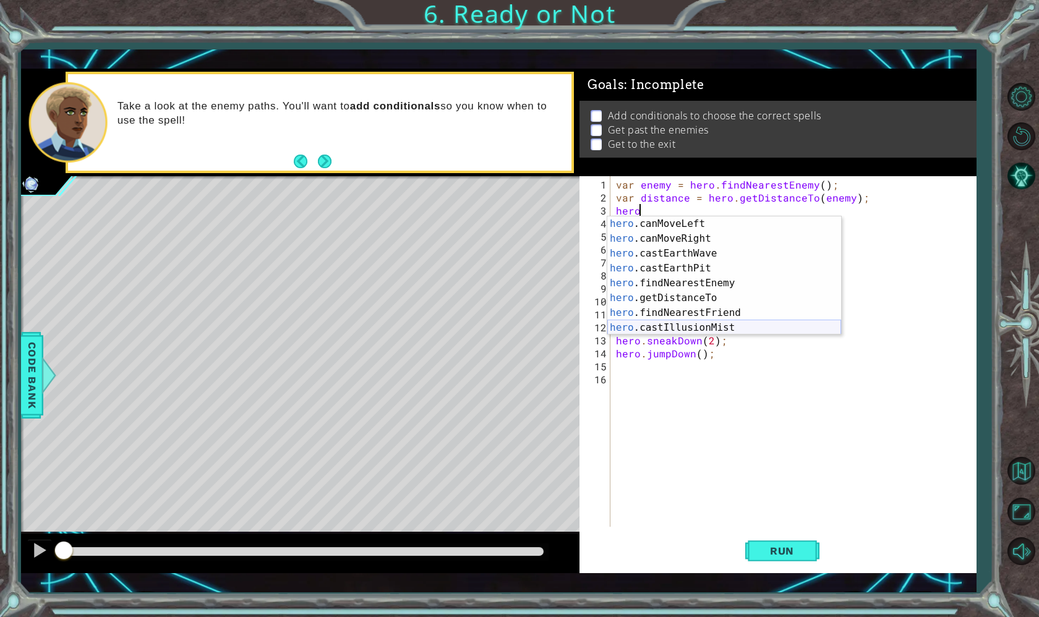
click at [699, 331] on div "hero .canMoveLeft press enter hero .canMoveRight press enter hero .castEarthWav…" at bounding box center [724, 290] width 234 height 148
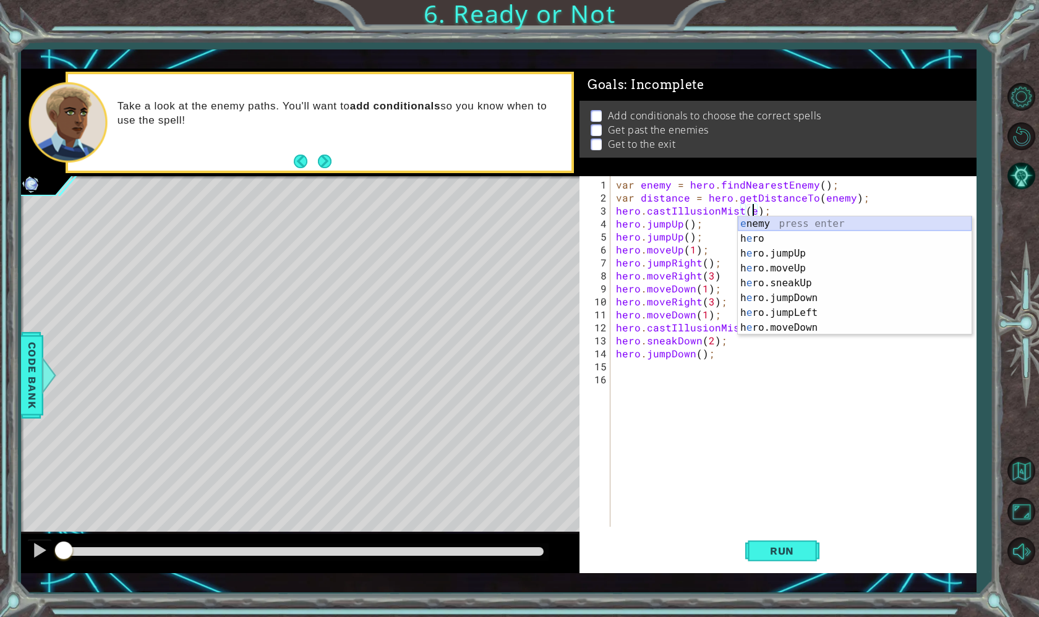
click at [782, 224] on div "e nemy press enter h e ro press enter h e ro.jumpUp press enter h e ro.moveUp p…" at bounding box center [855, 290] width 234 height 148
type textarea "hero.castIllusionMist(enemy);"
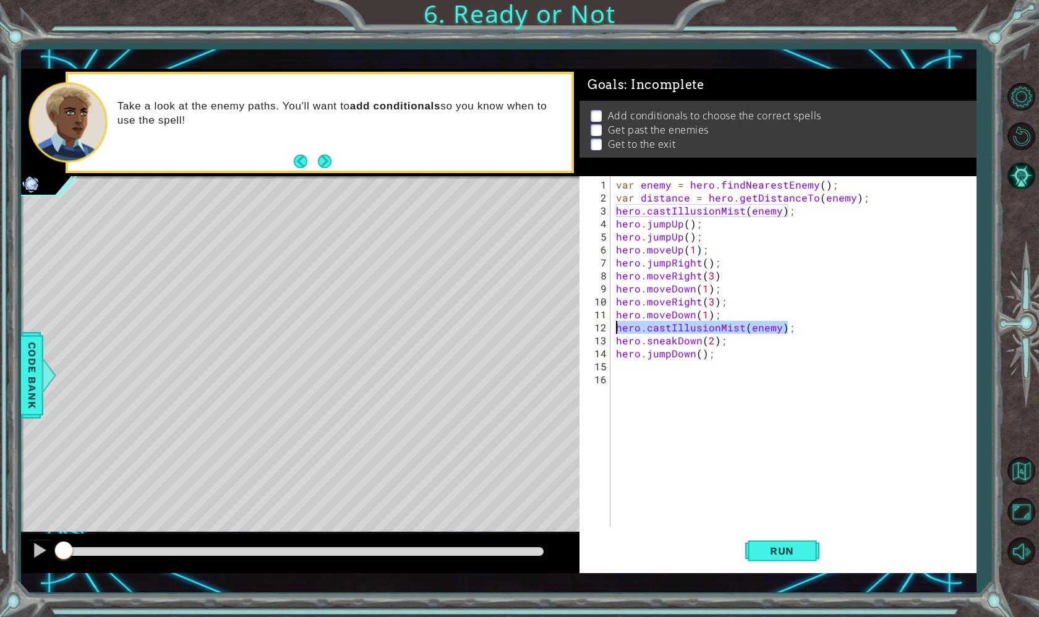
drag, startPoint x: 794, startPoint y: 323, endPoint x: 617, endPoint y: 327, distance: 176.9
click at [617, 327] on div "var enemy = hero . findNearestEnemy ( ) ; var distance = hero . getDistanceTo (…" at bounding box center [796, 366] width 366 height 377
click at [698, 224] on div "var enemy = hero . findNearestEnemy ( ) ; var distance = hero . getDistanceTo (…" at bounding box center [796, 366] width 366 height 377
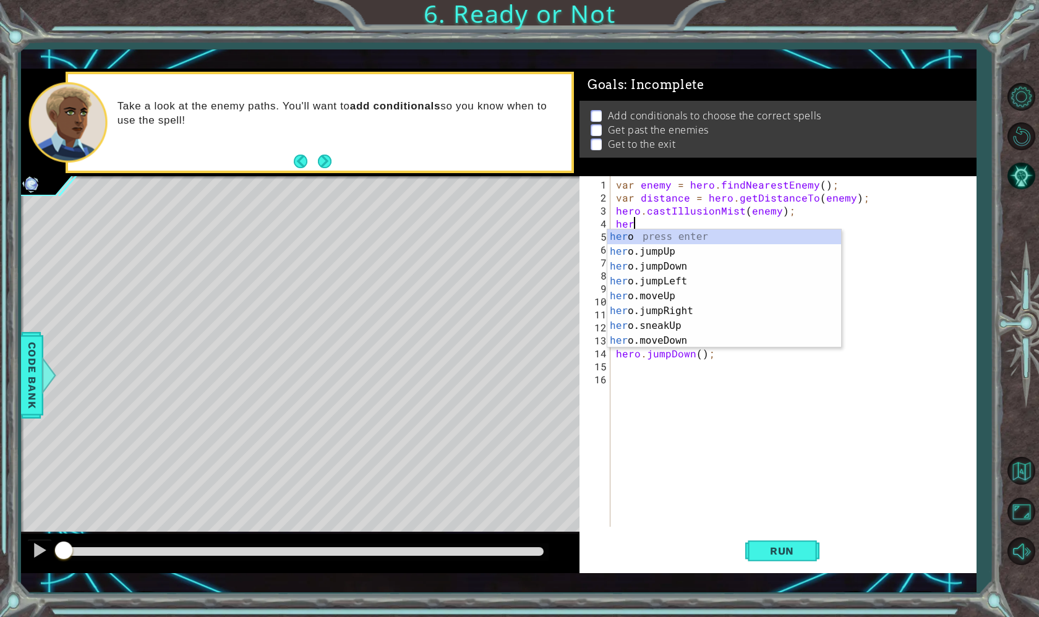
type textarea "h"
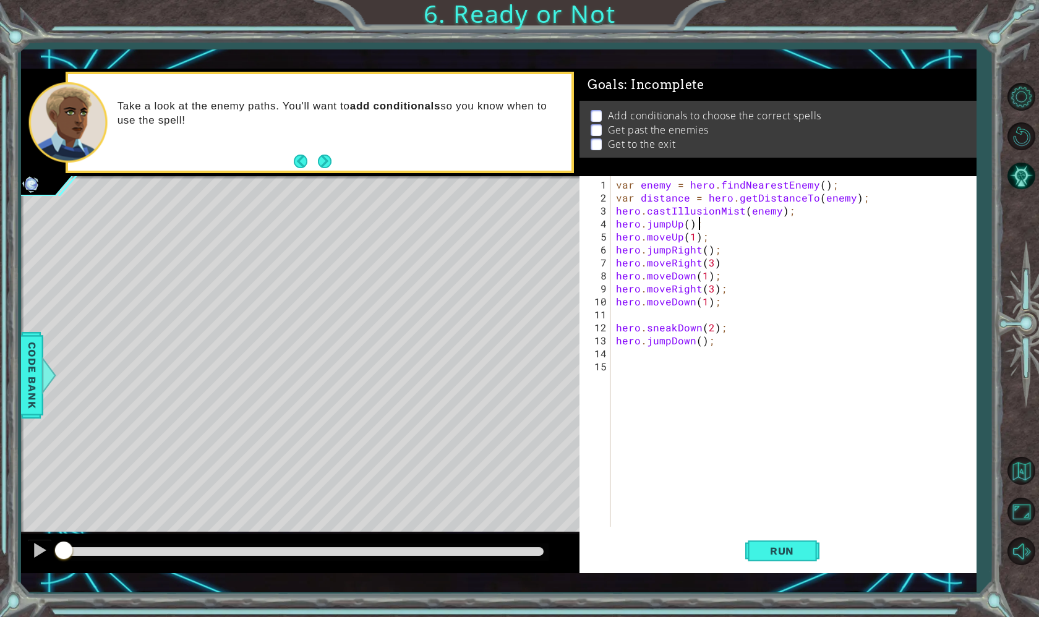
click at [698, 225] on div "var enemy = hero . findNearestEnemy ( ) ; var distance = hero . getDistanceTo (…" at bounding box center [796, 366] width 366 height 377
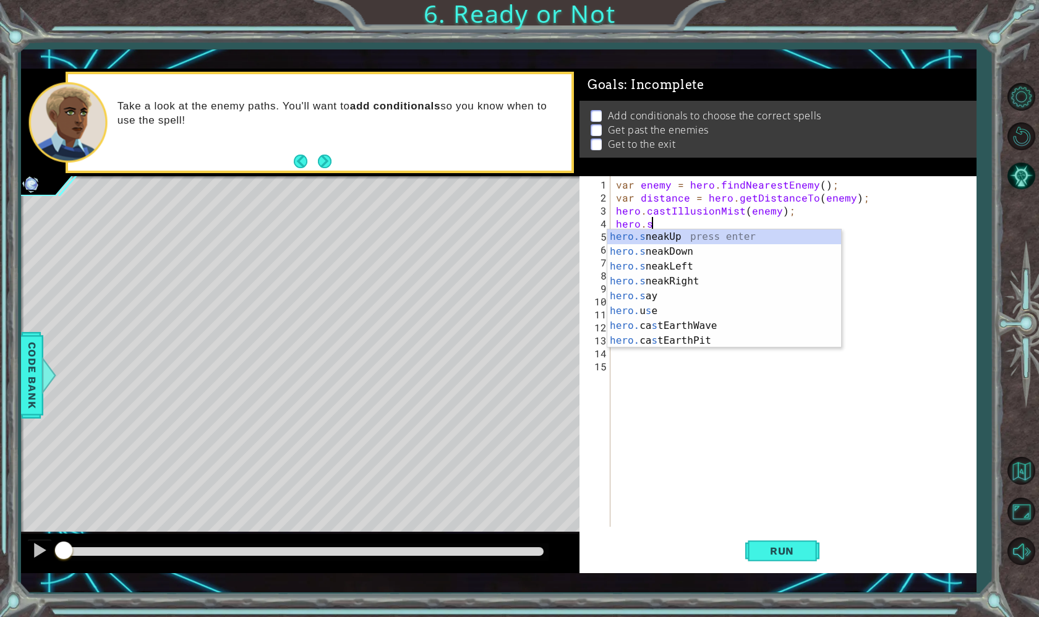
scroll to position [0, 2]
click at [670, 239] on div "hero.s neakUp press enter hero.s neakDown press enter hero.s neakLeft press ent…" at bounding box center [724, 303] width 234 height 148
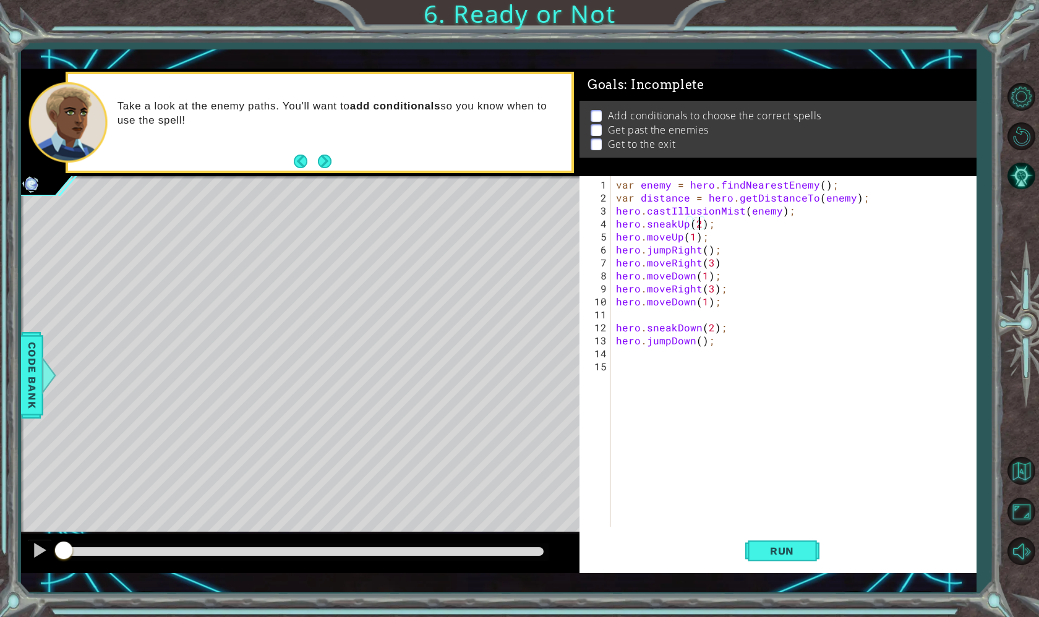
scroll to position [0, 6]
drag, startPoint x: 703, startPoint y: 238, endPoint x: 647, endPoint y: 239, distance: 56.3
click at [647, 239] on div "var enemy = hero . findNearestEnemy ( ) ; var distance = hero . getDistanceTo (…" at bounding box center [796, 366] width 366 height 377
type textarea "hero."
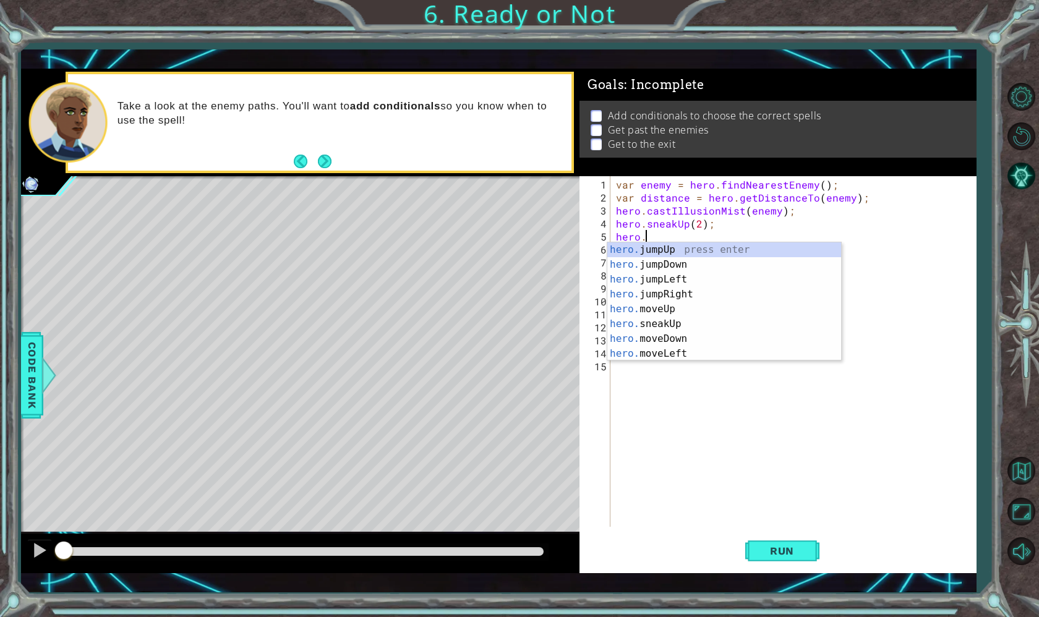
scroll to position [0, 1]
click at [675, 252] on div "hero. jumpUp press enter hero. jumpDown press enter hero. jumpLeft press enter …" at bounding box center [724, 316] width 234 height 148
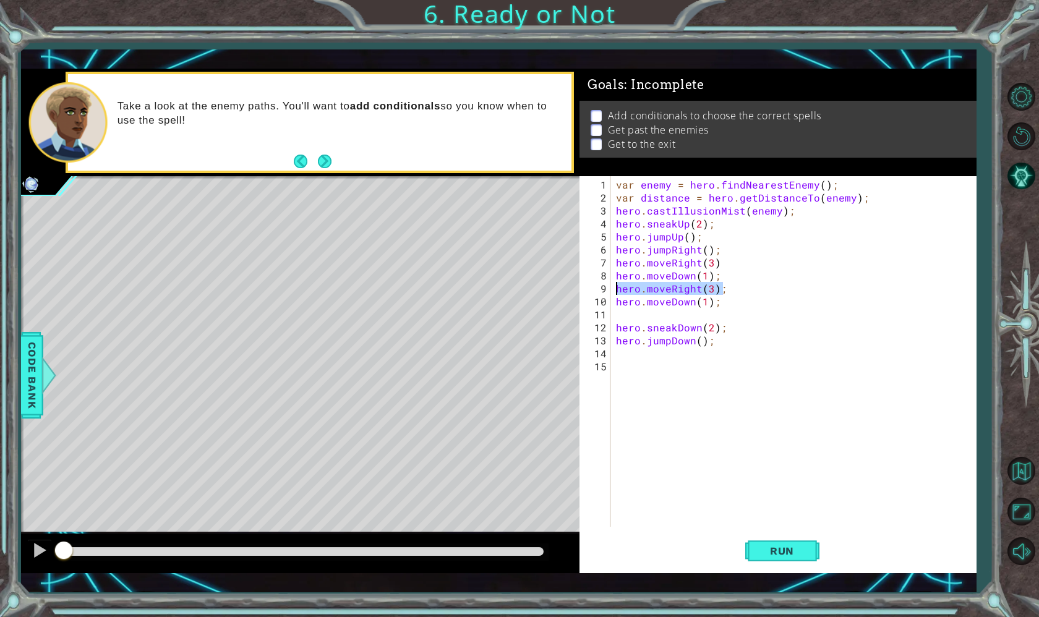
drag, startPoint x: 724, startPoint y: 289, endPoint x: 617, endPoint y: 291, distance: 107.6
click at [617, 291] on div "var enemy = hero . findNearestEnemy ( ) ; var distance = hero . getDistanceTo (…" at bounding box center [796, 366] width 366 height 377
type textarea "hero.moveRight(3);"
click at [703, 235] on div "var enemy = hero . findNearestEnemy ( ) ; var distance = hero . getDistanceTo (…" at bounding box center [796, 366] width 366 height 377
type textarea "hero.jumpUp();"
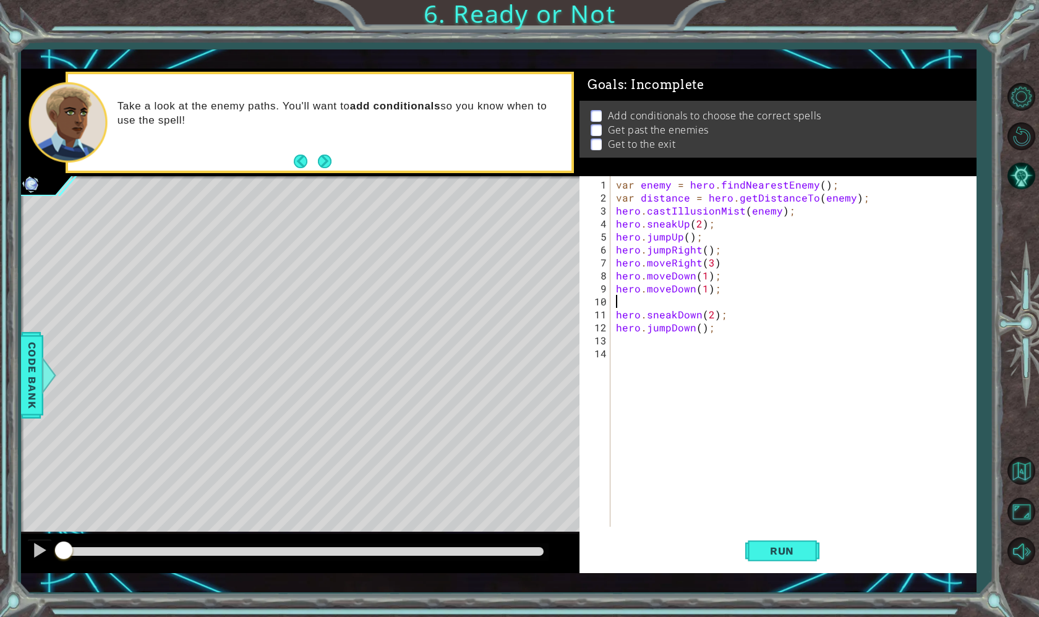
click at [696, 302] on div "var enemy = hero . findNearestEnemy ( ) ; var distance = hero . getDistanceTo (…" at bounding box center [796, 366] width 366 height 377
type textarea "hero.moveDown(1);"
drag, startPoint x: 720, startPoint y: 289, endPoint x: 616, endPoint y: 293, distance: 104.6
click at [616, 293] on div "var enemy = hero . findNearestEnemy ( ) ; var distance = hero . getDistanceTo (…" at bounding box center [796, 366] width 366 height 377
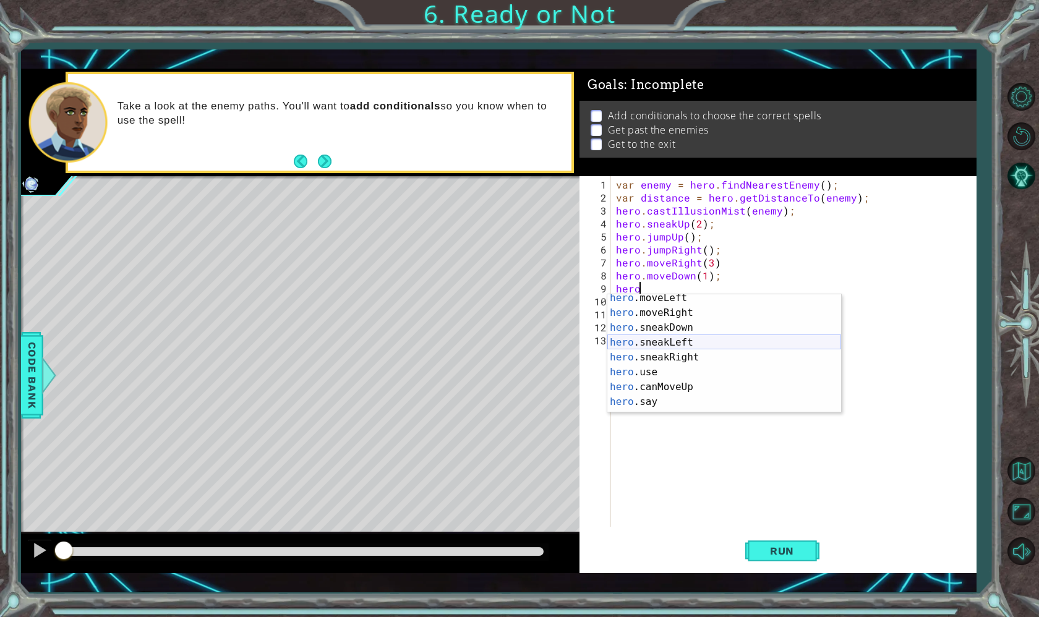
scroll to position [119, 0]
click at [652, 336] on div "hero .moveLeft press enter hero .moveRight press enter hero .sneakDown press en…" at bounding box center [724, 368] width 234 height 148
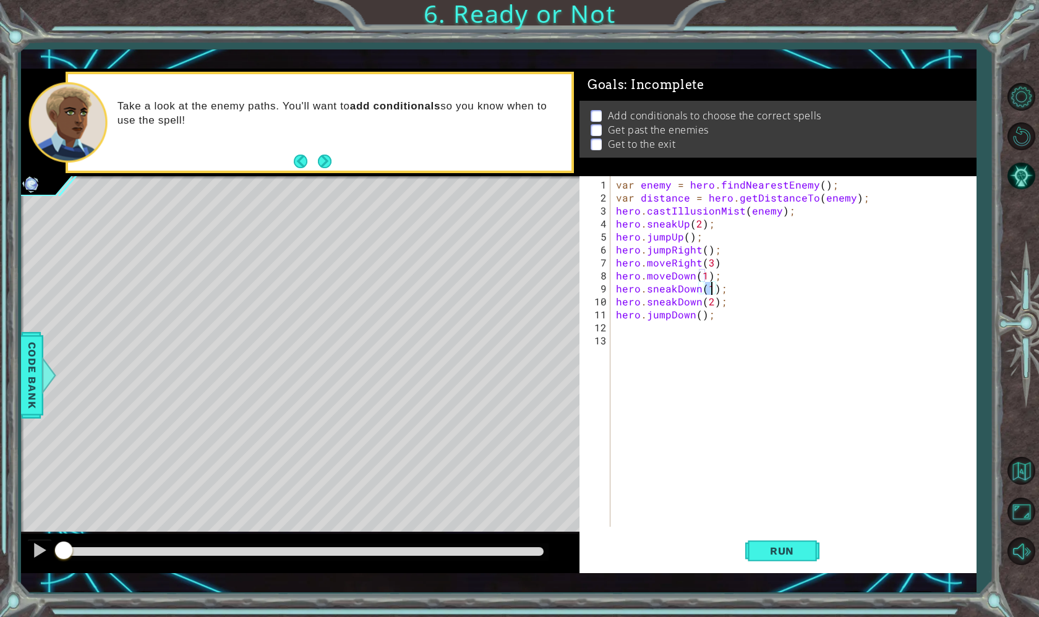
type textarea "hero.sneakDown(2);"
drag, startPoint x: 736, startPoint y: 303, endPoint x: 617, endPoint y: 304, distance: 118.7
click at [617, 304] on div "var enemy = hero . findNearestEnemy ( ) ; var distance = hero . getDistanceTo (…" at bounding box center [796, 366] width 366 height 377
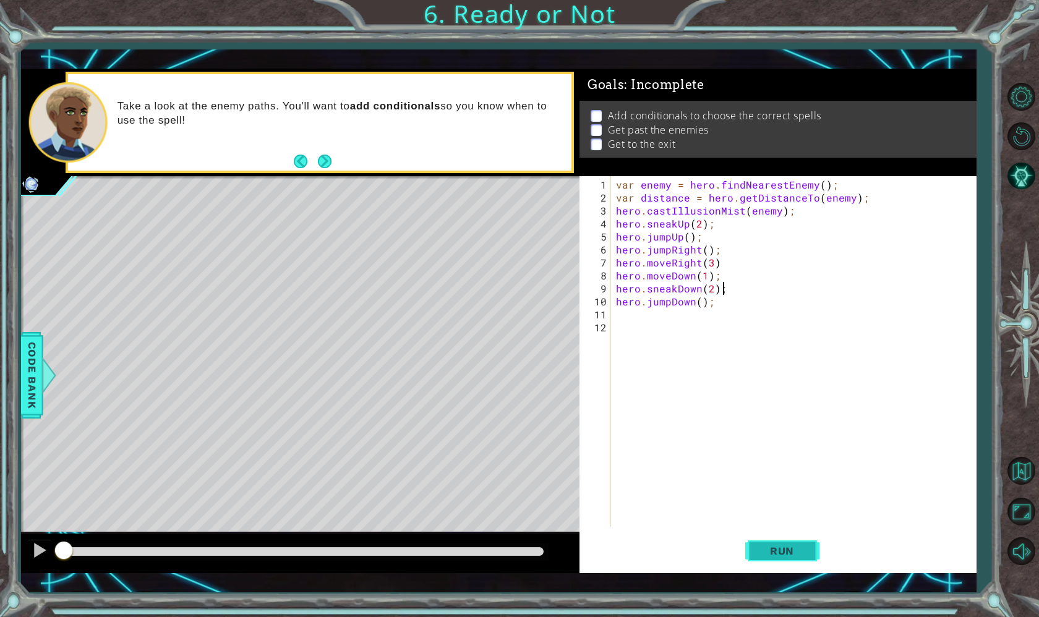
click at [780, 548] on span "Run" at bounding box center [782, 551] width 49 height 12
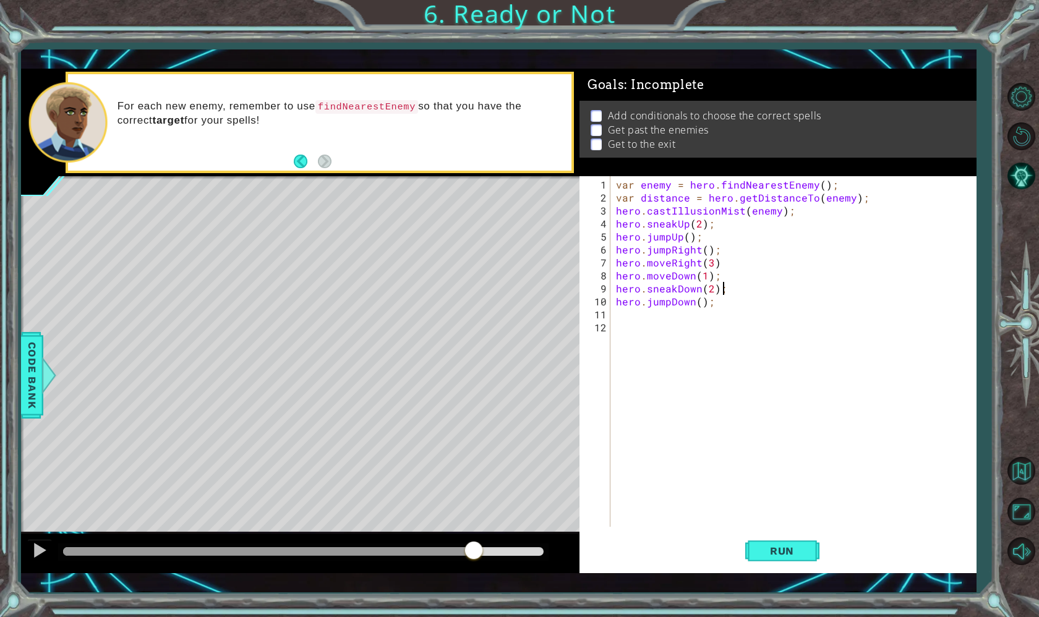
drag, startPoint x: 119, startPoint y: 551, endPoint x: 472, endPoint y: 558, distance: 353.8
click at [472, 558] on div at bounding box center [474, 552] width 22 height 22
click at [703, 240] on div "var enemy = hero . findNearestEnemy ( ) ; var distance = hero . getDistanceTo (…" at bounding box center [796, 366] width 366 height 377
type textarea "hero.jumpUp();"
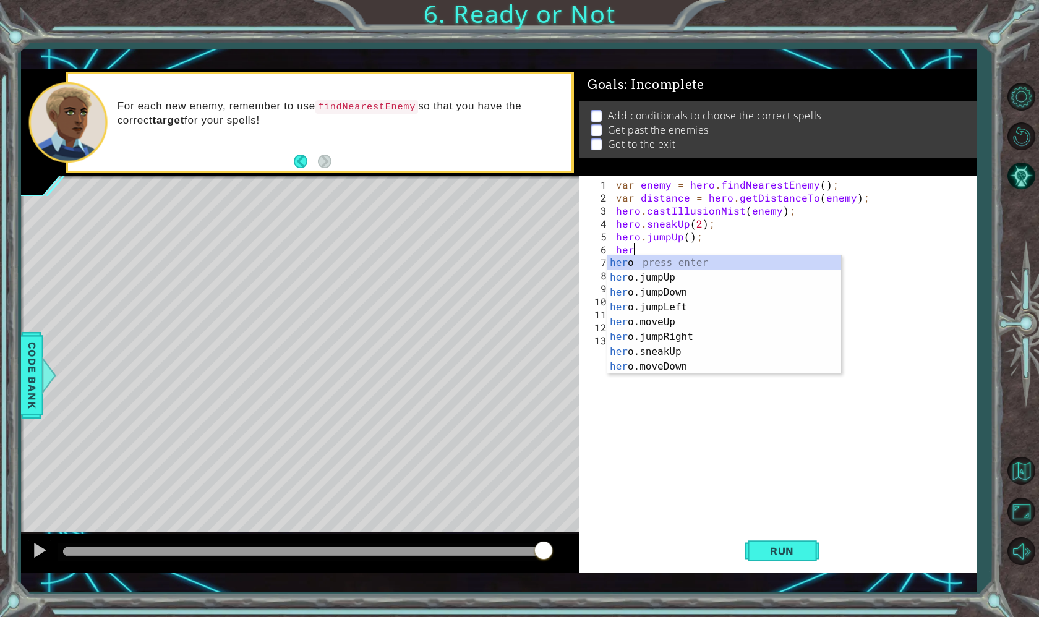
scroll to position [0, 1]
click at [891, 260] on div "var enemy = hero . findNearestEnemy ( ) ; var distance = hero . getDistanceTo (…" at bounding box center [796, 366] width 366 height 377
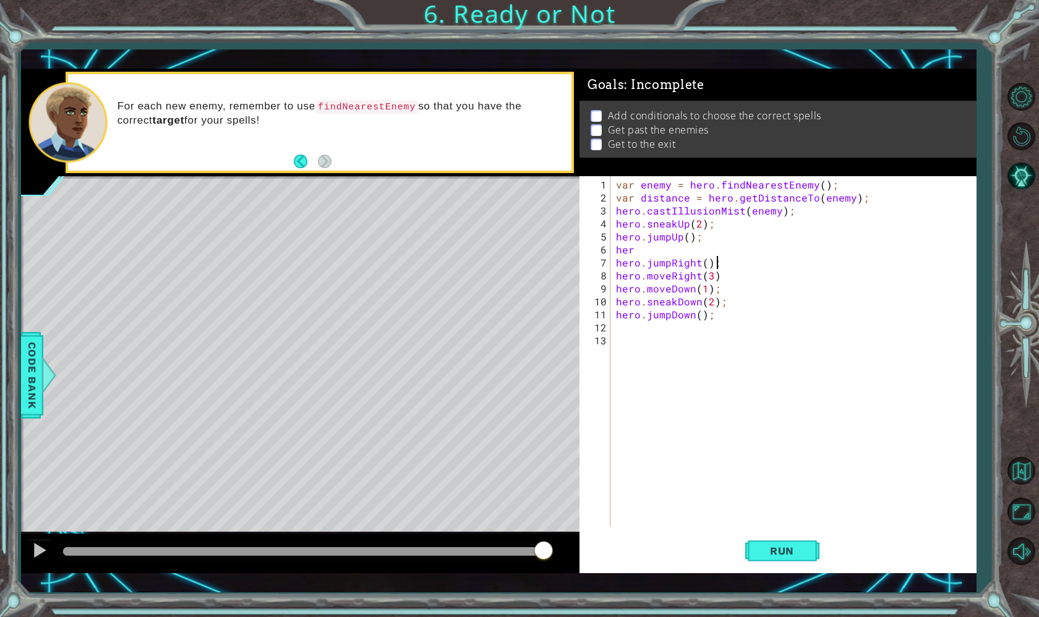
click at [665, 252] on div "var enemy = hero . findNearestEnemy ( ) ; var distance = hero . getDistanceTo (…" at bounding box center [796, 366] width 366 height 377
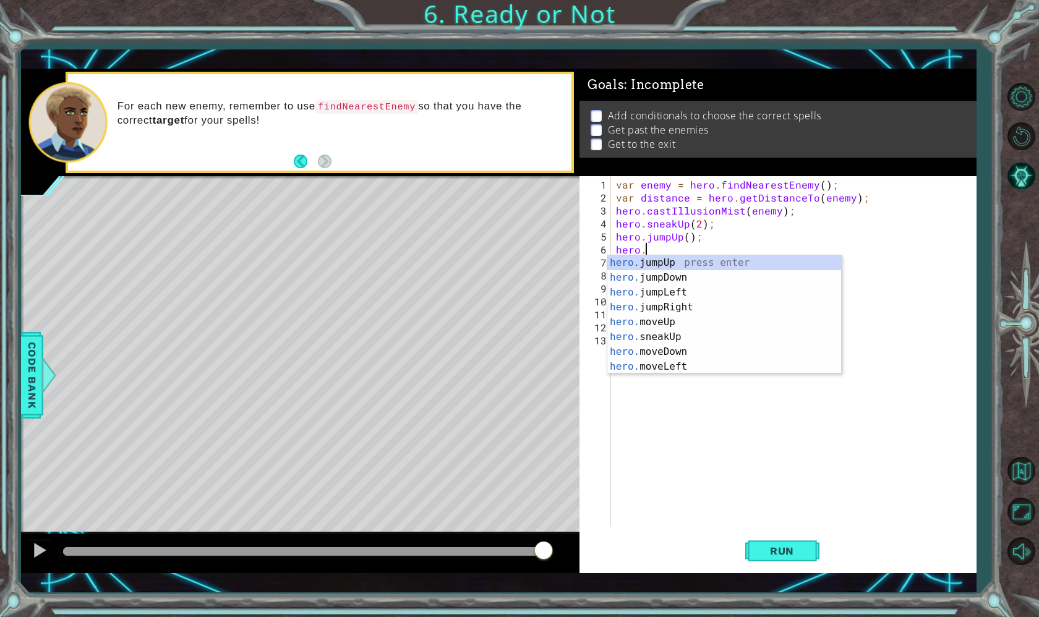
scroll to position [0, 1]
click at [674, 319] on div "hero. jumpUp press enter hero. jumpDown press enter hero. jumpLeft press enter …" at bounding box center [724, 329] width 234 height 148
type textarea "hero.moveUp(1);"
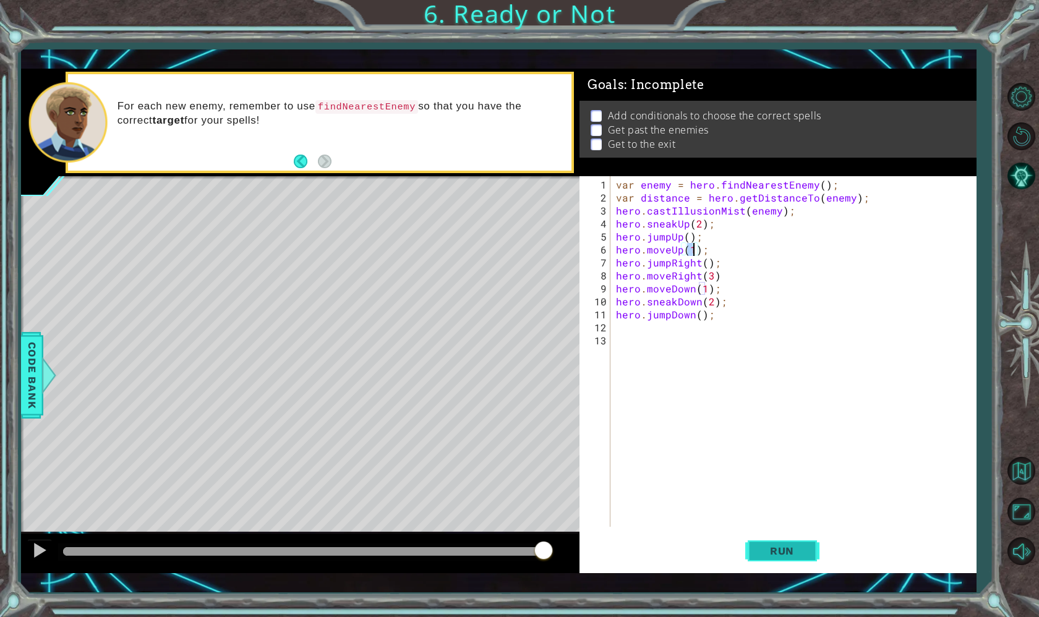
click at [759, 547] on span "Run" at bounding box center [782, 551] width 49 height 12
click at [535, 529] on div "methods hero use(thing) moveUp(steps) moveDown(steps) moveLeft(steps) moveRight…" at bounding box center [499, 321] width 956 height 505
click at [762, 537] on button "Run" at bounding box center [782, 551] width 74 height 40
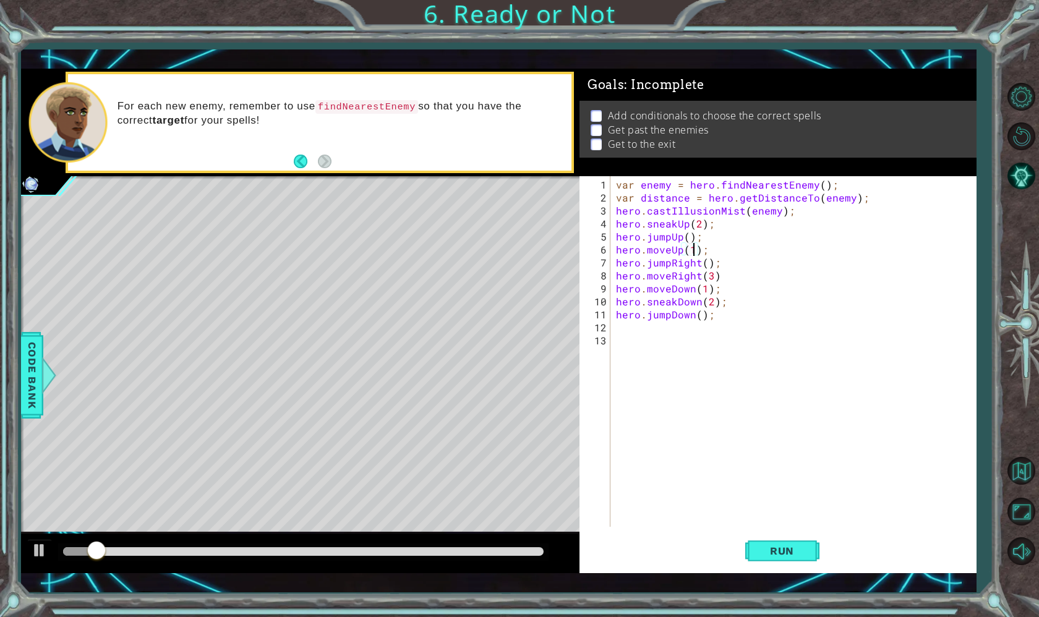
click at [435, 544] on div at bounding box center [303, 552] width 490 height 17
click at [447, 552] on div at bounding box center [303, 551] width 481 height 9
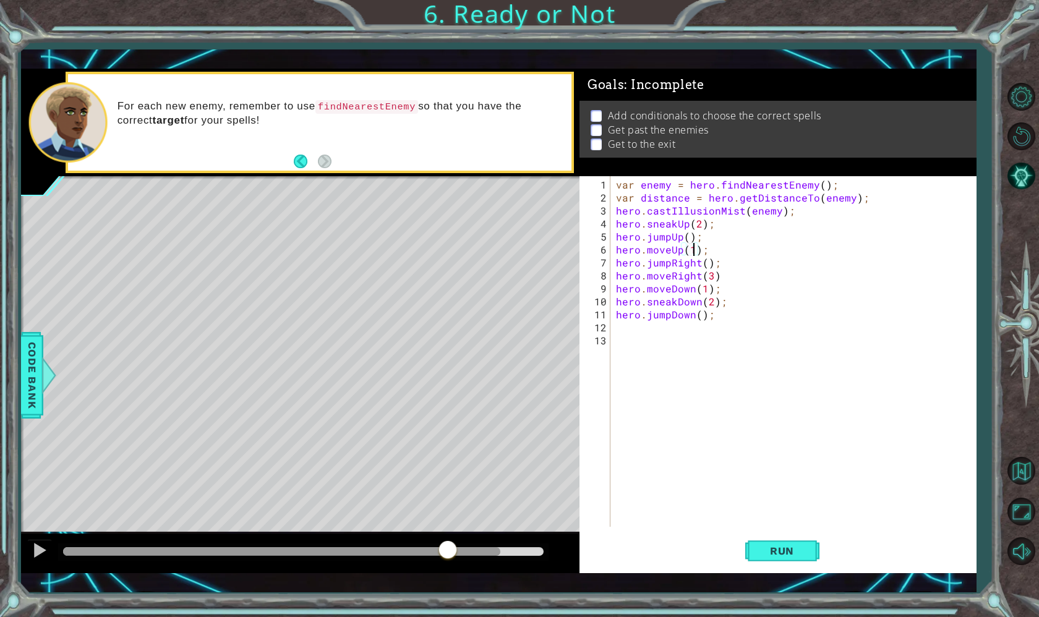
click at [500, 552] on div at bounding box center [303, 551] width 481 height 9
click at [519, 552] on div at bounding box center [303, 551] width 481 height 9
click at [541, 552] on div at bounding box center [303, 551] width 481 height 9
drag, startPoint x: 544, startPoint y: 547, endPoint x: 271, endPoint y: 566, distance: 272.7
click at [271, 566] on div at bounding box center [300, 554] width 558 height 40
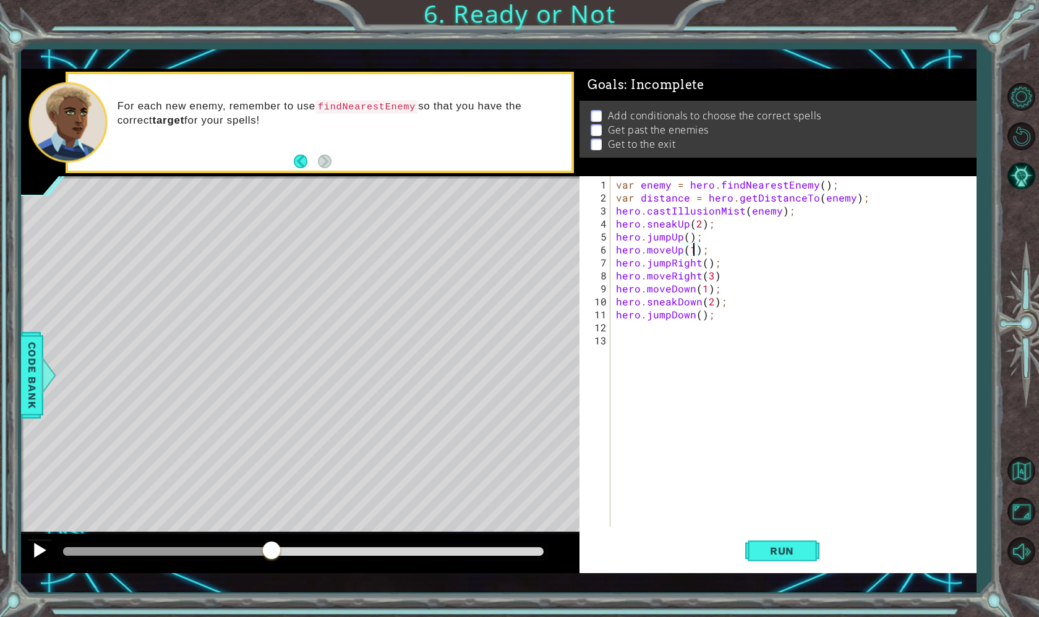
click at [39, 551] on div at bounding box center [40, 550] width 16 height 16
click at [71, 554] on div at bounding box center [67, 551] width 9 height 9
click at [761, 545] on span "Run" at bounding box center [782, 551] width 49 height 12
click at [656, 359] on div "var enemy = hero . findNearestEnemy ( ) ; var distance = hero . getDistanceTo (…" at bounding box center [796, 366] width 366 height 377
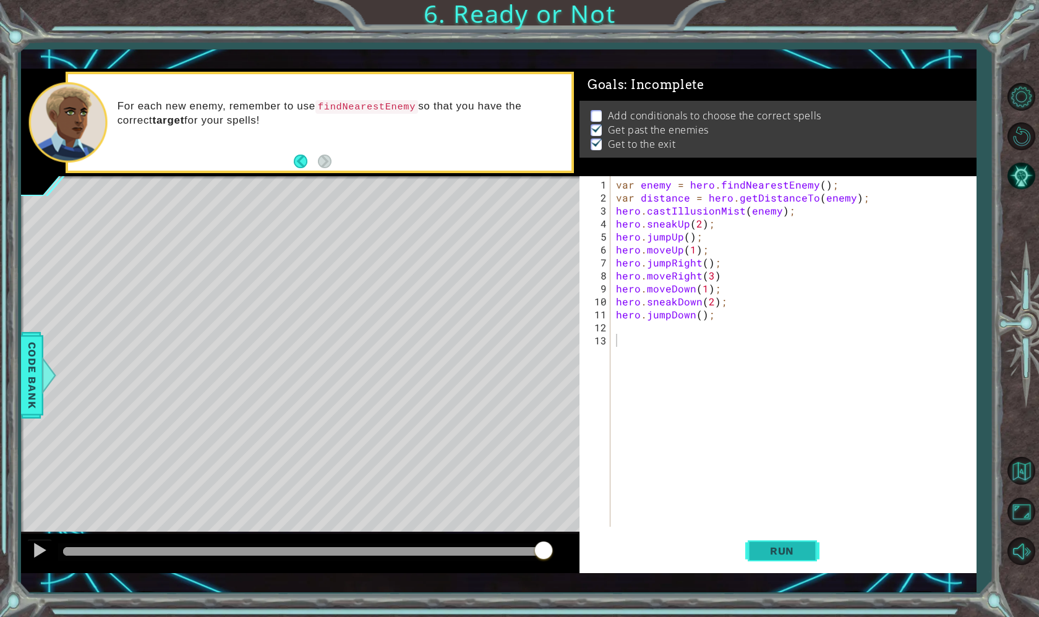
click at [761, 549] on span "Run" at bounding box center [782, 551] width 49 height 12
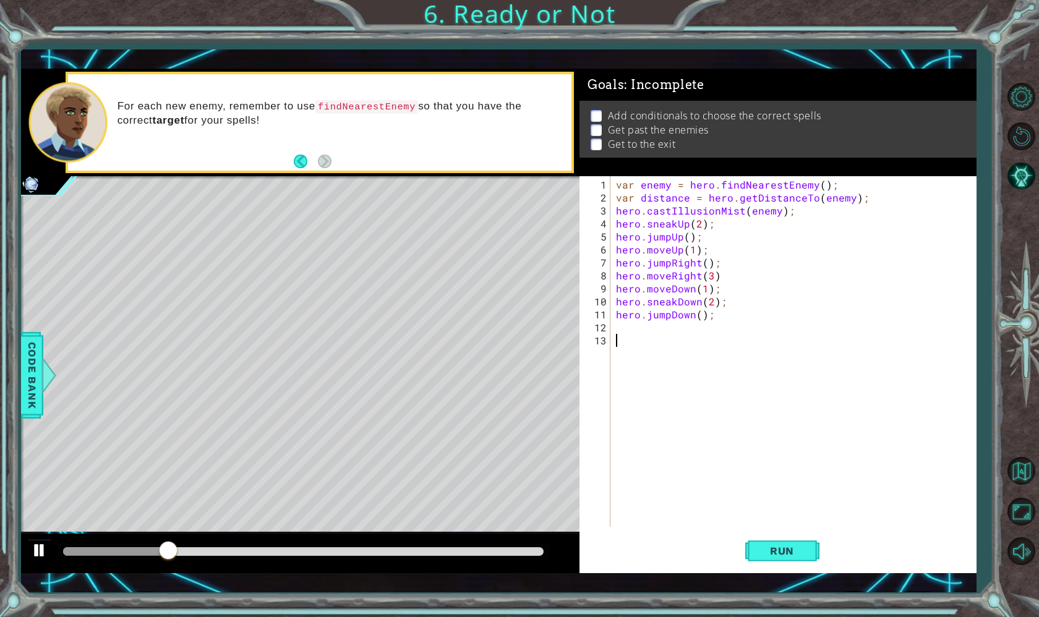
click at [44, 545] on div at bounding box center [40, 550] width 16 height 16
click at [72, 552] on div at bounding box center [67, 551] width 9 height 9
click at [766, 558] on button "Run" at bounding box center [782, 551] width 74 height 40
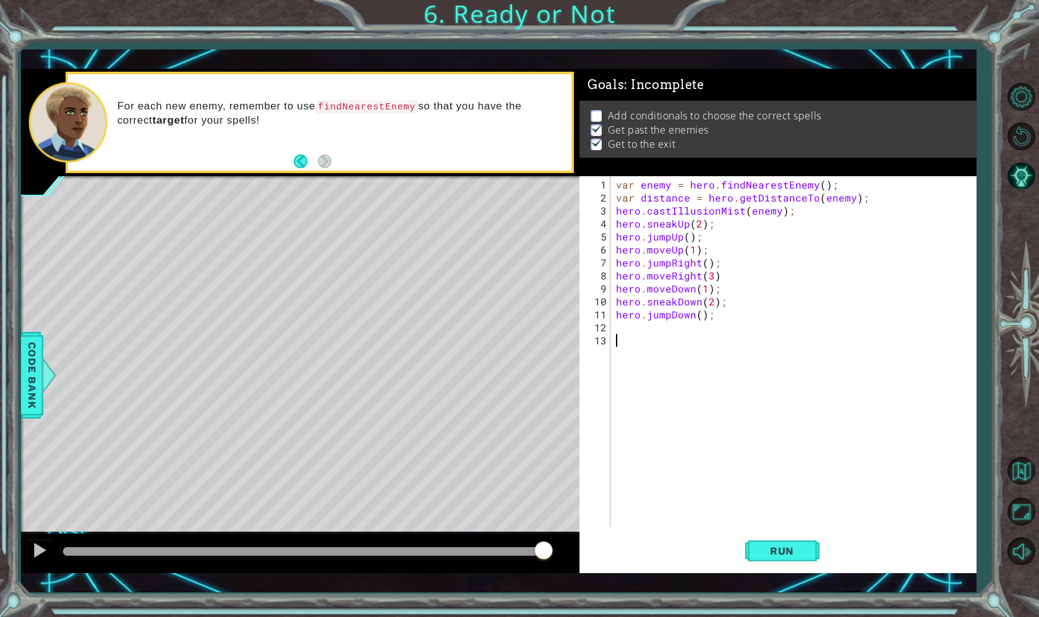
click at [704, 62] on div "1 ההההההההההההההההההההההההההההההההההההההההההההההההההההההההההההההההההההההההההההה…" at bounding box center [499, 320] width 956 height 543
click at [594, 115] on p at bounding box center [596, 116] width 11 height 12
click at [602, 115] on li "Add conditionals to choose the correct spells" at bounding box center [780, 116] width 378 height 14
click at [659, 330] on div "var enemy = hero . findNearestEnemy ( ) ; var distance = hero . getDistanceTo (…" at bounding box center [796, 366] width 366 height 377
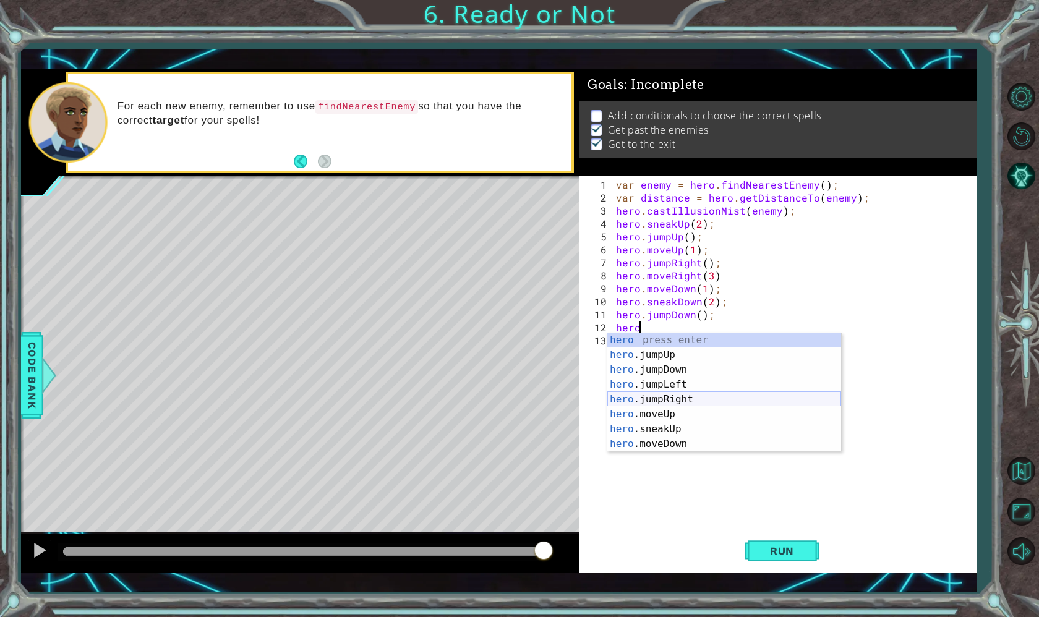
scroll to position [252, 0]
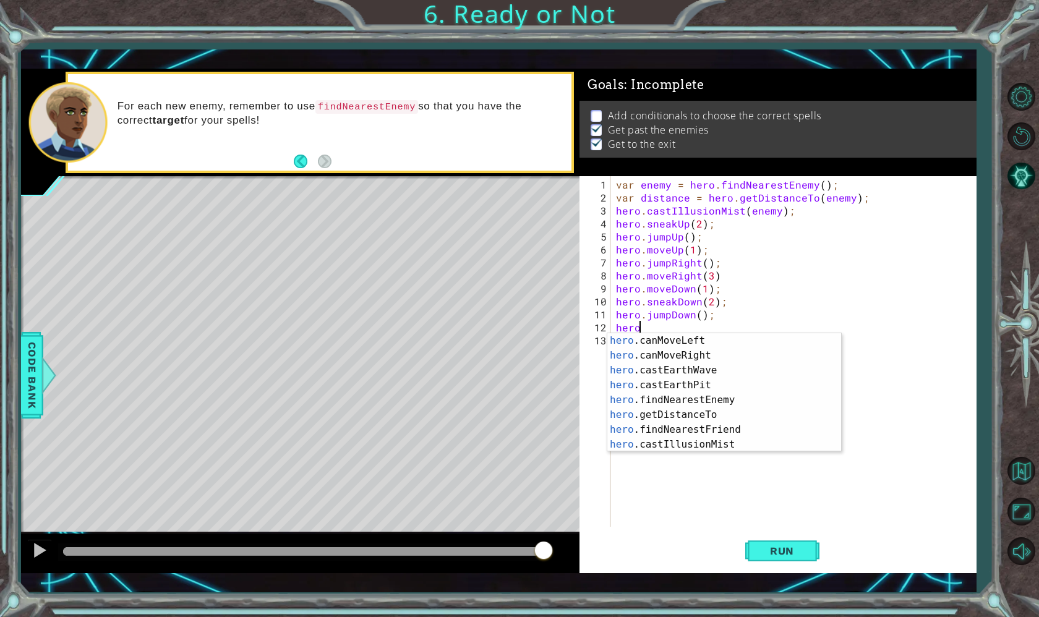
click at [1010, 69] on div "1 ההההההההההההההההההההההההההההההההההההההההההההההההההההההההההההההההההההההההההההה…" at bounding box center [519, 308] width 1039 height 617
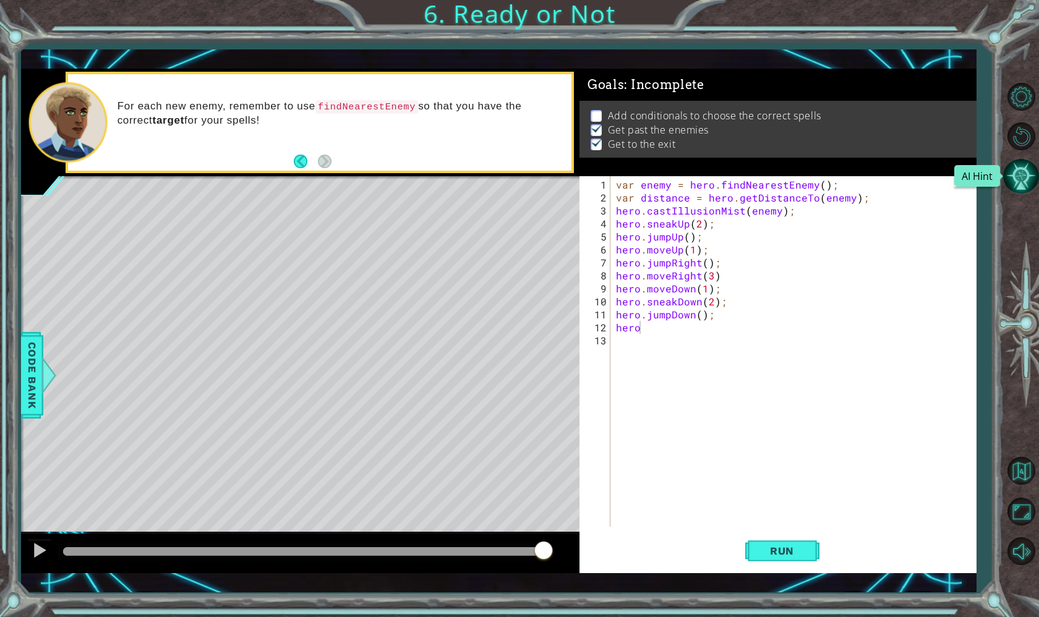
click at [1021, 171] on button "AI Hint" at bounding box center [1021, 176] width 36 height 36
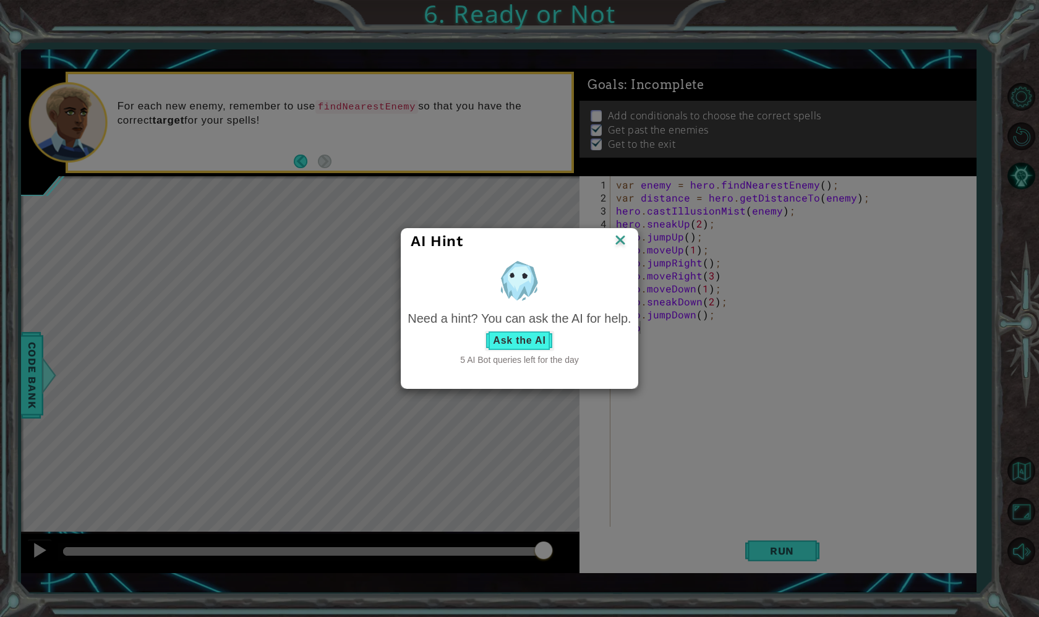
click at [528, 341] on button "Ask the AI" at bounding box center [519, 341] width 69 height 20
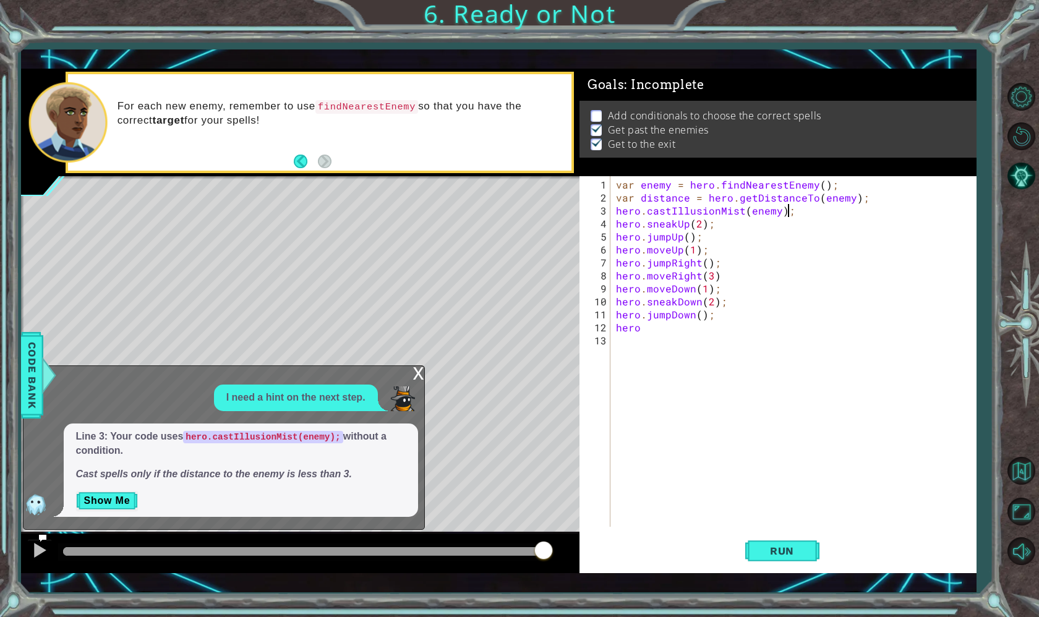
click at [793, 213] on div "var enemy = hero . findNearestEnemy ( ) ; var distance = hero . getDistanceTo (…" at bounding box center [796, 366] width 366 height 377
type textarea "hero.castIllusionMist(enemy);"
drag, startPoint x: 793, startPoint y: 213, endPoint x: 615, endPoint y: 213, distance: 178.1
click at [615, 213] on div "var enemy = hero . findNearestEnemy ( ) ; var distance = hero . getDistanceTo (…" at bounding box center [796, 366] width 366 height 377
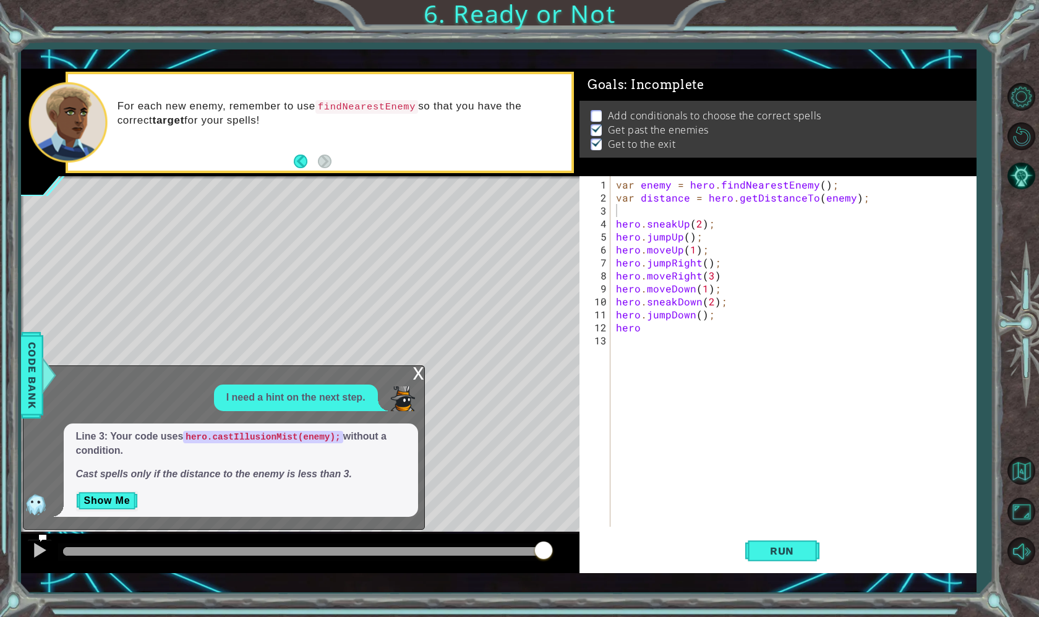
drag, startPoint x: 187, startPoint y: 434, endPoint x: 340, endPoint y: 442, distance: 153.6
click at [340, 442] on code "hero.castIllusionMist(enemy);" at bounding box center [263, 437] width 160 height 12
drag, startPoint x: 343, startPoint y: 443, endPoint x: 160, endPoint y: 441, distance: 183.1
click at [160, 441] on p "Line 3: Your code uses hero.castIllusionMist(enemy); without a condition." at bounding box center [241, 444] width 330 height 28
click at [642, 213] on div "var enemy = hero . findNearestEnemy ( ) ; var distance = hero . getDistanceTo (…" at bounding box center [796, 366] width 366 height 377
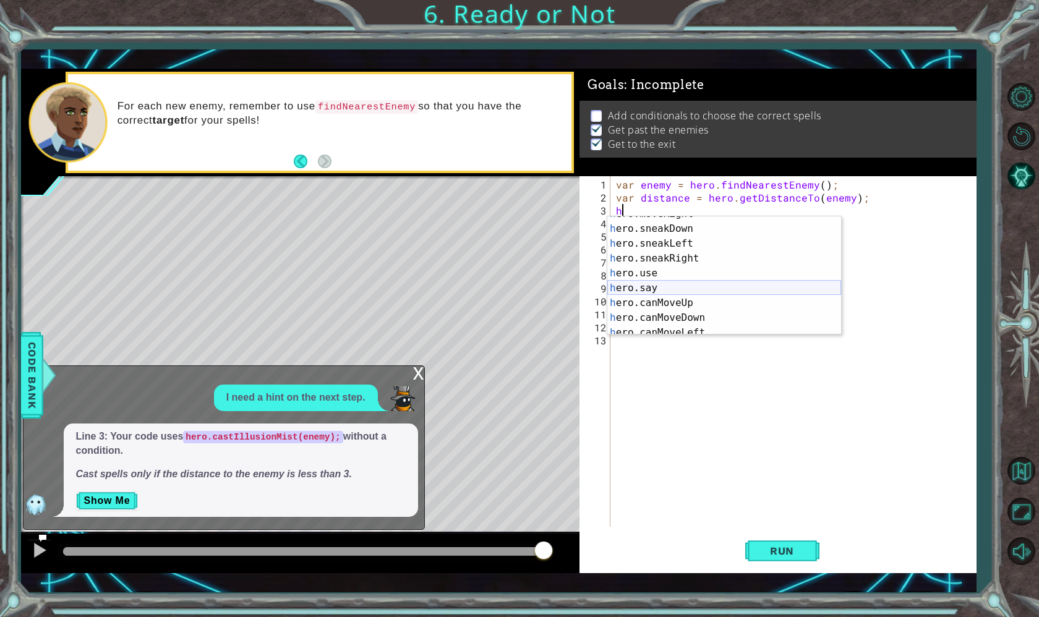
scroll to position [252, 0]
click at [688, 327] on div "h ero.canMoveLeft press enter h ero.canMoveRight press enter h ero.castEarthWav…" at bounding box center [724, 290] width 234 height 148
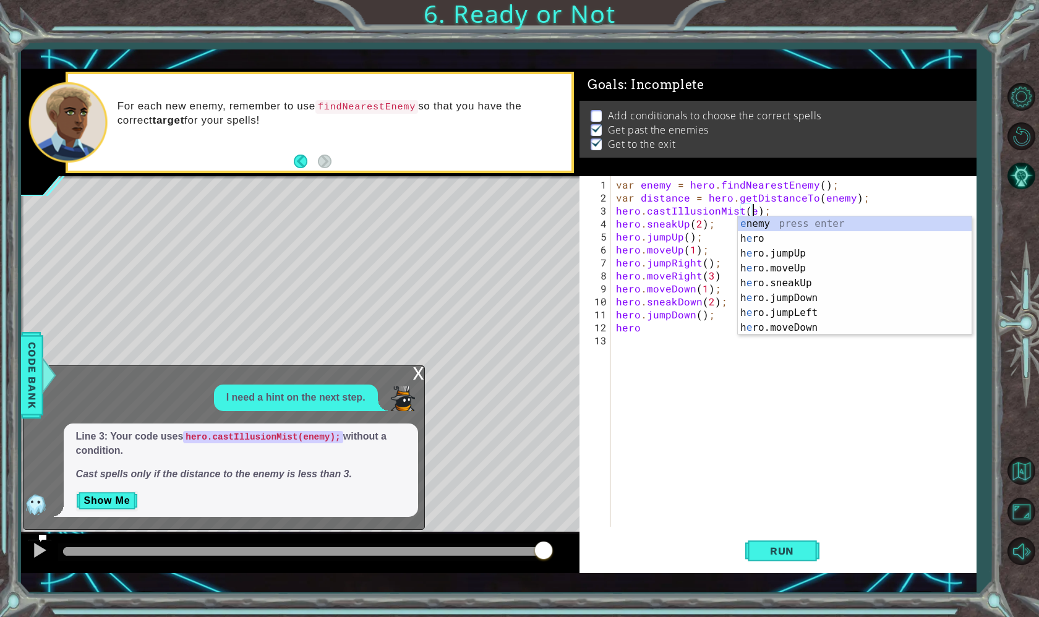
scroll to position [0, 0]
click at [776, 222] on div "e nemy press enter h e ro press enter h e ro.jumpUp press enter h e ro.moveUp p…" at bounding box center [855, 290] width 234 height 148
type textarea "hero.castIllusionMist(enemy);"
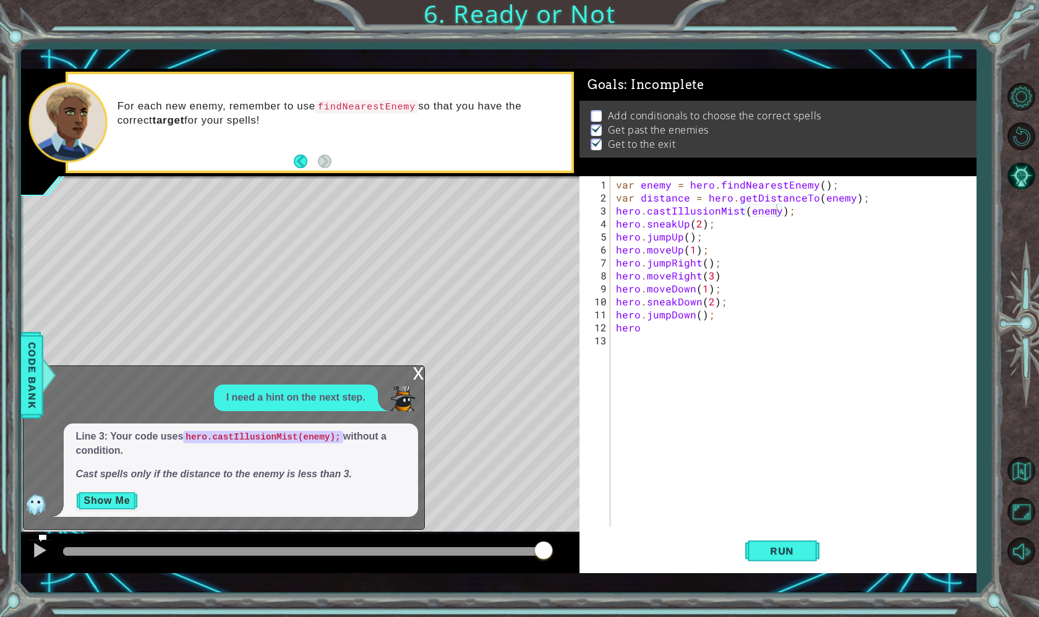
click at [119, 497] on button "Show Me" at bounding box center [107, 501] width 62 height 20
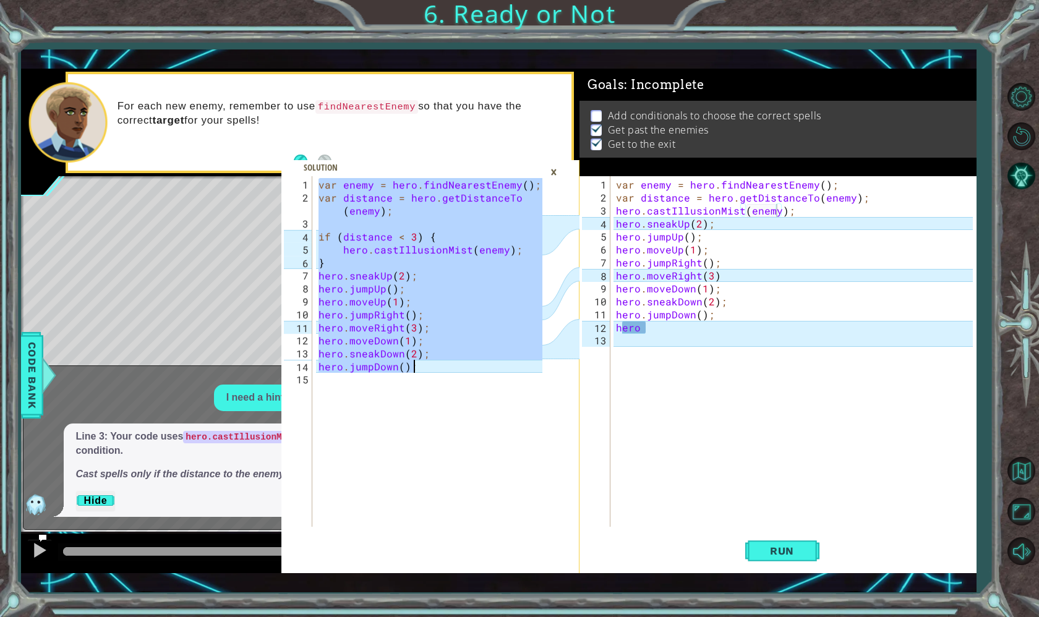
drag, startPoint x: 320, startPoint y: 182, endPoint x: 447, endPoint y: 366, distance: 223.2
click at [447, 366] on div "var enemy = hero . findNearestEnemy ( ) ; var distance = hero . getDistanceTo (…" at bounding box center [432, 366] width 233 height 377
type textarea "hero.jumpDown();"
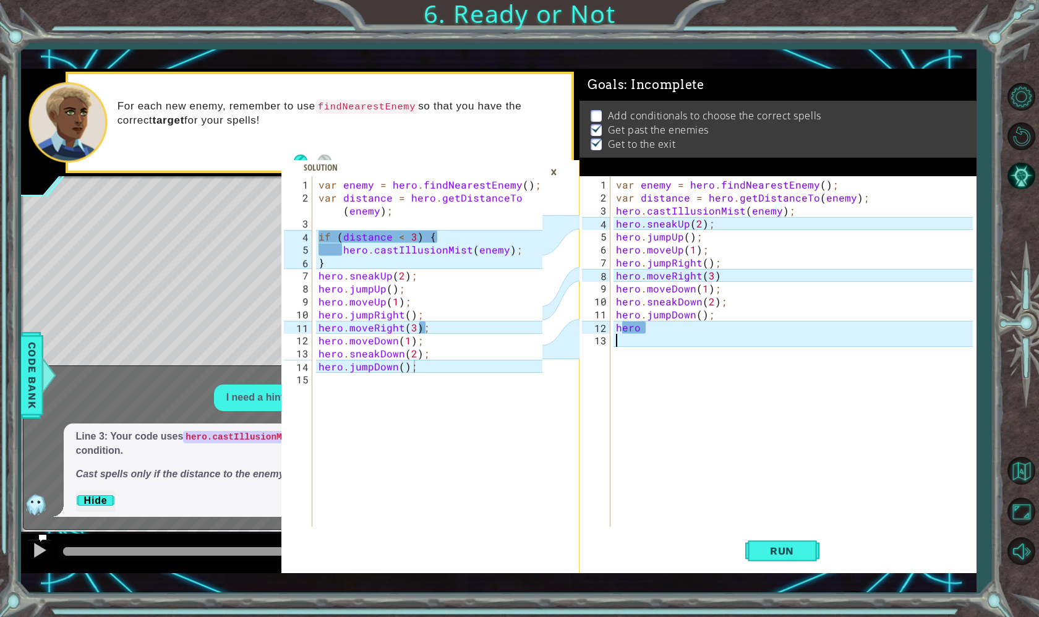
click at [641, 354] on div "var enemy = hero . findNearestEnemy ( ) ; var distance = hero . getDistanceTo (…" at bounding box center [796, 366] width 366 height 377
paste textarea "hero.jumpDown();"
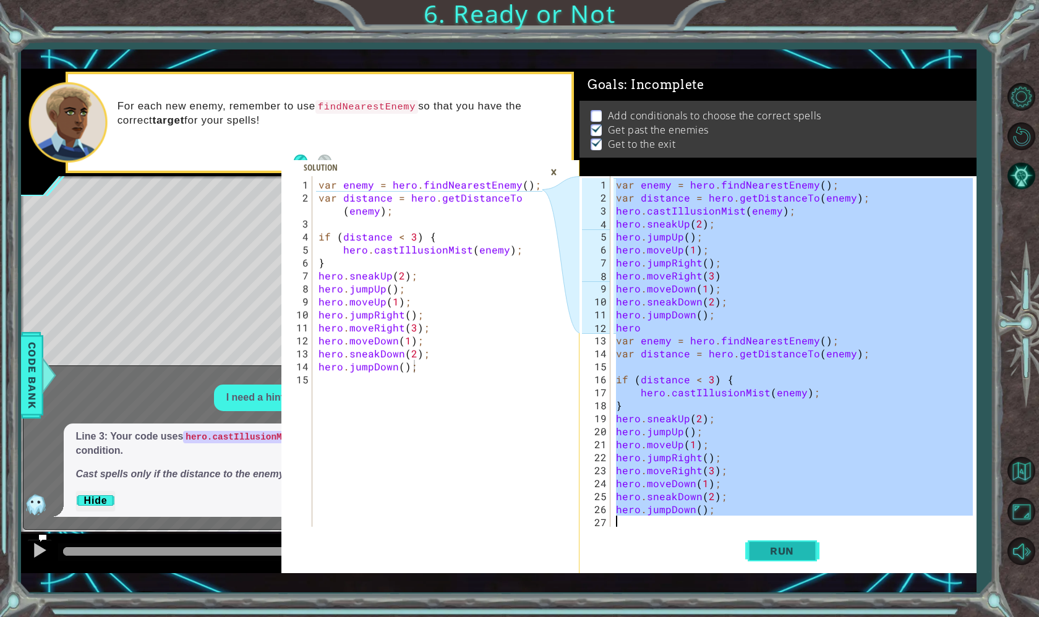
drag, startPoint x: 618, startPoint y: 189, endPoint x: 801, endPoint y: 537, distance: 393.6
click at [801, 537] on div "hero.jumpDown(); 1 2 3 4 5 6 7 8 9 10 11 12 13 14 15 16 17 18 19 20 21 22 23 24…" at bounding box center [777, 374] width 397 height 397
type textarea "hero.jumpDown();"
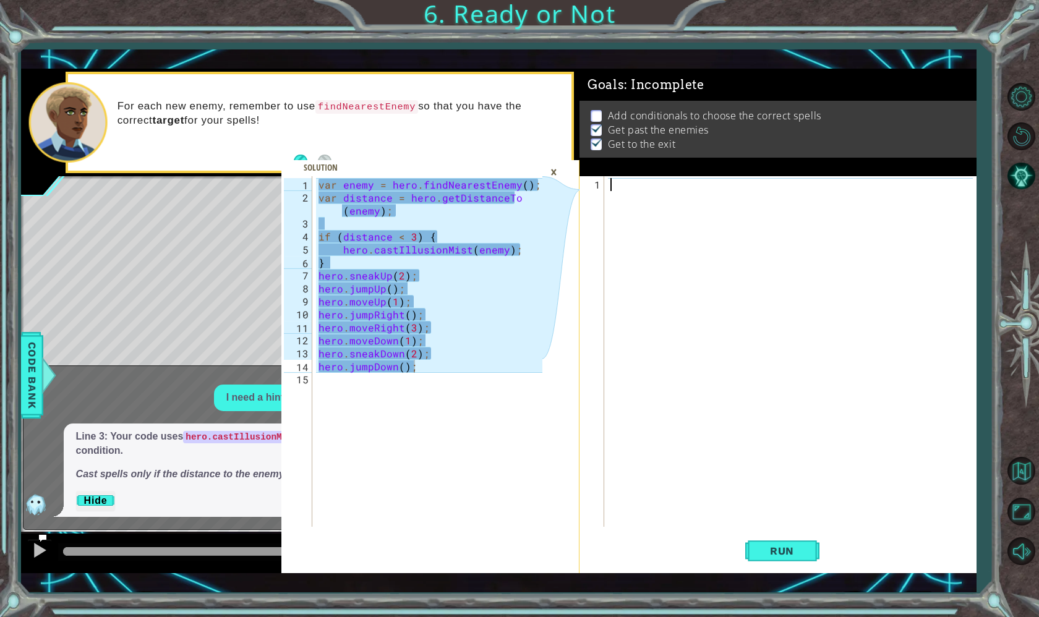
paste textarea "hero.jumpDown();"
type textarea "hero.jumpDown();"
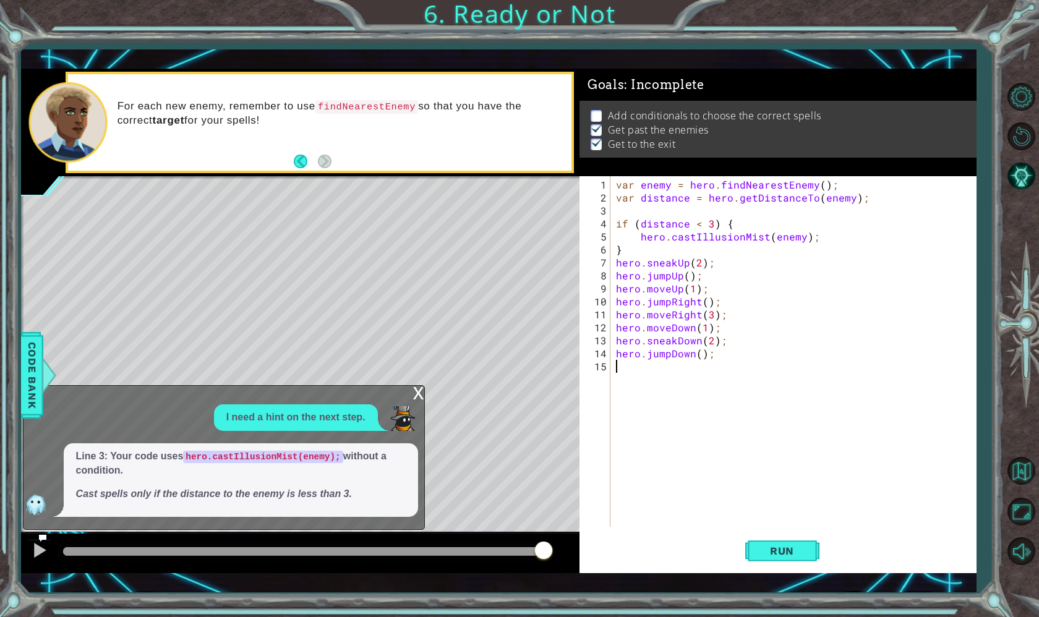
click at [672, 507] on div "var enemy = hero . findNearestEnemy ( ) ; var distance = hero . getDistanceTo (…" at bounding box center [796, 366] width 366 height 377
click at [766, 559] on button "Run" at bounding box center [782, 551] width 74 height 40
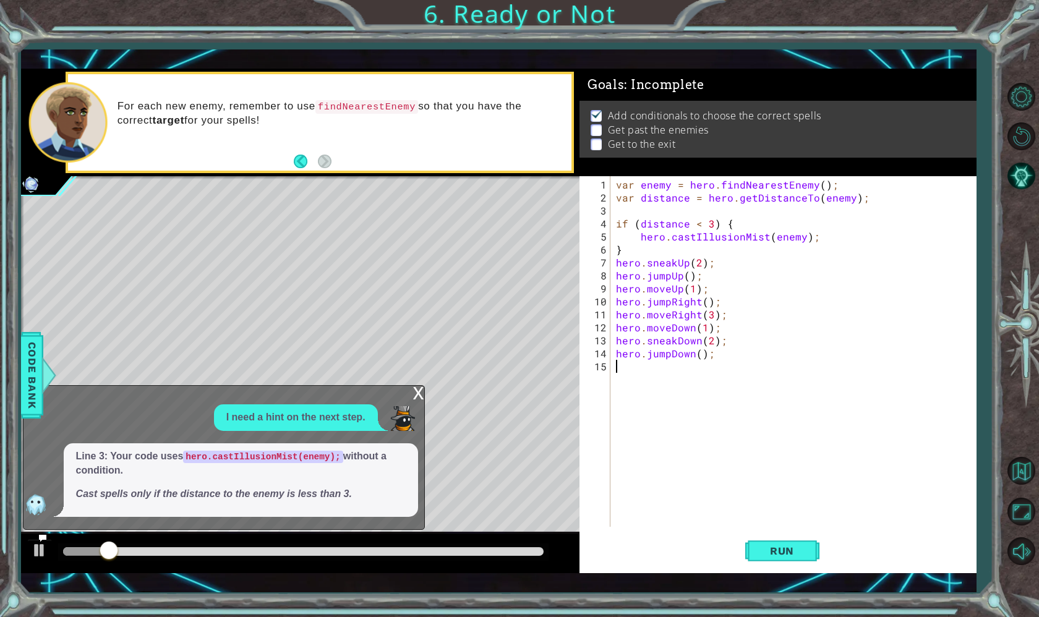
click at [413, 398] on div "x" at bounding box center [418, 392] width 11 height 12
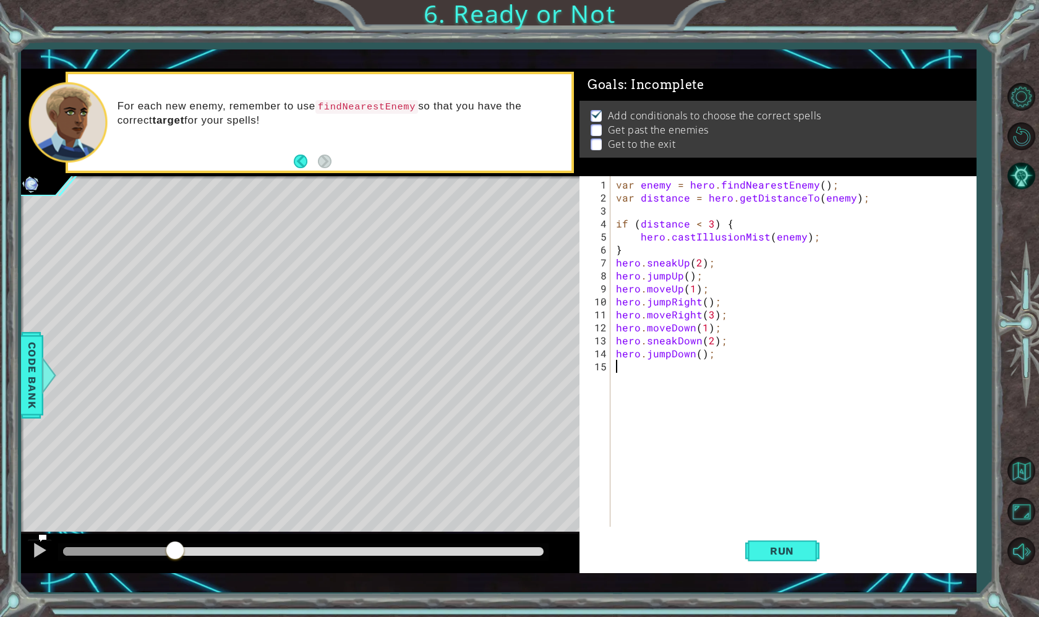
drag, startPoint x: 174, startPoint y: 544, endPoint x: 95, endPoint y: 543, distance: 79.2
click at [164, 543] on div at bounding box center [175, 552] width 22 height 22
drag, startPoint x: 95, startPoint y: 543, endPoint x: 0, endPoint y: 544, distance: 95.2
click at [0, 544] on div "hero.jumpDown(); 1 2 3 4 5 6 7 8 9 10 11 12 13 14 15 var enemy = hero . findNea…" at bounding box center [519, 308] width 1039 height 617
click at [802, 563] on button "Run" at bounding box center [782, 551] width 74 height 40
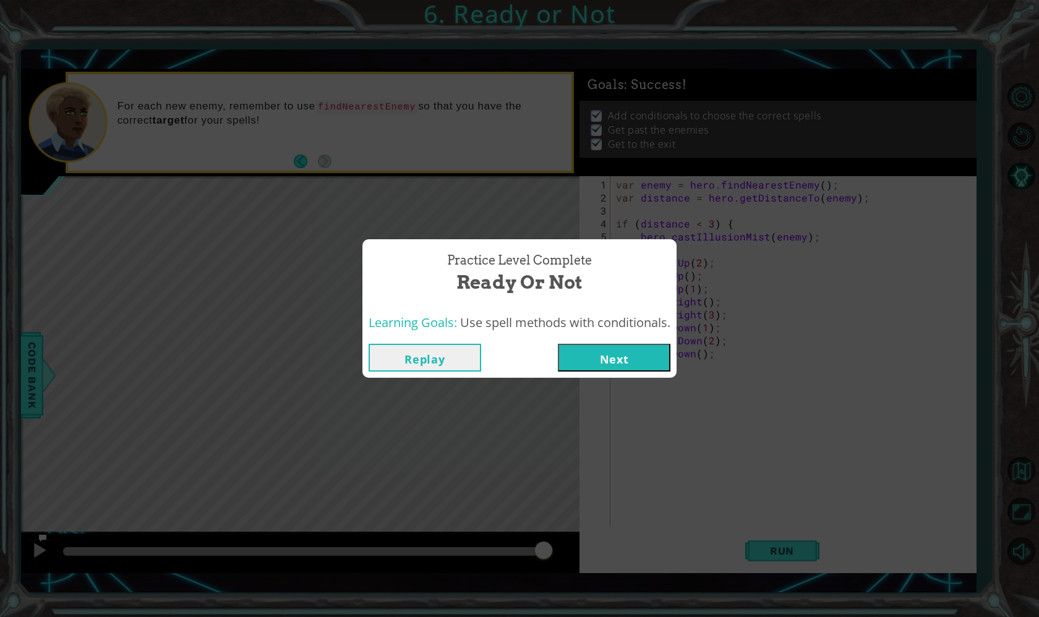
click at [625, 366] on button "Next" at bounding box center [614, 358] width 113 height 28
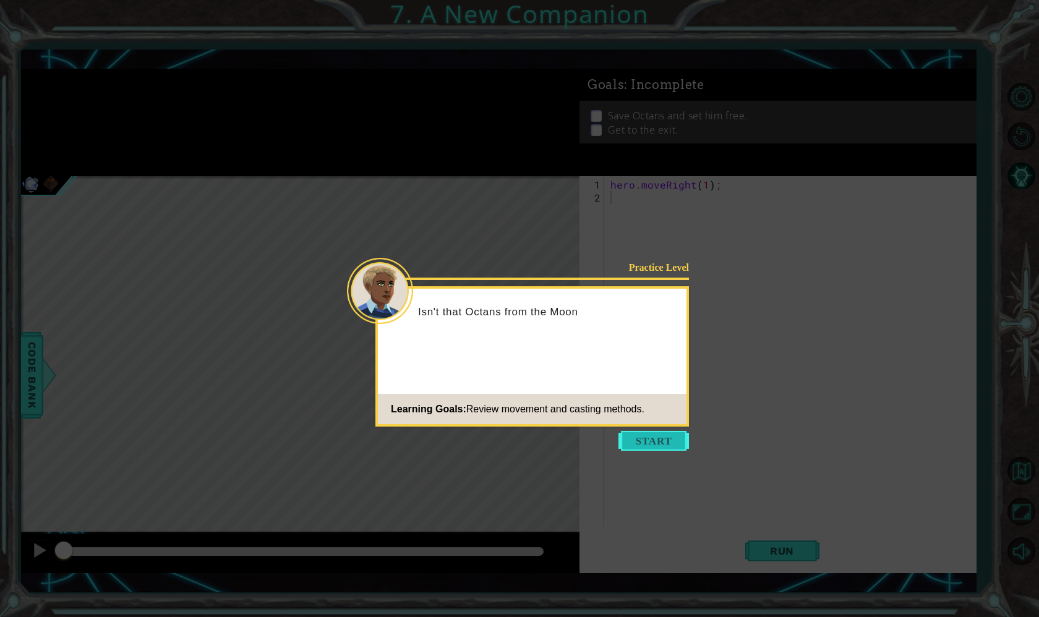
click at [638, 432] on button "Start" at bounding box center [653, 441] width 71 height 20
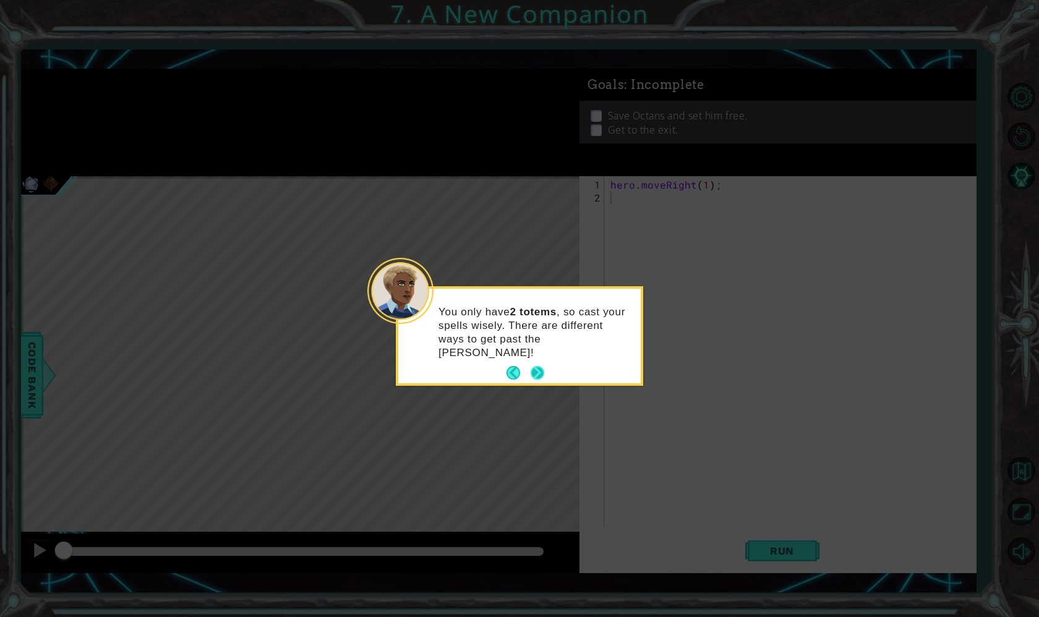
click at [533, 366] on button "Next" at bounding box center [538, 373] width 14 height 14
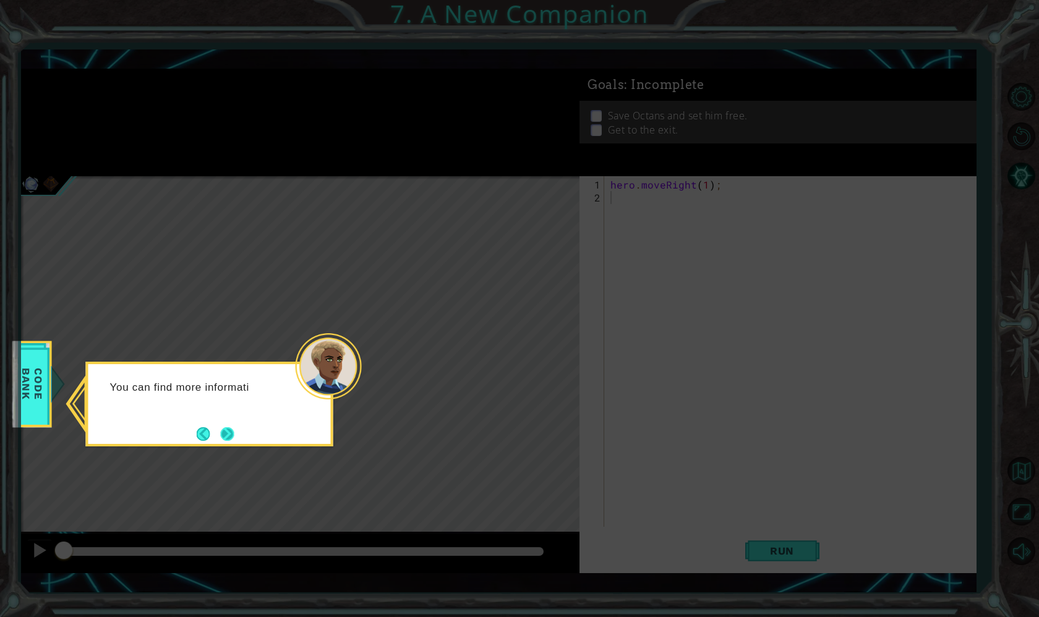
click at [231, 430] on button "Next" at bounding box center [227, 434] width 14 height 14
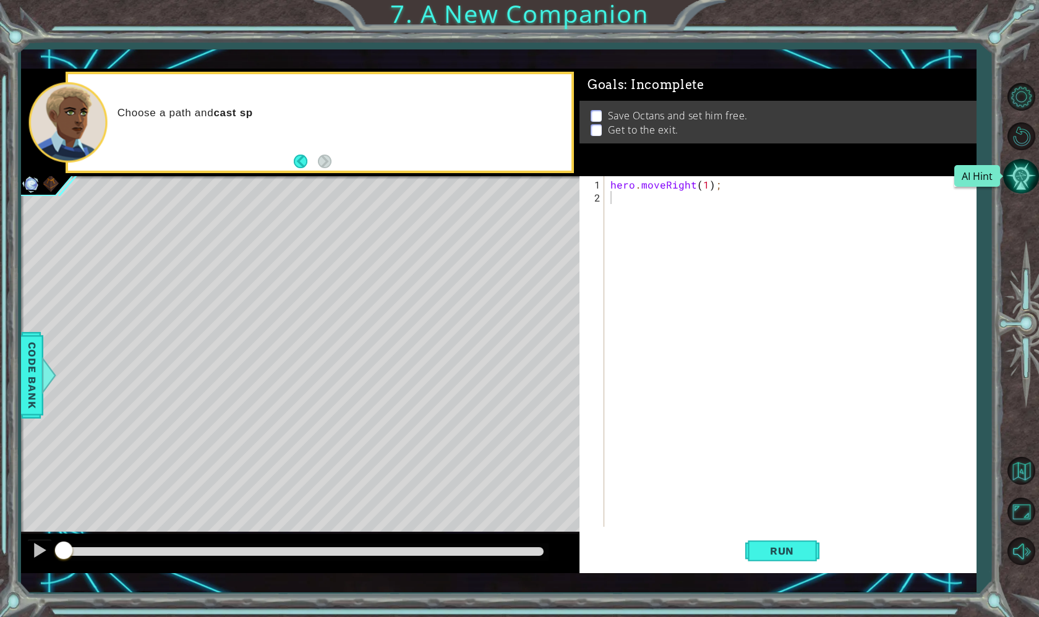
click at [1024, 171] on button "AI Hint" at bounding box center [1021, 176] width 36 height 36
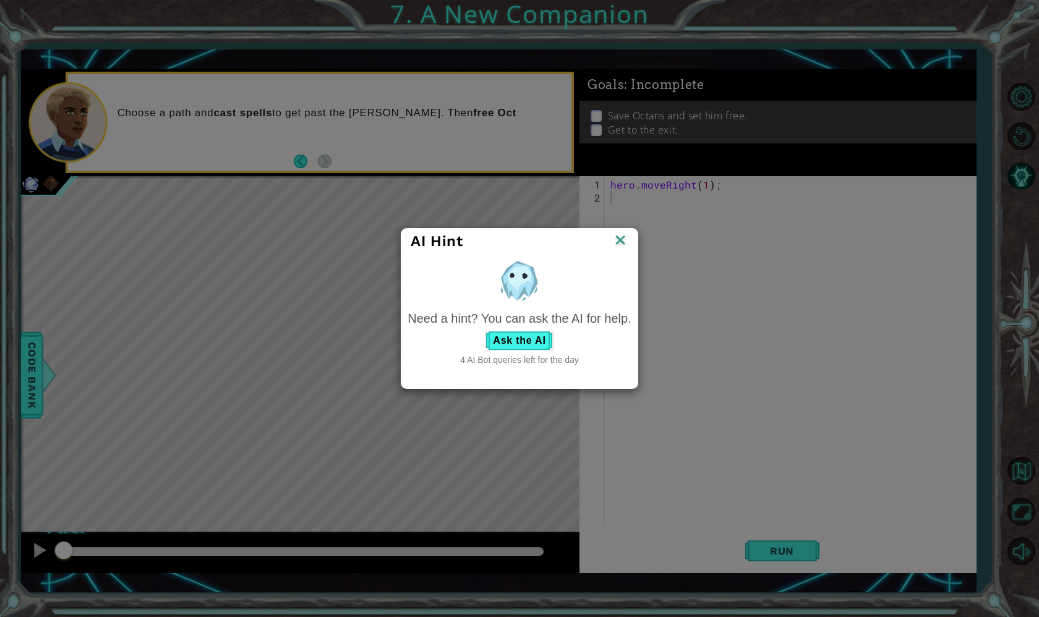
click at [510, 352] on div "Need a hint? You can ask the AI for help. Ask the AI 4 AI Bot queries left for …" at bounding box center [519, 338] width 223 height 56
click at [510, 344] on button "Ask the AI" at bounding box center [519, 341] width 69 height 20
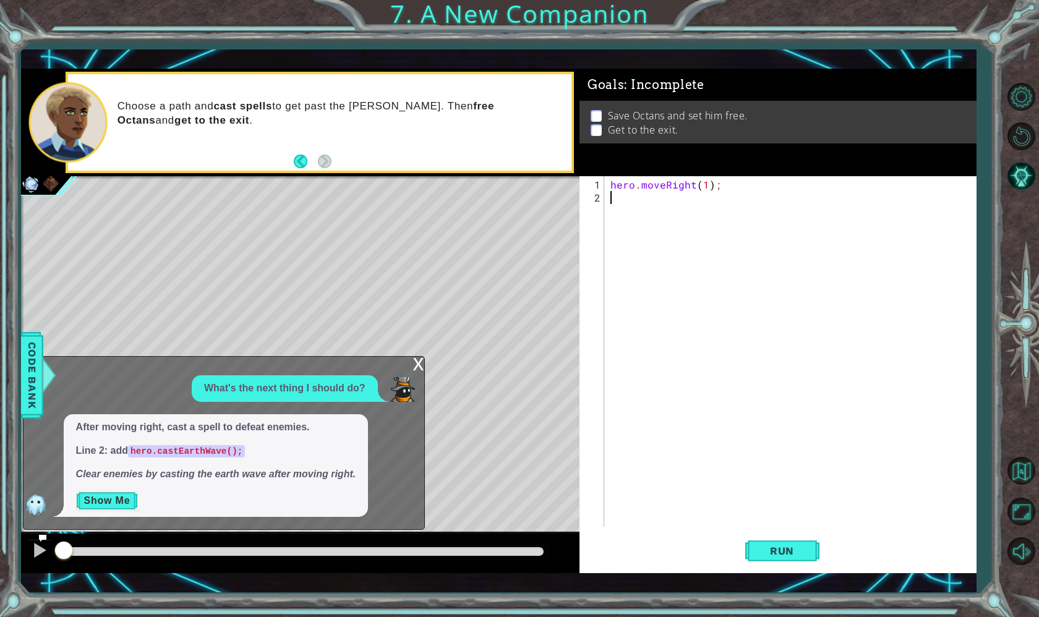
click at [105, 501] on button "Show Me" at bounding box center [107, 501] width 62 height 20
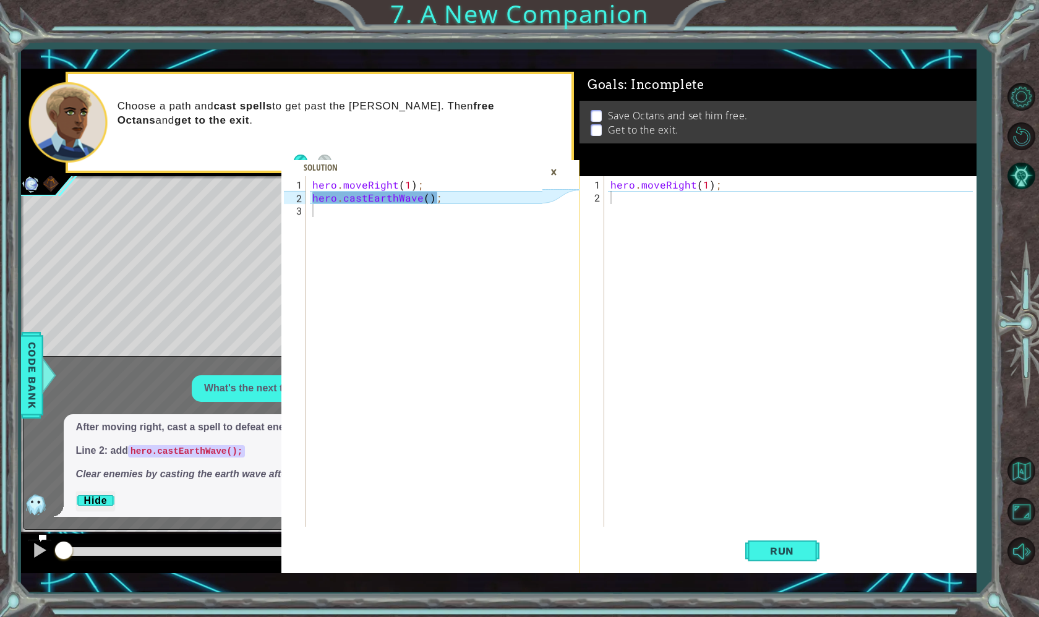
click at [654, 203] on div "hero . moveRight ( 1 ) ;" at bounding box center [793, 366] width 371 height 377
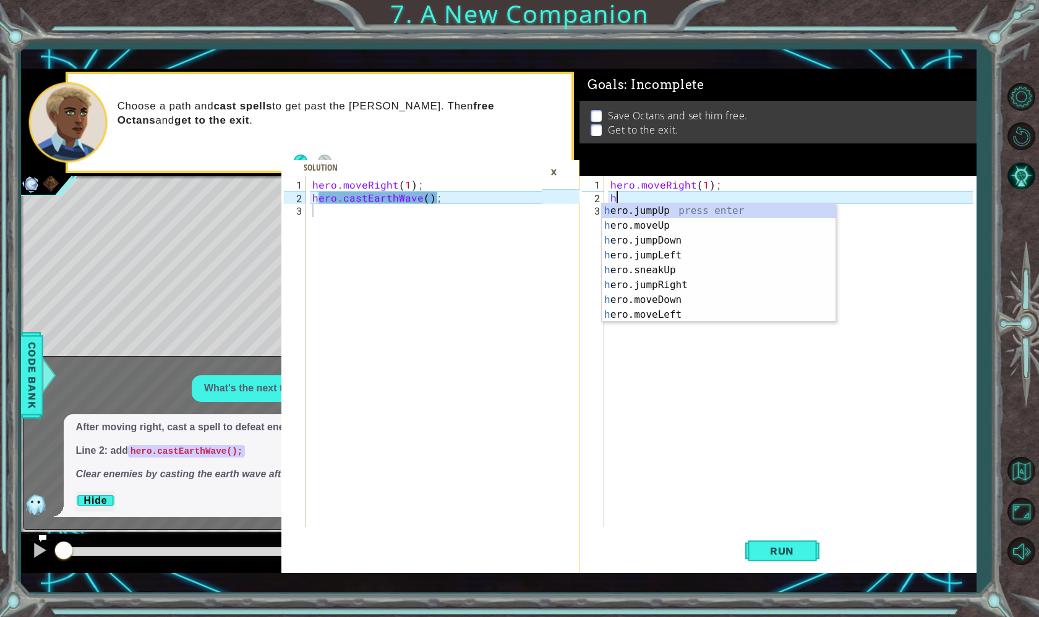
type textarea "he"
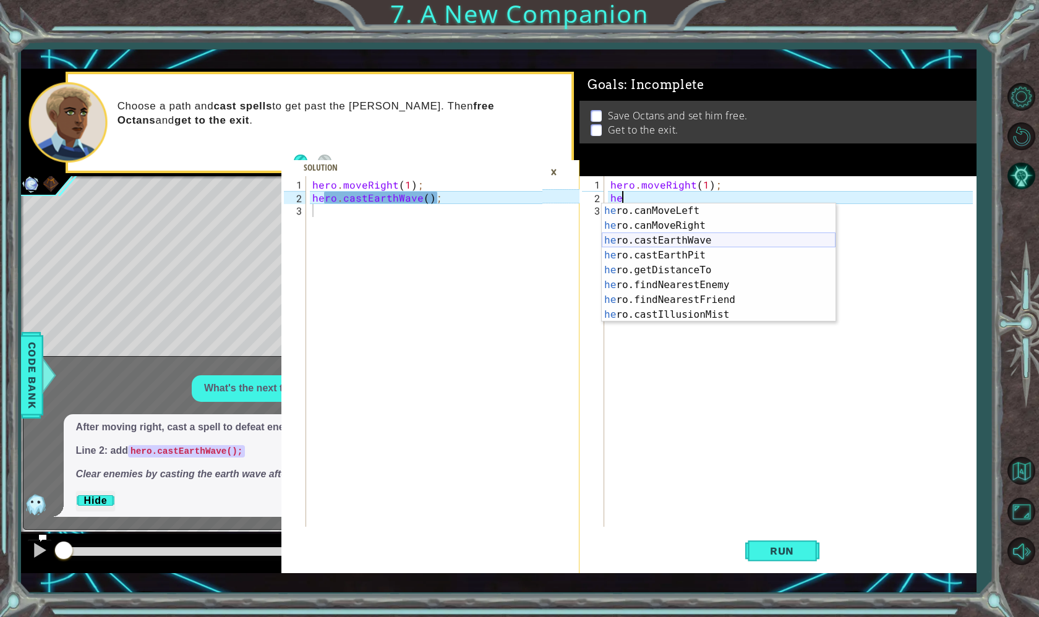
click at [721, 241] on div "he ro.canMoveLeft press enter he ro.canMoveRight press enter he ro.castEarthWav…" at bounding box center [719, 277] width 234 height 148
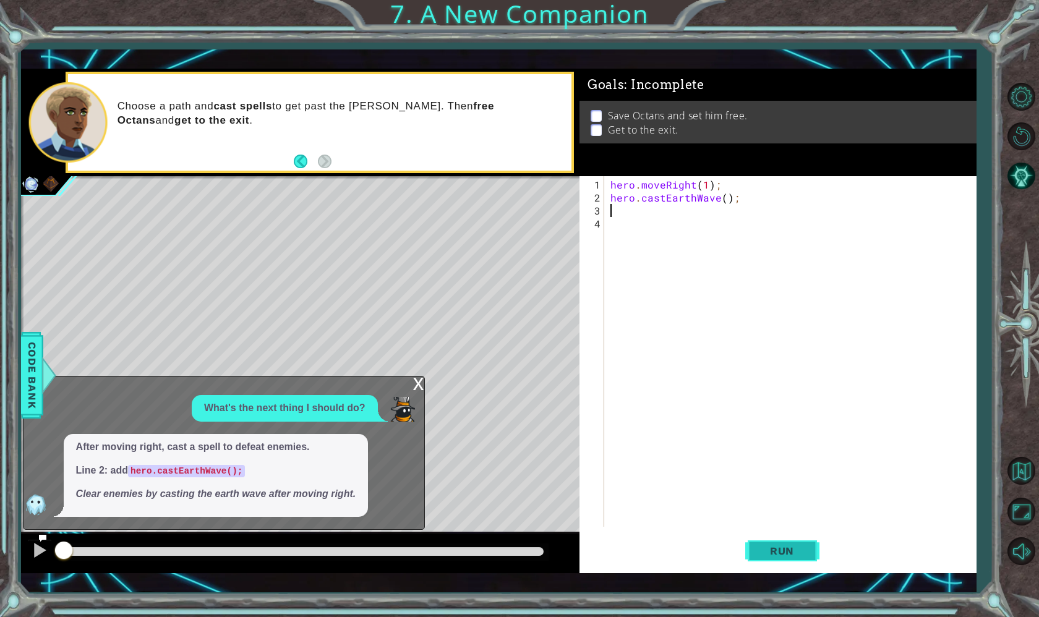
click at [766, 558] on button "Run" at bounding box center [782, 551] width 74 height 40
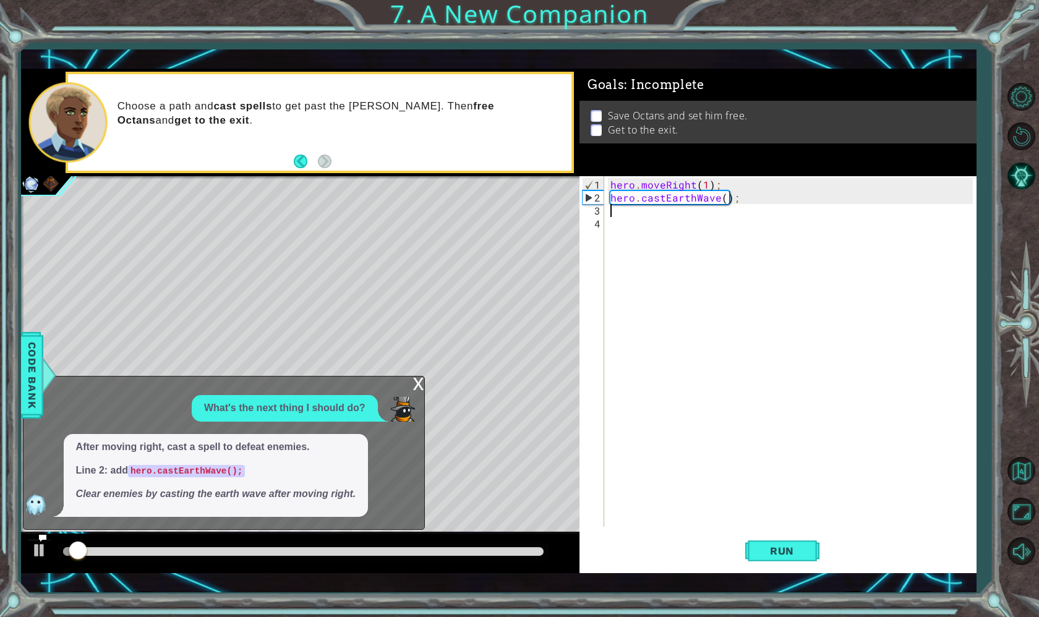
click at [406, 390] on div "x What's the next thing I should do? After moving right, cast a spell to defeat…" at bounding box center [224, 452] width 402 height 153
click at [416, 388] on div "x" at bounding box center [418, 383] width 11 height 12
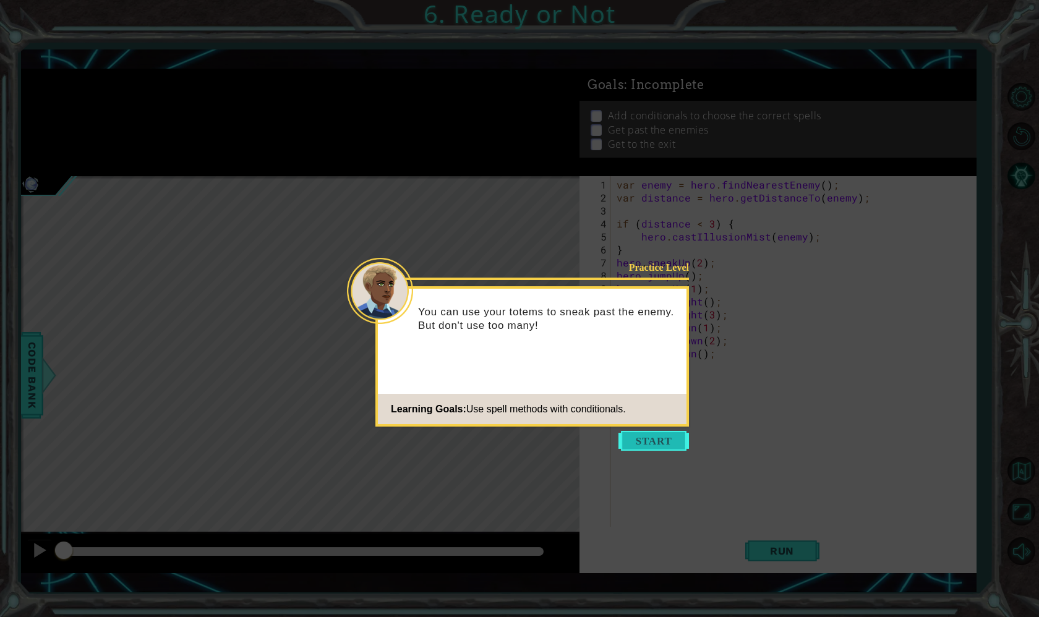
click at [631, 435] on button "Start" at bounding box center [653, 441] width 71 height 20
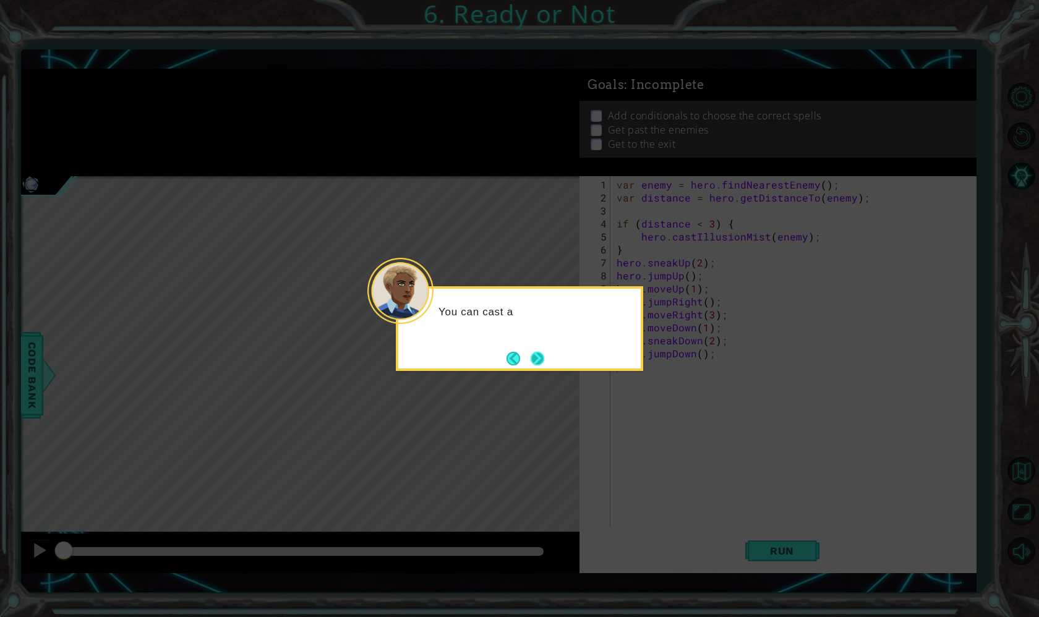
click at [542, 366] on button "Next" at bounding box center [538, 359] width 14 height 14
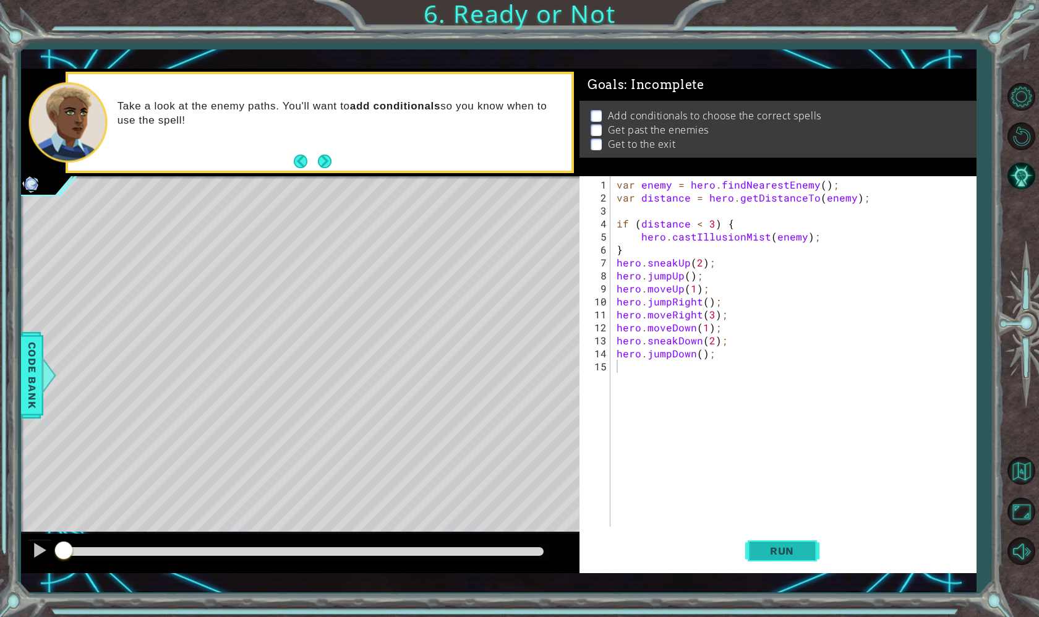
click at [756, 539] on button "Run" at bounding box center [782, 551] width 74 height 40
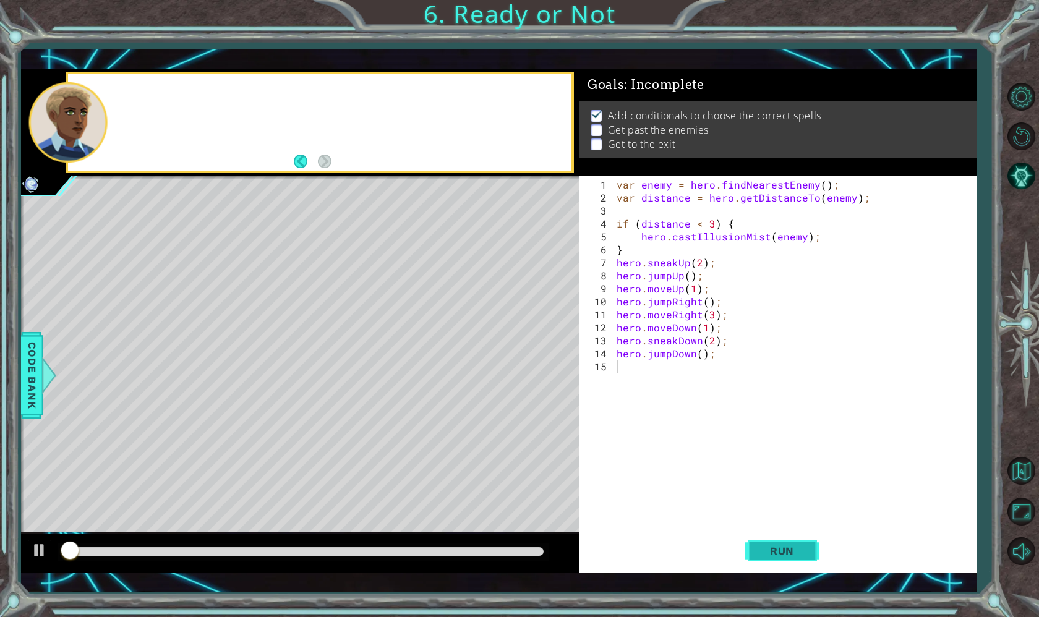
click at [784, 554] on span "Run" at bounding box center [782, 551] width 49 height 12
